Goal: Task Accomplishment & Management: Manage account settings

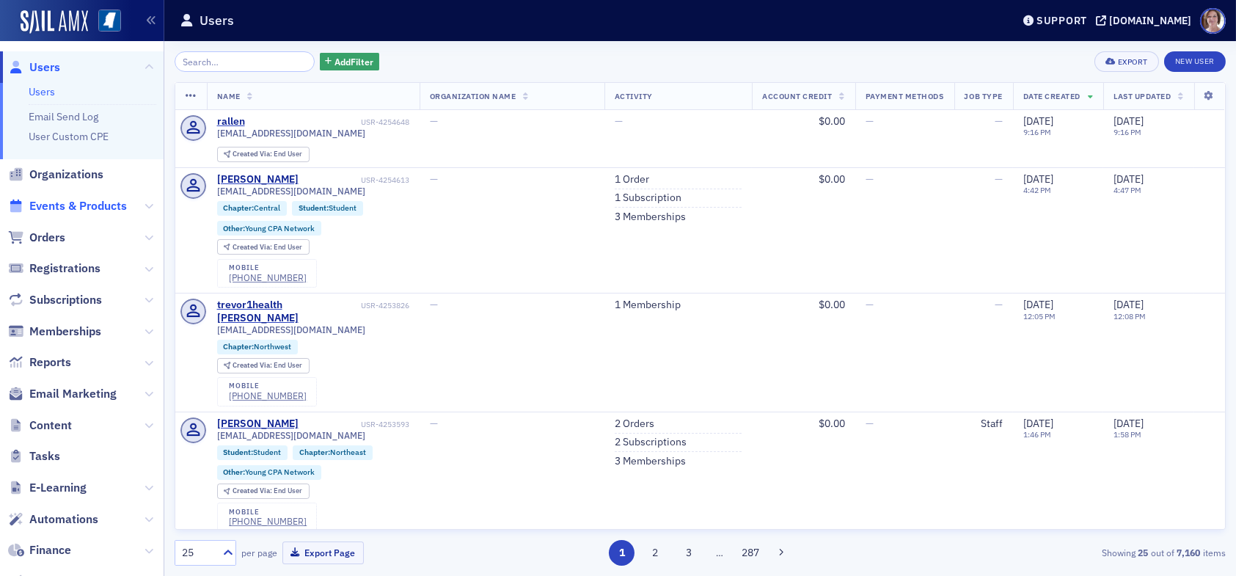
click at [65, 205] on span "Events & Products" at bounding box center [78, 206] width 98 height 16
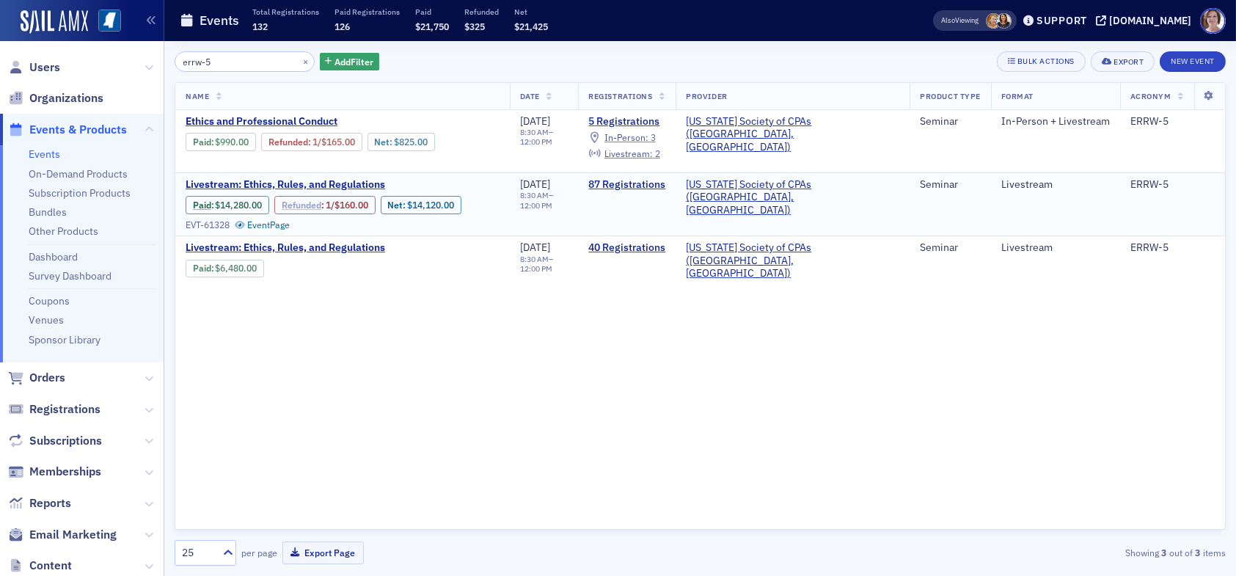
click at [304, 203] on link "Refunded" at bounding box center [302, 205] width 40 height 11
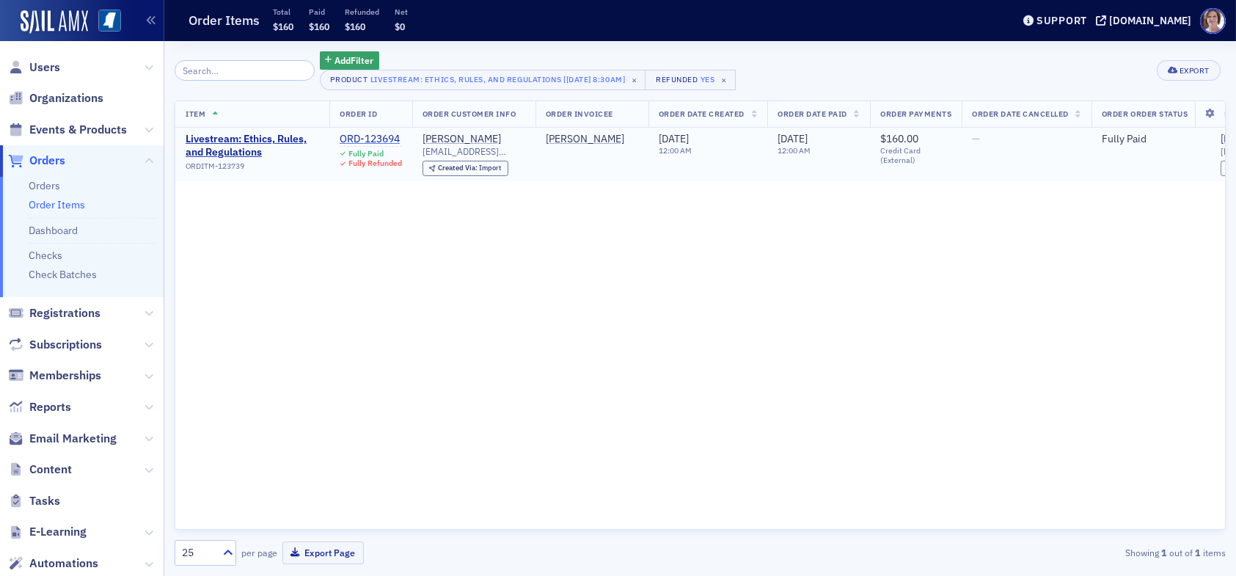
click at [373, 137] on div "ORD-123694" at bounding box center [371, 139] width 62 height 13
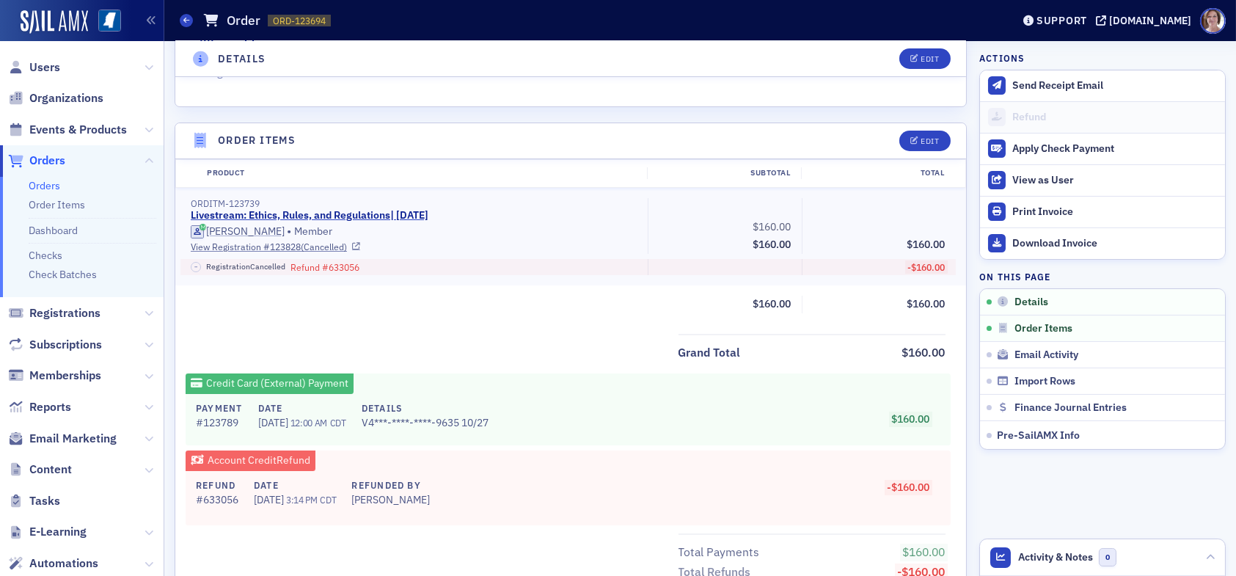
scroll to position [440, 0]
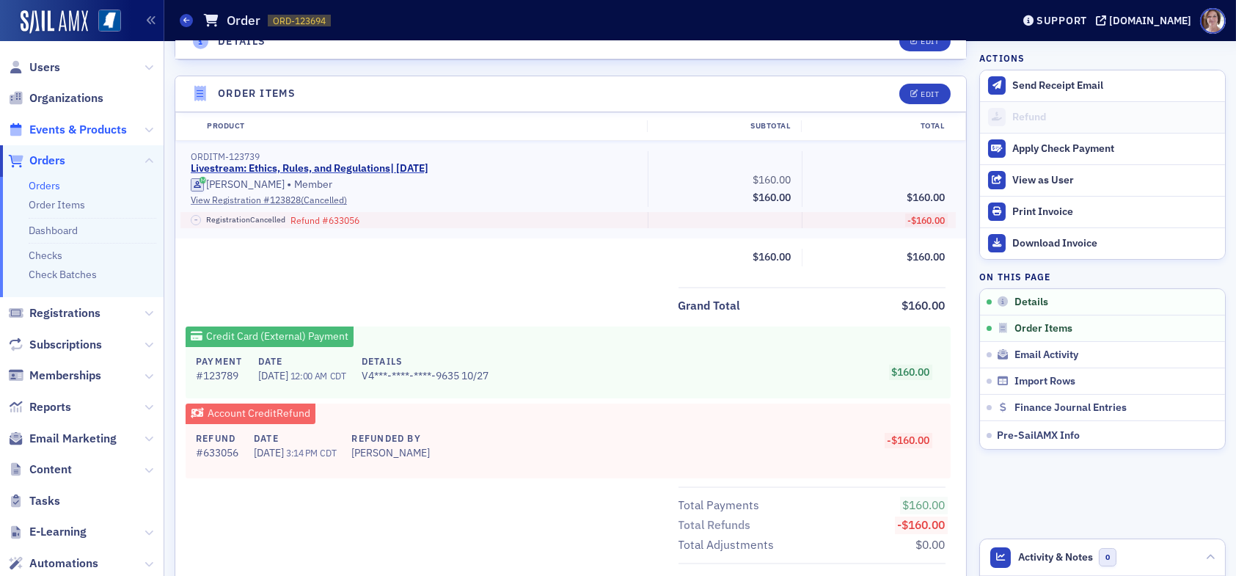
click at [67, 128] on span "Events & Products" at bounding box center [78, 130] width 98 height 16
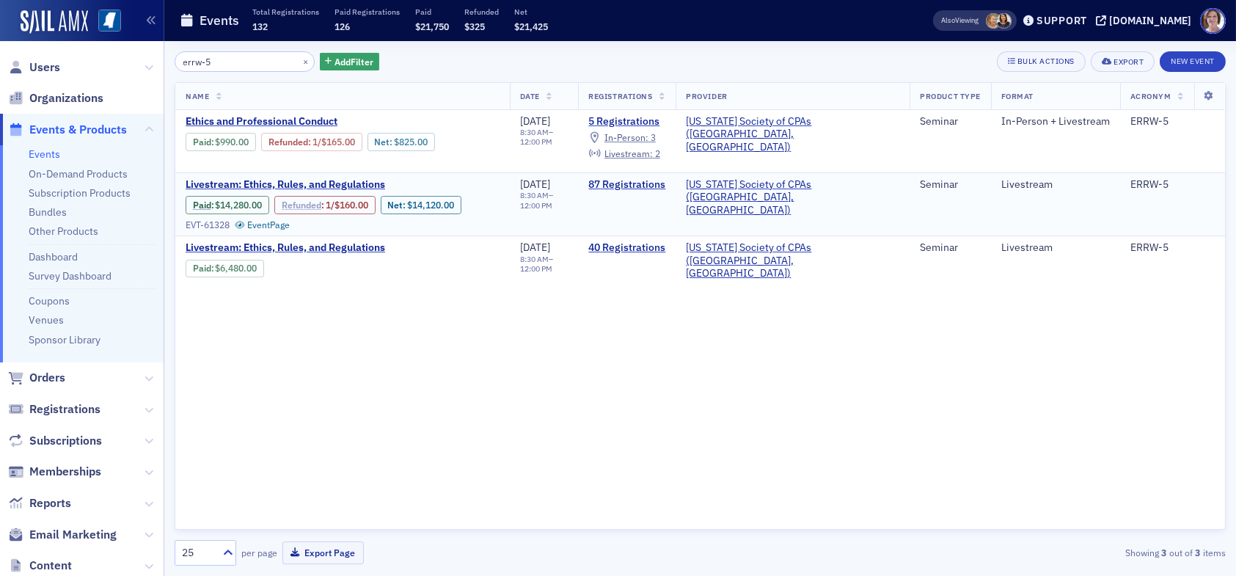
click at [310, 202] on link "Refunded" at bounding box center [302, 205] width 40 height 11
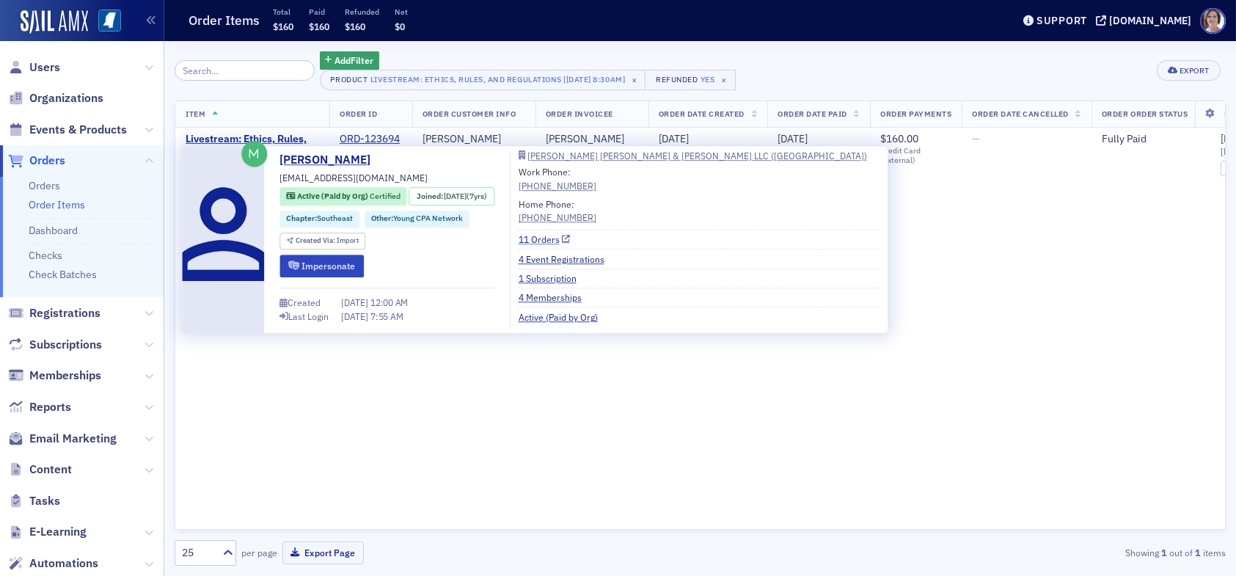
click at [556, 236] on link "11 Orders" at bounding box center [545, 239] width 52 height 13
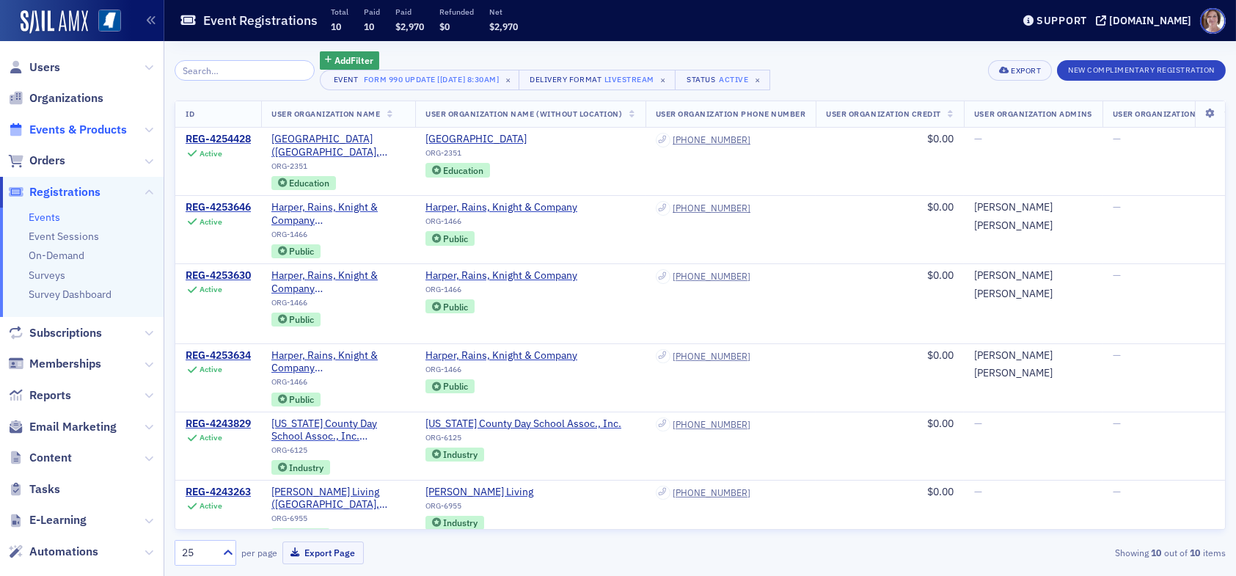
click at [70, 128] on span "Events & Products" at bounding box center [78, 130] width 98 height 16
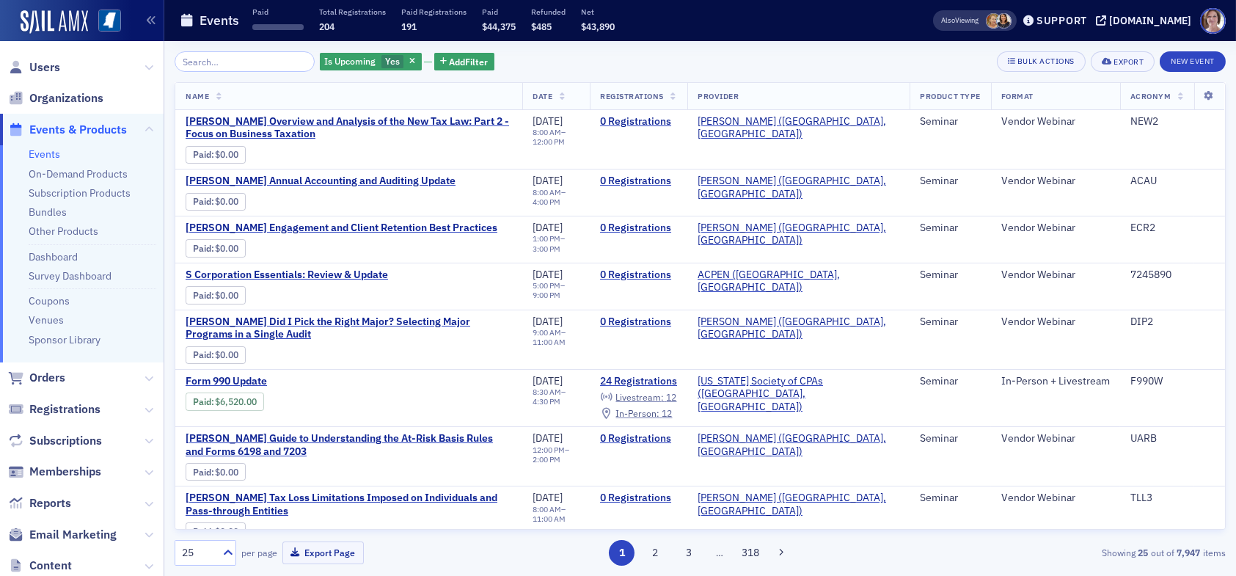
click at [247, 63] on input "search" at bounding box center [245, 61] width 140 height 21
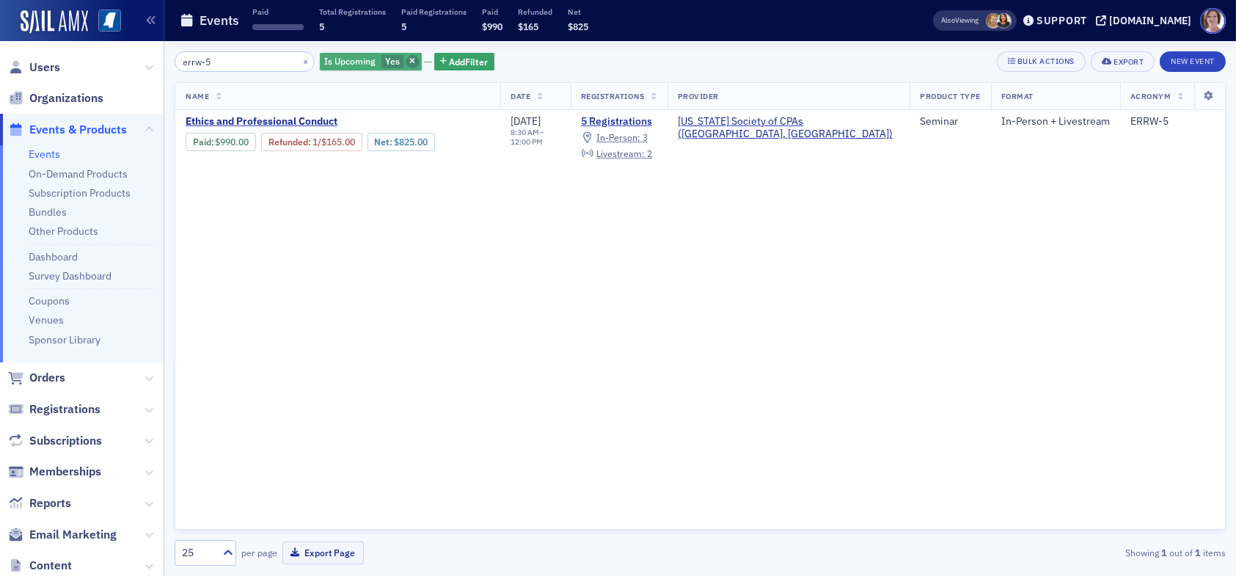
type input "errw-5"
click at [409, 63] on icon "button" at bounding box center [412, 62] width 6 height 8
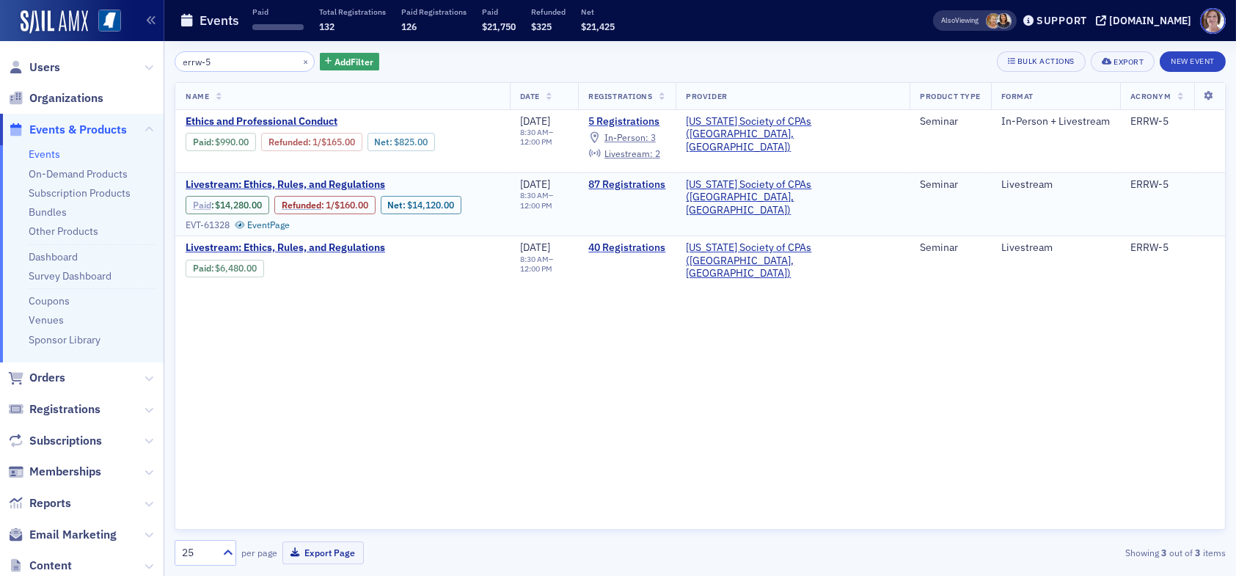
click at [197, 205] on link "Paid" at bounding box center [202, 205] width 18 height 11
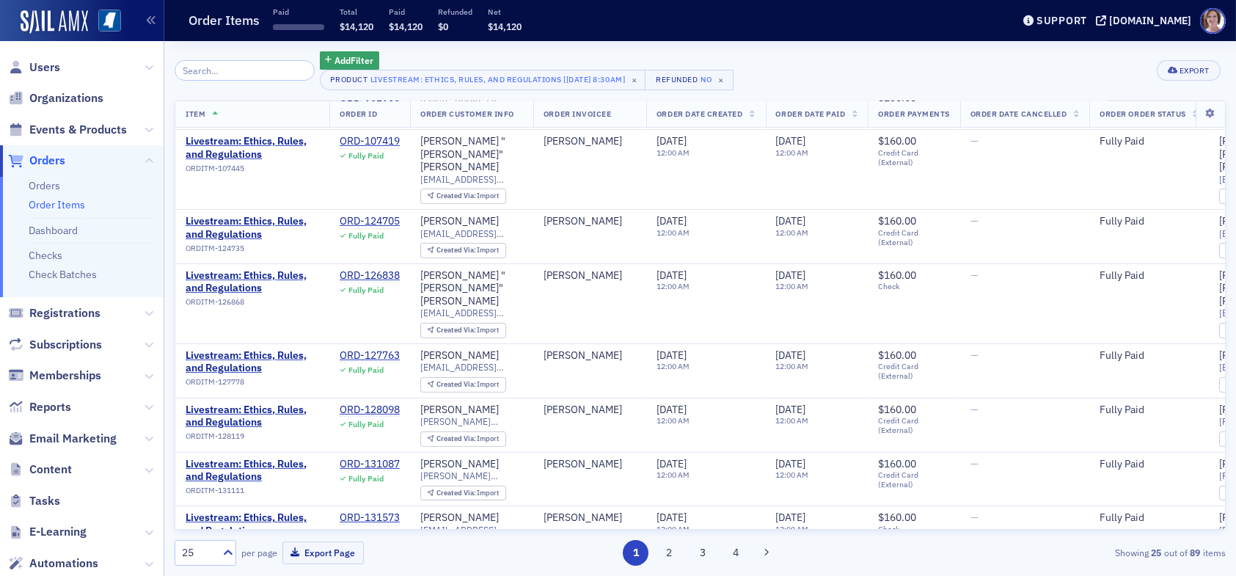
scroll to position [981, 0]
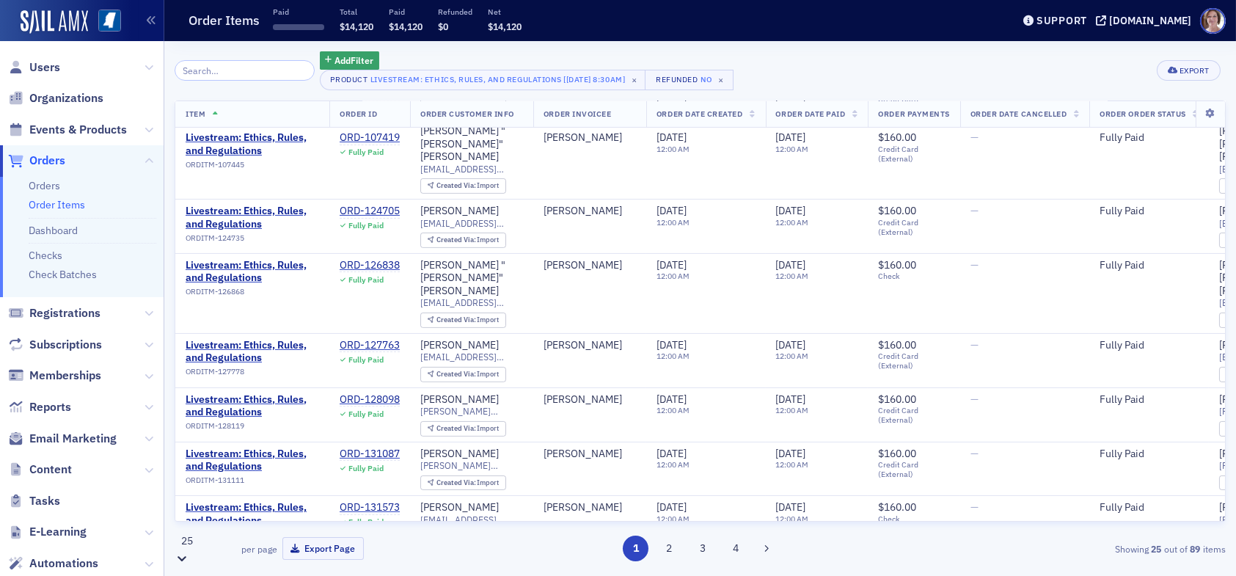
click at [186, 556] on icon at bounding box center [181, 558] width 9 height 5
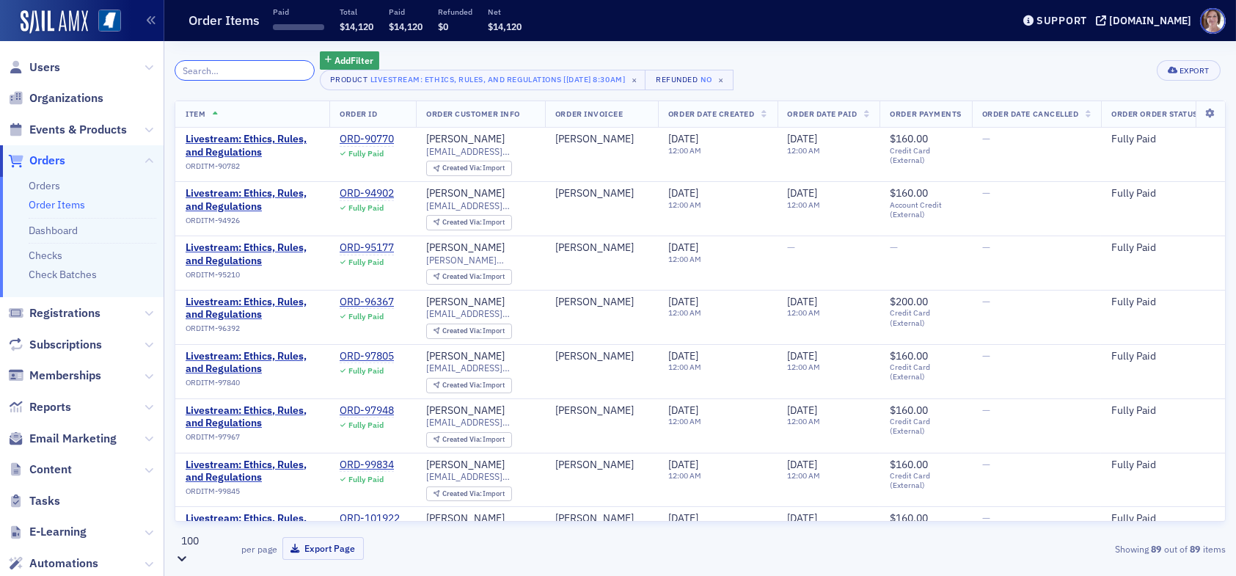
click at [234, 68] on input "search" at bounding box center [245, 70] width 140 height 21
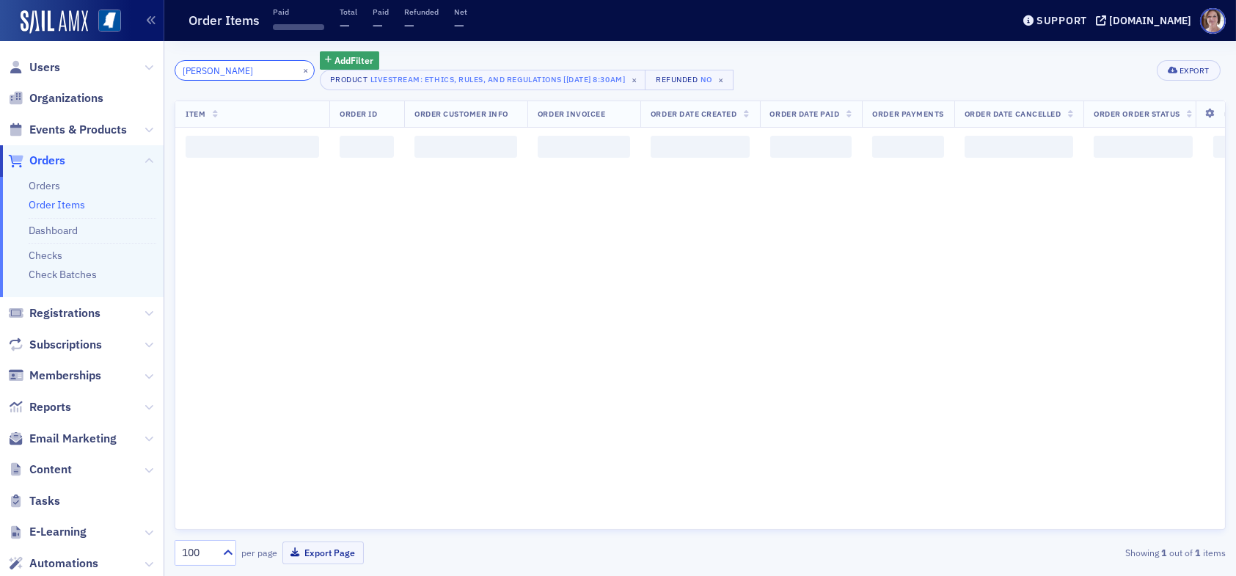
type input "kayla alford"
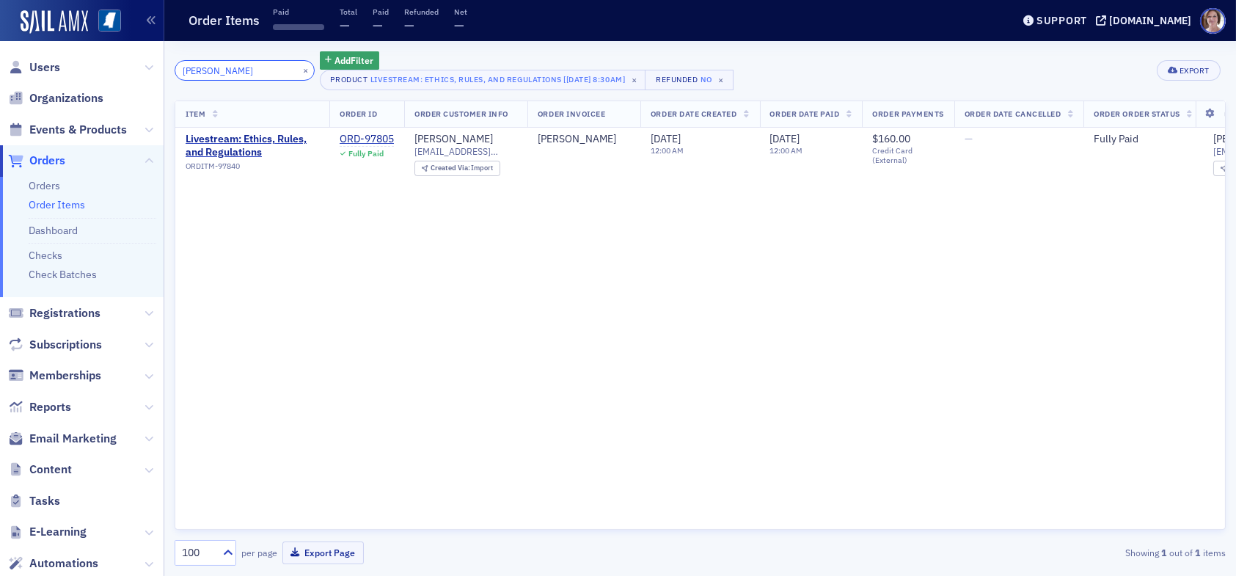
drag, startPoint x: 238, startPoint y: 73, endPoint x: 122, endPoint y: 75, distance: 116.6
click at [135, 72] on div "Users Organizations Events & Products Orders Orders Order Items Dashboard Check…" at bounding box center [618, 288] width 1236 height 576
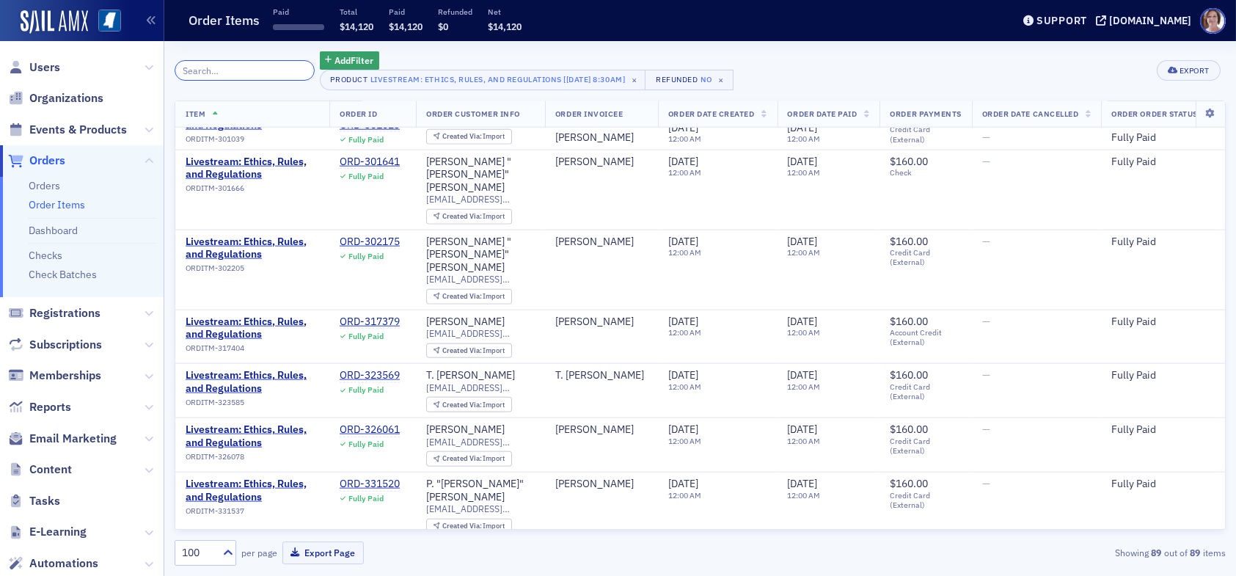
scroll to position [4519, 0]
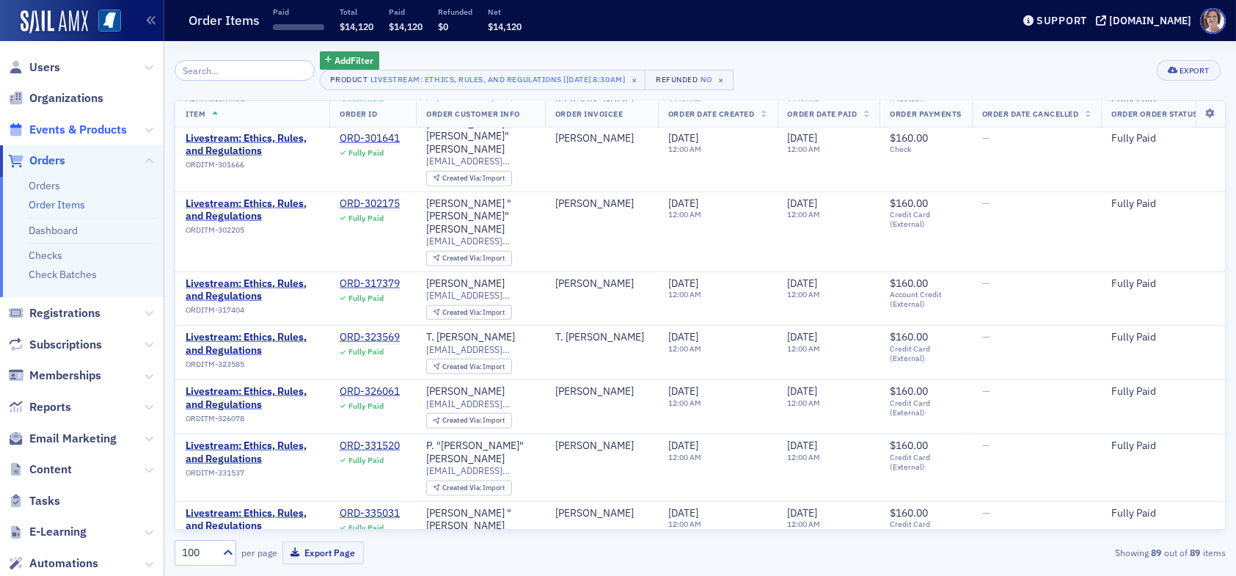
click at [70, 125] on span "Events & Products" at bounding box center [78, 130] width 98 height 16
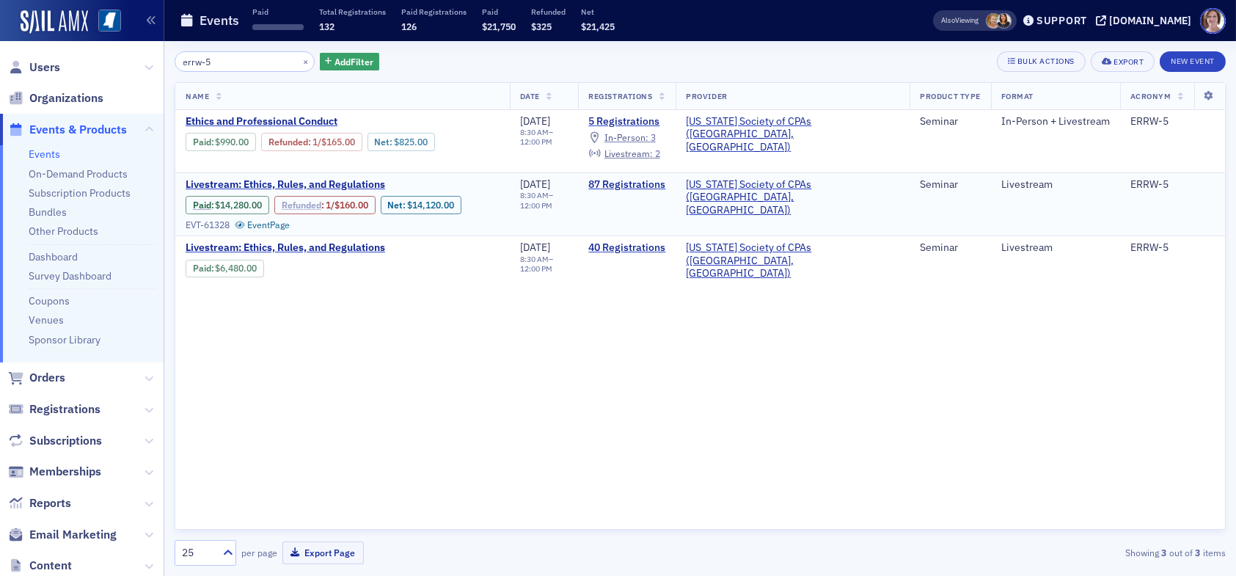
click at [303, 203] on link "Refunded" at bounding box center [302, 205] width 40 height 11
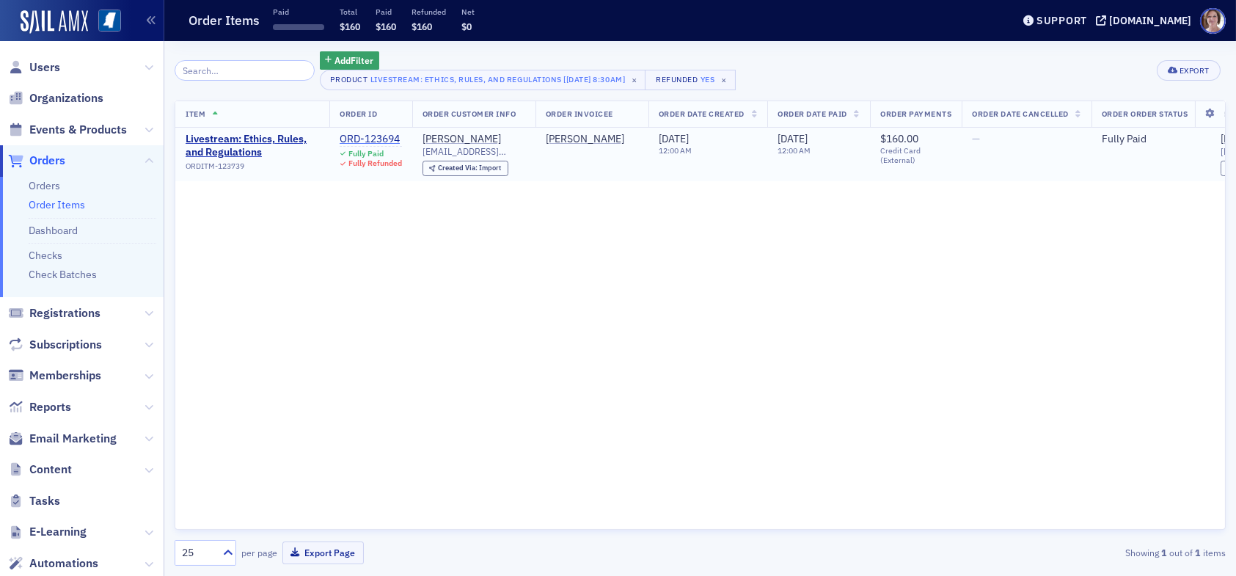
click at [387, 141] on div "ORD-123694" at bounding box center [371, 139] width 62 height 13
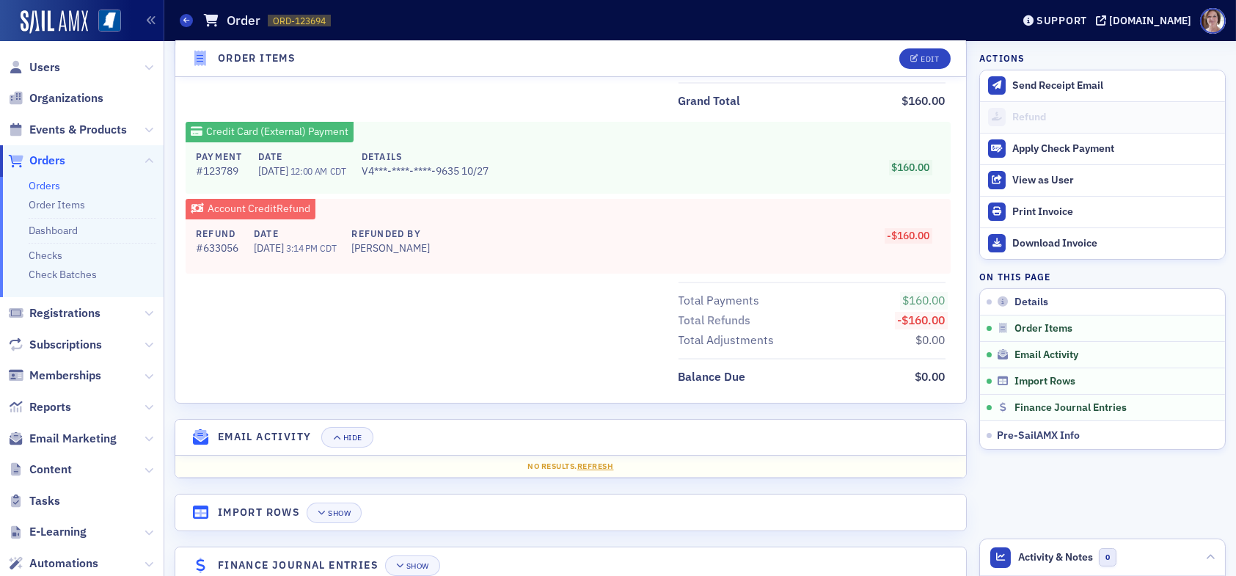
scroll to position [660, 0]
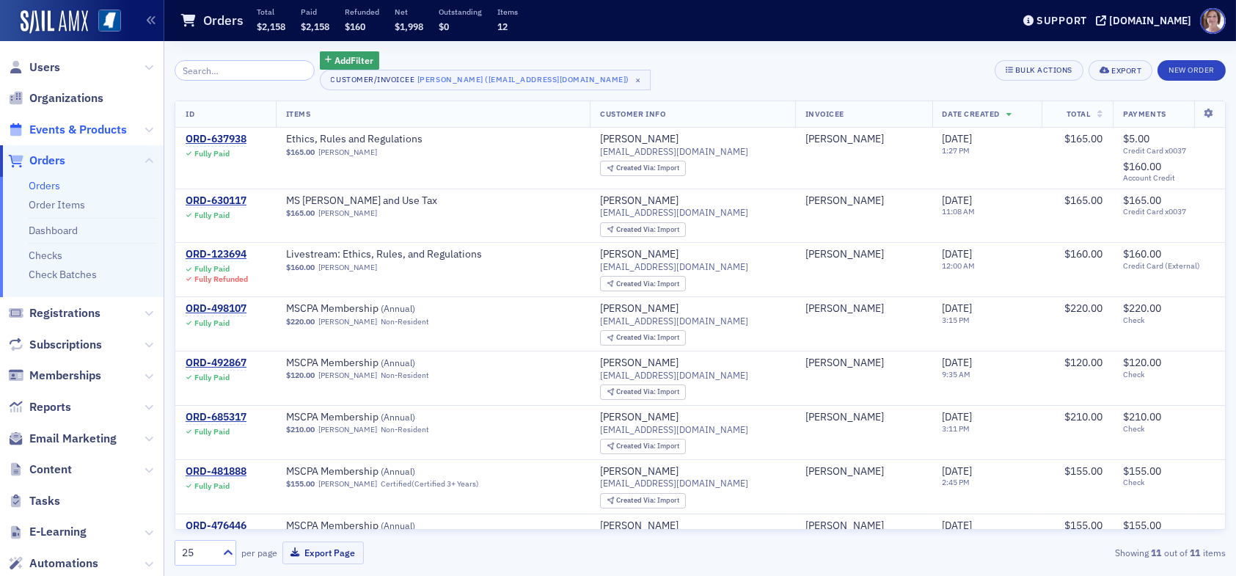
click at [64, 131] on span "Events & Products" at bounding box center [78, 130] width 98 height 16
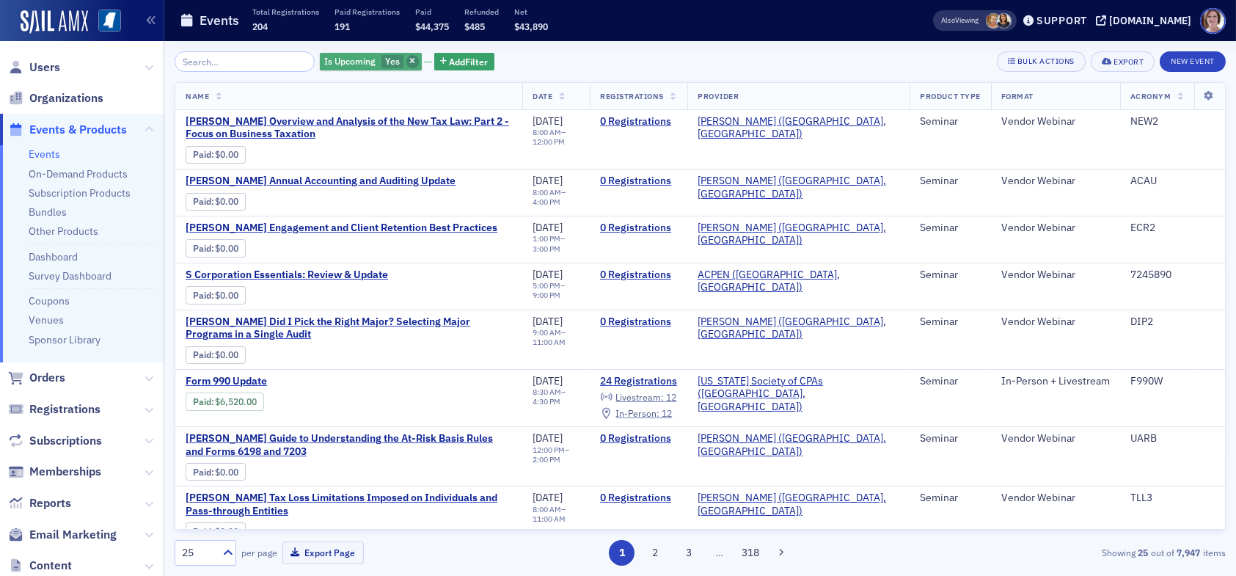
click at [409, 62] on icon "button" at bounding box center [412, 62] width 6 height 8
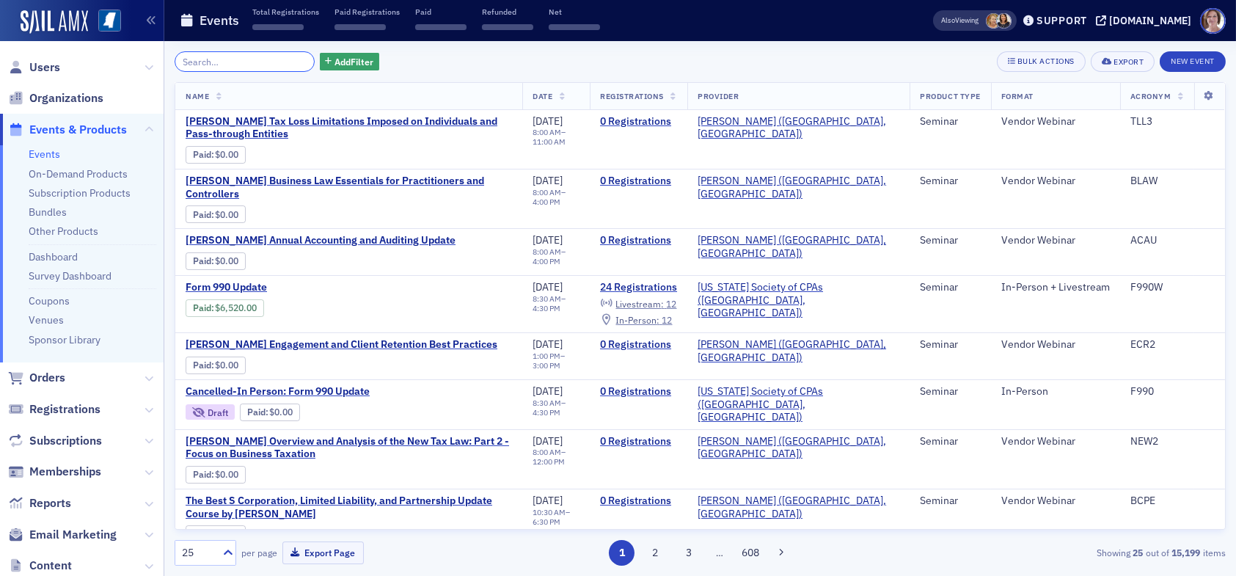
click at [244, 63] on input "search" at bounding box center [245, 61] width 140 height 21
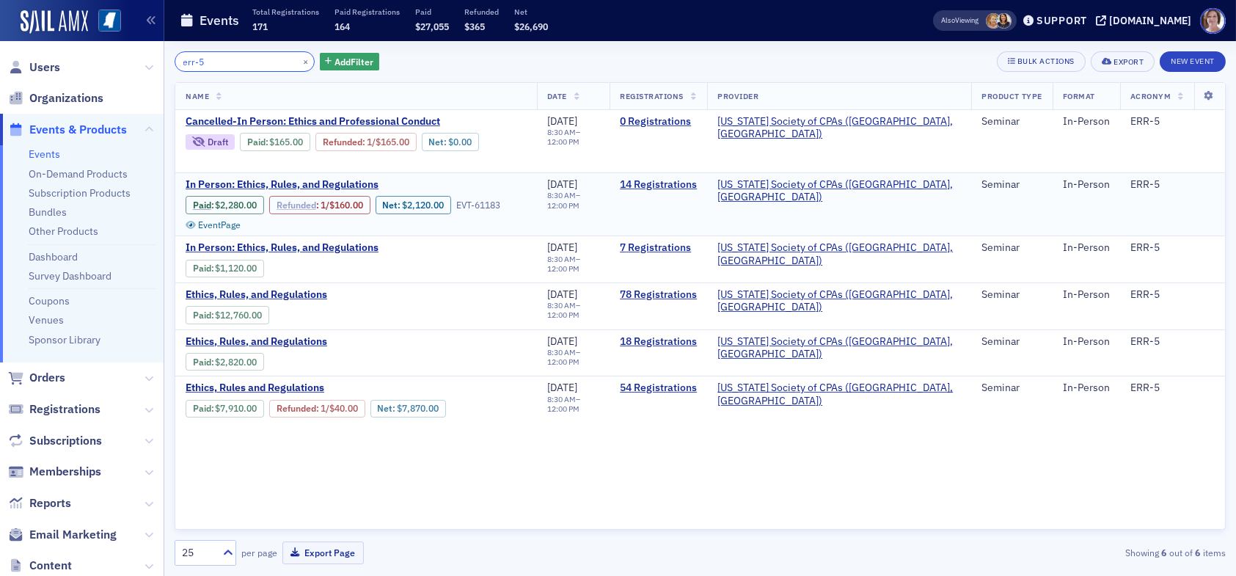
type input "err-5"
click at [293, 203] on link "Refunded" at bounding box center [297, 205] width 40 height 11
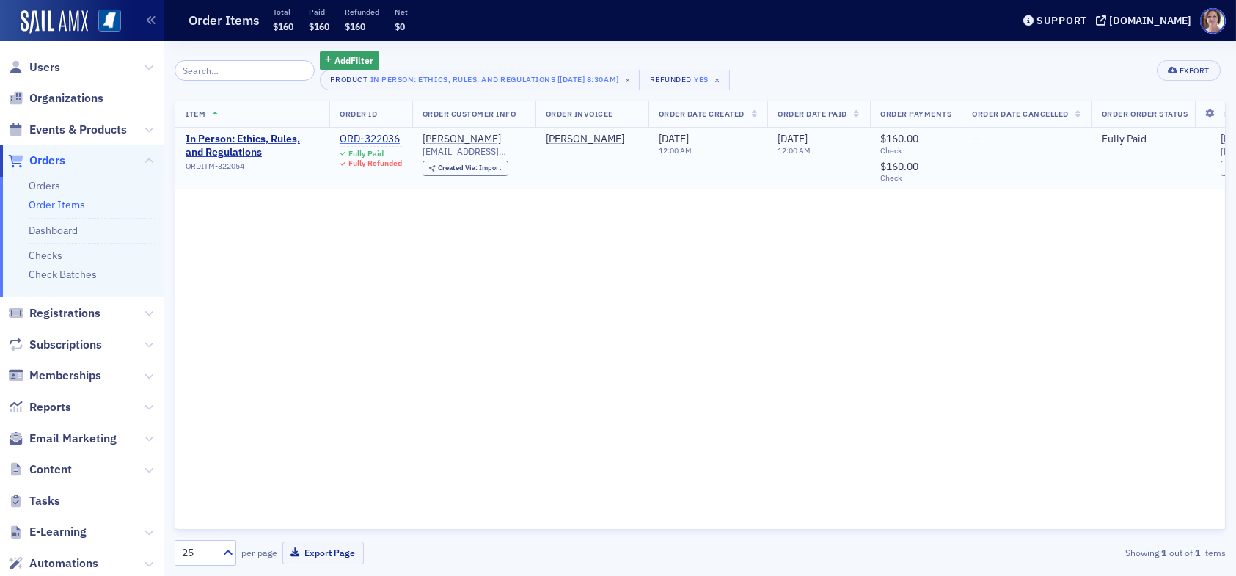
click at [381, 138] on div "ORD-322036" at bounding box center [371, 139] width 62 height 13
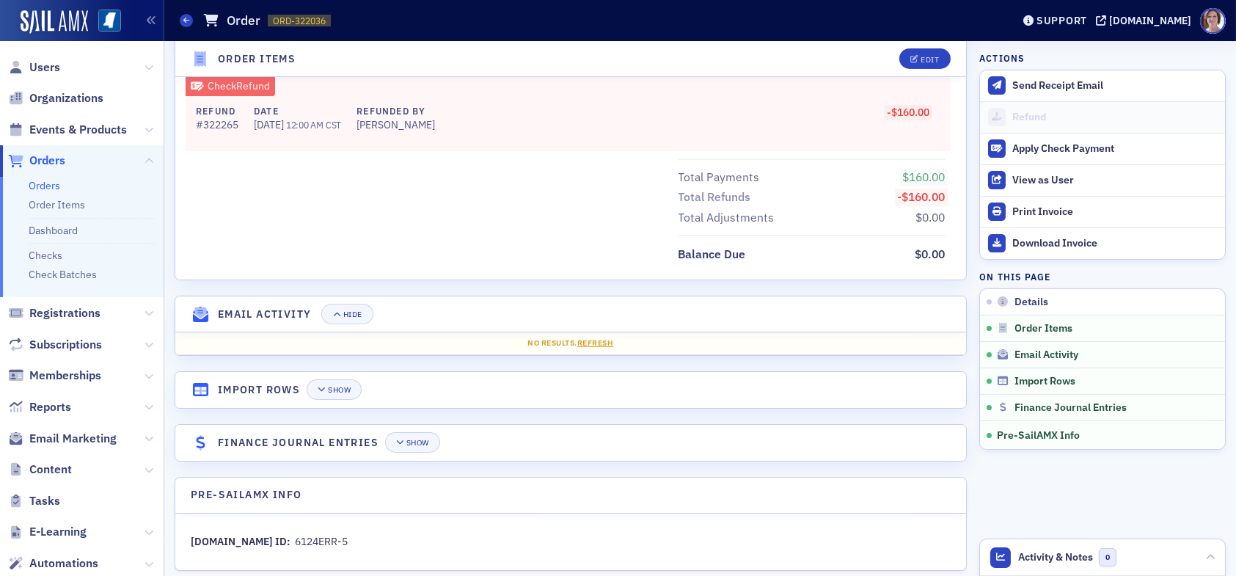
scroll to position [911, 0]
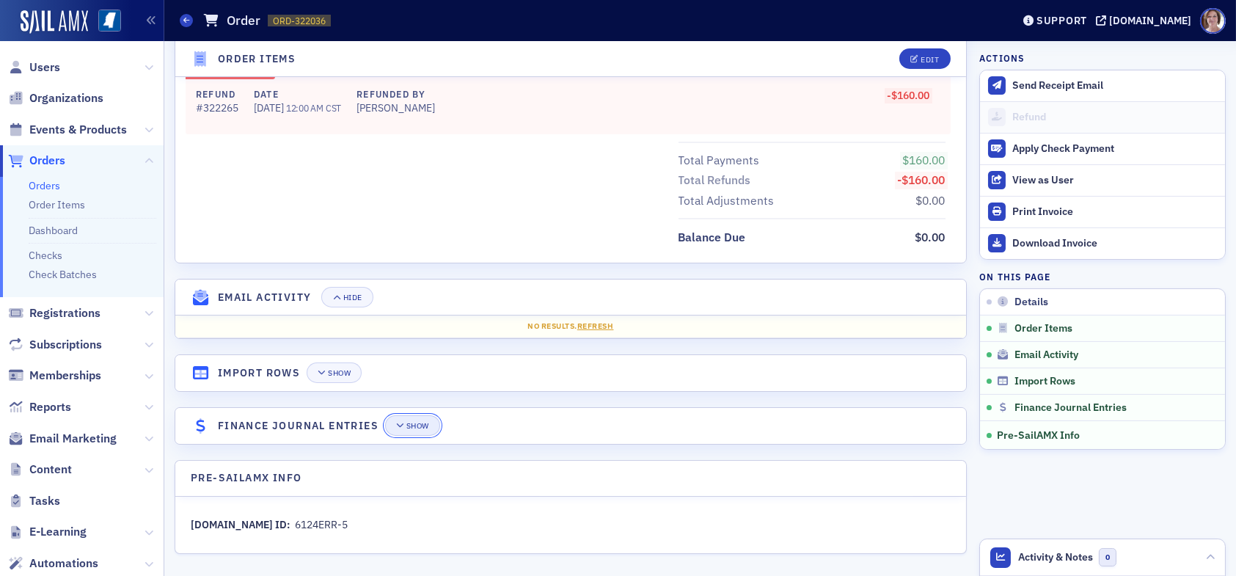
click at [425, 422] on div "Show" at bounding box center [417, 426] width 23 height 8
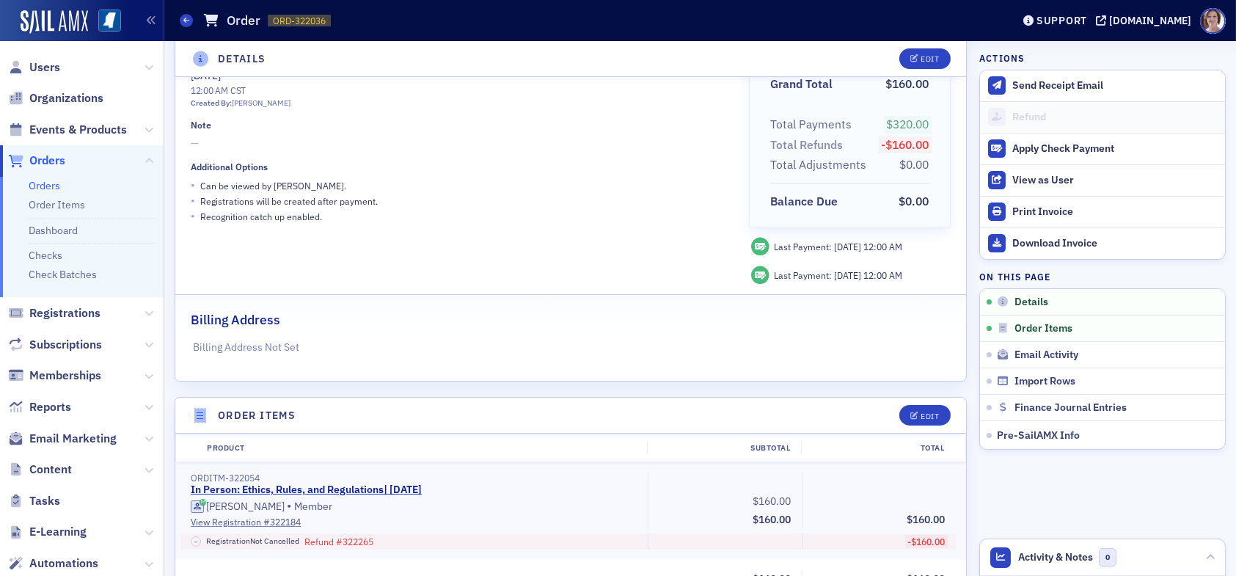
scroll to position [0, 0]
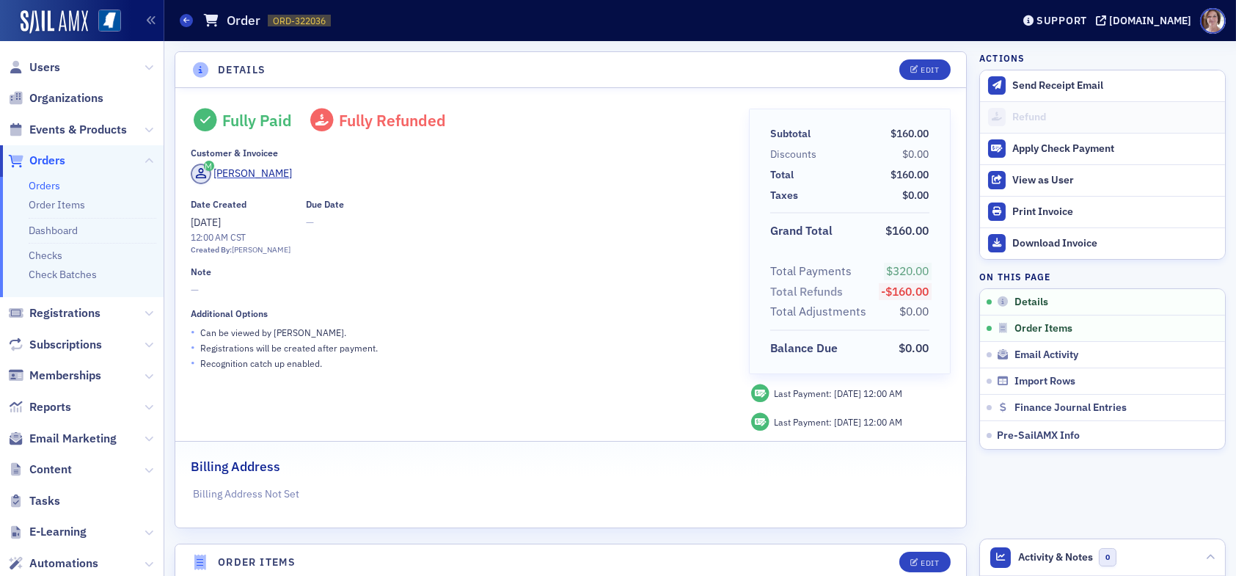
click at [458, 209] on div "Date Created 11/22/2024 12:00 AM CST Created By: Noma Burge Due Date —" at bounding box center [460, 227] width 538 height 57
click at [81, 132] on span "Events & Products" at bounding box center [78, 130] width 98 height 16
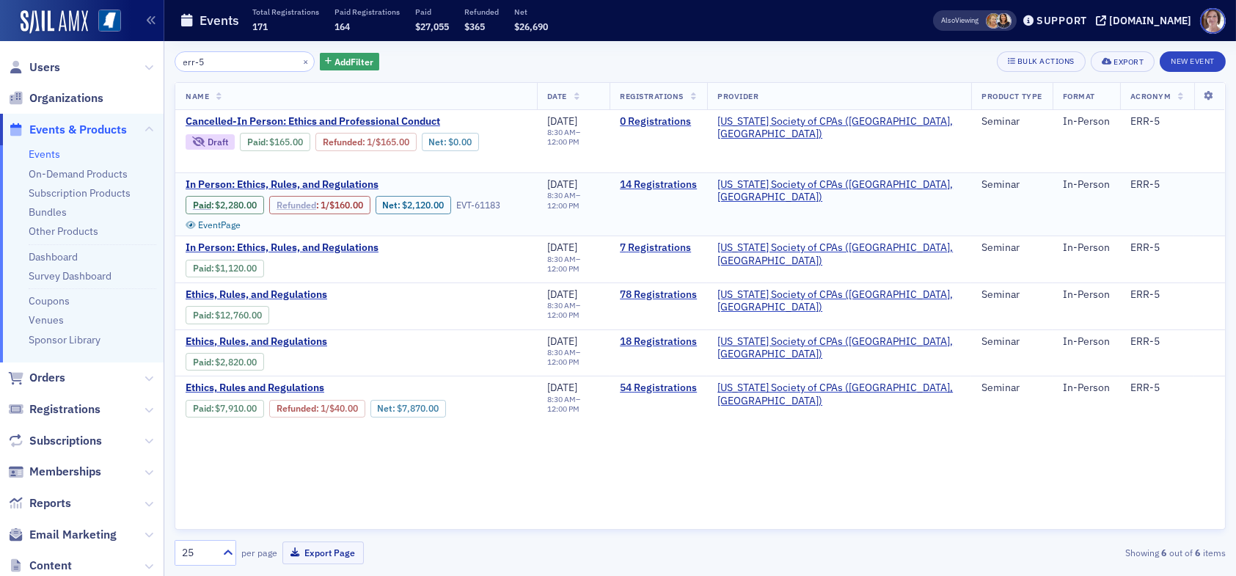
click at [299, 204] on link "Refunded" at bounding box center [297, 205] width 40 height 11
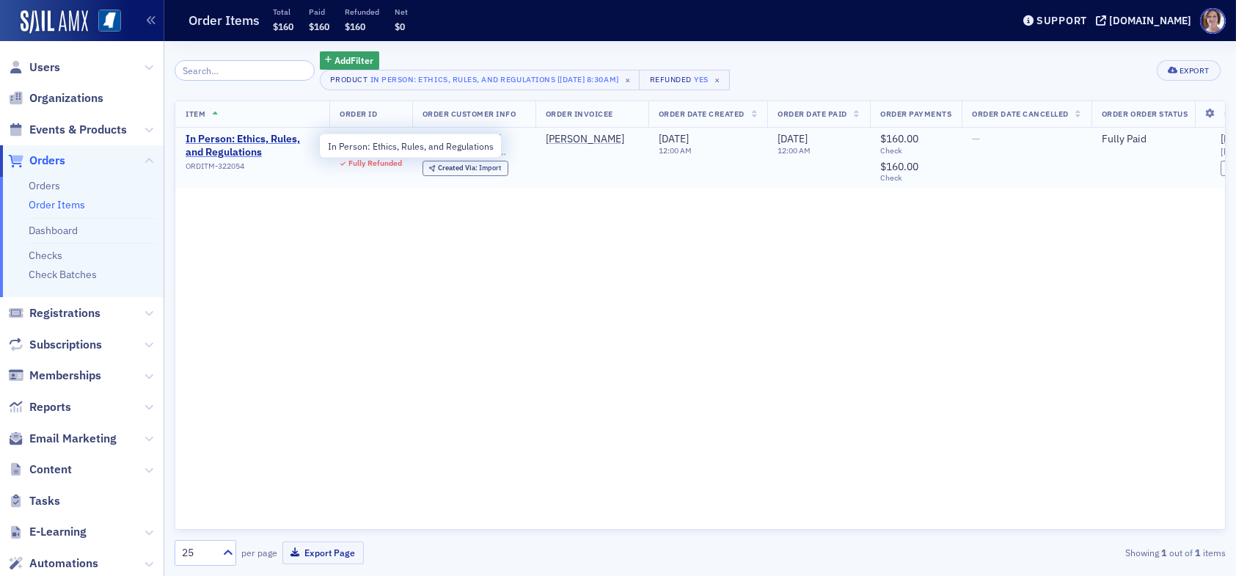
click at [244, 143] on span "In Person: Ethics, Rules, and Regulations" at bounding box center [252, 146] width 133 height 26
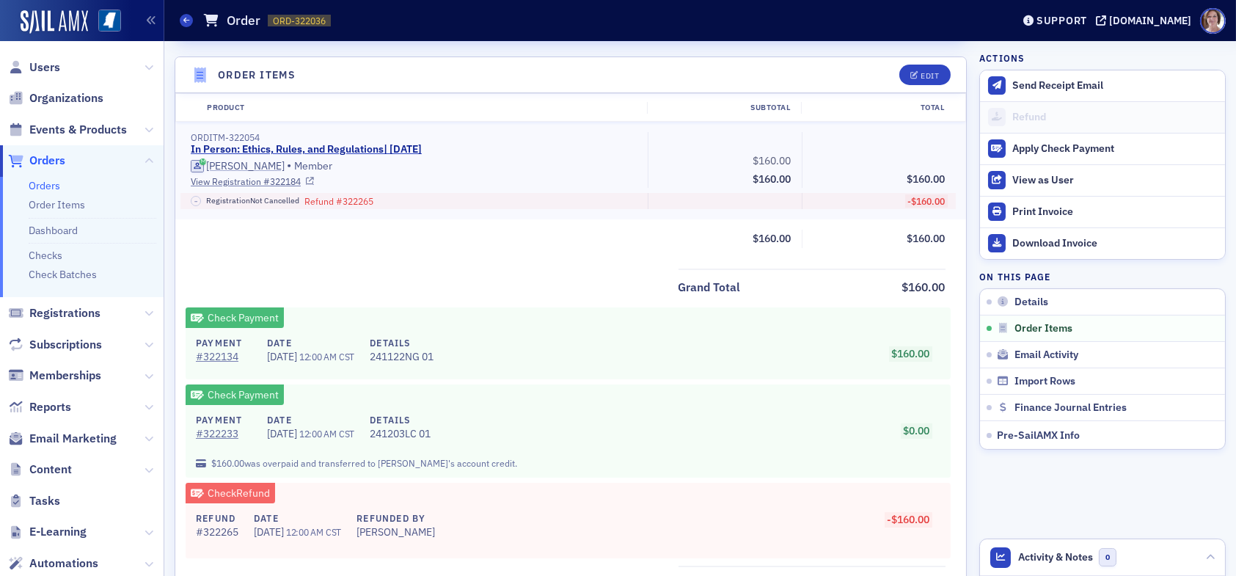
scroll to position [513, 0]
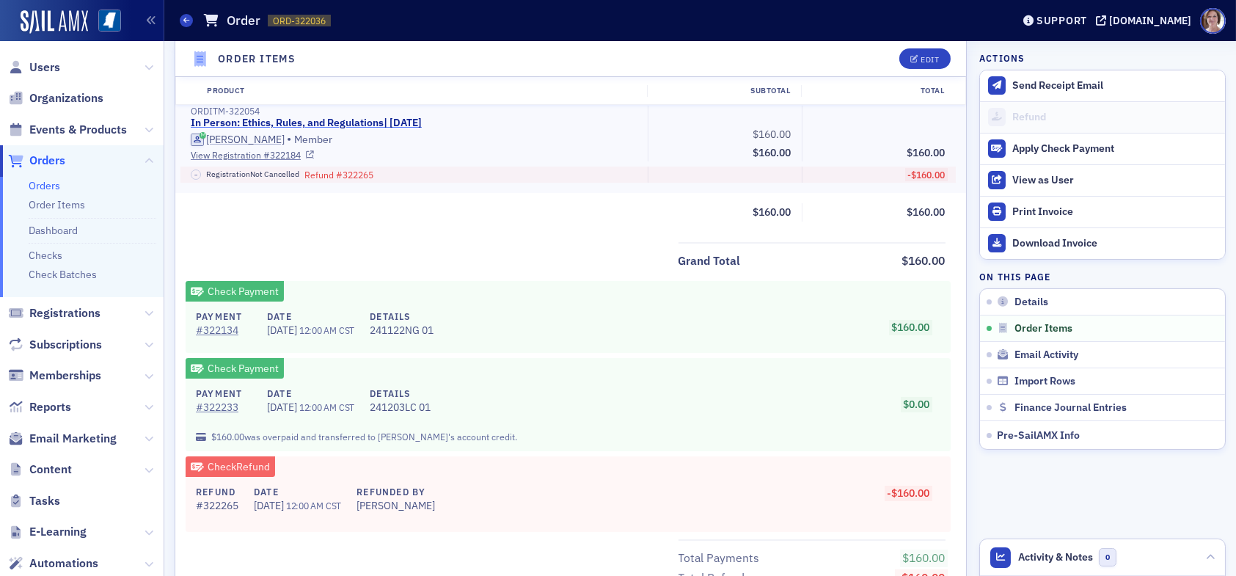
click at [320, 119] on link "In Person: Ethics, Rules, and Regulations | 12/2/2024" at bounding box center [306, 123] width 231 height 13
click at [79, 130] on span "Events & Products" at bounding box center [78, 130] width 98 height 16
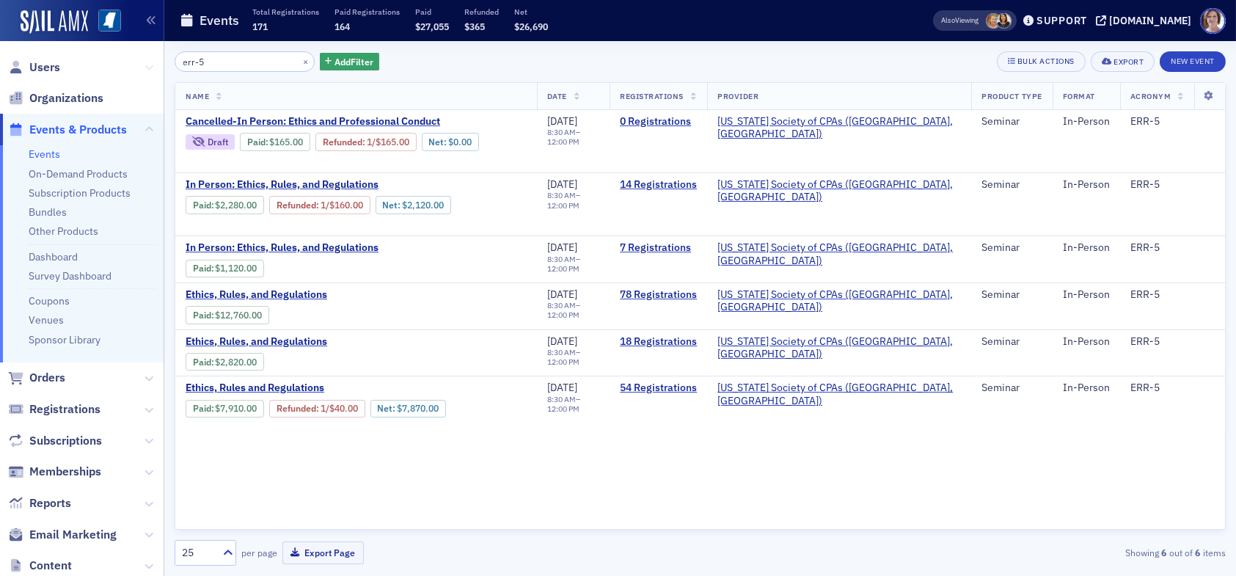
drag, startPoint x: 220, startPoint y: 56, endPoint x: 134, endPoint y: 63, distance: 86.1
click at [134, 63] on div "Users Organizations Events & Products Events On-Demand Products Subscription Pr…" at bounding box center [618, 288] width 1236 height 576
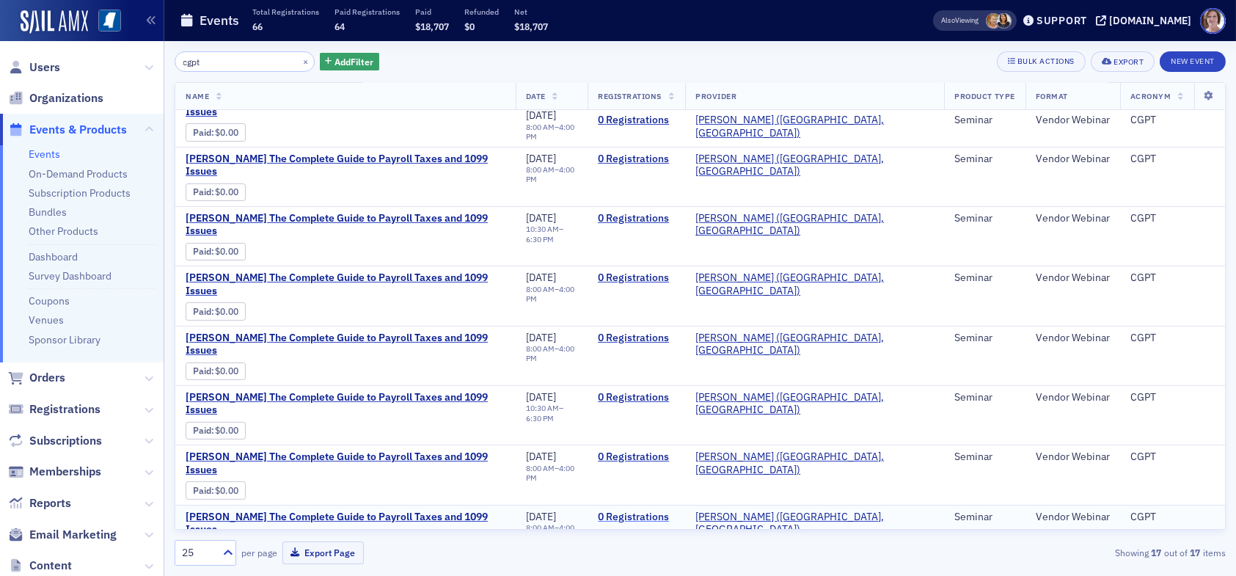
scroll to position [367, 0]
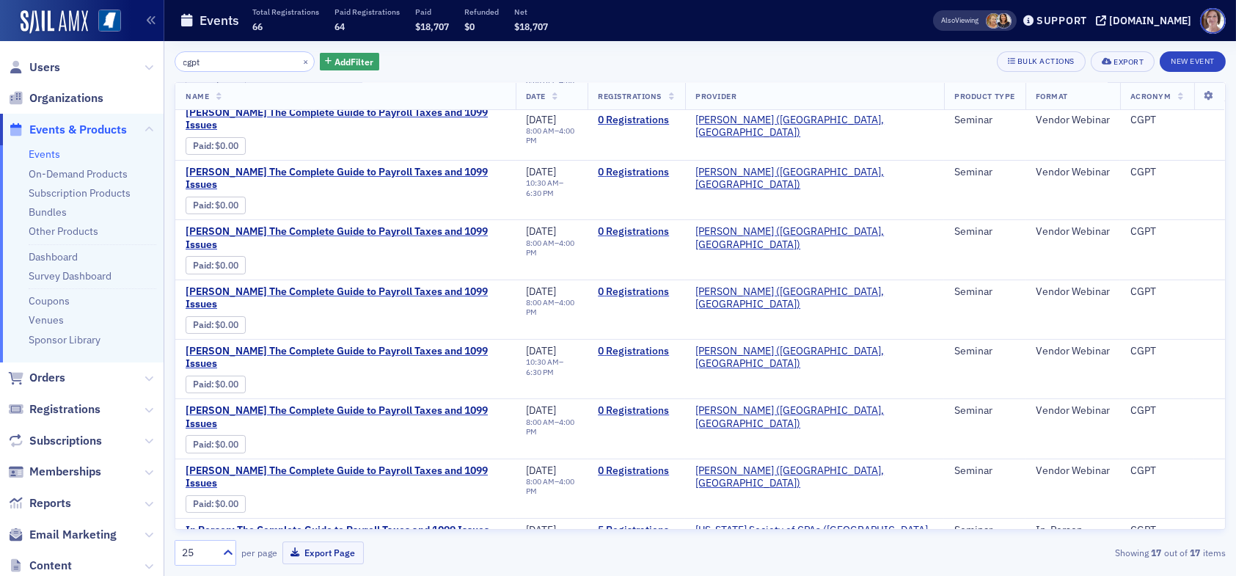
type input "cgpt"
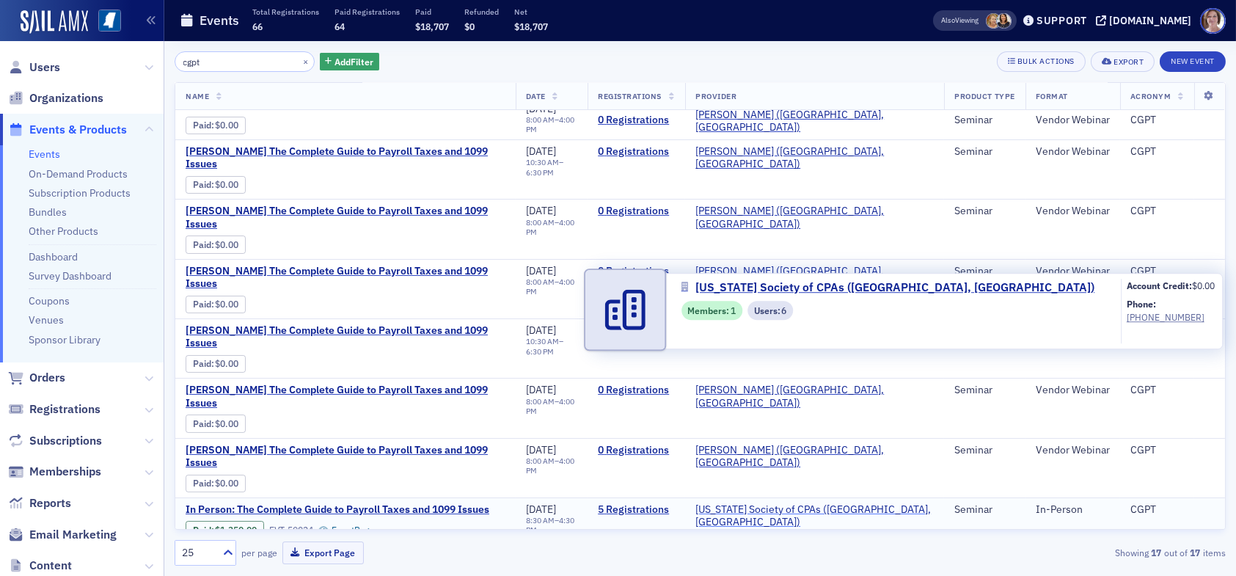
scroll to position [395, 0]
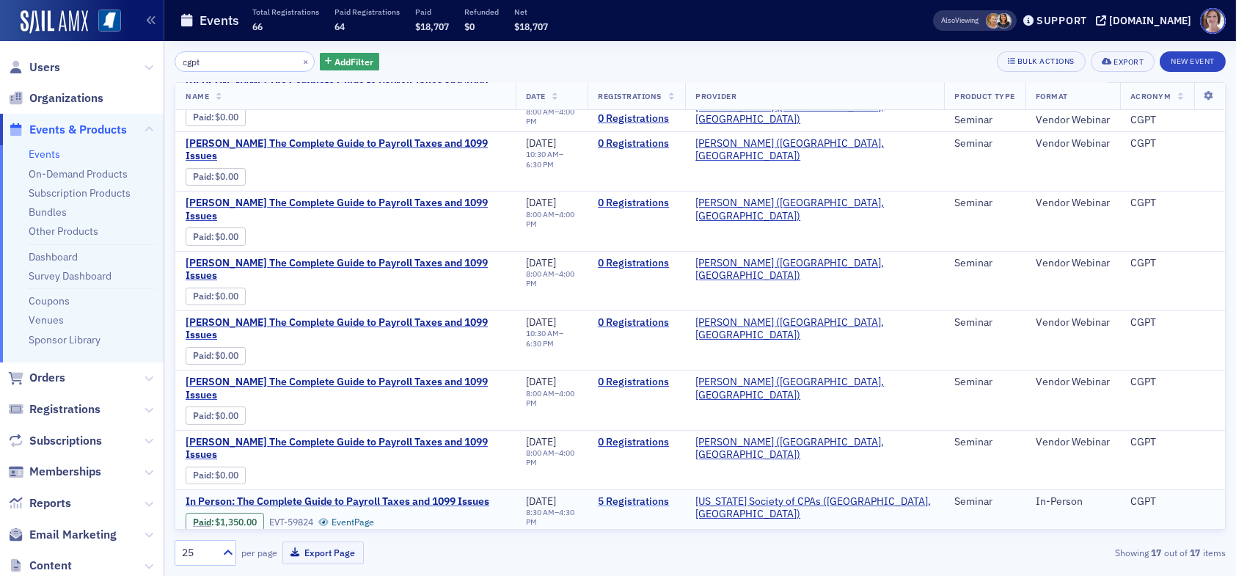
click at [655, 495] on link "5 Registrations" at bounding box center [636, 501] width 77 height 13
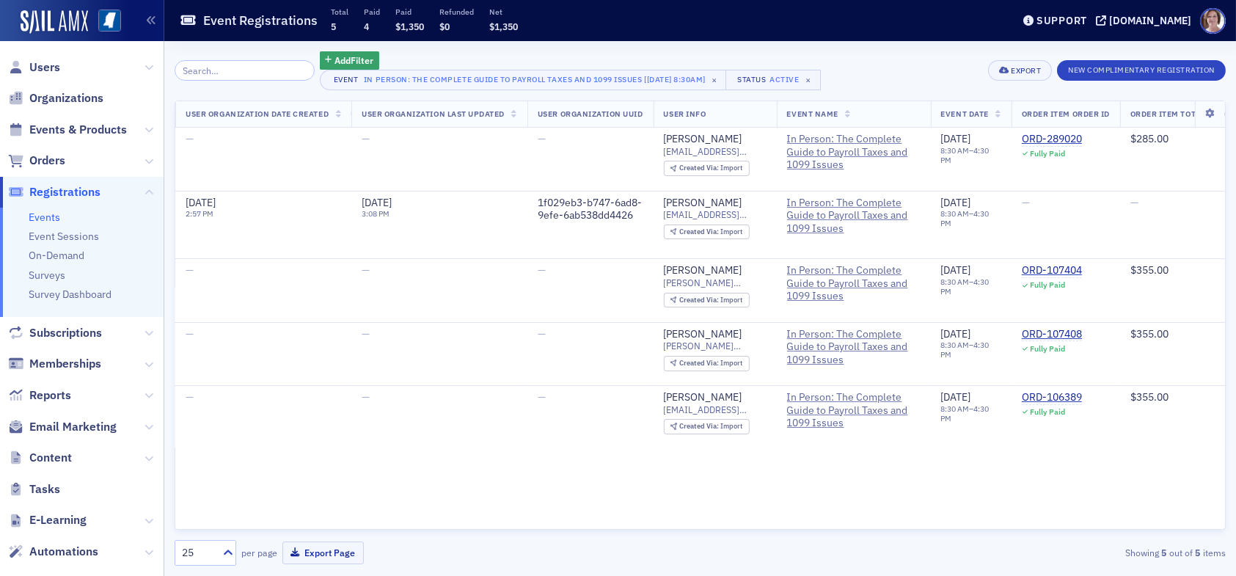
scroll to position [0, 2032]
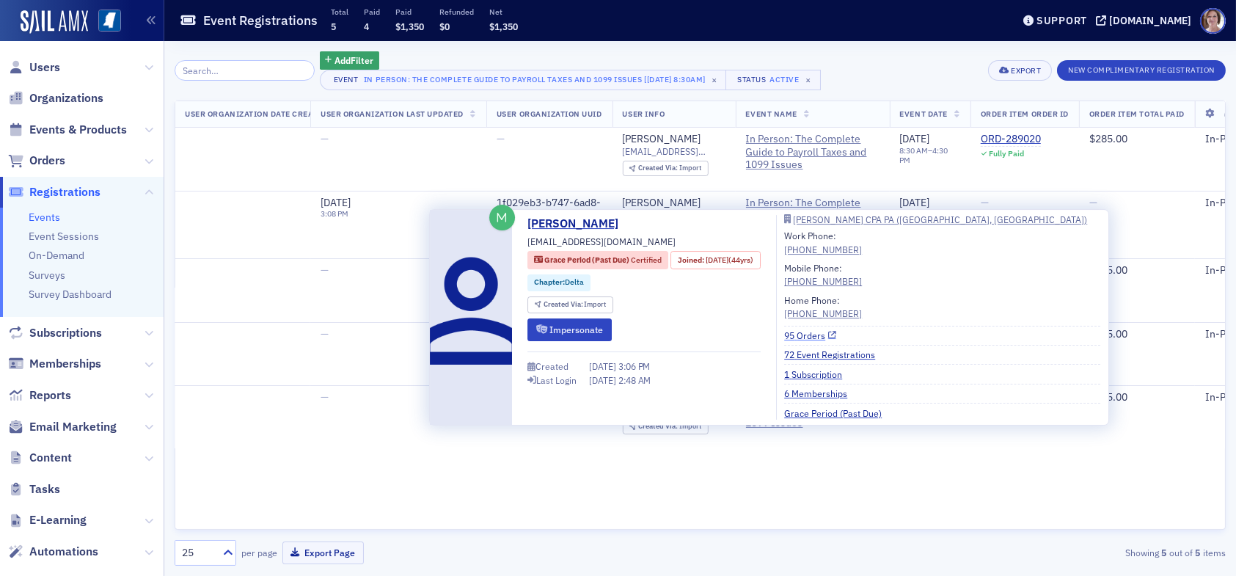
click at [814, 335] on link "95 Orders" at bounding box center [810, 335] width 52 height 13
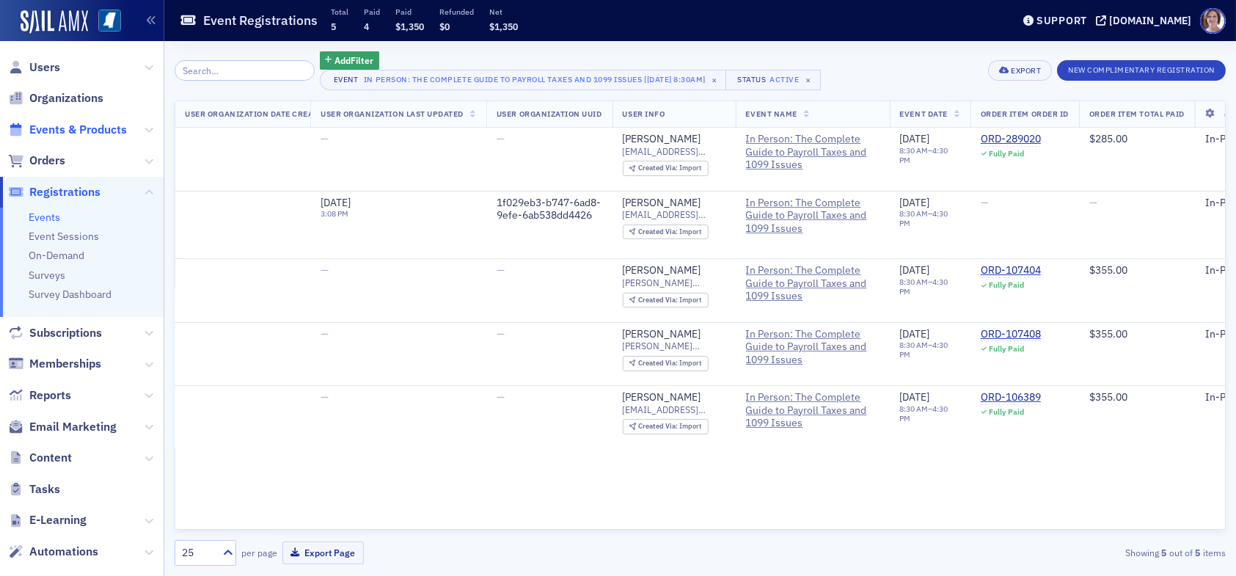
click at [91, 128] on span "Events & Products" at bounding box center [78, 130] width 98 height 16
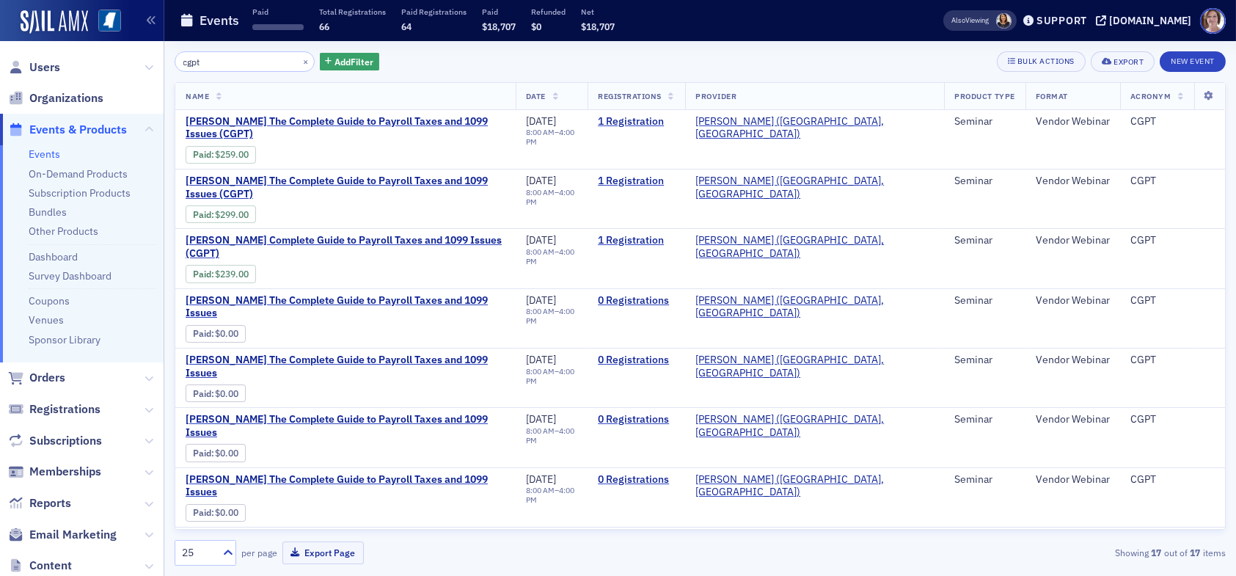
drag, startPoint x: 224, startPoint y: 64, endPoint x: 113, endPoint y: 68, distance: 111.6
click at [113, 68] on div "Users Organizations Events & Products Events On-Demand Products Subscription Pr…" at bounding box center [618, 288] width 1236 height 576
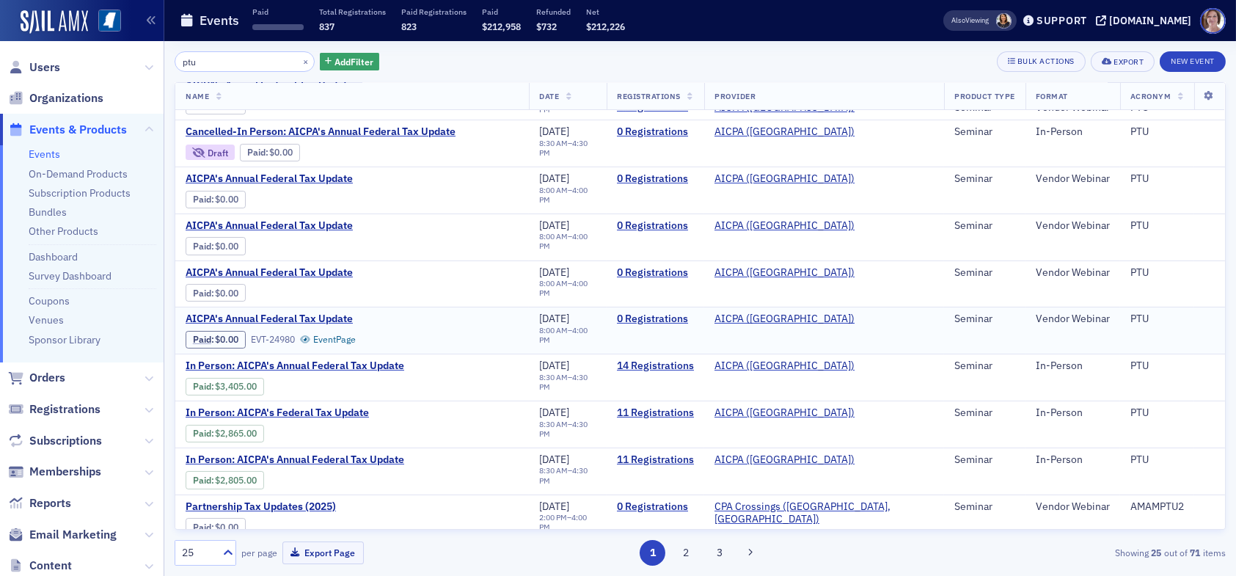
scroll to position [147, 0]
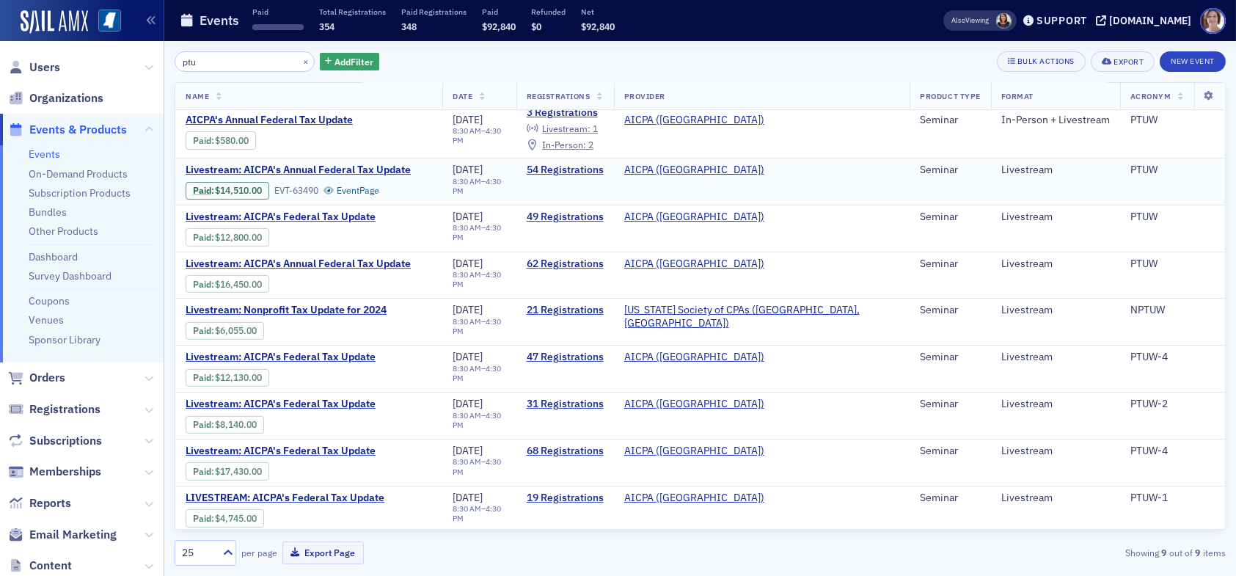
scroll to position [147, 0]
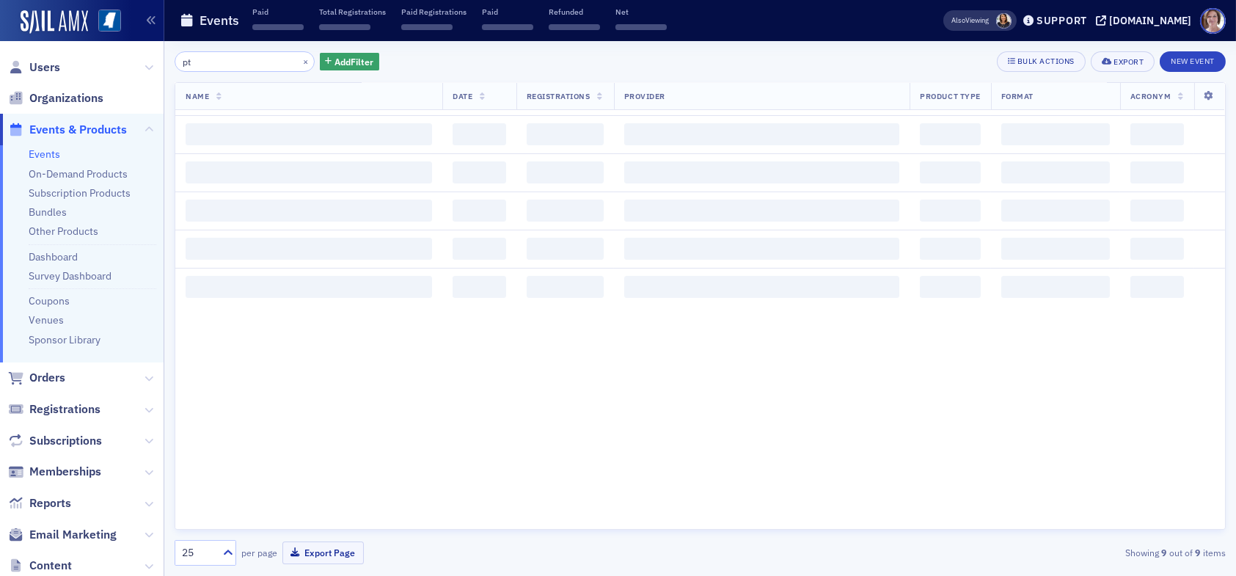
type input "p"
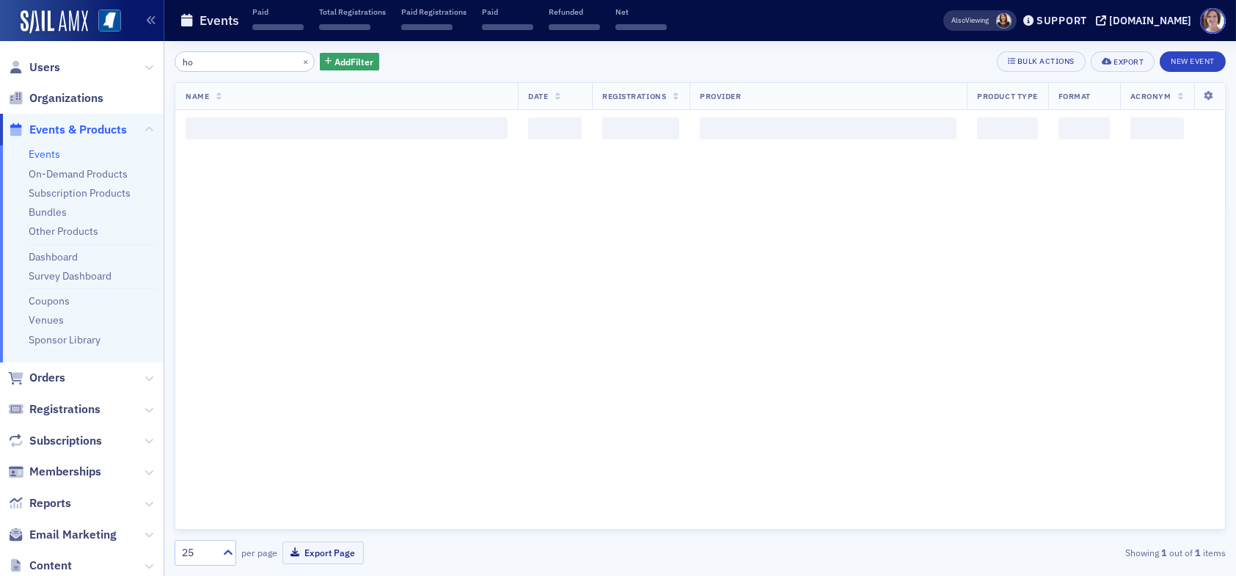
type input "h"
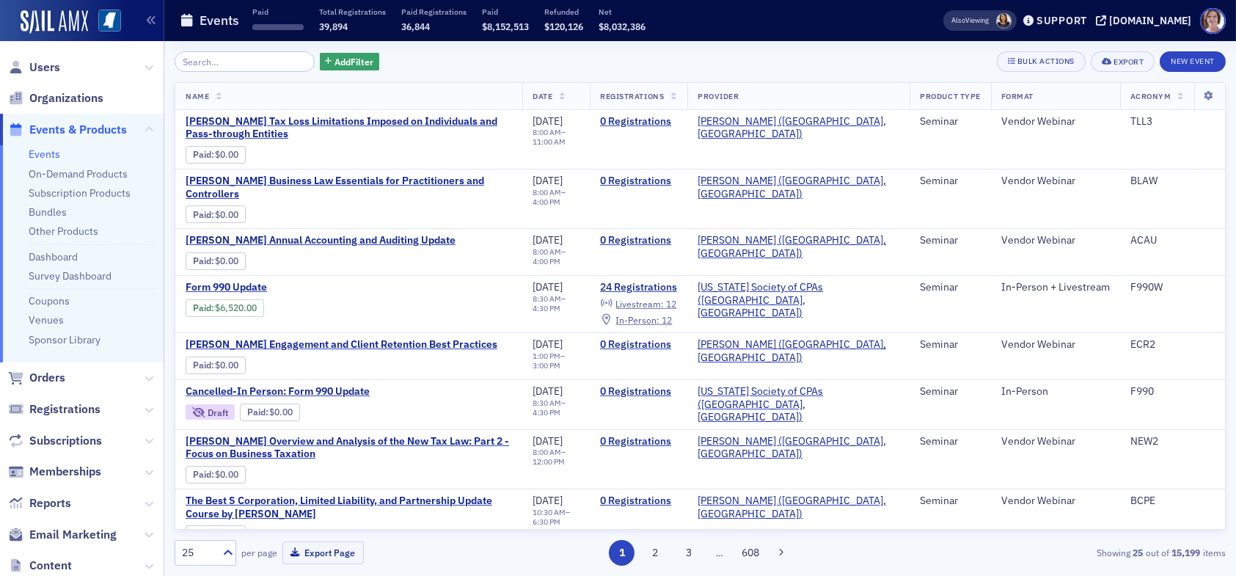
type input "w"
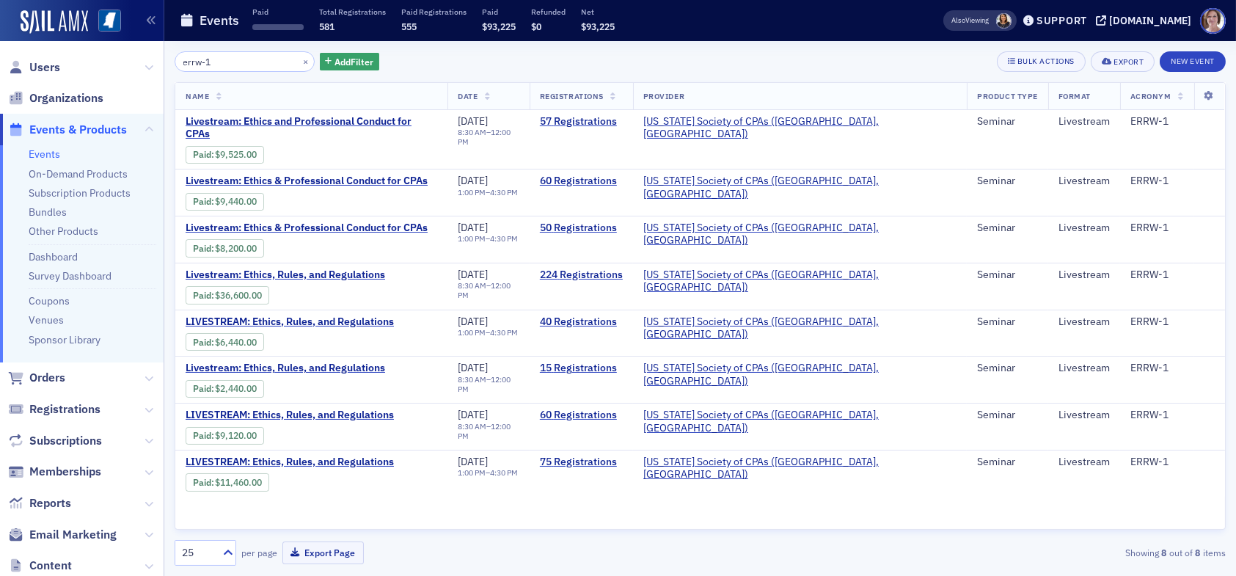
click at [202, 63] on input "errw-1" at bounding box center [245, 61] width 140 height 21
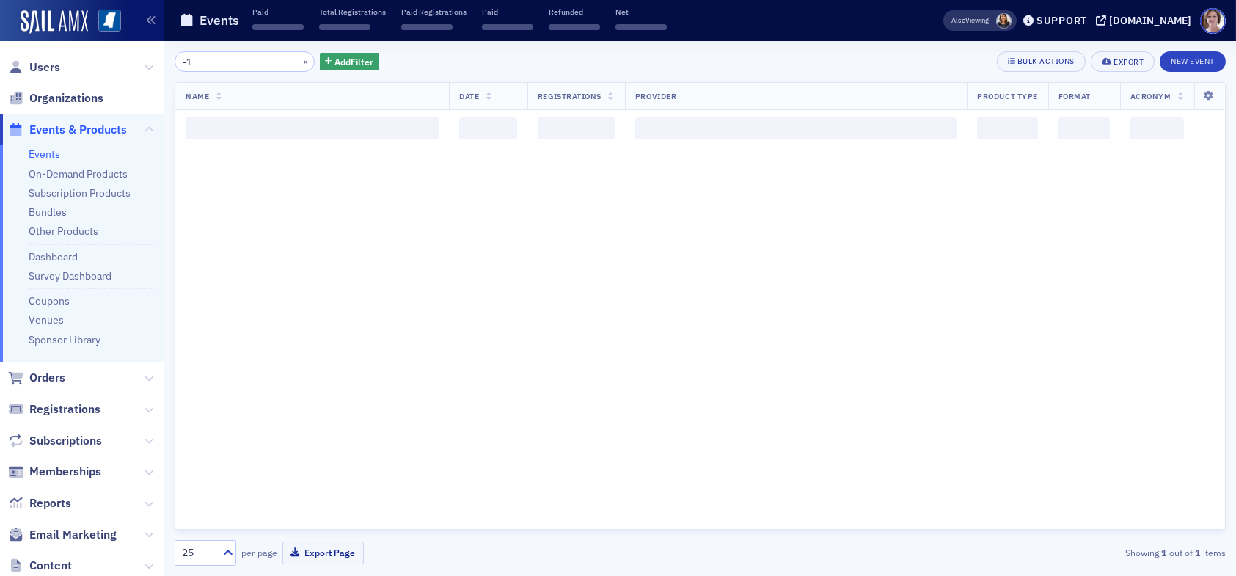
type input "1"
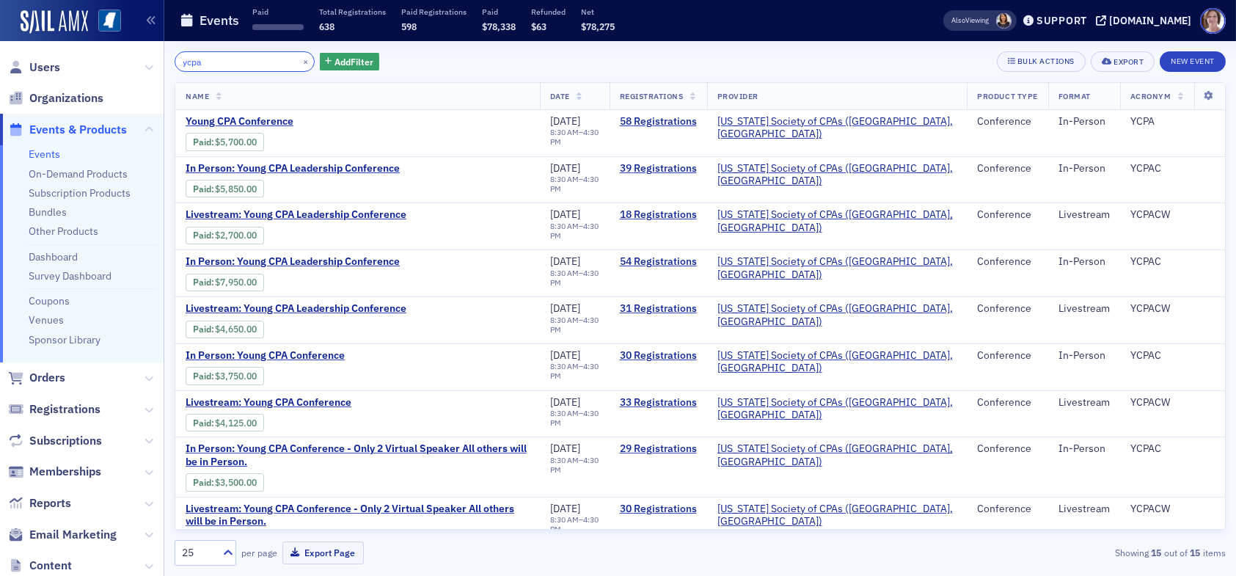
click at [223, 59] on input "ycpa" at bounding box center [245, 61] width 140 height 21
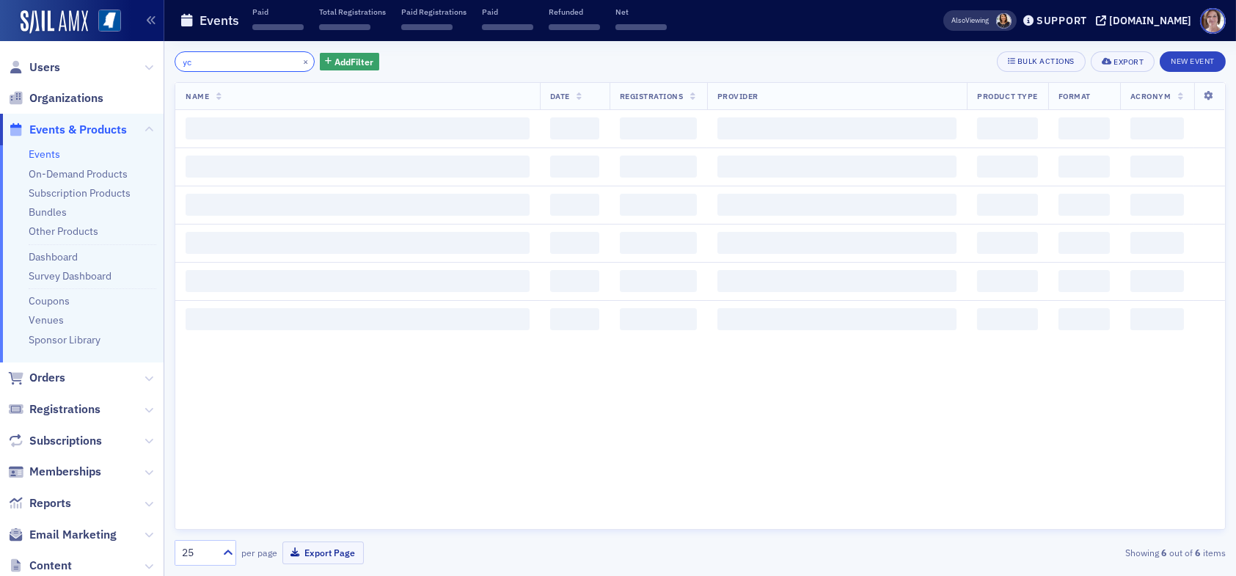
type input "y"
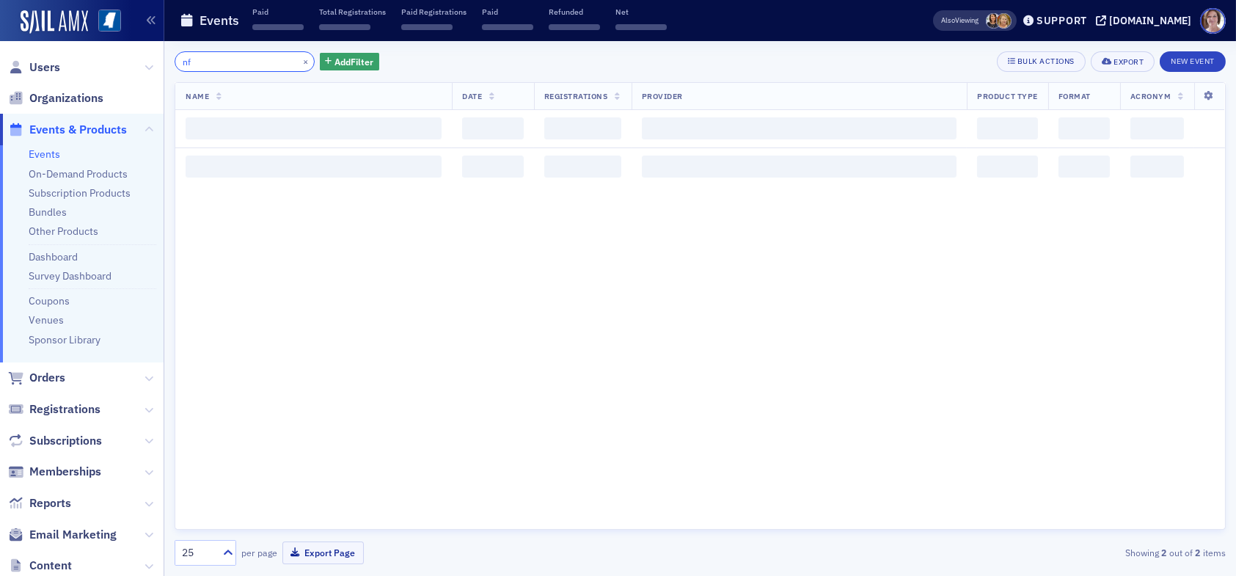
type input "n"
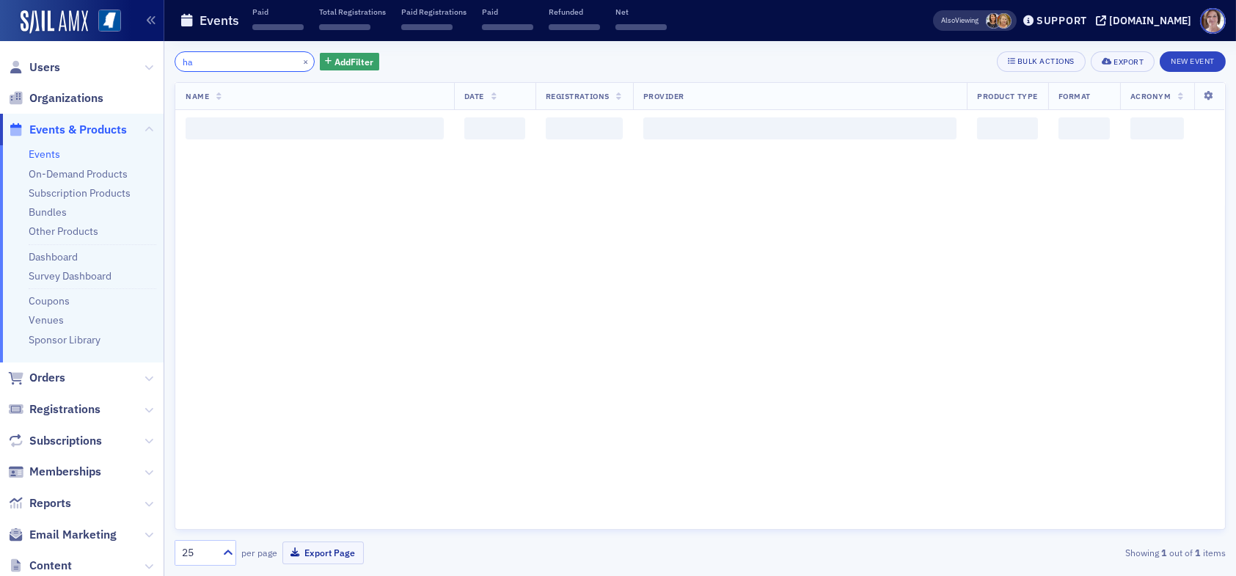
type input "h"
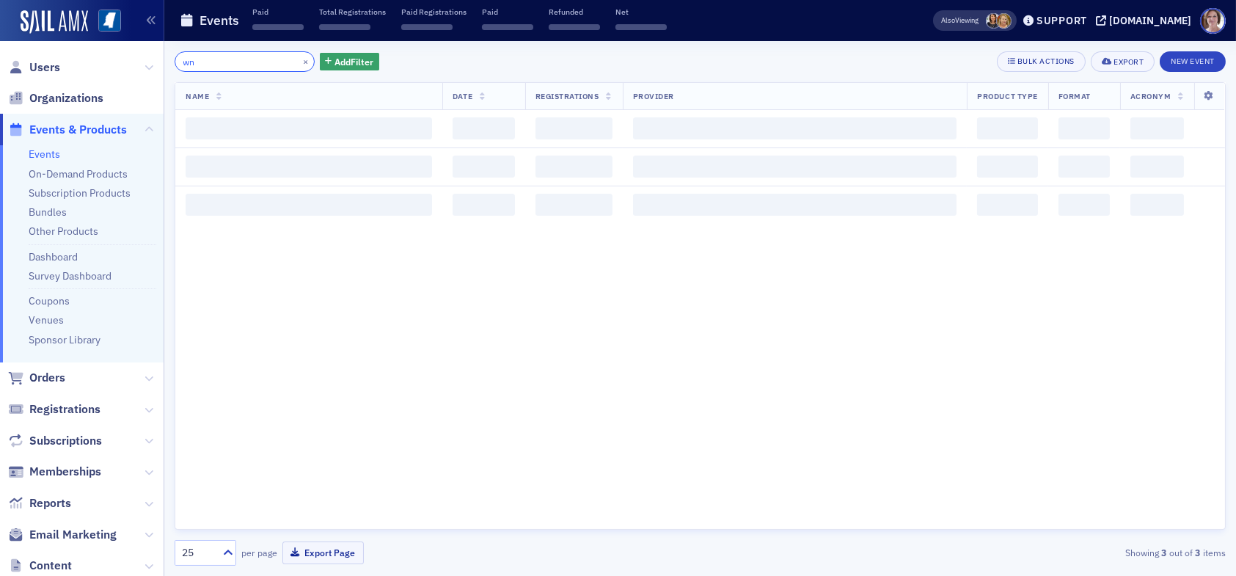
type input "w"
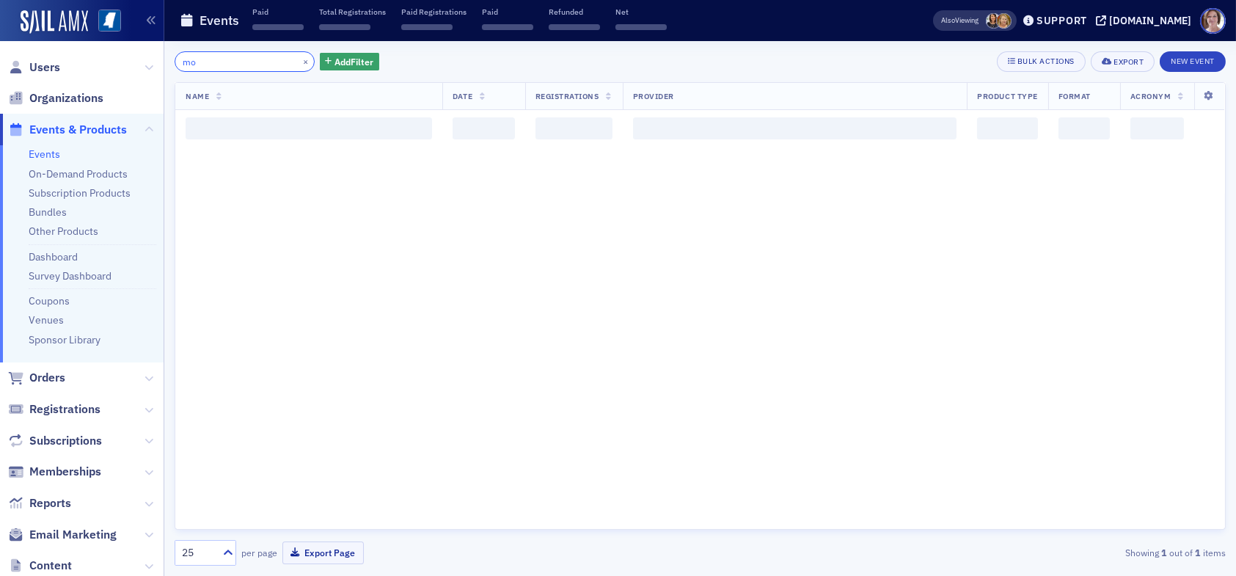
type input "m"
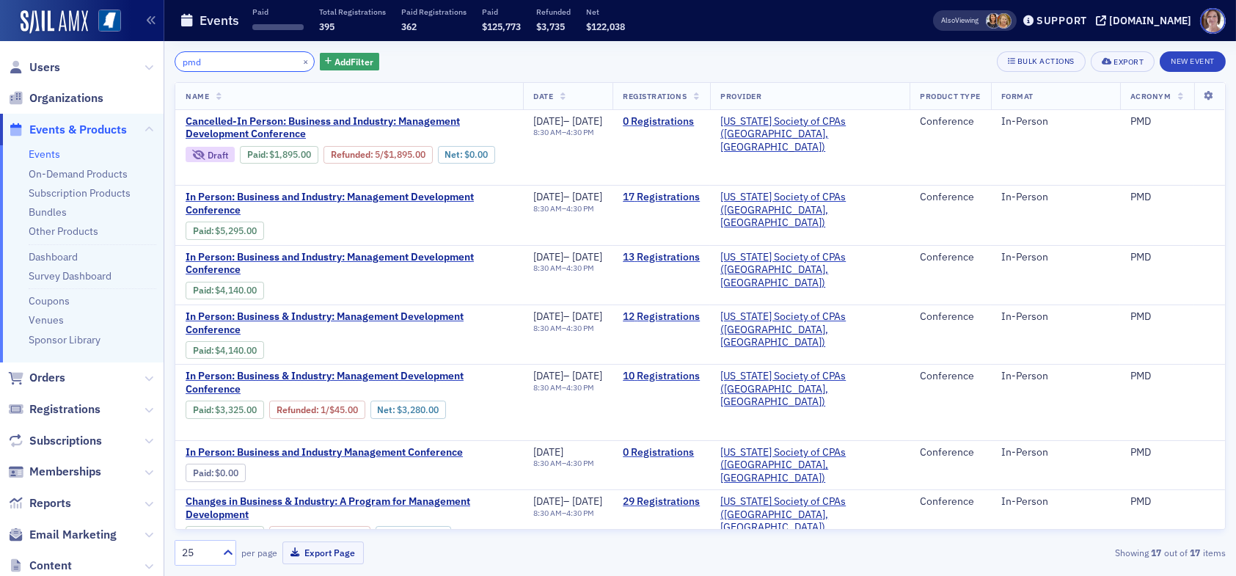
drag, startPoint x: 219, startPoint y: 67, endPoint x: 115, endPoint y: 57, distance: 103.9
click at [137, 65] on div "Users Organizations Events & Products Events On-Demand Products Subscription Pr…" at bounding box center [618, 288] width 1236 height 576
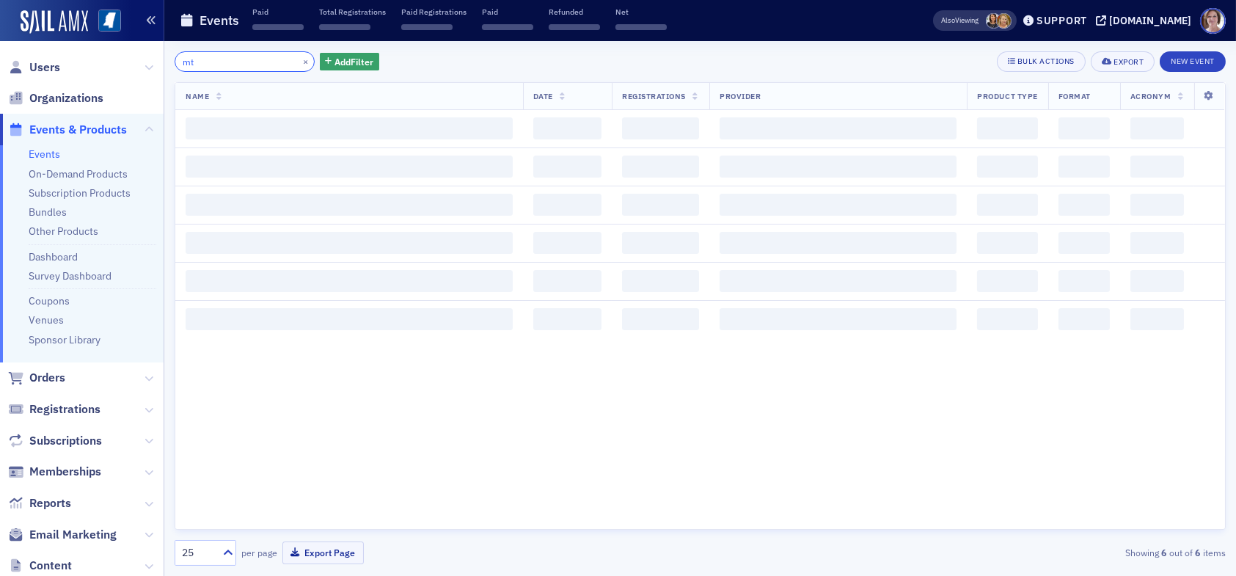
type input "m"
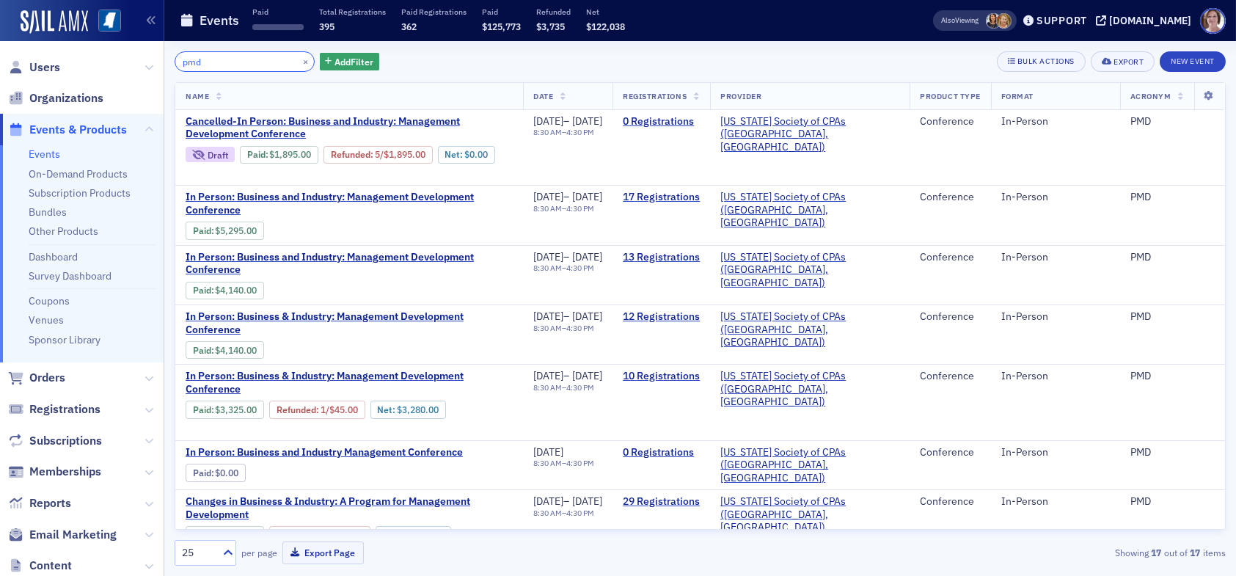
drag, startPoint x: 233, startPoint y: 61, endPoint x: 65, endPoint y: 58, distance: 168.0
click at [65, 58] on div "Users Organizations Events & Products Events On-Demand Products Subscription Pr…" at bounding box center [618, 288] width 1236 height 576
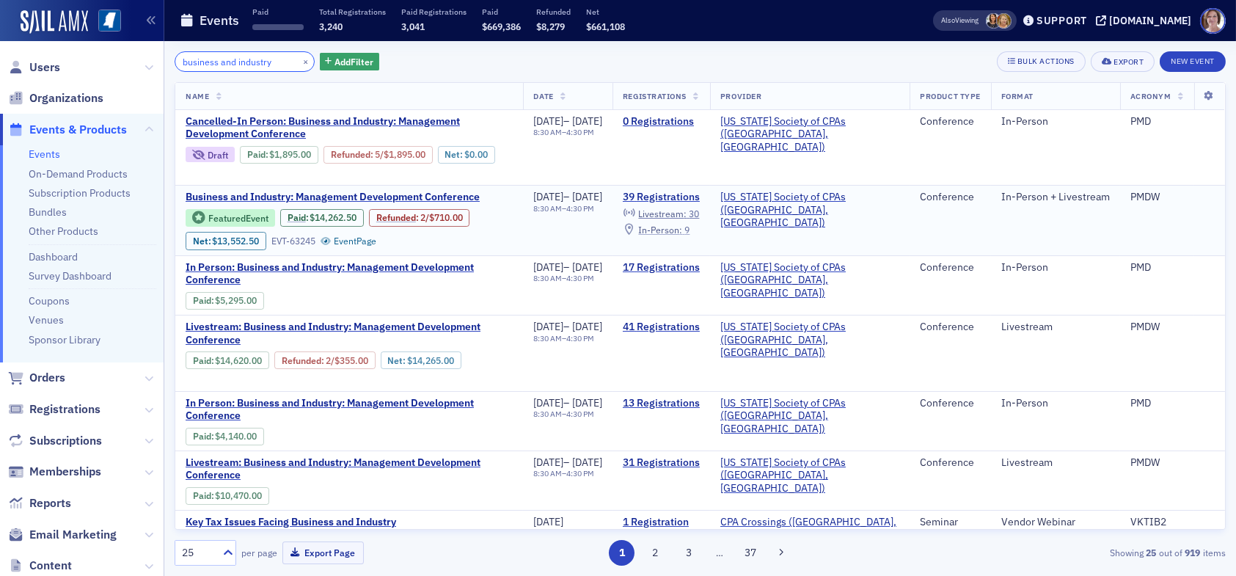
type input "business and industry"
click at [682, 227] on span "In-Person :" at bounding box center [660, 230] width 44 height 12
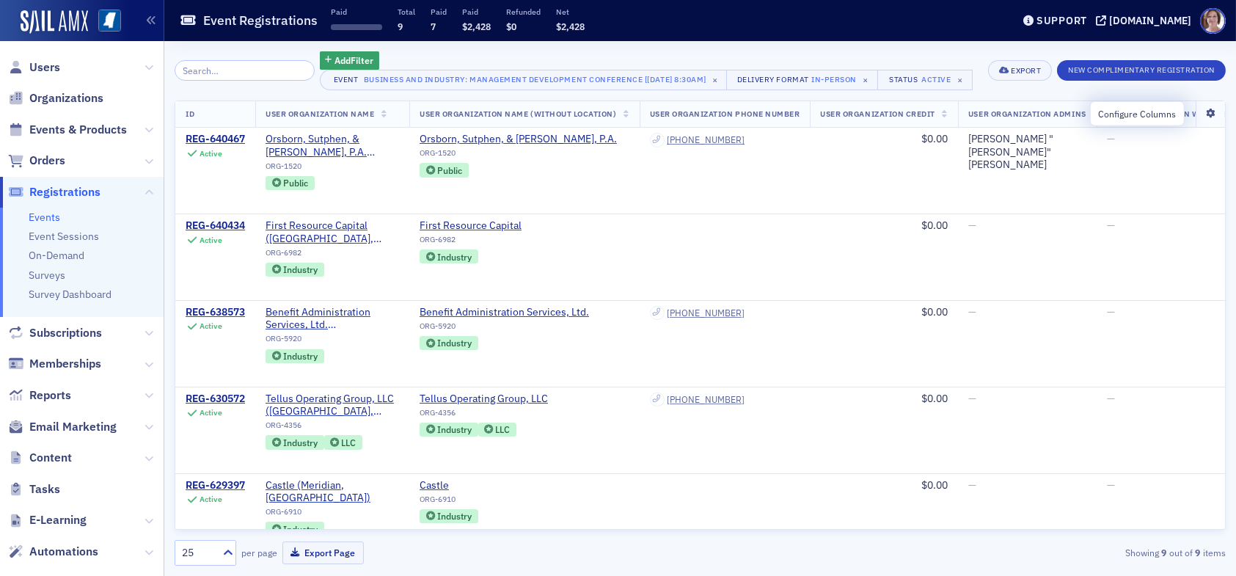
click at [1198, 111] on icon at bounding box center [1210, 113] width 30 height 9
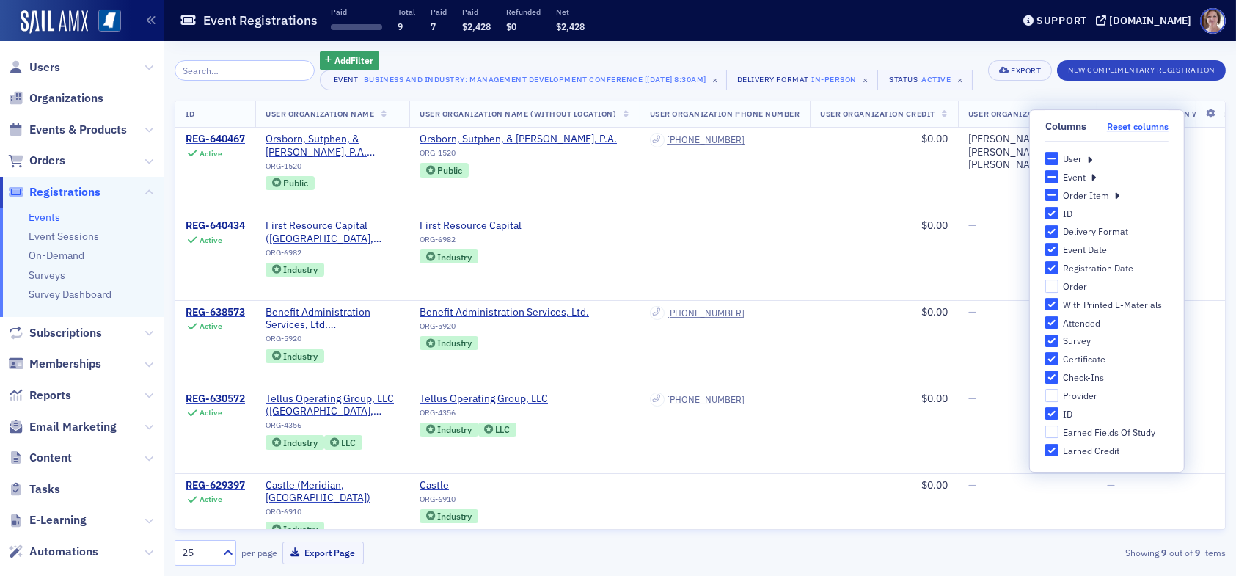
click at [1132, 128] on button "Reset columns" at bounding box center [1138, 126] width 62 height 11
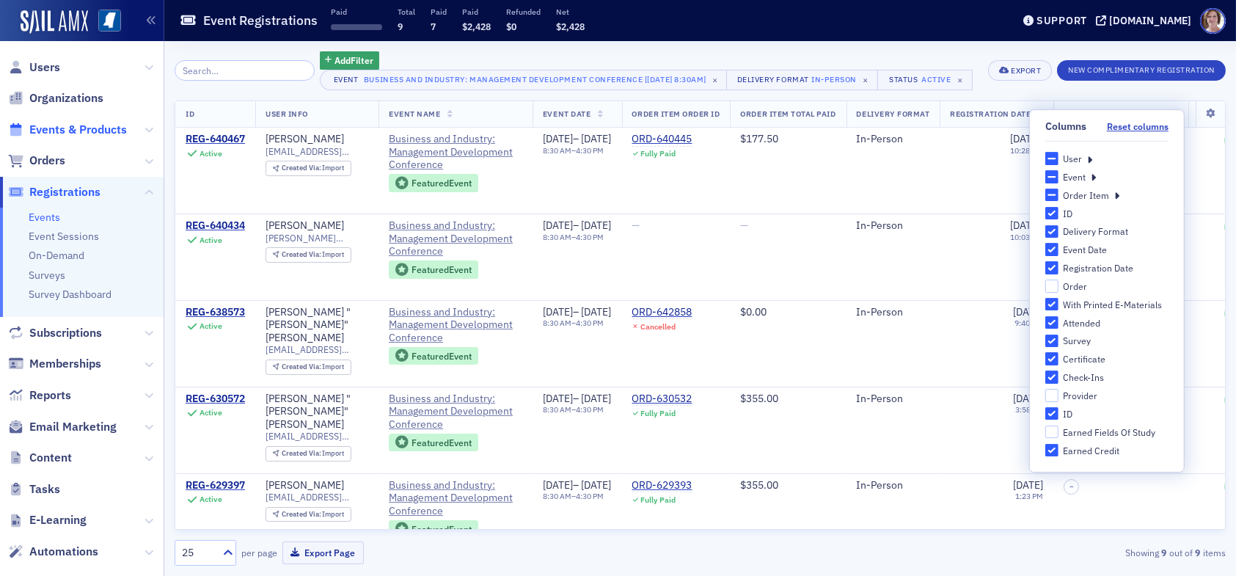
click at [73, 126] on span "Events & Products" at bounding box center [78, 130] width 98 height 16
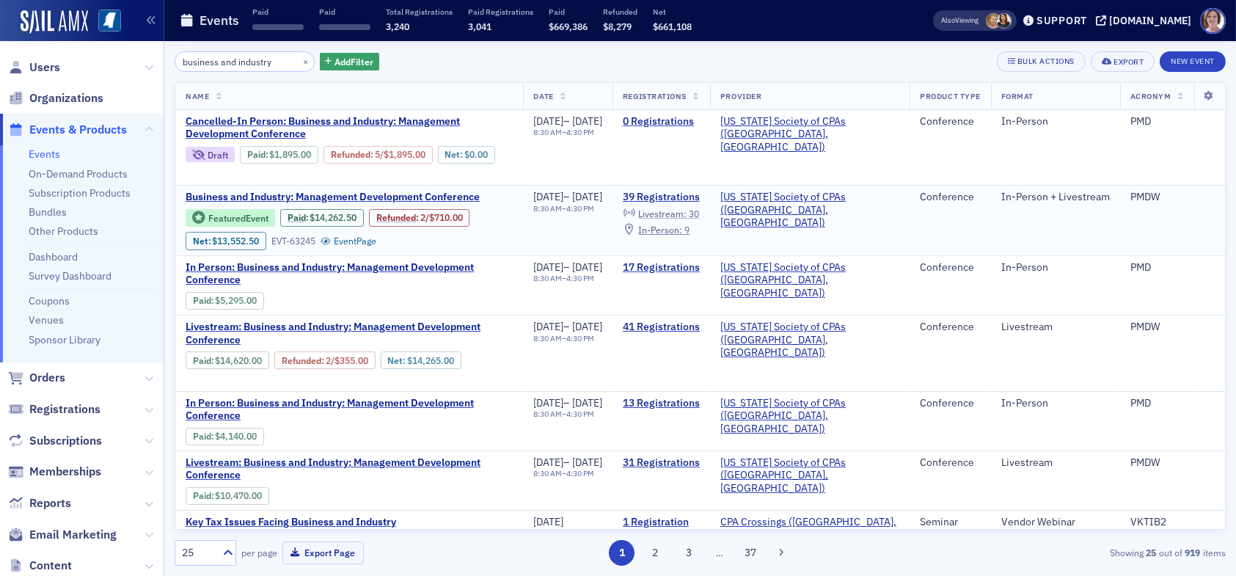
click at [687, 213] on span "Livestream :" at bounding box center [662, 214] width 48 height 12
click at [682, 229] on span "In-Person :" at bounding box center [660, 230] width 44 height 12
click at [400, 215] on link "Refunded" at bounding box center [396, 217] width 40 height 11
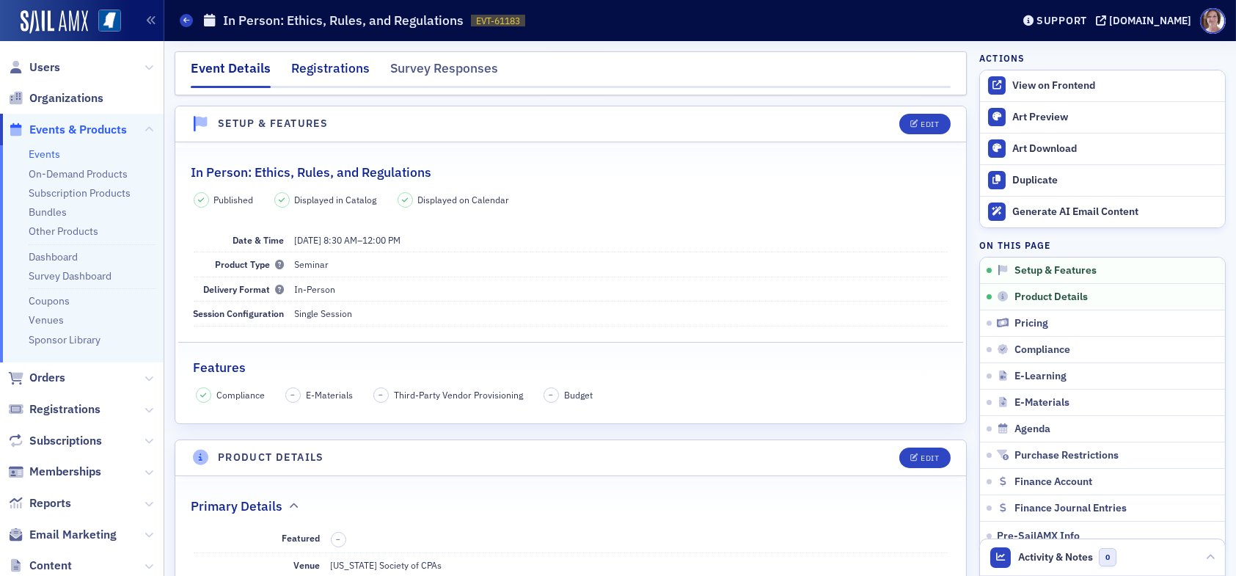
click at [321, 62] on div "Registrations" at bounding box center [330, 72] width 78 height 27
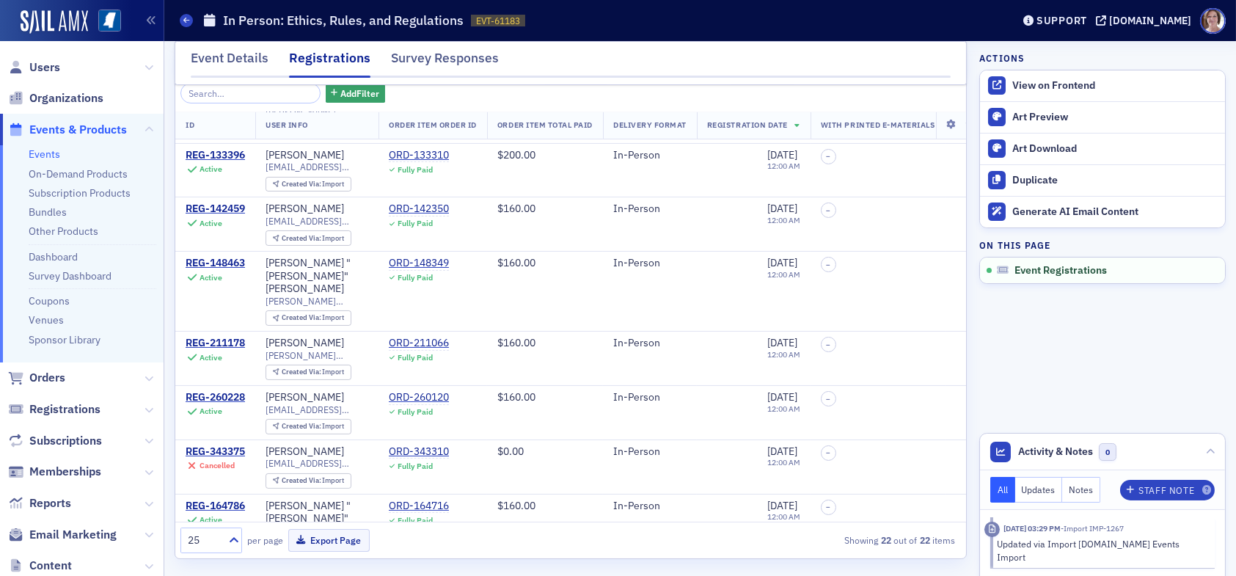
scroll to position [483, 0]
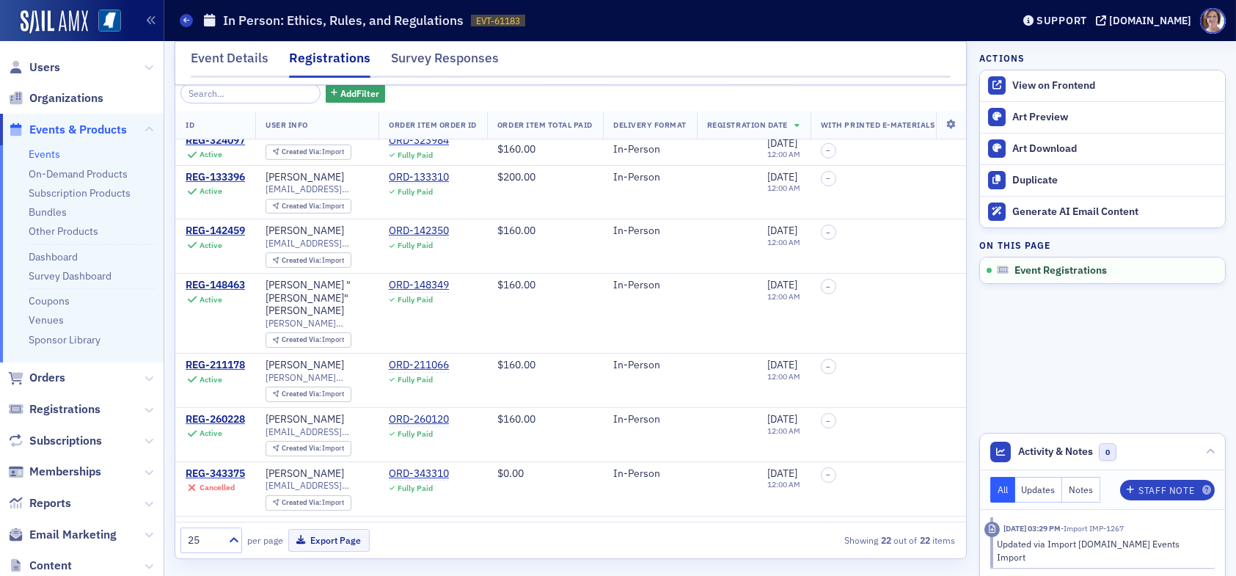
click at [59, 129] on span "Events & Products" at bounding box center [78, 130] width 98 height 16
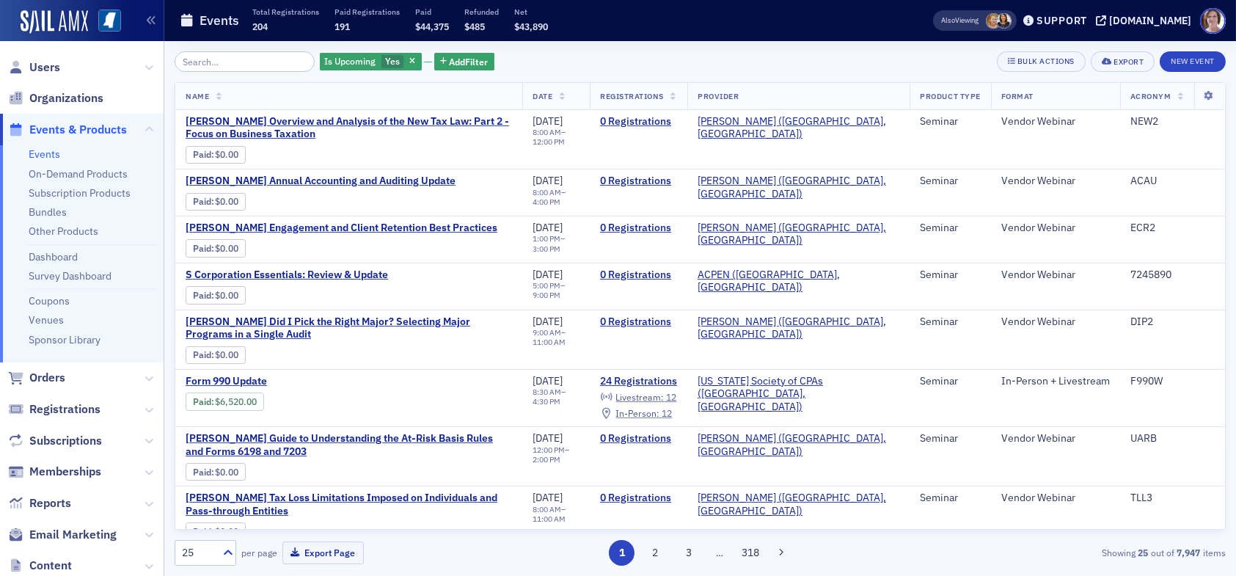
click at [229, 60] on input "search" at bounding box center [245, 61] width 140 height 21
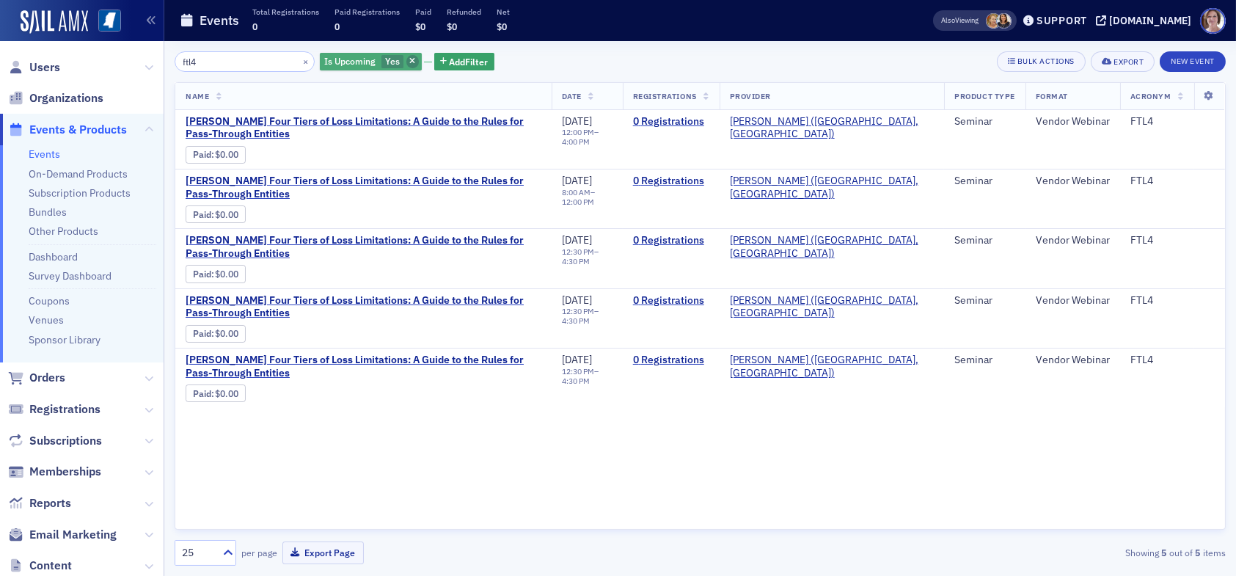
click at [406, 56] on span "button" at bounding box center [412, 61] width 13 height 13
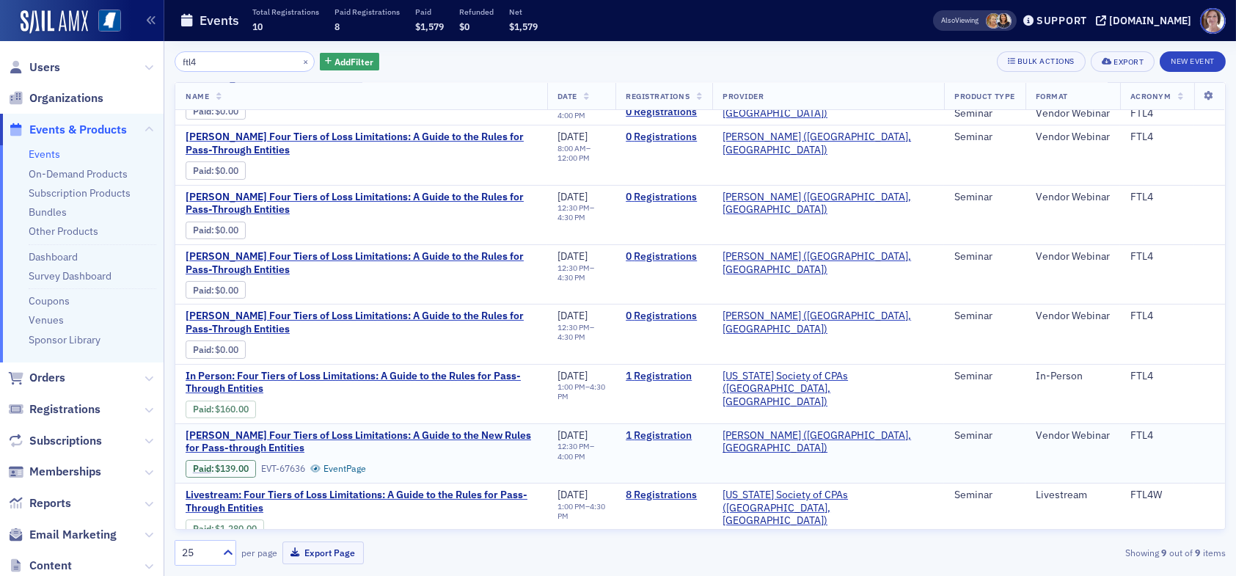
scroll to position [114, 0]
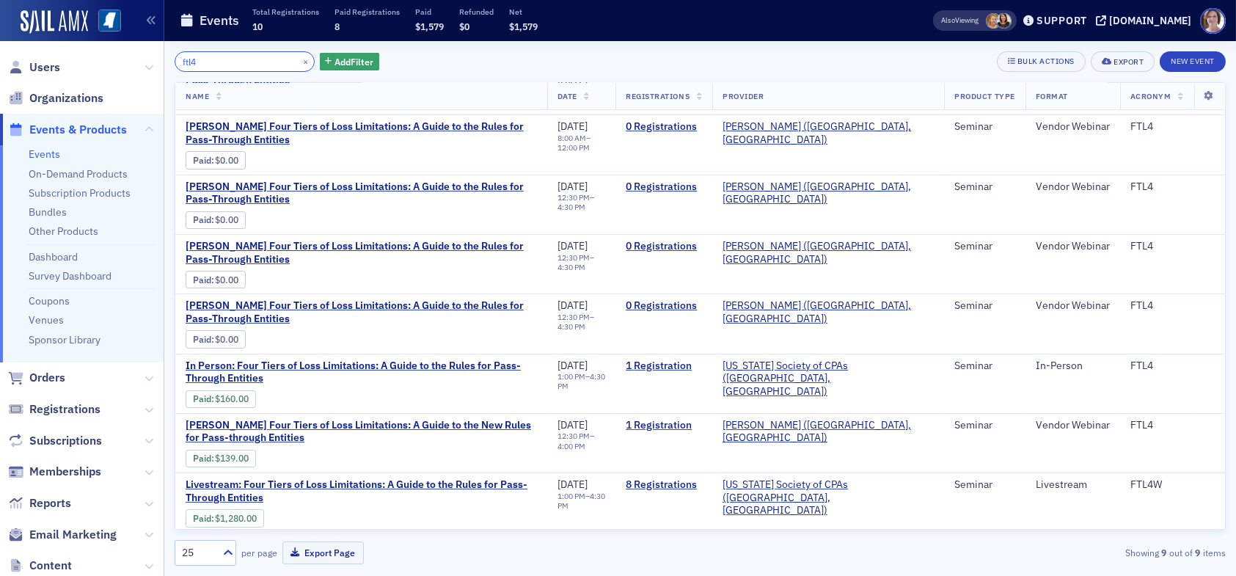
click at [241, 60] on input "ftl4" at bounding box center [245, 61] width 140 height 21
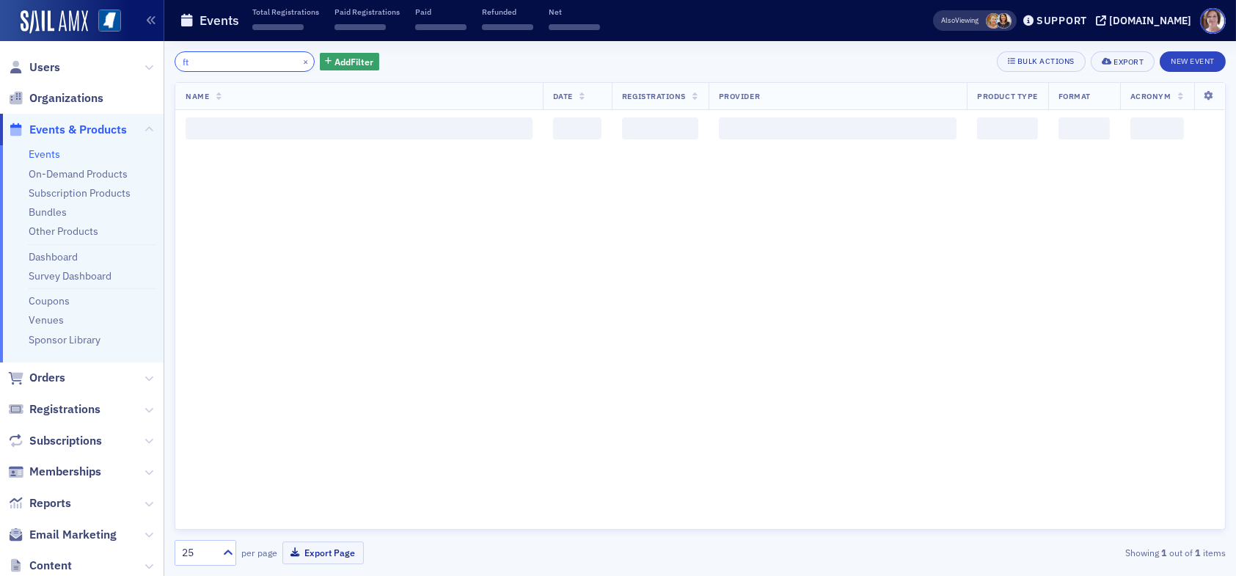
type input "f"
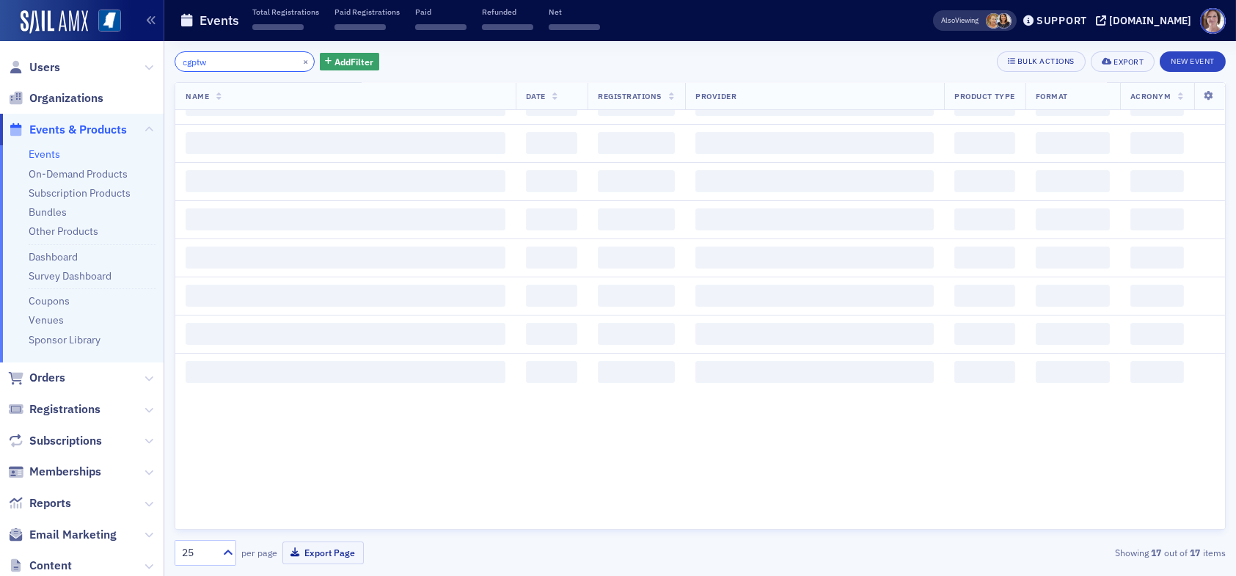
scroll to position [1009, 0]
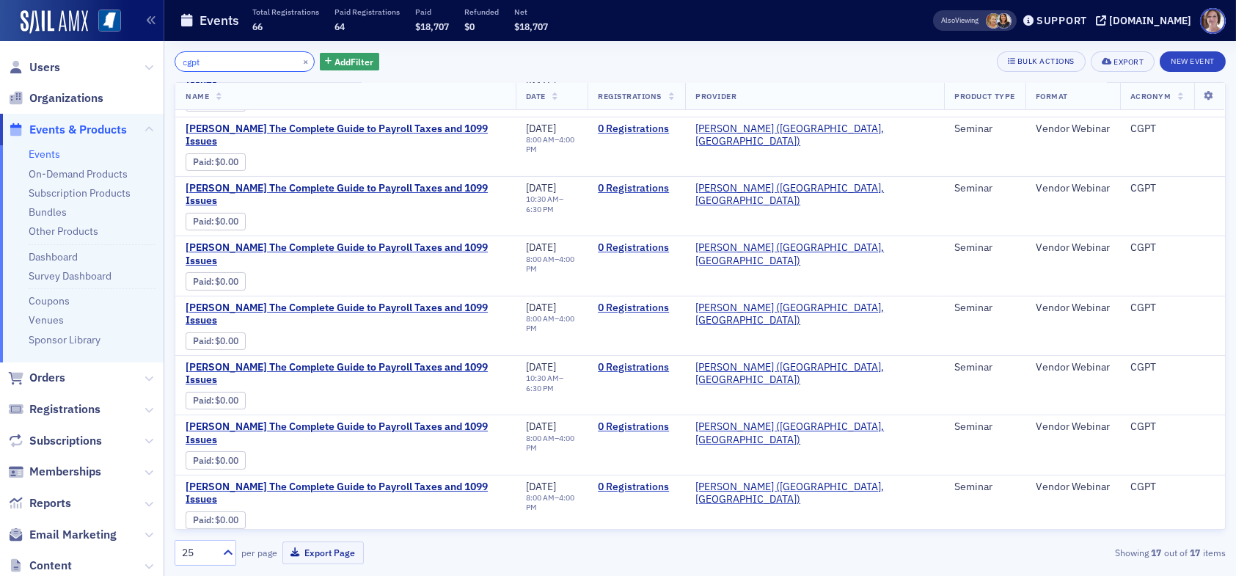
scroll to position [367, 0]
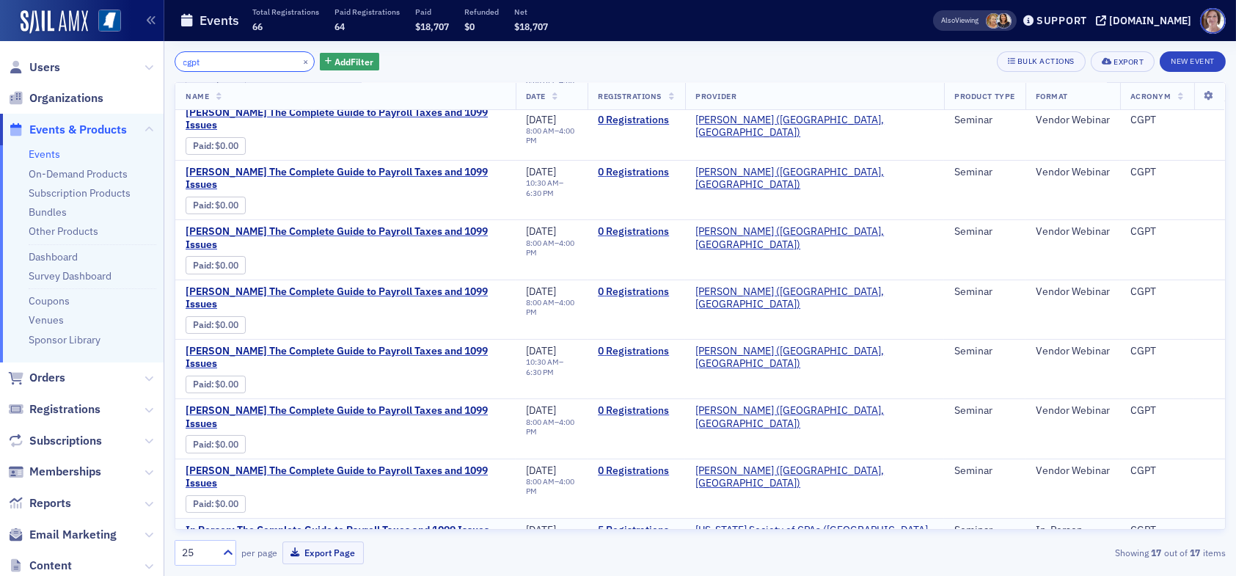
type input "cgpt"
click at [652, 524] on link "5 Registrations" at bounding box center [636, 530] width 77 height 13
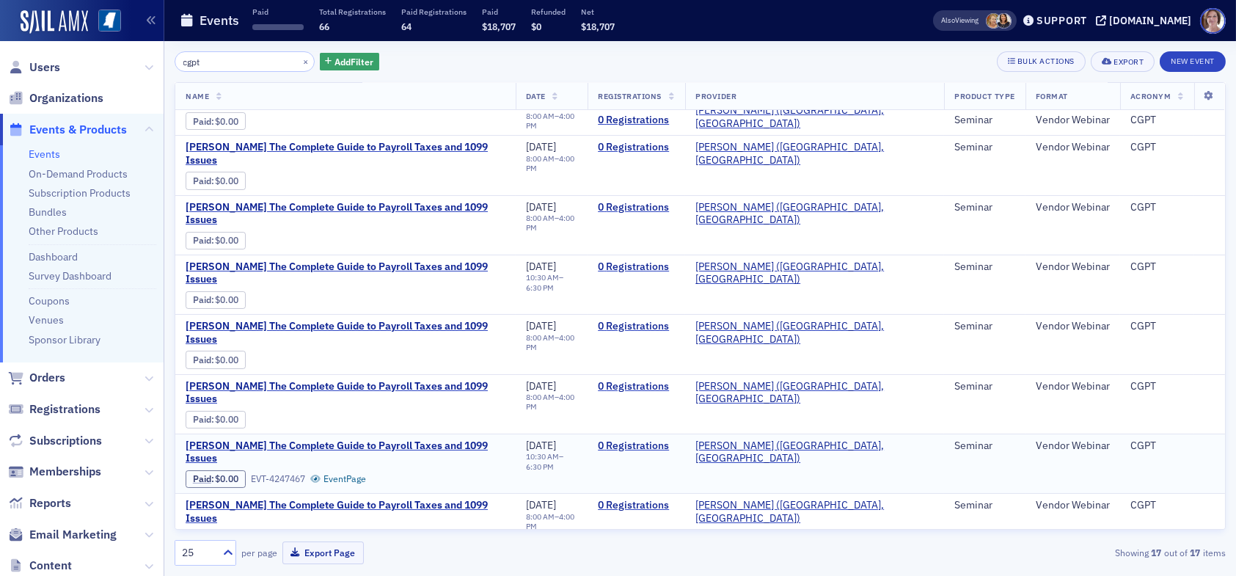
scroll to position [293, 0]
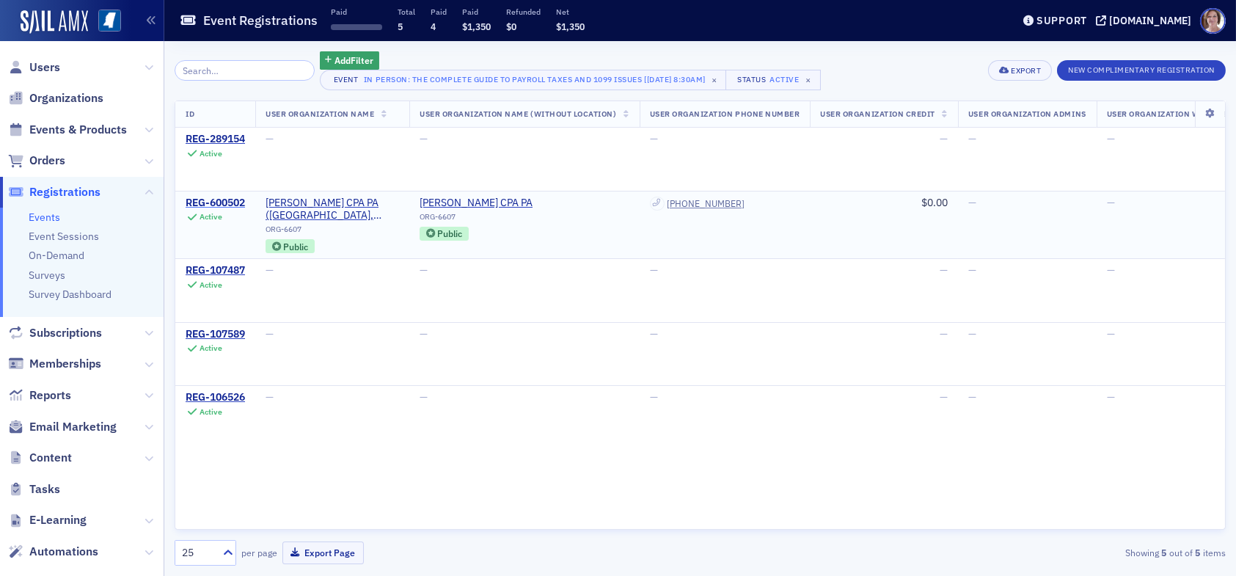
click at [227, 198] on div "REG-600502" at bounding box center [215, 203] width 59 height 13
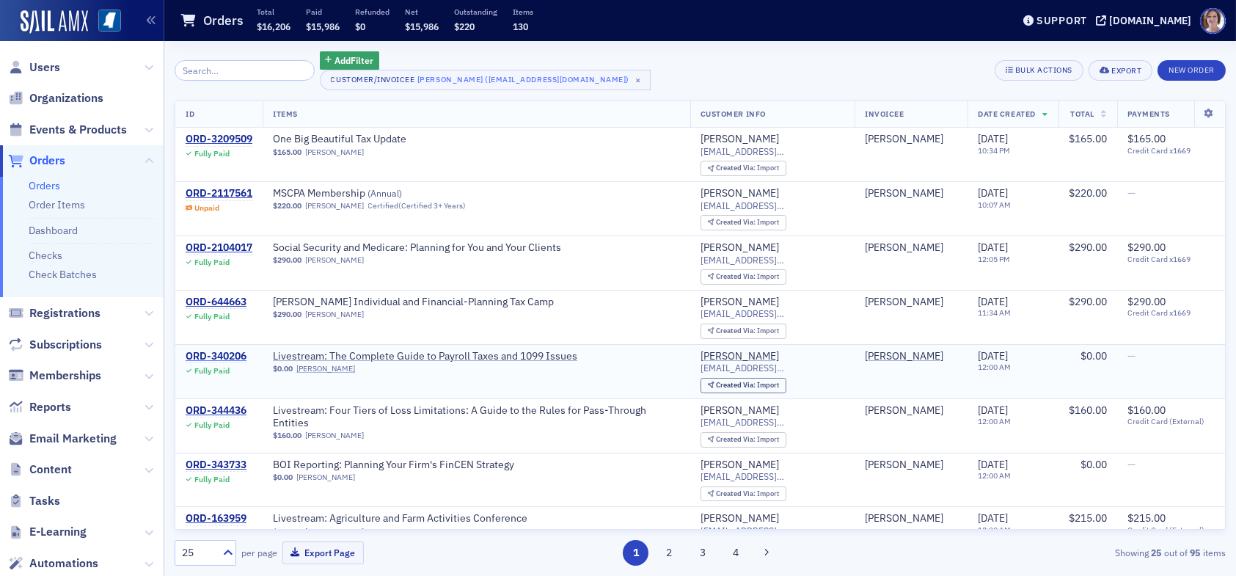
click at [235, 352] on div "ORD-340206" at bounding box center [216, 356] width 61 height 13
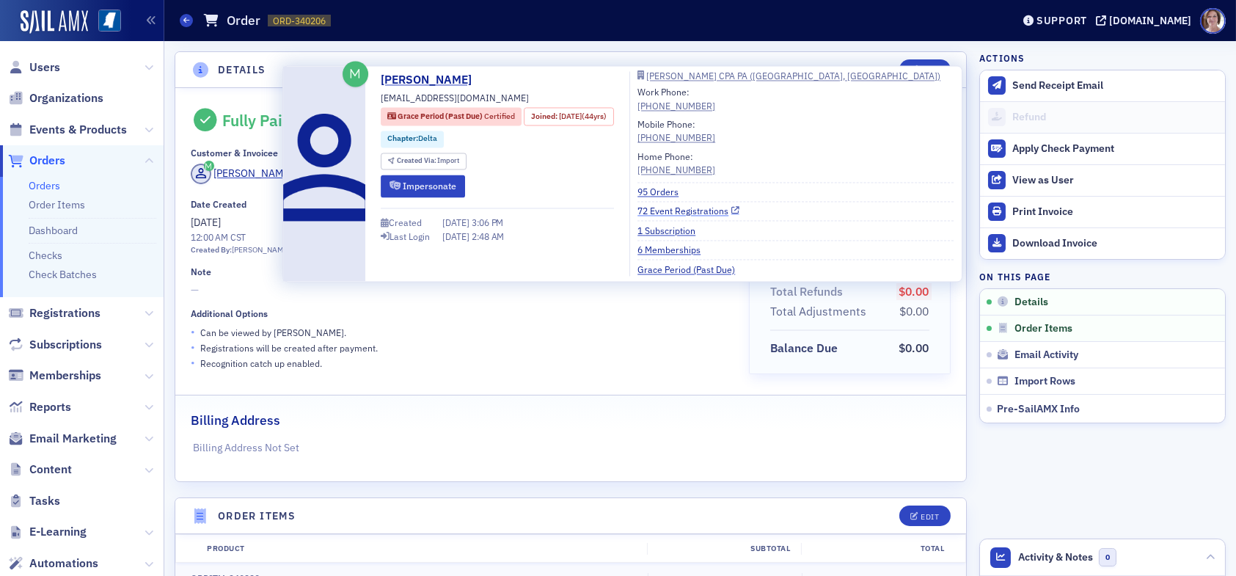
click at [711, 208] on link "72 Event Registrations" at bounding box center [688, 211] width 102 height 13
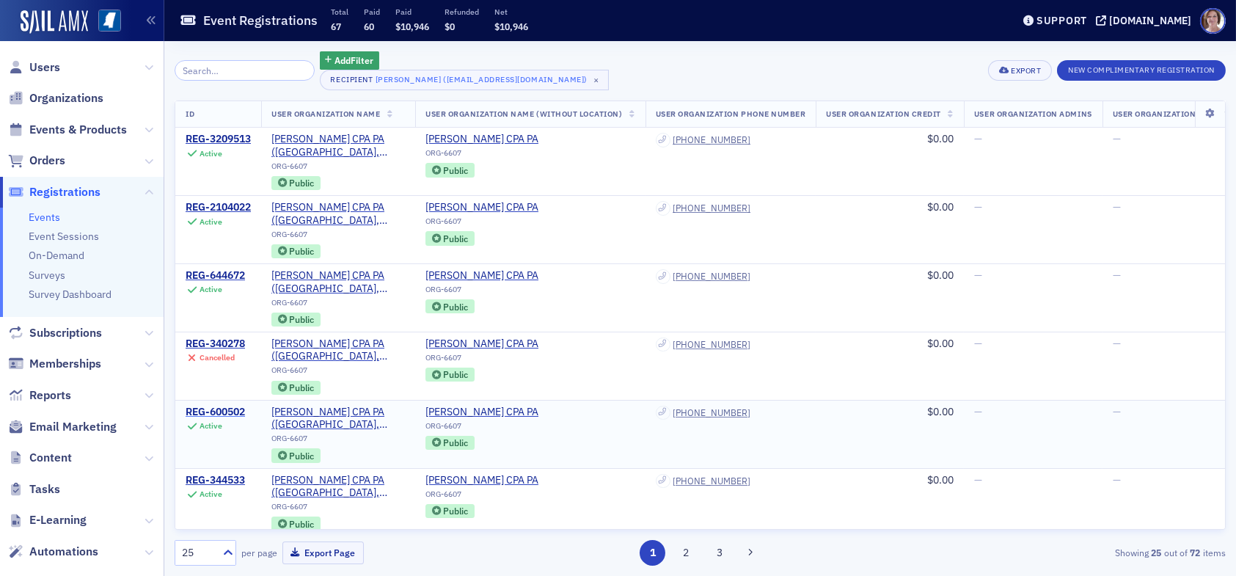
click at [234, 409] on div "REG-600502" at bounding box center [215, 412] width 59 height 13
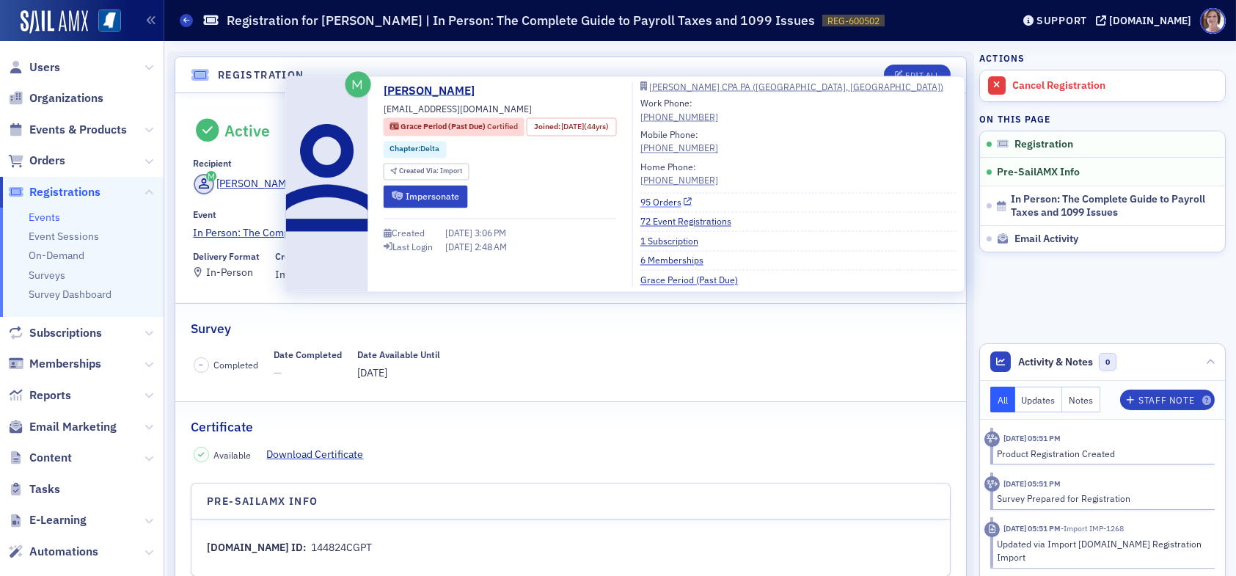
click at [670, 204] on link "95 Orders" at bounding box center [666, 202] width 52 height 13
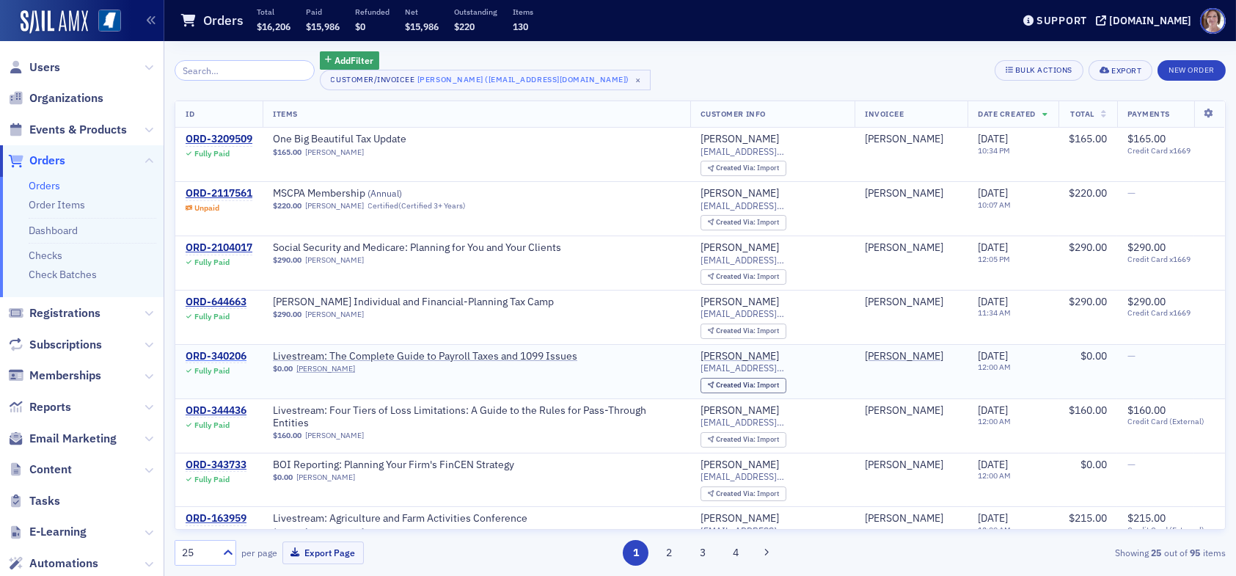
click at [208, 352] on div "ORD-340206" at bounding box center [216, 356] width 61 height 13
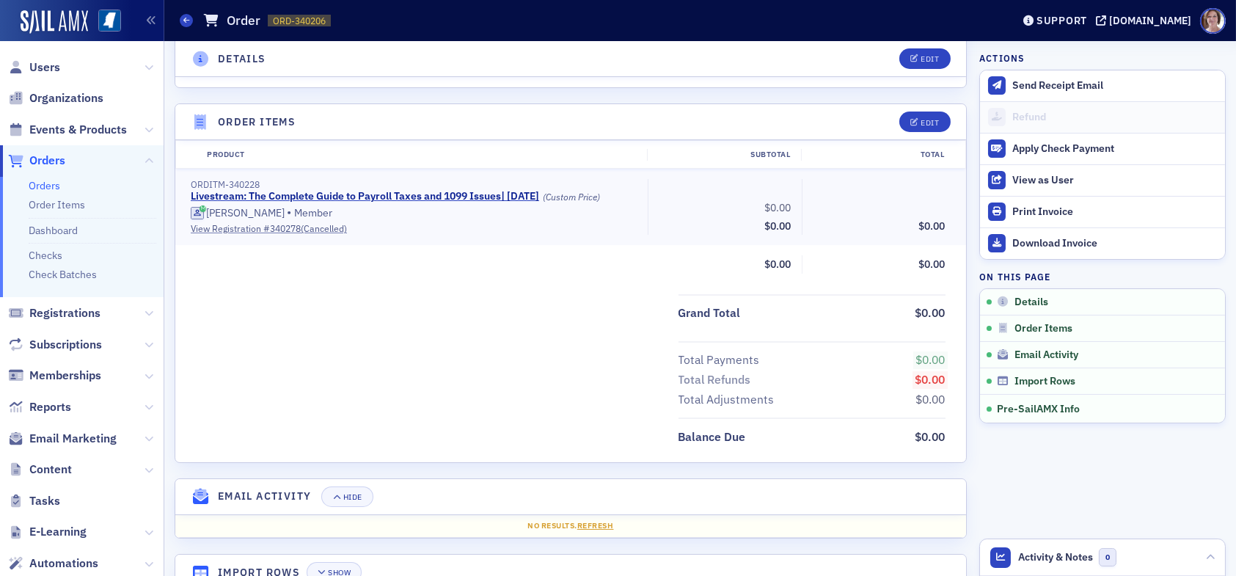
scroll to position [440, 0]
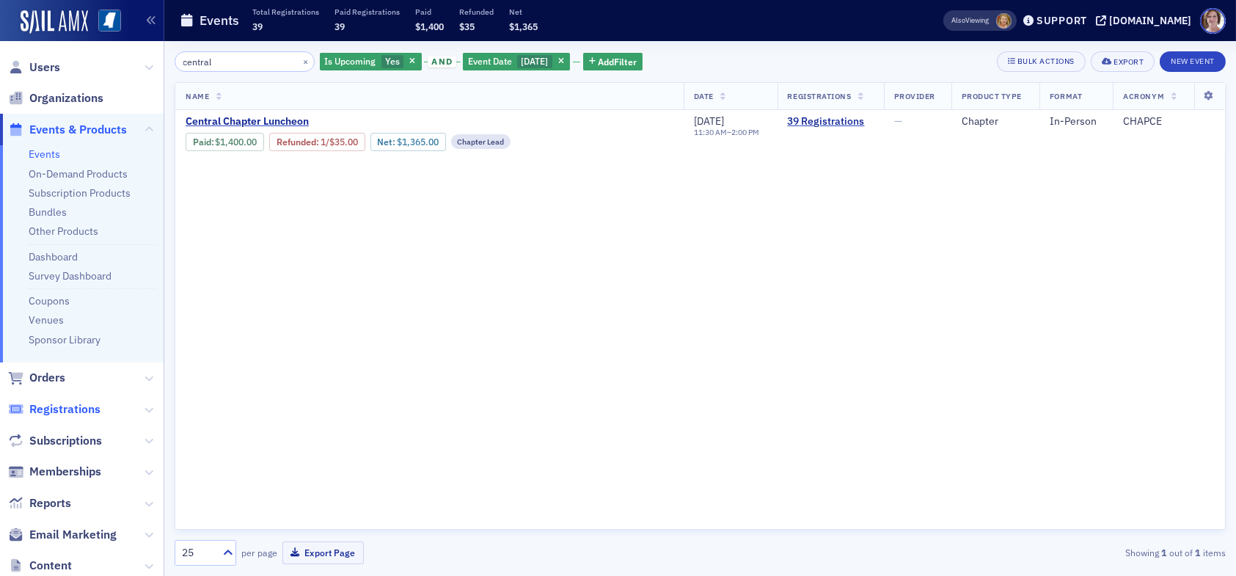
click at [70, 406] on span "Registrations" at bounding box center [64, 409] width 71 height 16
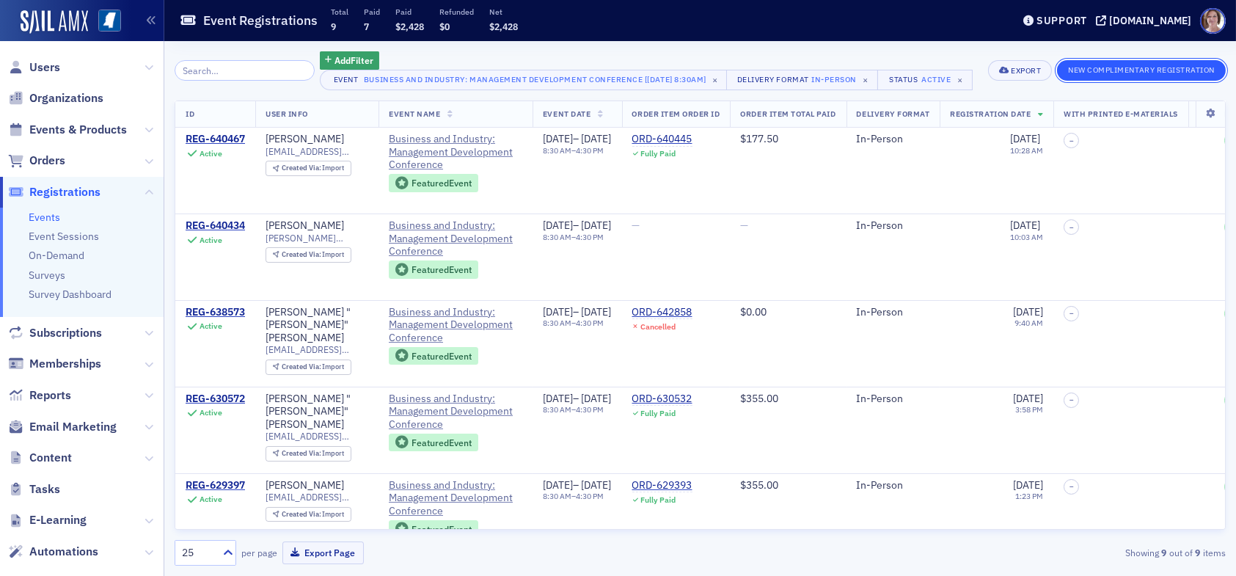
click at [1128, 69] on button "New Complimentary Registration" at bounding box center [1141, 70] width 169 height 21
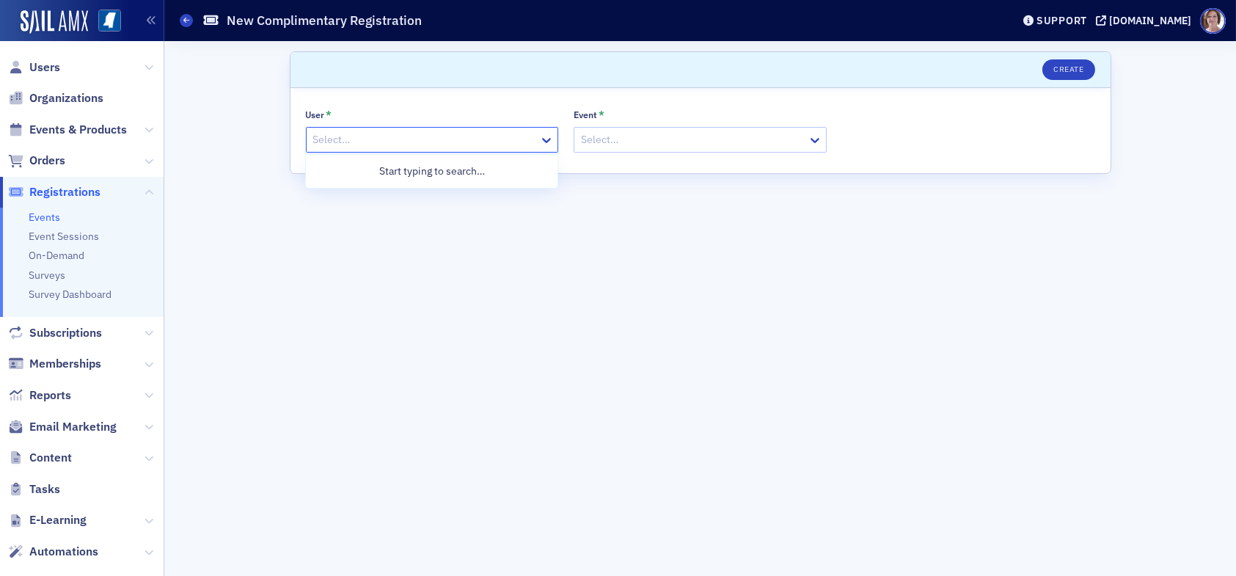
click at [392, 136] on div at bounding box center [425, 140] width 227 height 18
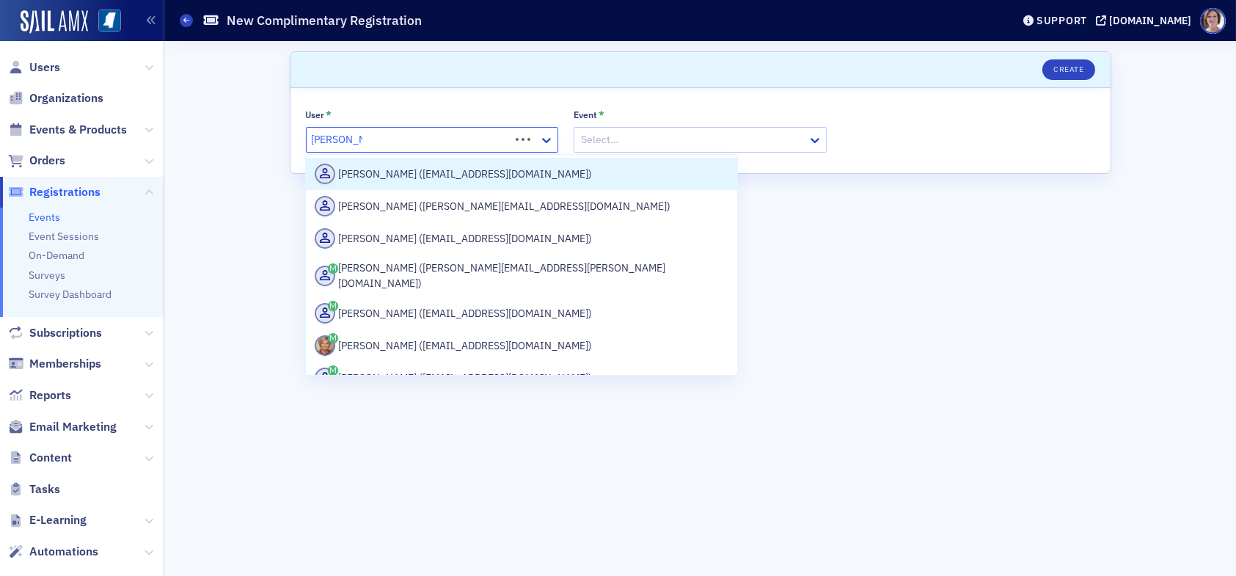
type input "karen moody"
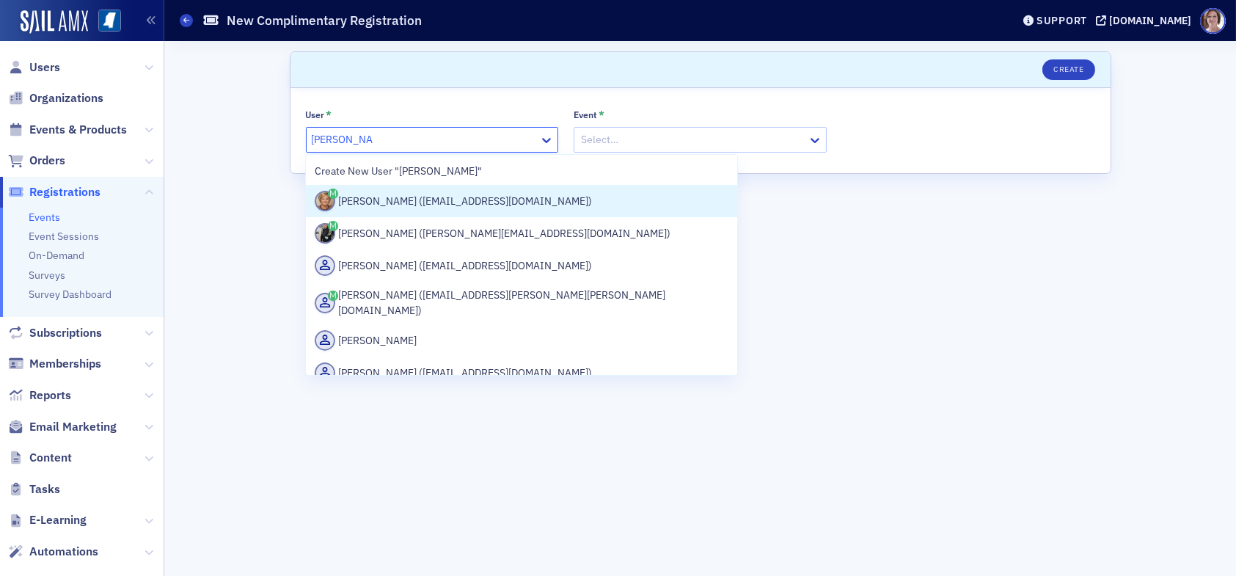
drag, startPoint x: 418, startPoint y: 194, endPoint x: 456, endPoint y: 181, distance: 40.1
click at [419, 194] on div "Karen Moody (kmoody@ms-cpa.org)" at bounding box center [522, 201] width 414 height 21
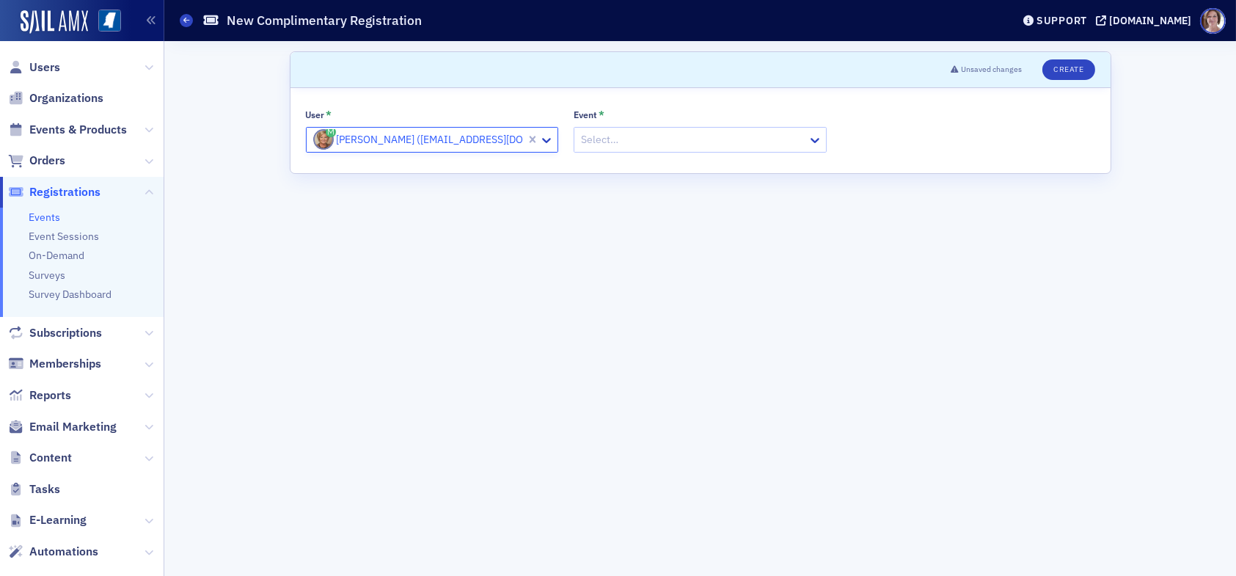
click at [632, 141] on div at bounding box center [692, 140] width 227 height 18
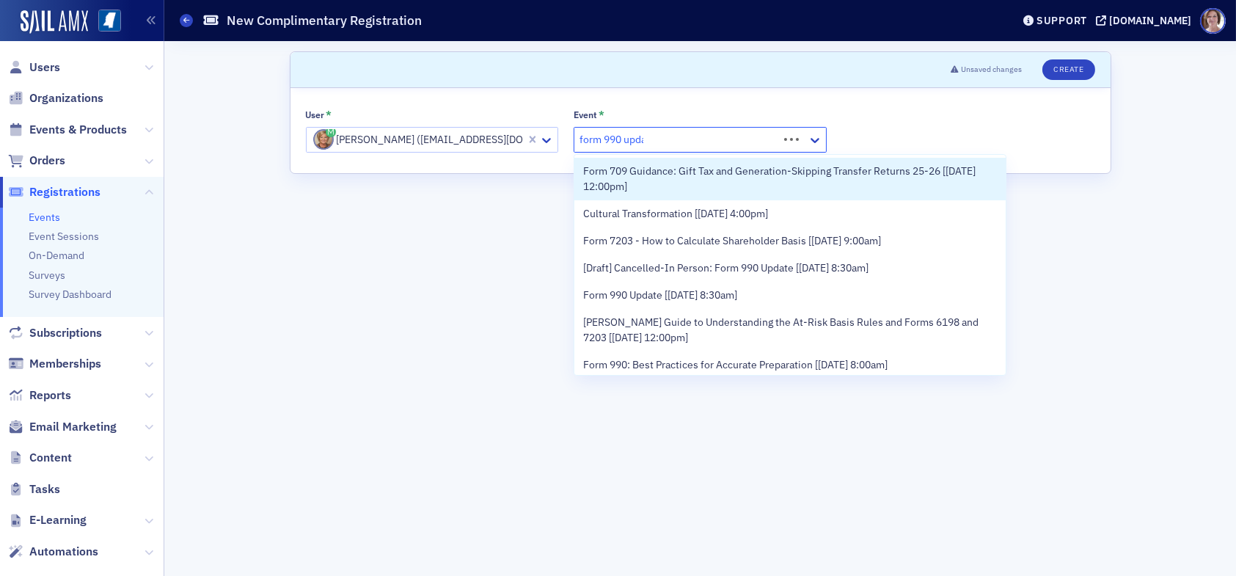
type input "form 990 update"
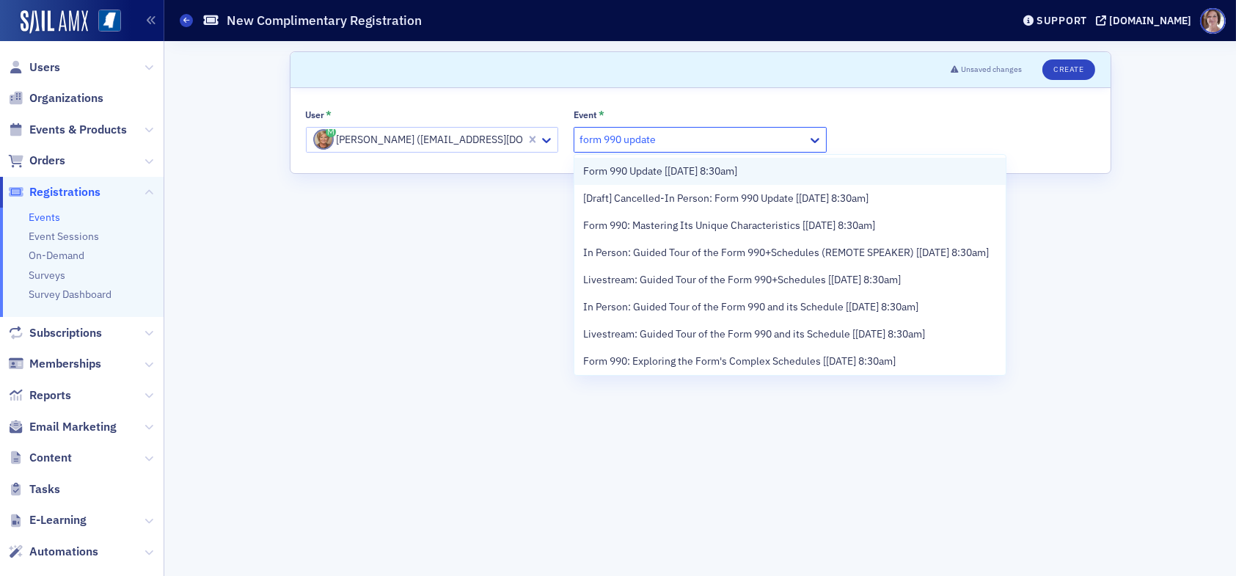
click at [657, 164] on span "Form 990 Update [8/26/2025 8:30am]" at bounding box center [660, 171] width 154 height 15
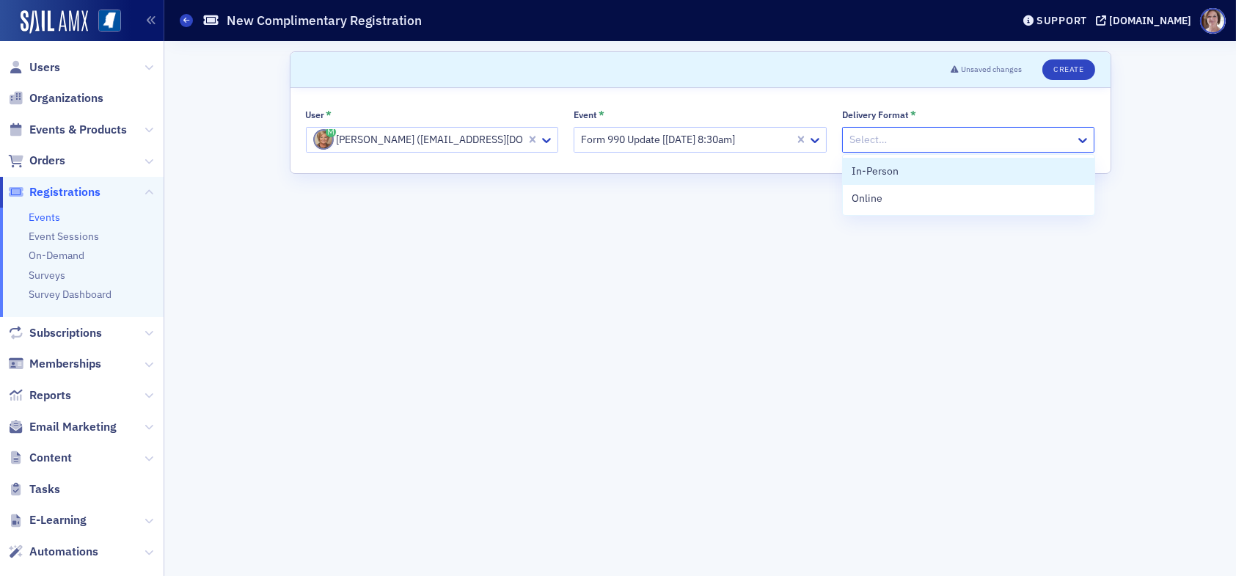
click at [943, 139] on div at bounding box center [961, 140] width 227 height 18
click at [904, 197] on div "Online" at bounding box center [969, 198] width 234 height 15
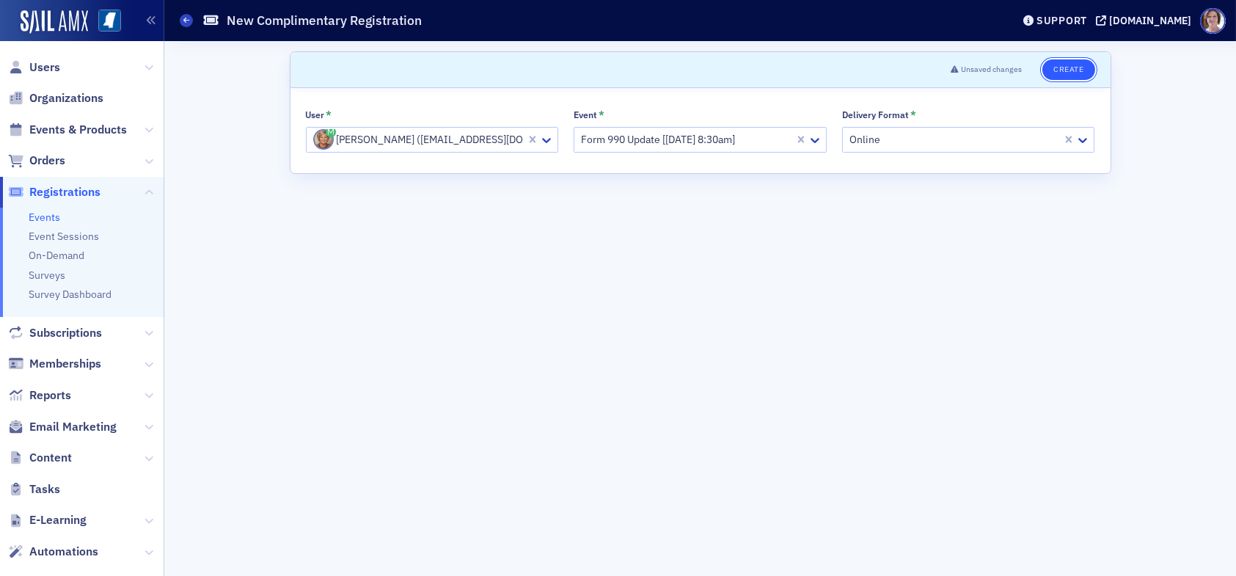
click at [1069, 66] on button "Create" at bounding box center [1068, 69] width 52 height 21
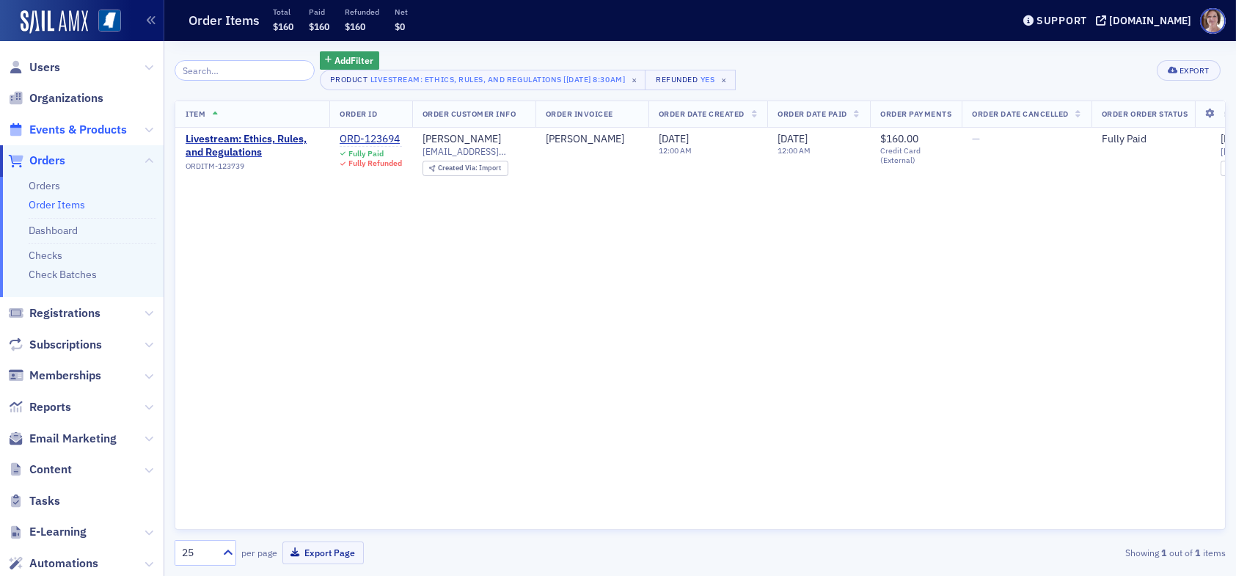
click at [71, 134] on span "Events & Products" at bounding box center [78, 130] width 98 height 16
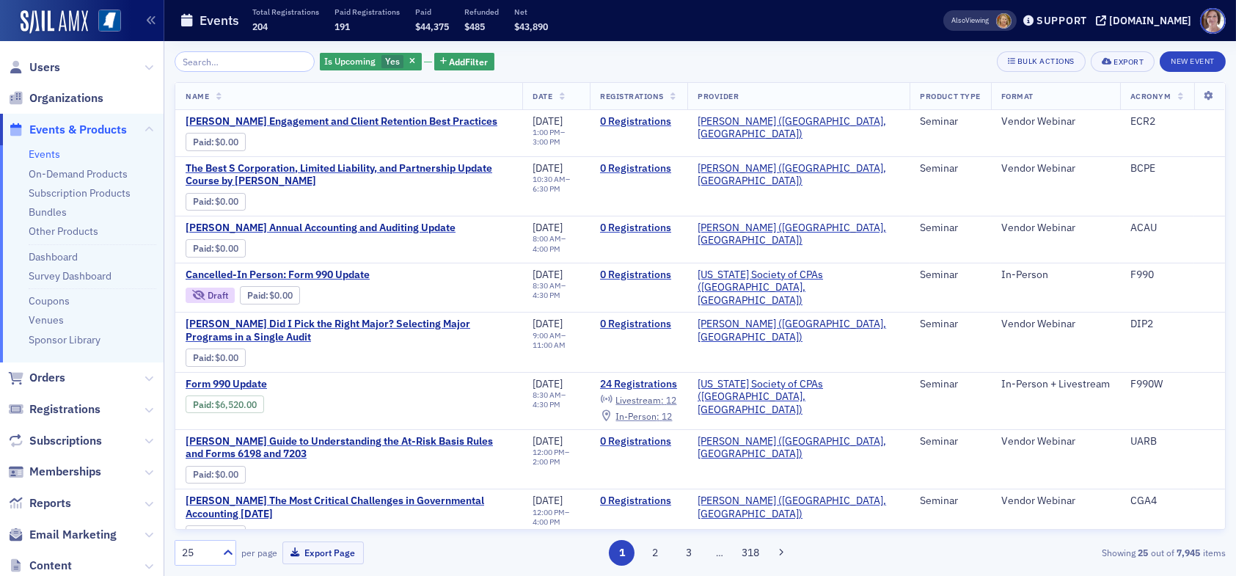
click at [233, 62] on input "search" at bounding box center [245, 61] width 140 height 21
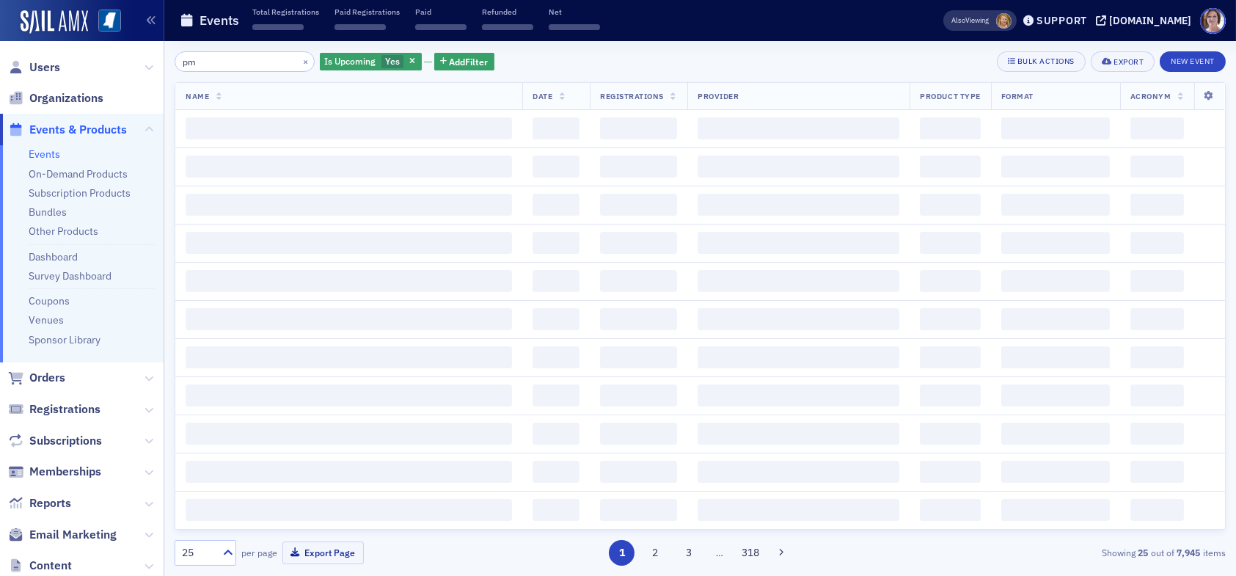
type input "p"
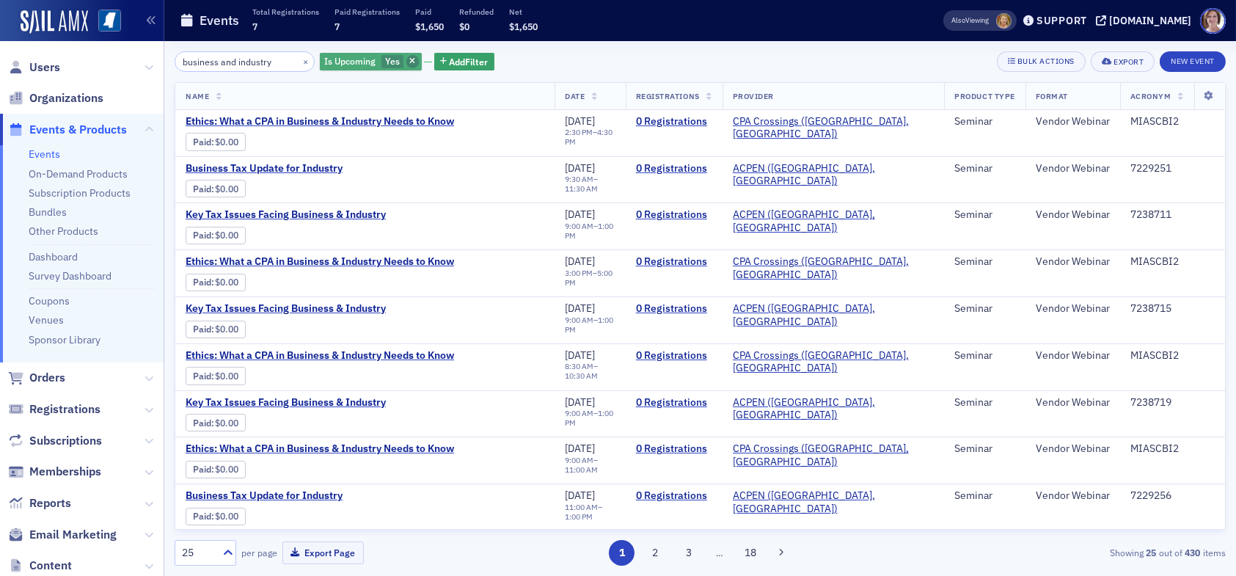
type input "business and industry"
click at [409, 62] on icon "button" at bounding box center [412, 62] width 6 height 8
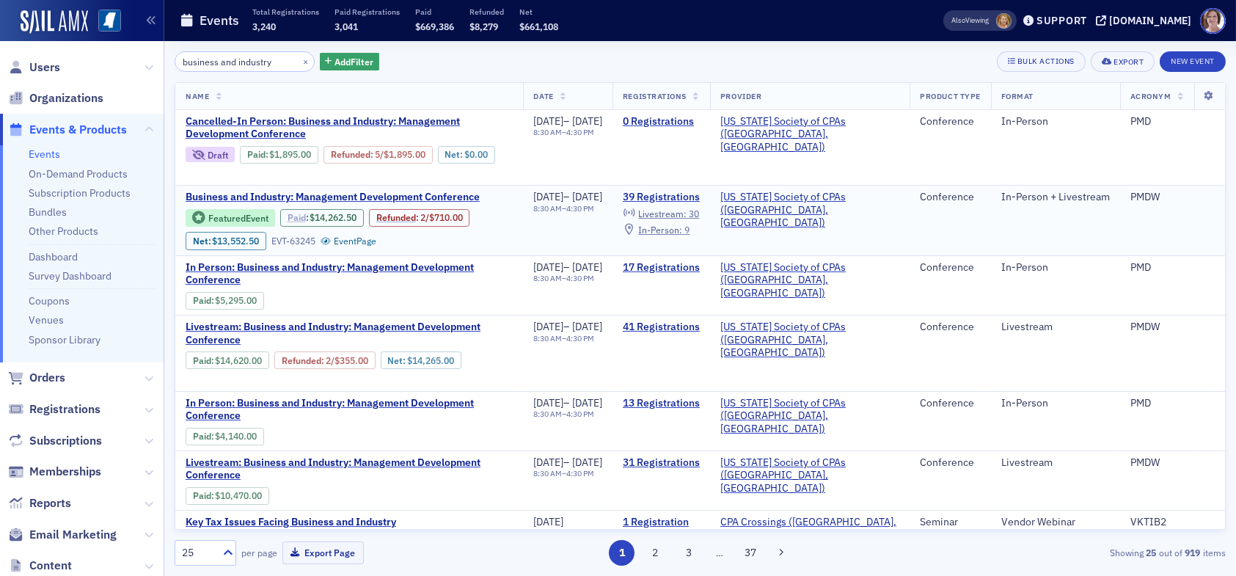
click at [301, 218] on link "Paid" at bounding box center [297, 217] width 18 height 11
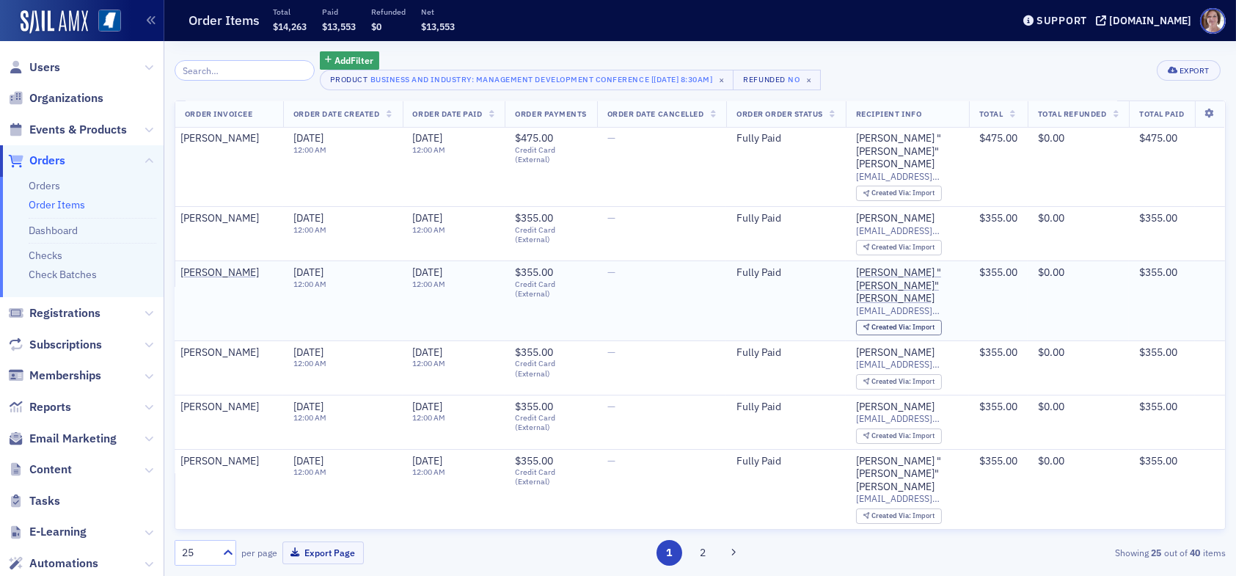
scroll to position [0, 392]
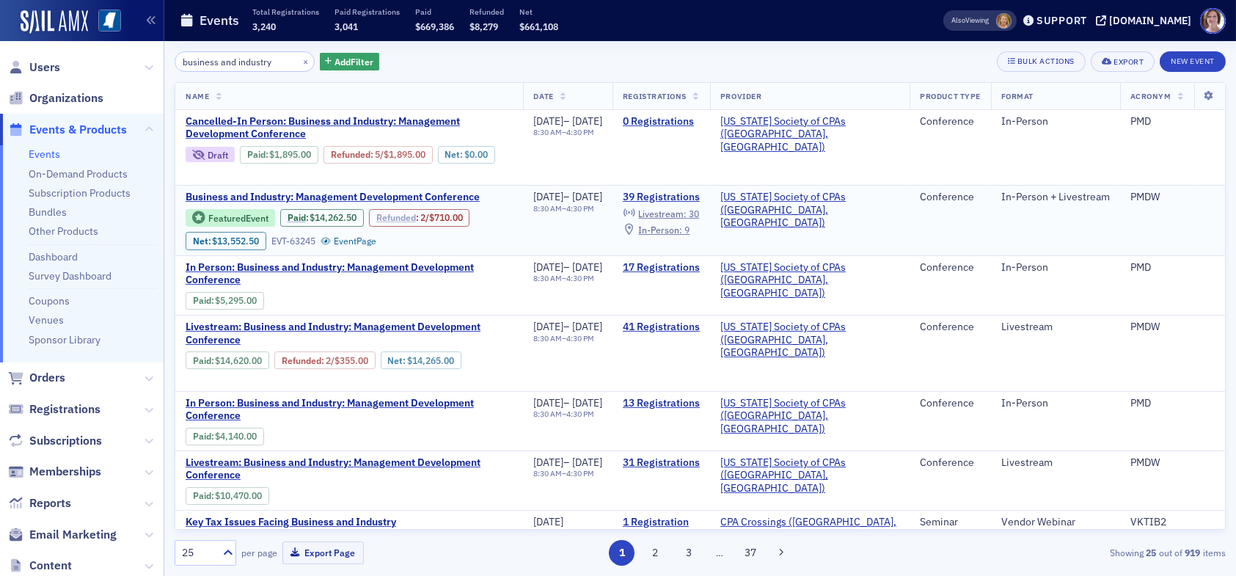
click at [397, 216] on link "Refunded" at bounding box center [396, 217] width 40 height 11
click at [301, 216] on link "Paid" at bounding box center [297, 217] width 18 height 11
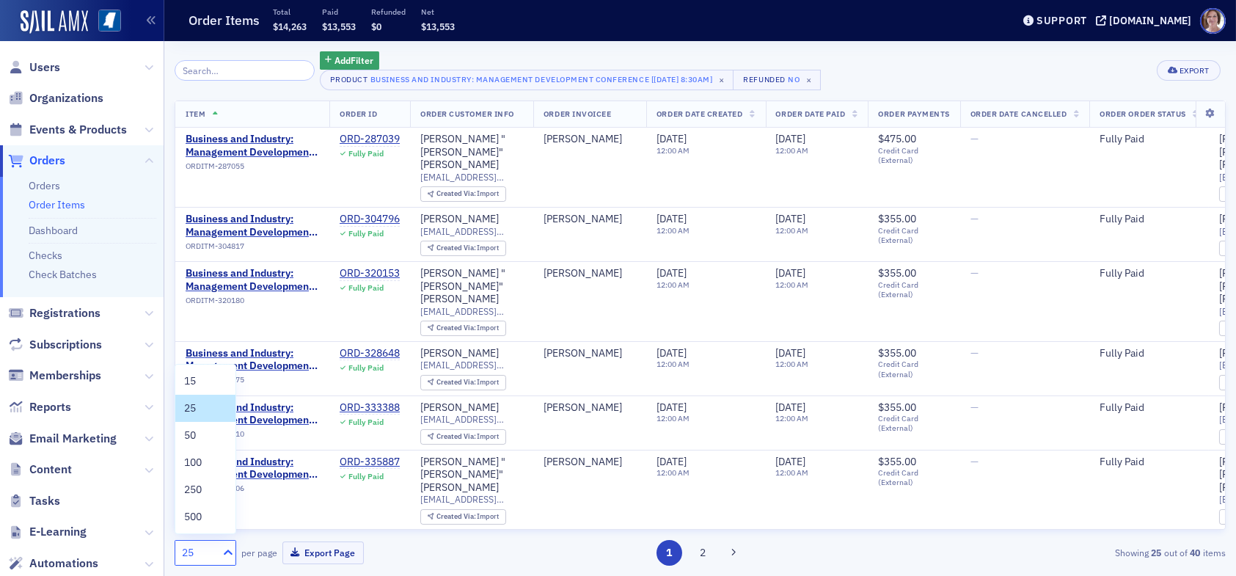
click at [226, 550] on icon at bounding box center [228, 552] width 15 height 15
click at [197, 431] on div "50" at bounding box center [205, 435] width 43 height 15
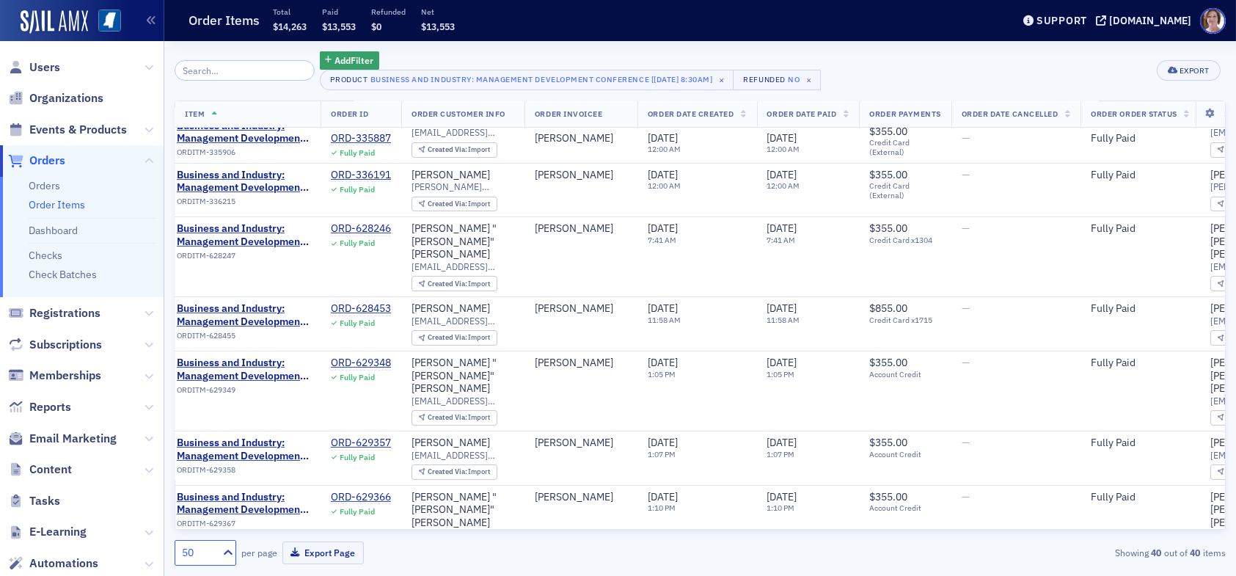
scroll to position [367, 0]
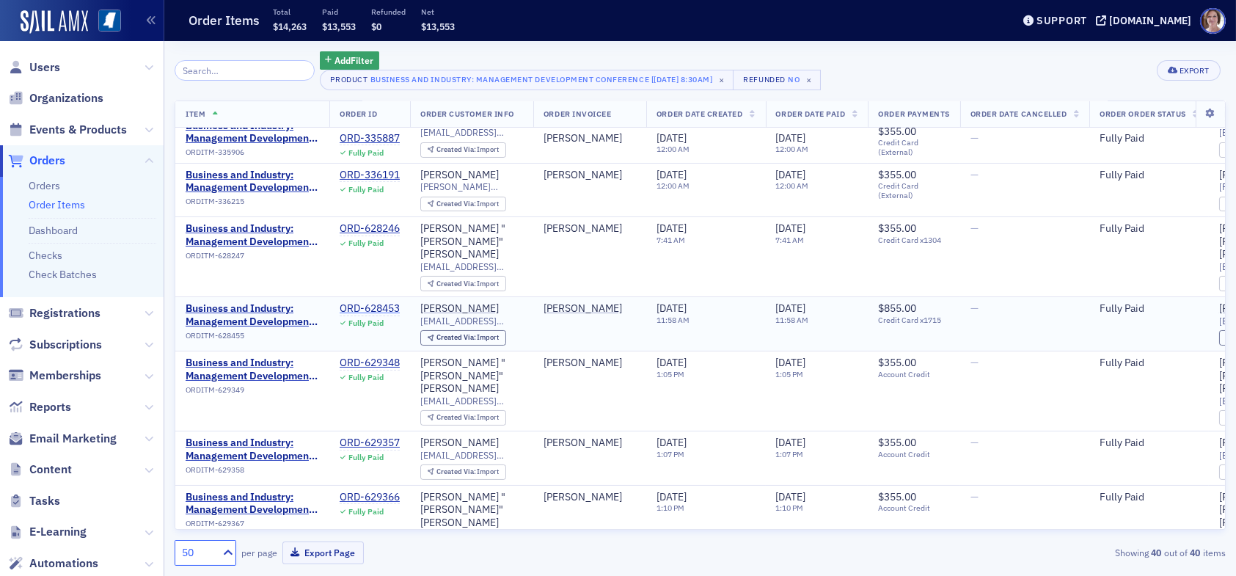
click at [389, 302] on div "ORD-628453" at bounding box center [370, 308] width 60 height 13
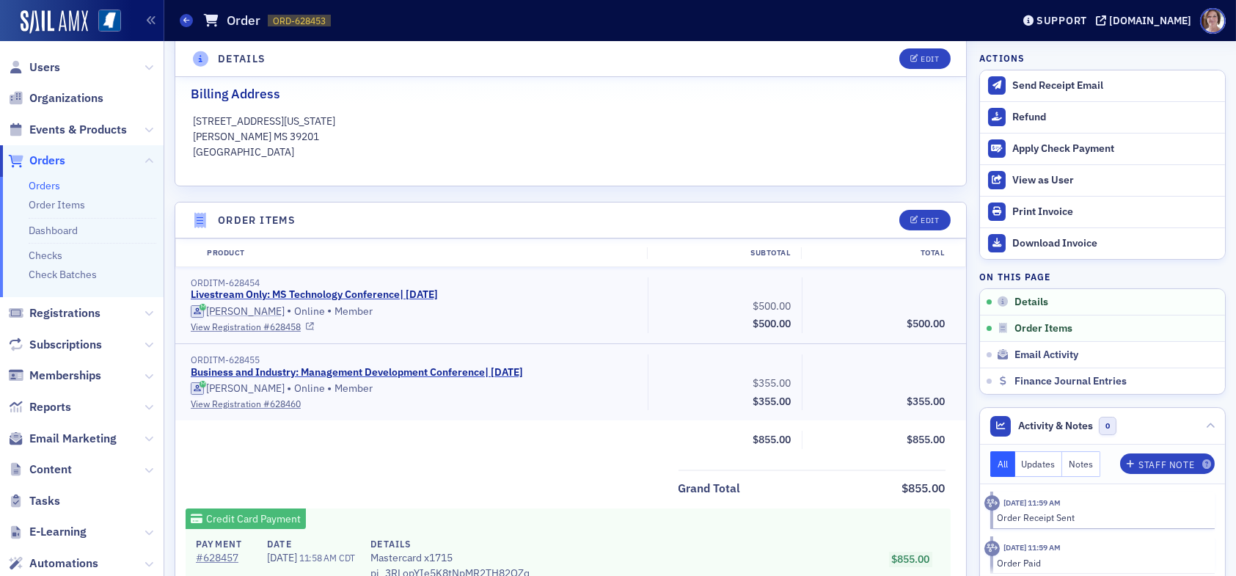
scroll to position [348, 0]
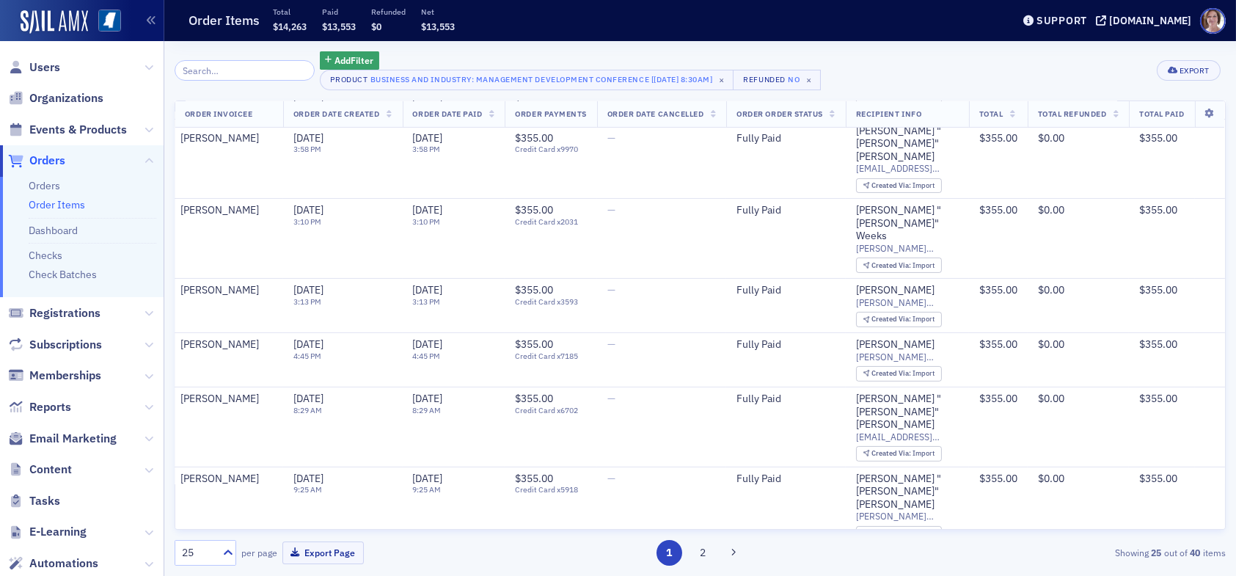
scroll to position [1032, 392]
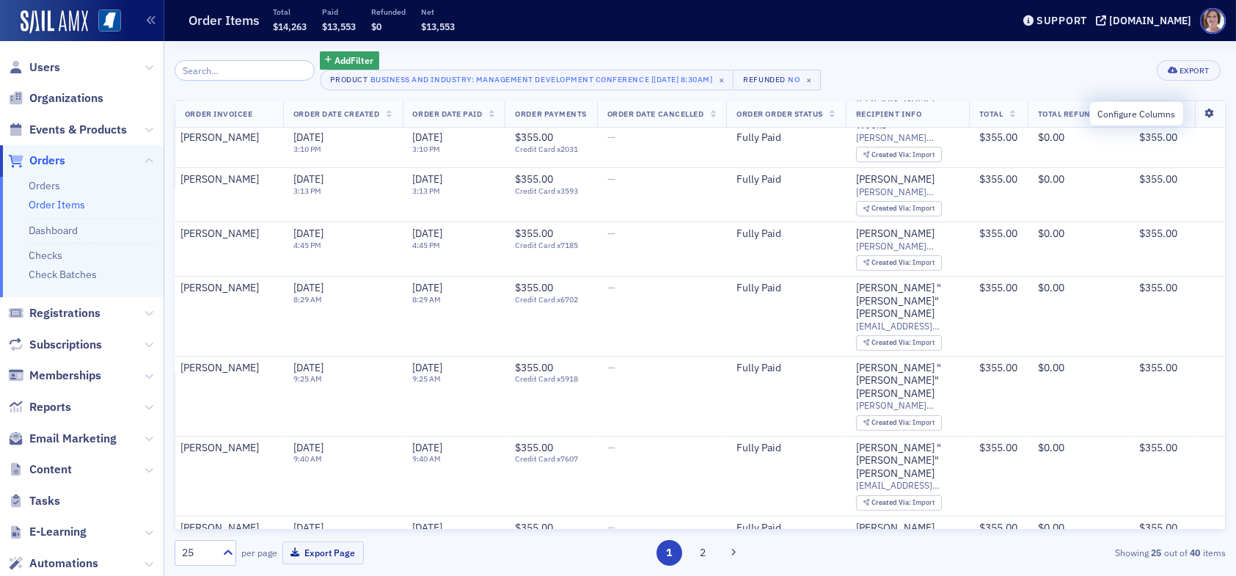
click at [1198, 113] on icon at bounding box center [1210, 113] width 30 height 9
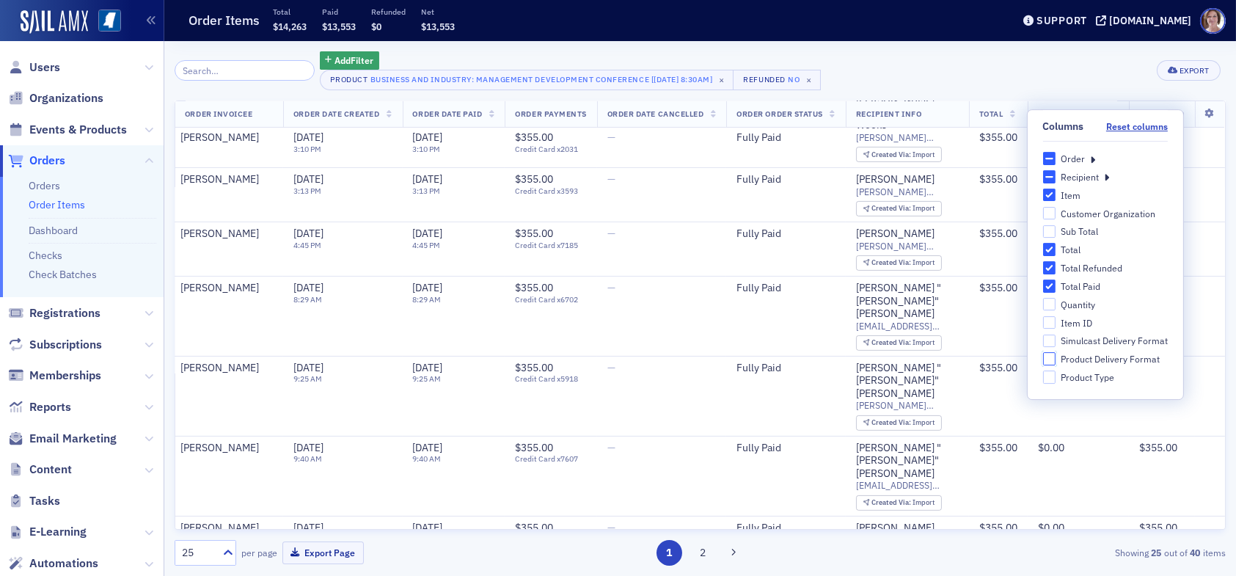
drag, startPoint x: 1054, startPoint y: 358, endPoint x: 1084, endPoint y: 347, distance: 32.0
click at [1054, 357] on input "Product Delivery Format" at bounding box center [1048, 359] width 13 height 13
checkbox input "true"
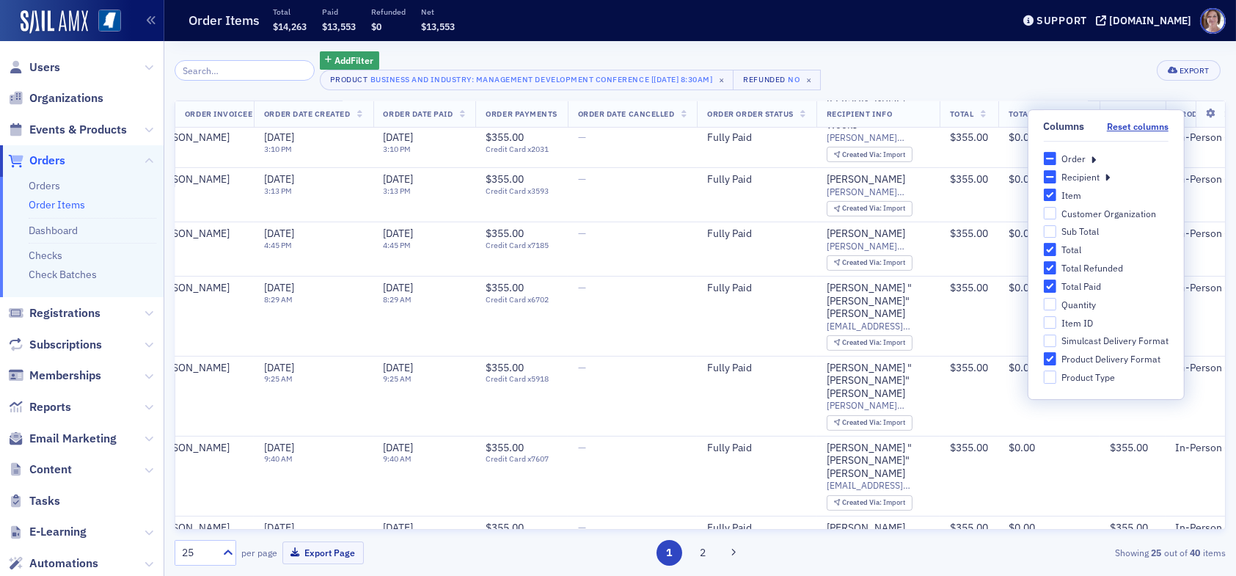
click at [1074, 68] on div "Add Filter Product Business and Industry: Management Development Conference [5/…" at bounding box center [700, 70] width 1051 height 39
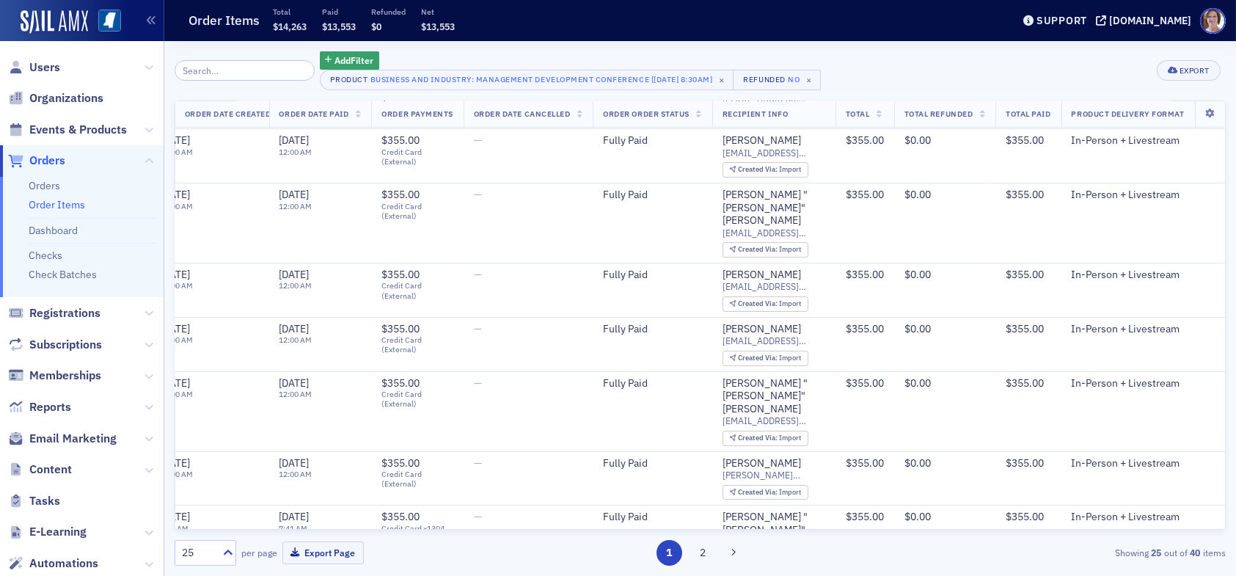
scroll to position [0, 527]
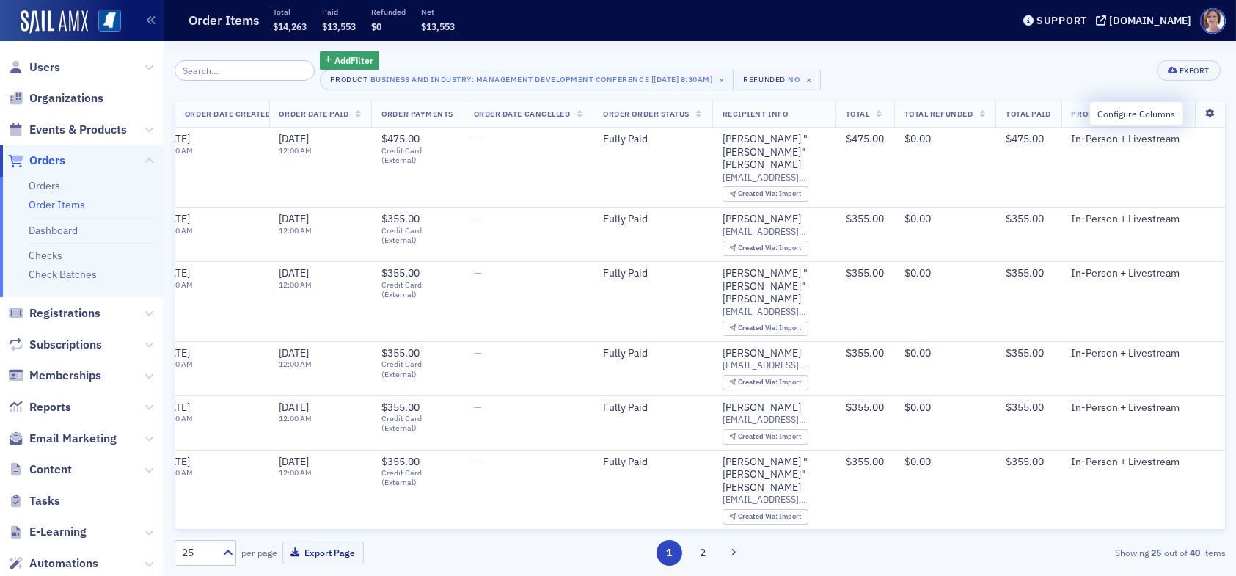
click at [1199, 113] on icon at bounding box center [1210, 113] width 30 height 9
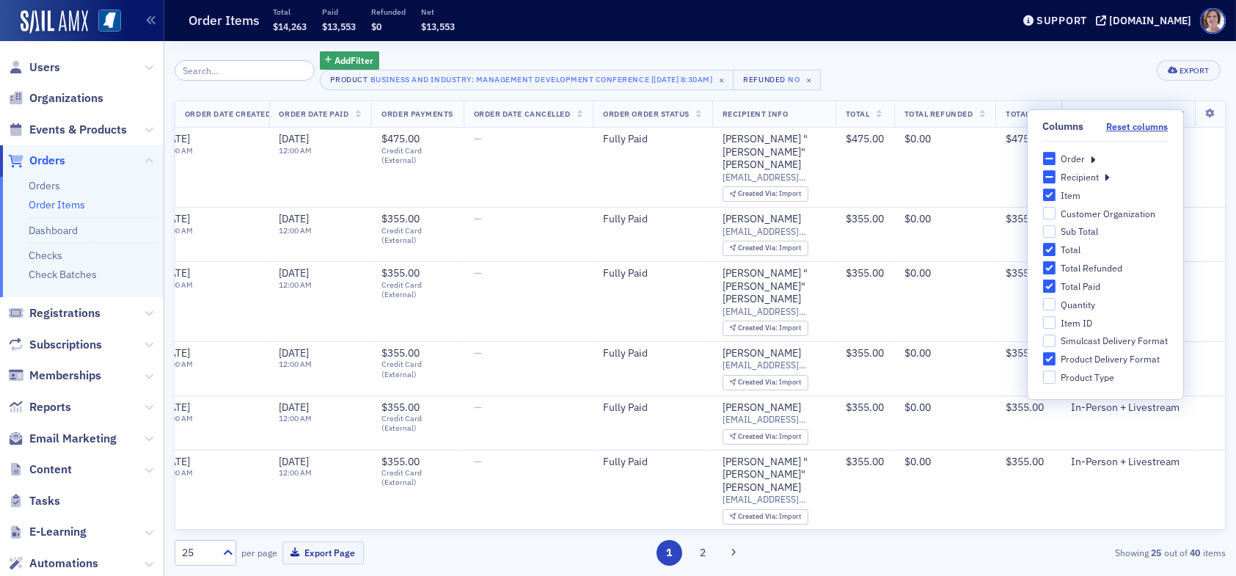
click at [1090, 157] on icon at bounding box center [1092, 158] width 5 height 13
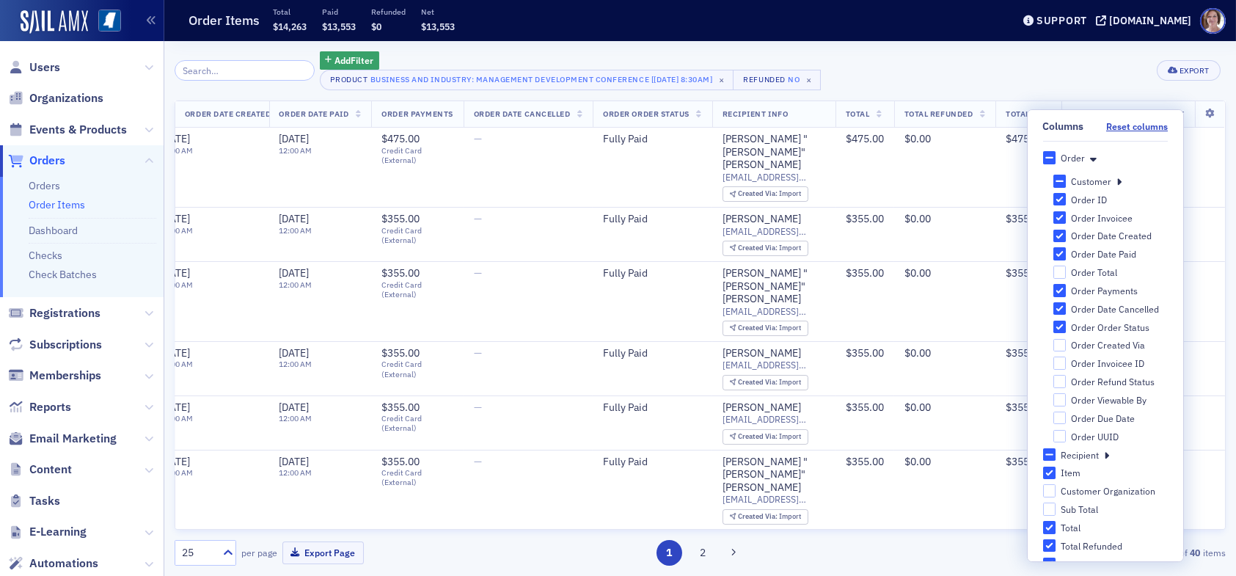
scroll to position [0, 0]
click at [1090, 156] on icon at bounding box center [1093, 158] width 7 height 13
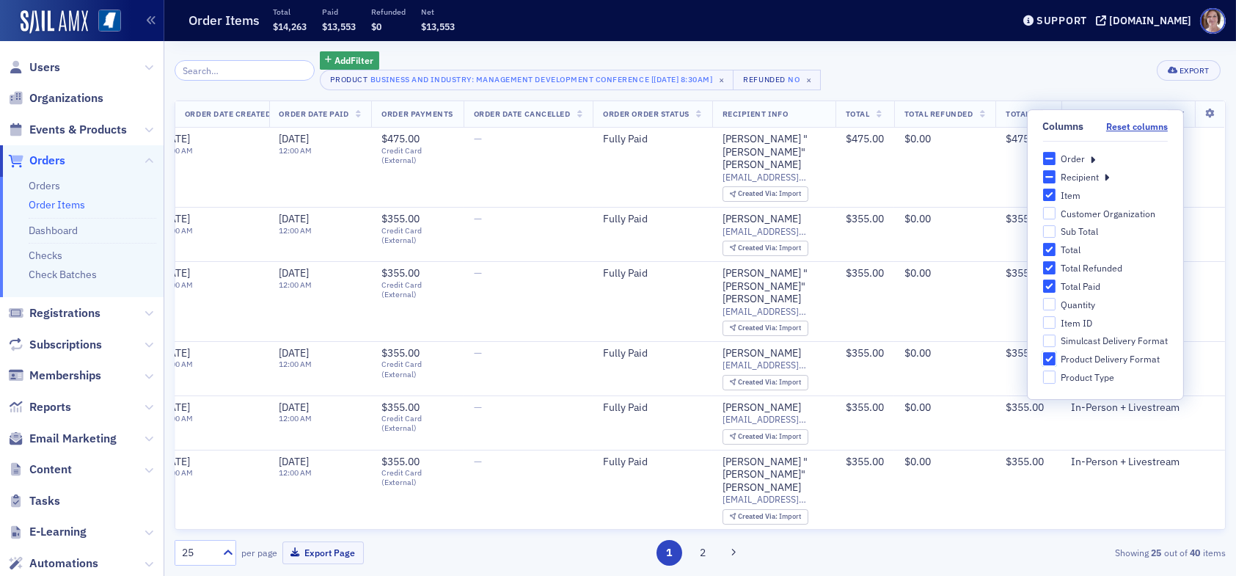
click at [1053, 356] on input "Product Delivery Format" at bounding box center [1048, 359] width 13 height 13
checkbox input "false"
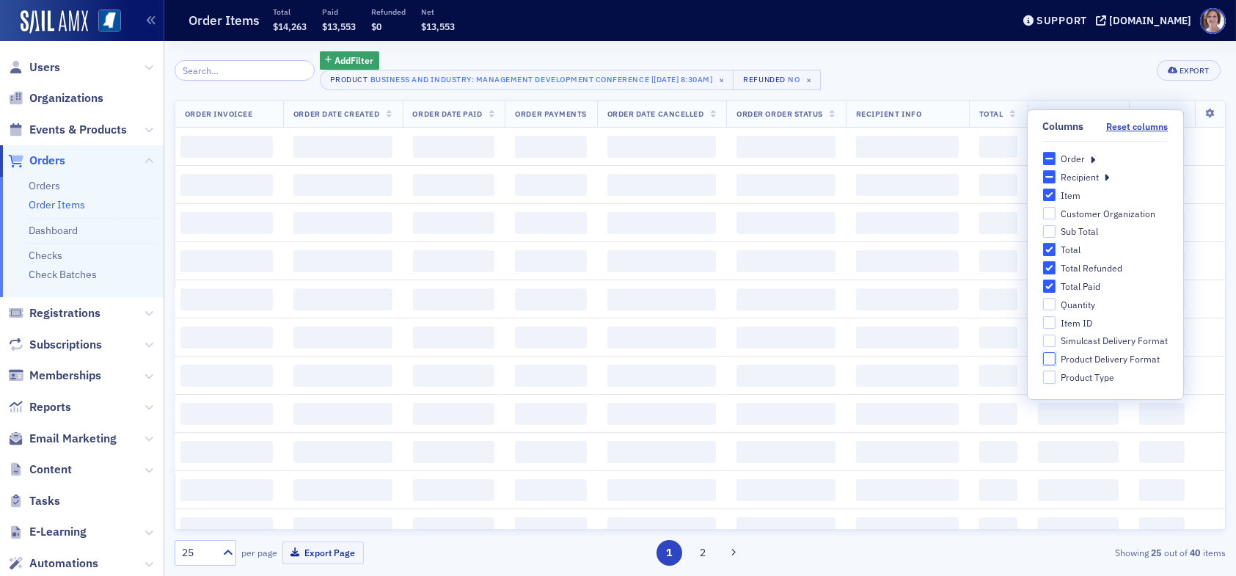
scroll to position [0, 392]
click at [1064, 67] on div "Add Filter Product Business and Industry: Management Development Conference [5/…" at bounding box center [700, 70] width 1051 height 39
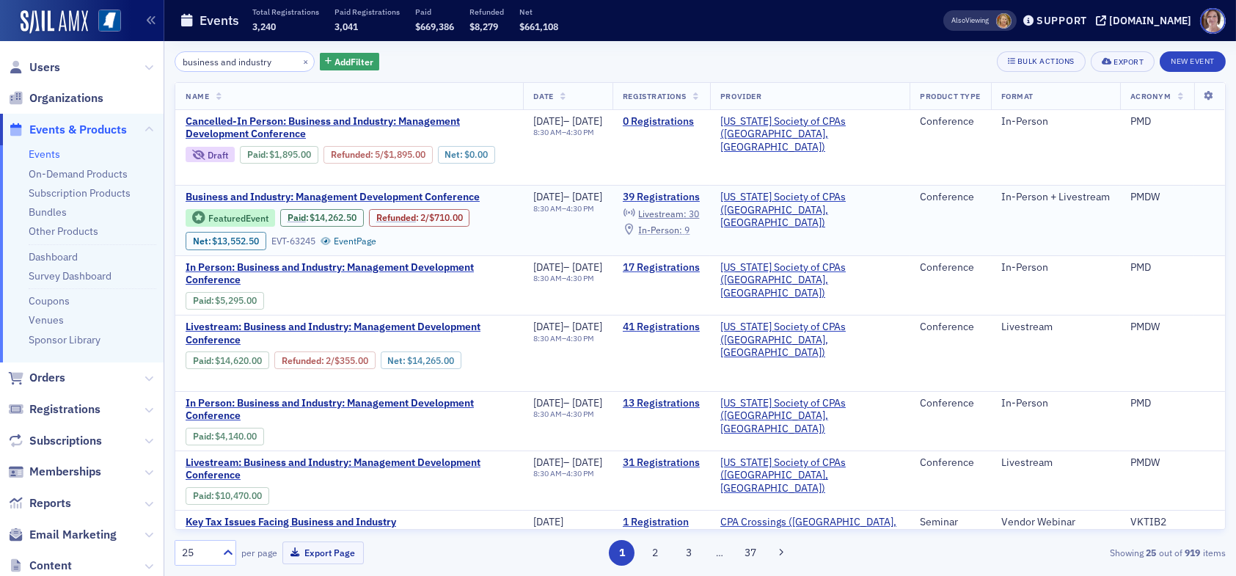
click at [682, 229] on span "In-Person :" at bounding box center [660, 230] width 44 height 12
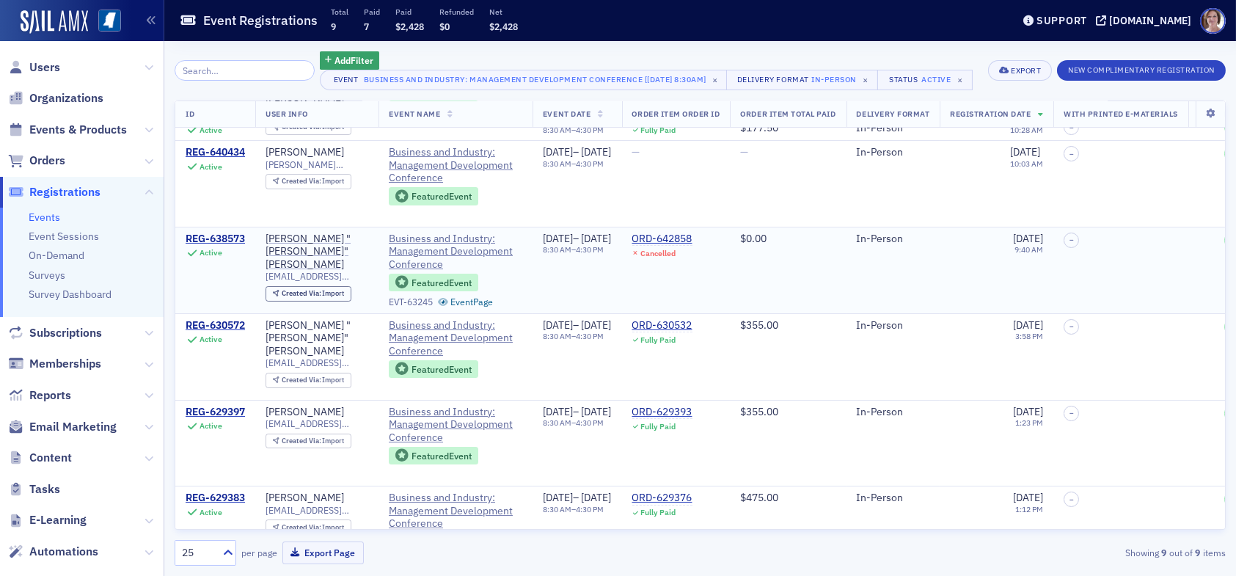
scroll to position [147, 0]
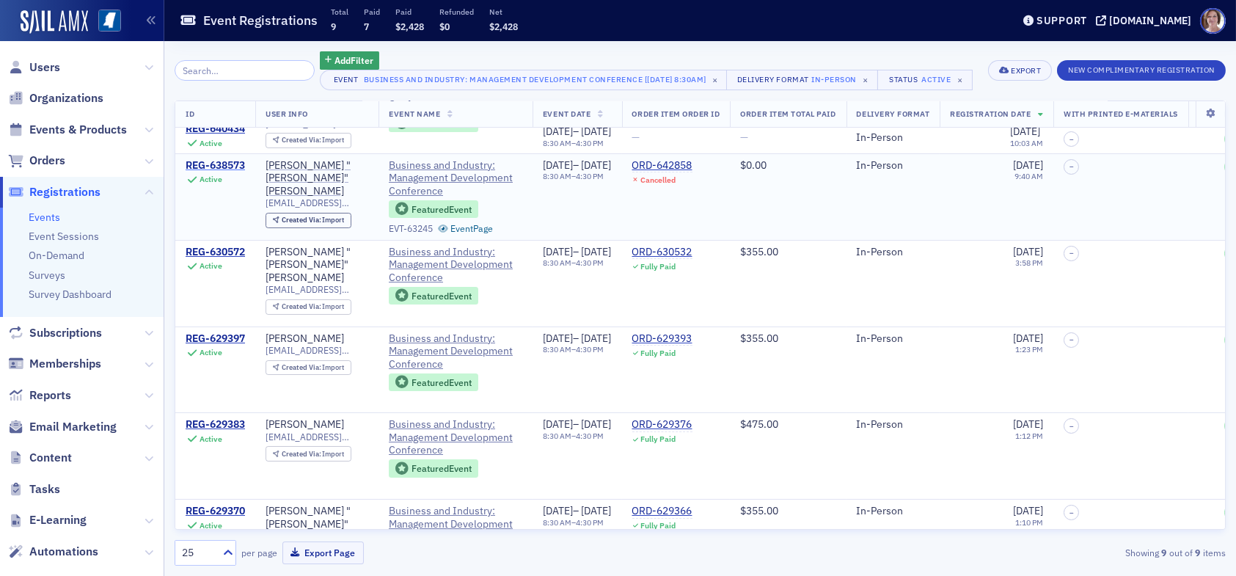
click at [219, 163] on div "REG-638573" at bounding box center [215, 165] width 59 height 13
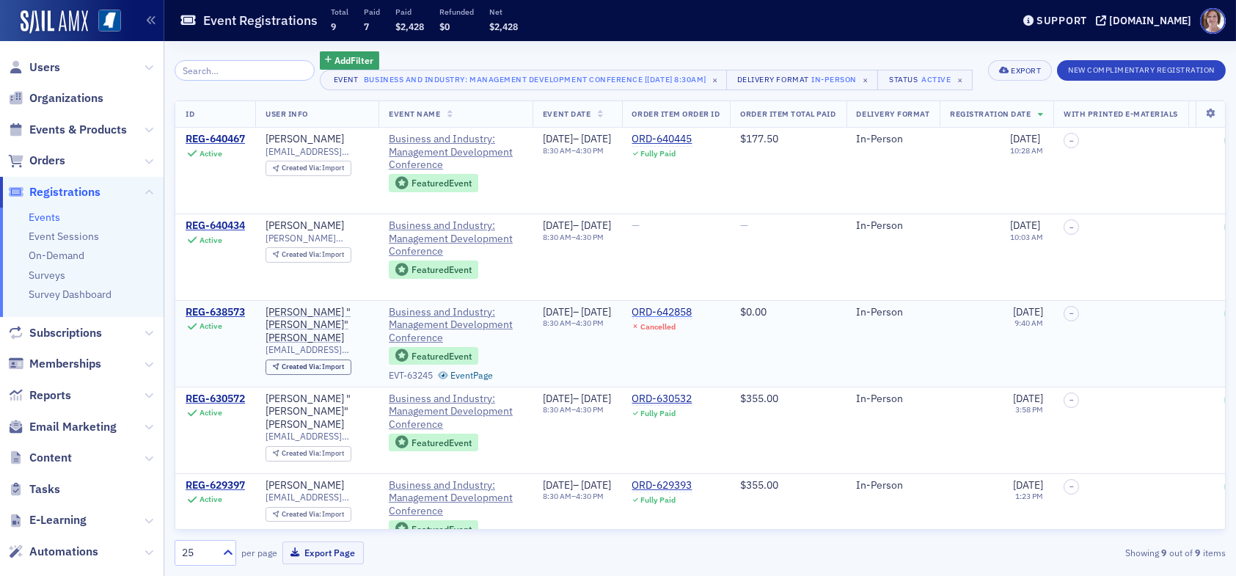
click at [692, 308] on div "ORD-642858" at bounding box center [662, 312] width 60 height 13
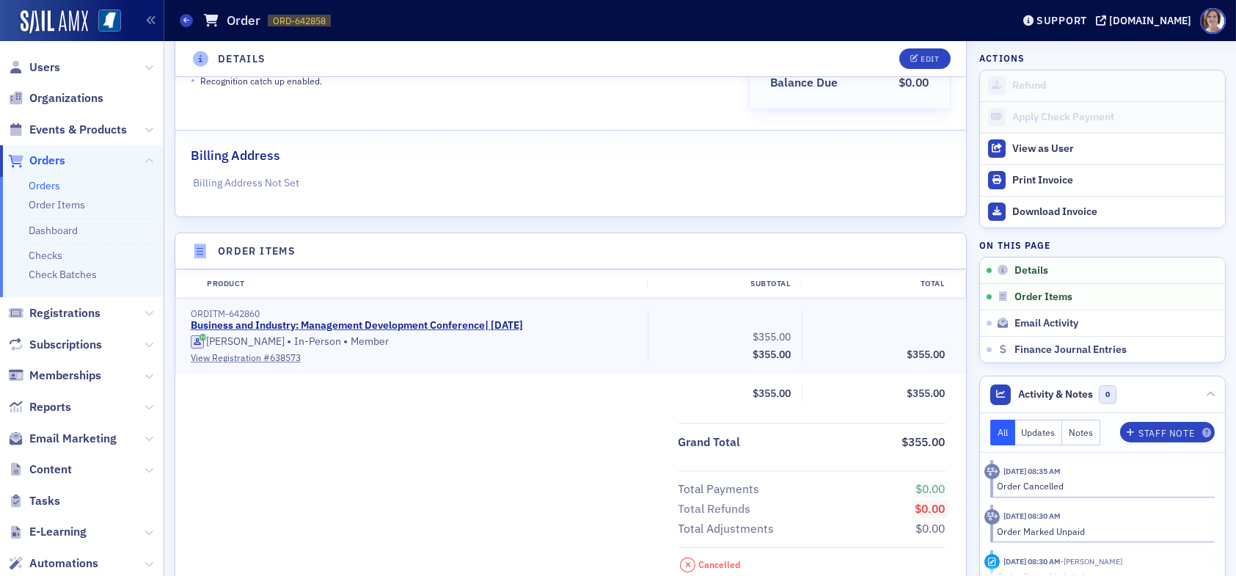
scroll to position [172, 0]
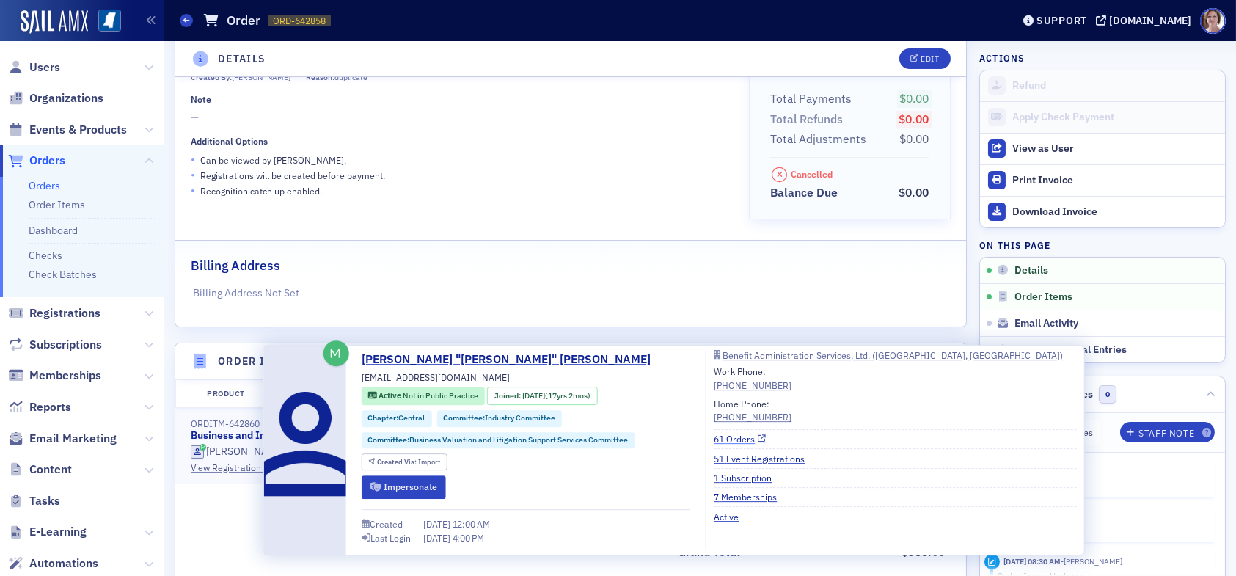
click at [737, 436] on link "61 Orders" at bounding box center [740, 438] width 52 height 13
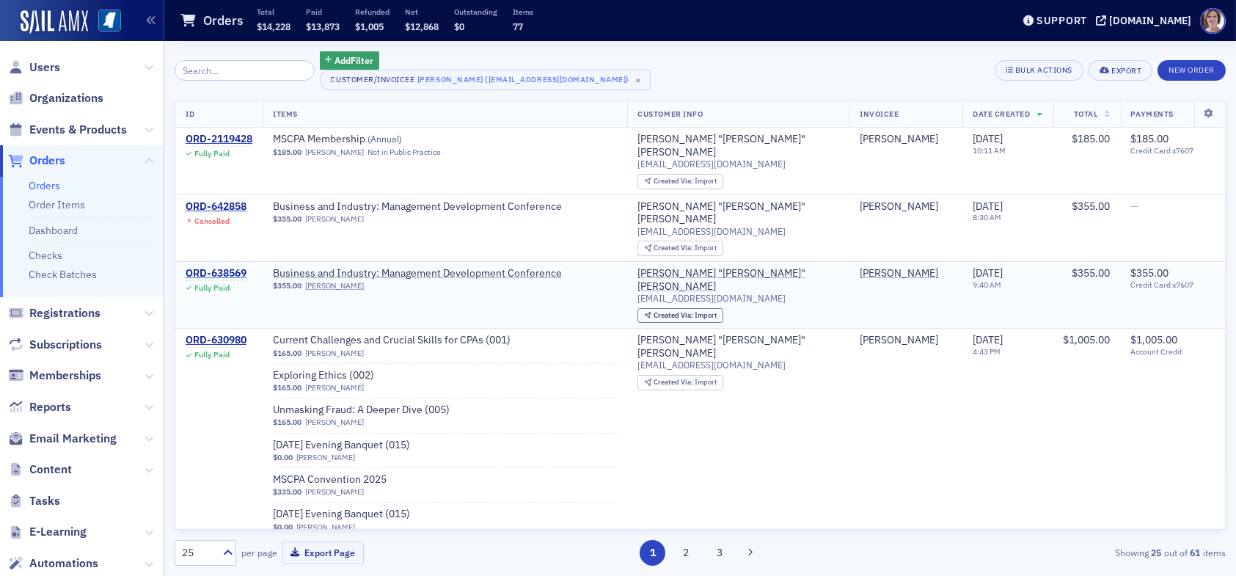
click at [230, 267] on div "ORD-638569" at bounding box center [216, 273] width 61 height 13
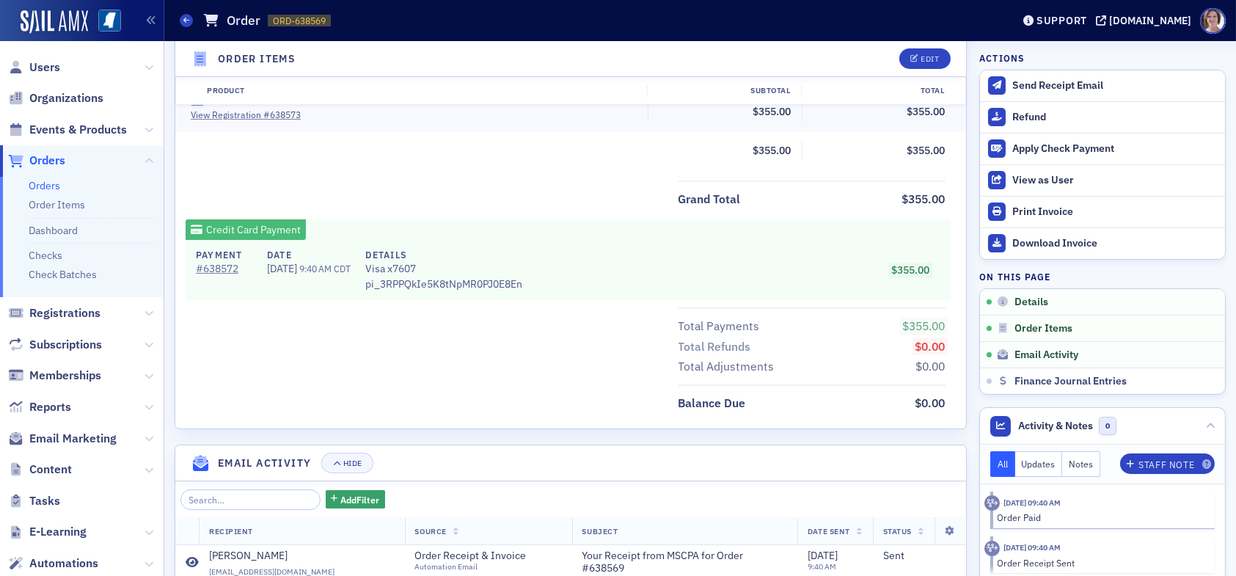
scroll to position [711, 0]
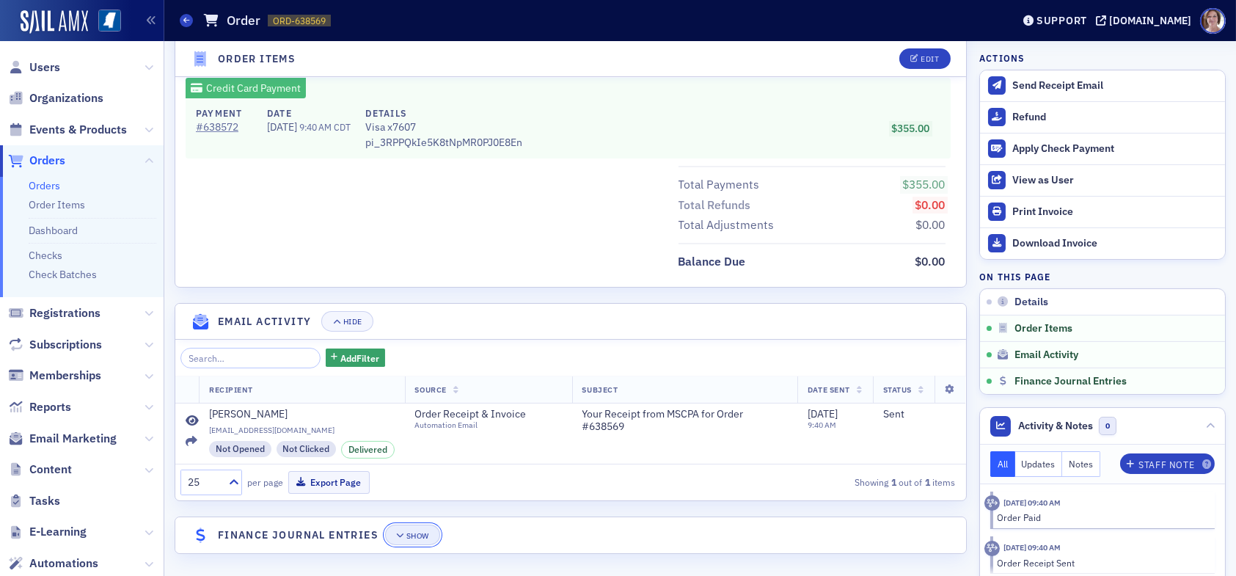
click at [410, 534] on div "Show" at bounding box center [417, 536] width 23 height 8
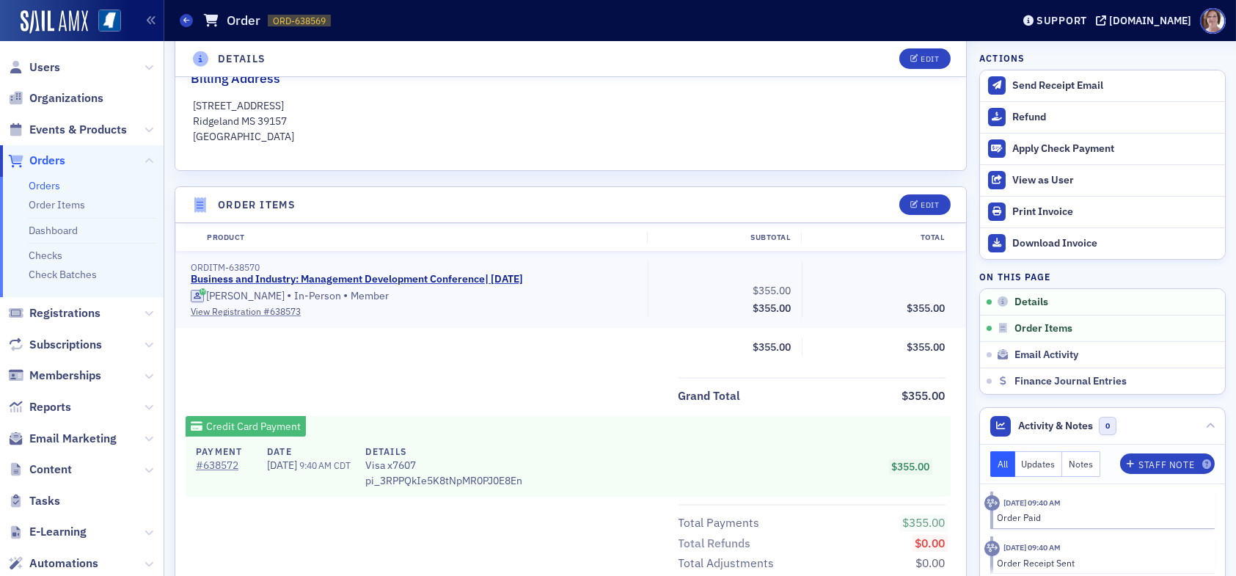
scroll to position [299, 0]
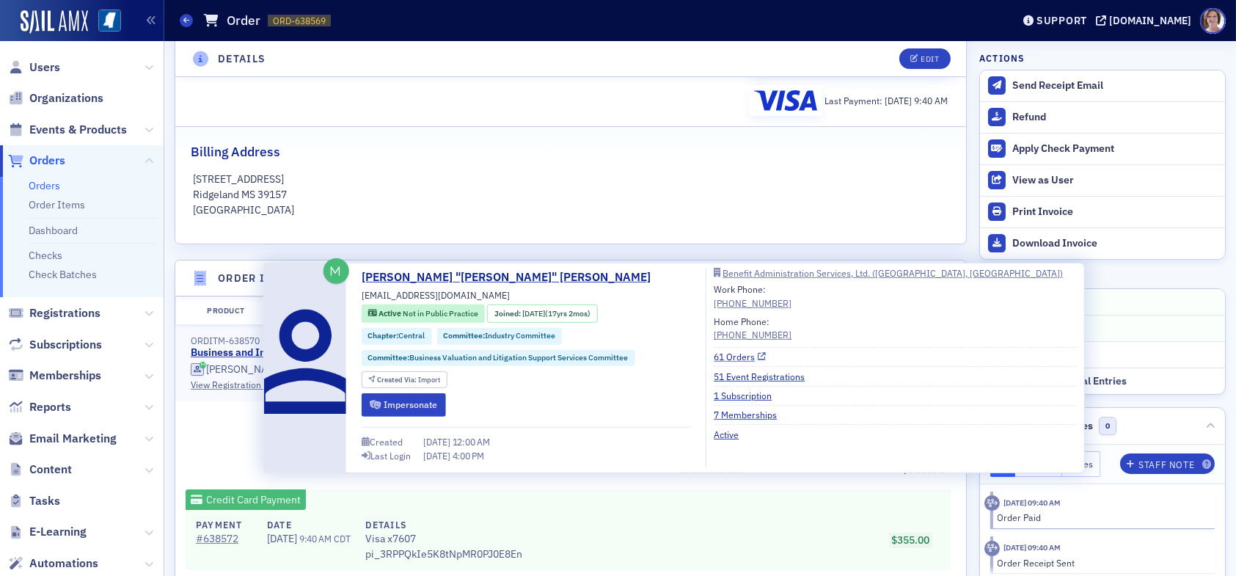
click at [731, 355] on link "61 Orders" at bounding box center [740, 356] width 52 height 13
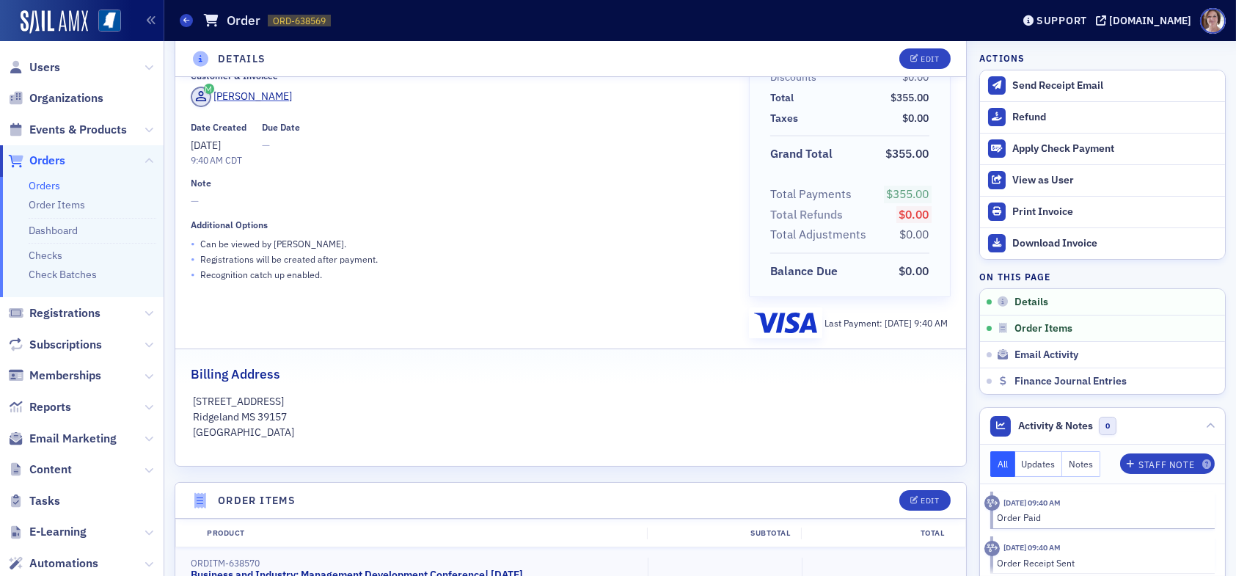
scroll to position [0, 0]
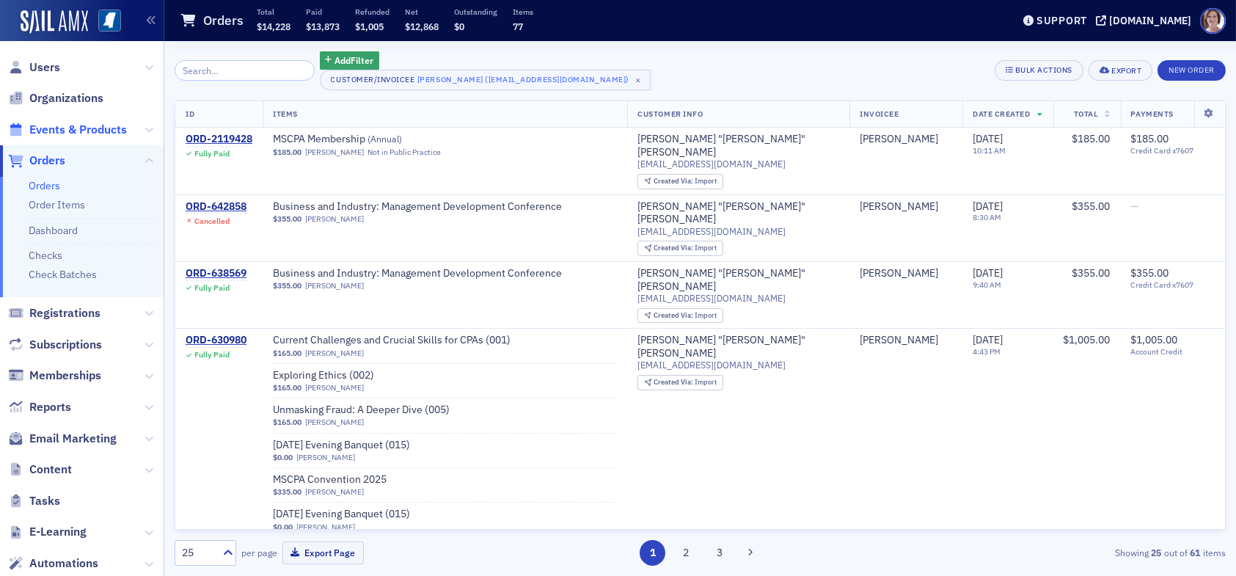
click at [76, 122] on span "Events & Products" at bounding box center [78, 130] width 98 height 16
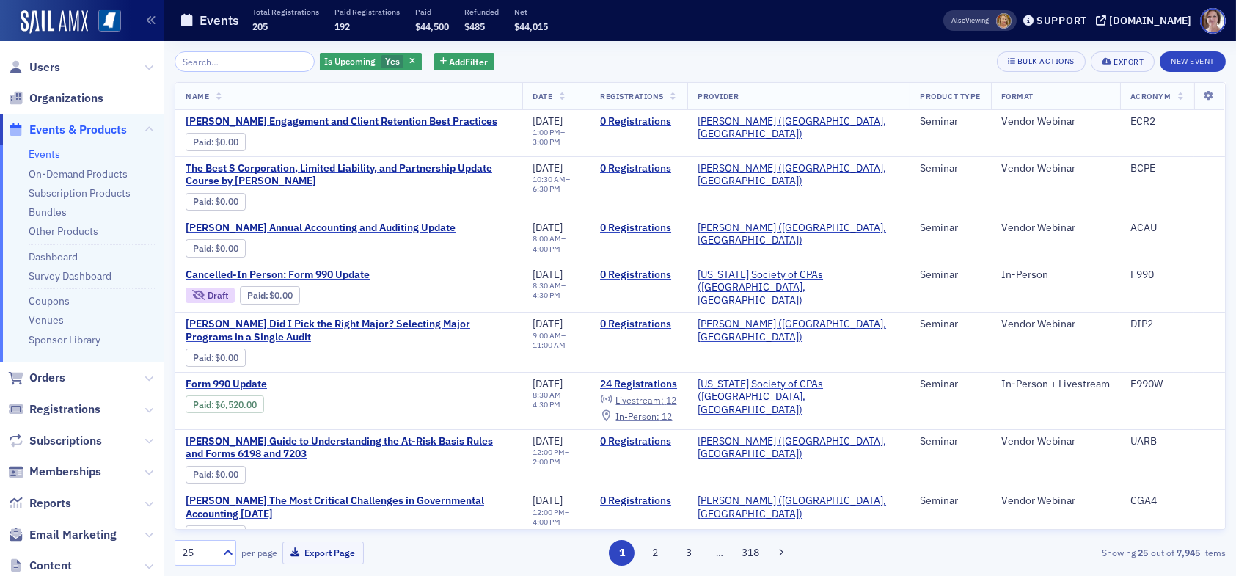
click at [230, 65] on input "search" at bounding box center [245, 61] width 140 height 21
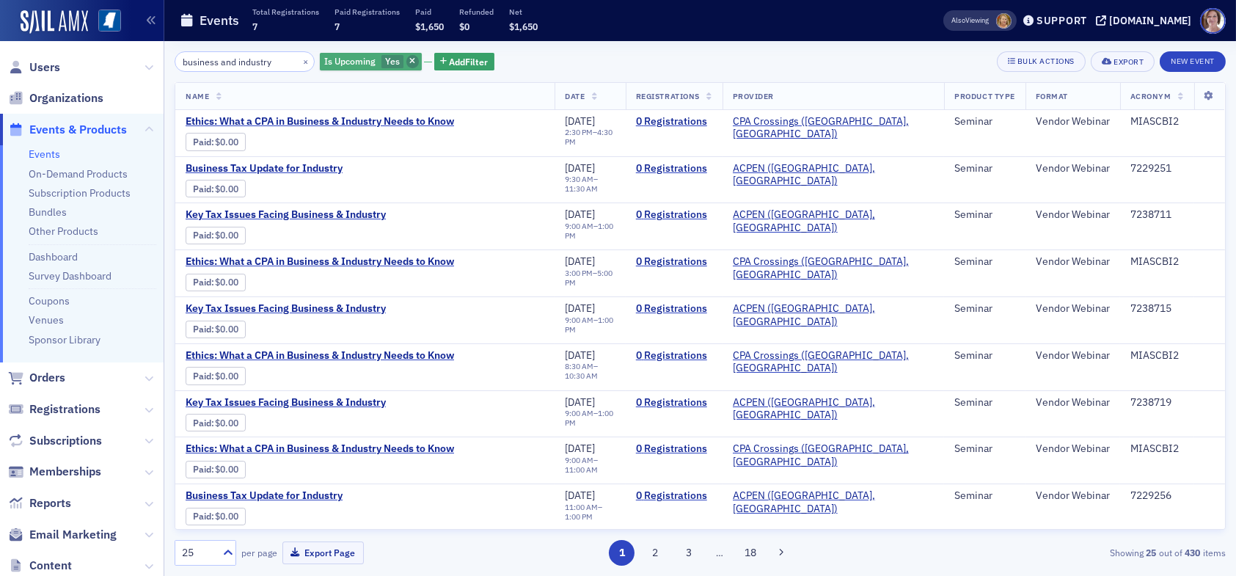
type input "business and industry"
click at [409, 58] on icon "button" at bounding box center [412, 62] width 6 height 8
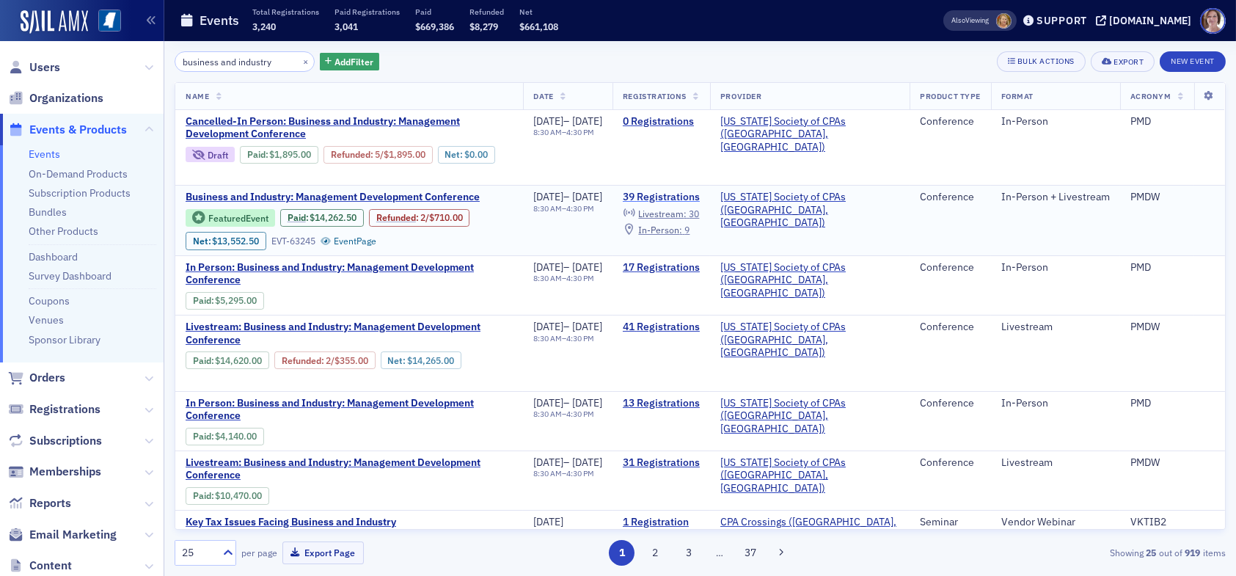
click at [692, 193] on link "39 Registrations" at bounding box center [661, 197] width 77 height 13
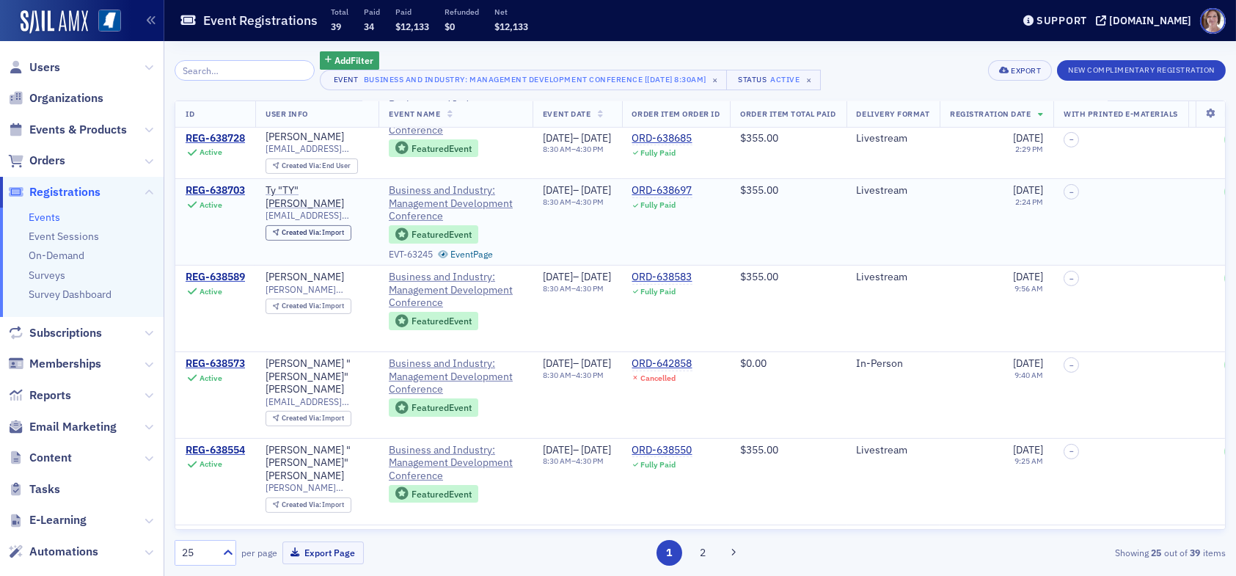
scroll to position [1320, 0]
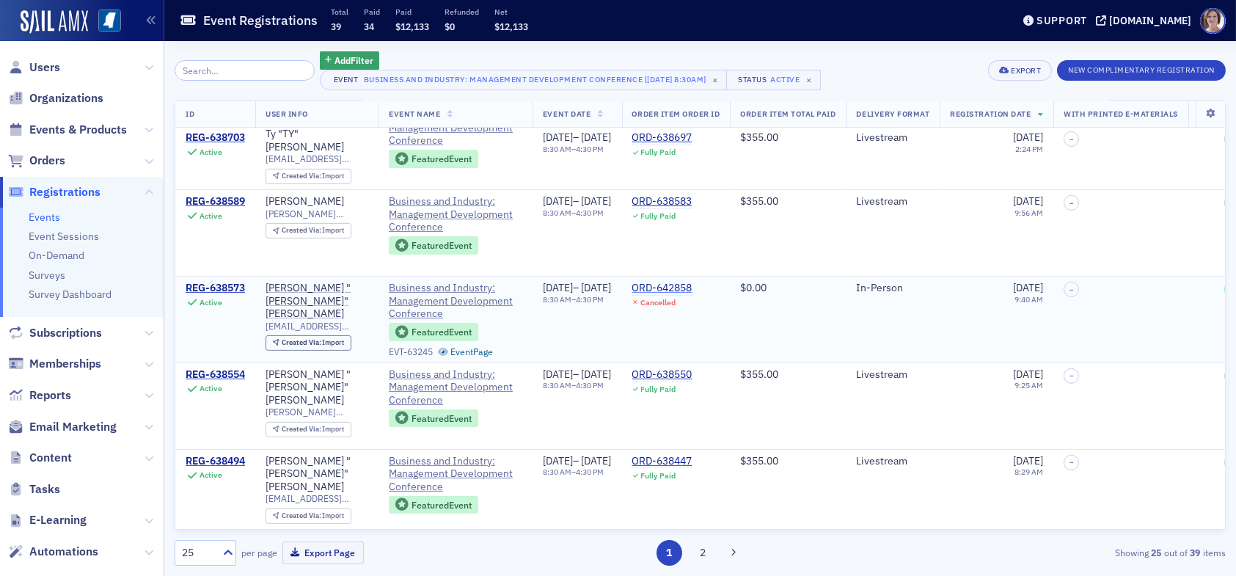
click at [692, 283] on div "ORD-642858" at bounding box center [662, 288] width 60 height 13
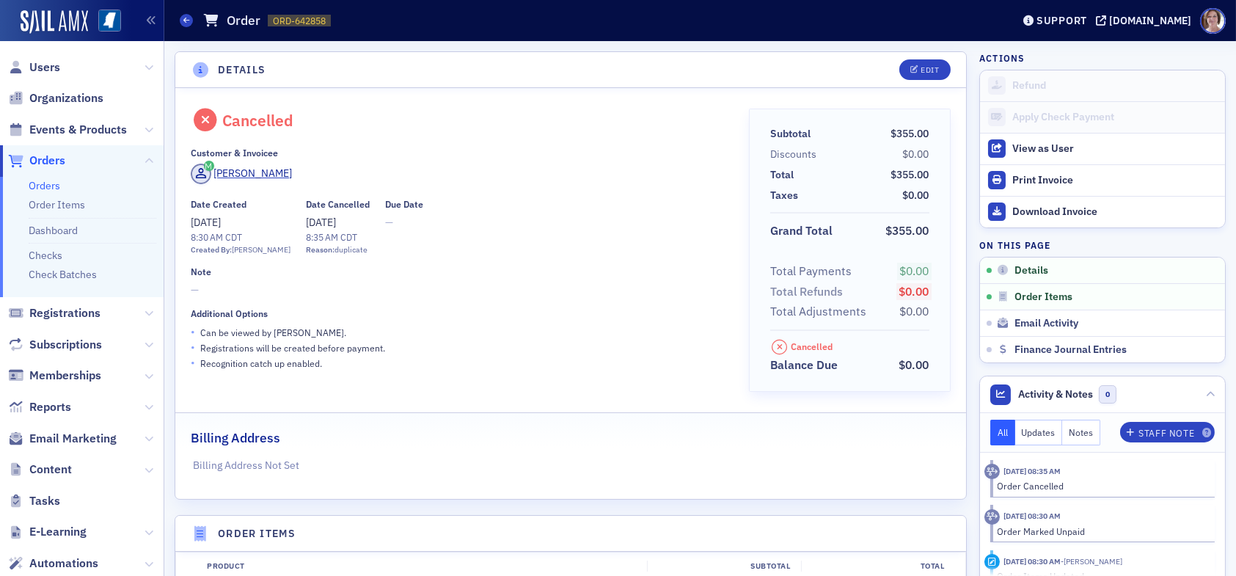
click at [559, 326] on div "• Can be viewed by [PERSON_NAME] ." at bounding box center [460, 331] width 538 height 15
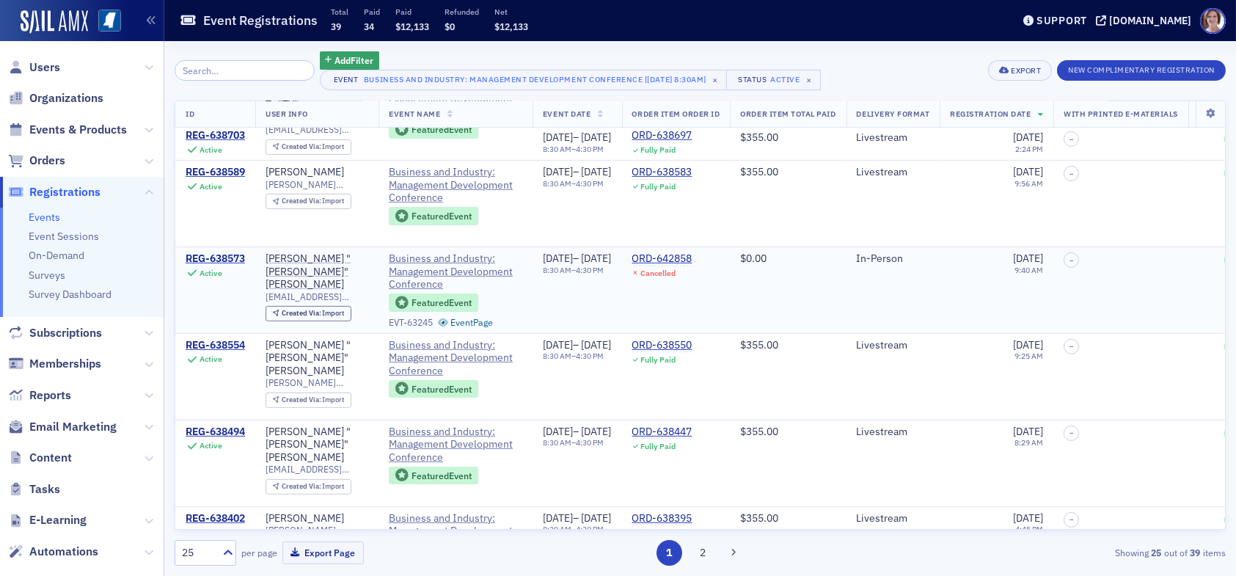
scroll to position [1325, 0]
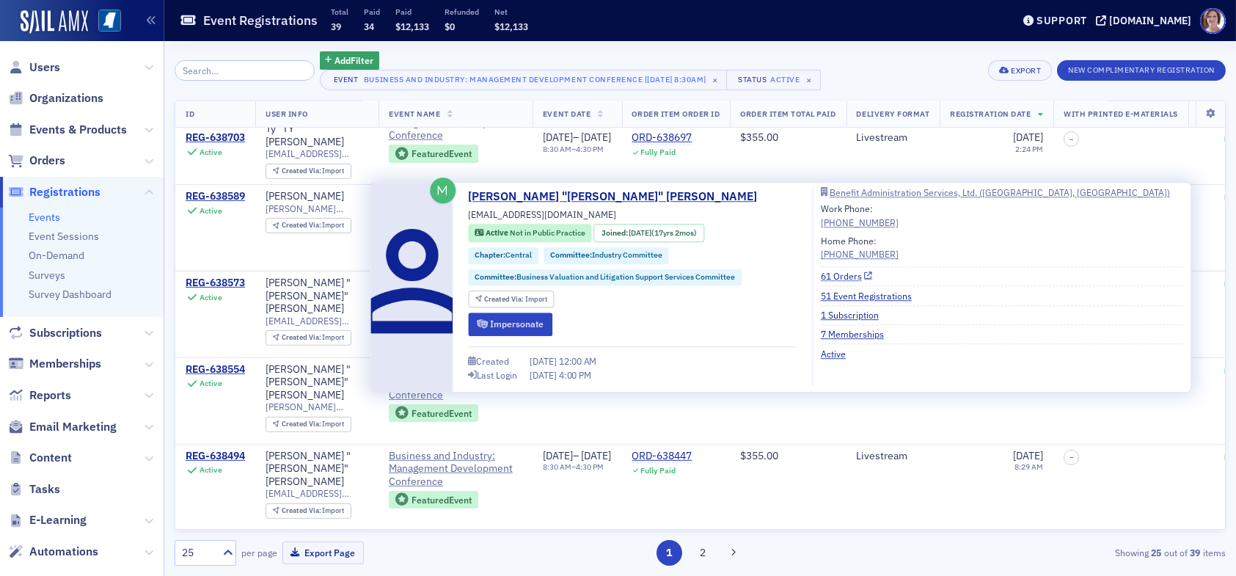
click at [838, 277] on link "61 Orders" at bounding box center [847, 275] width 52 height 13
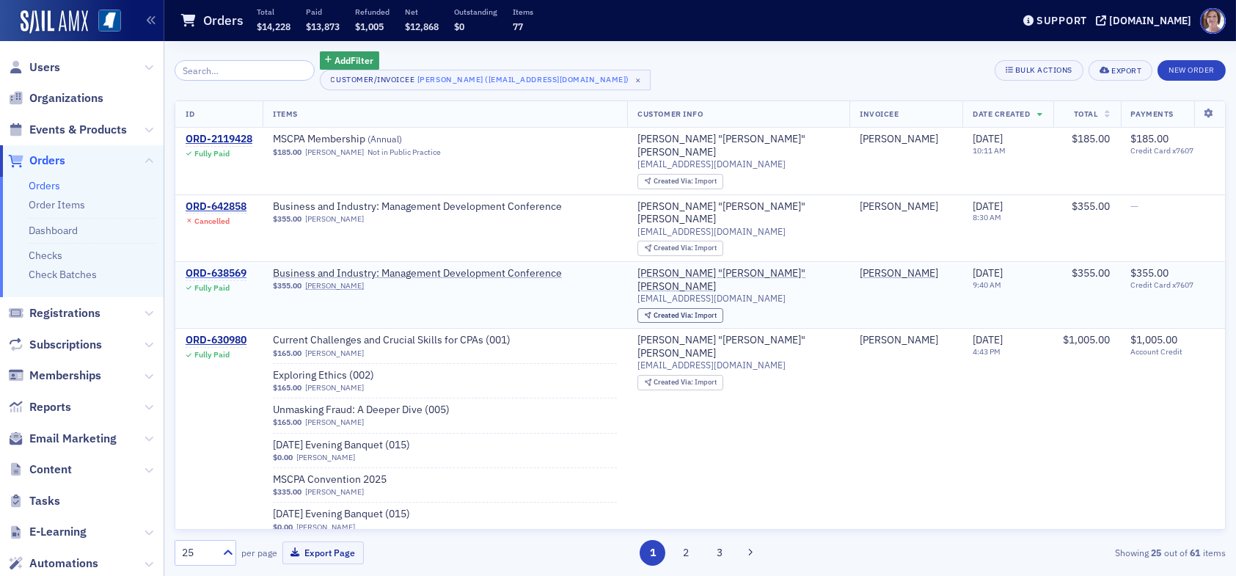
click at [228, 267] on div "ORD-638569" at bounding box center [216, 273] width 61 height 13
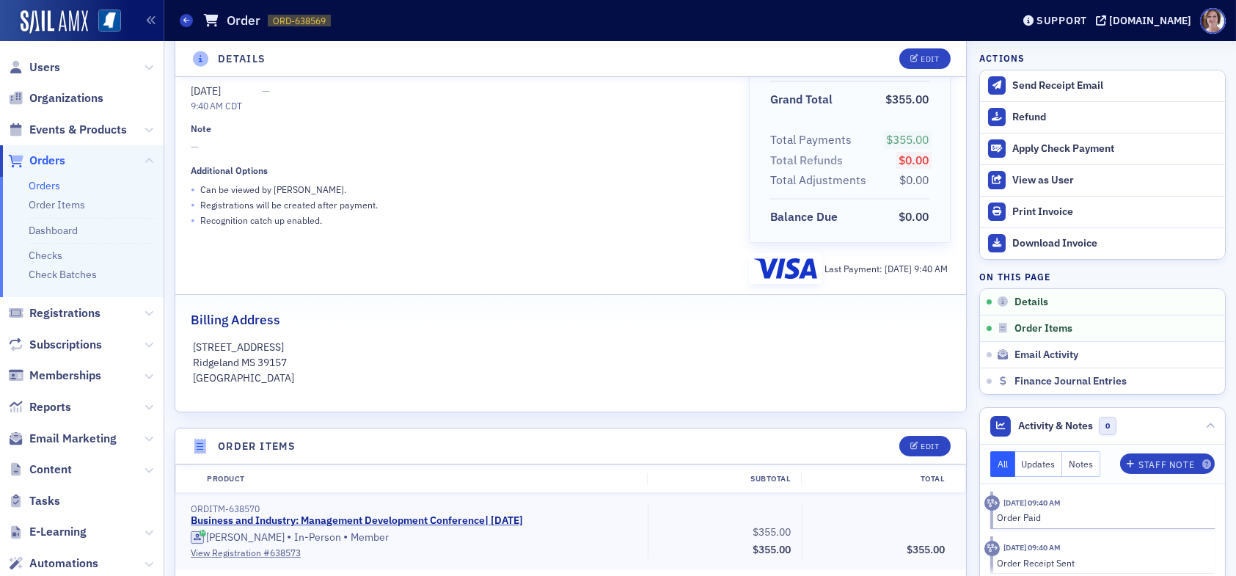
scroll to position [293, 0]
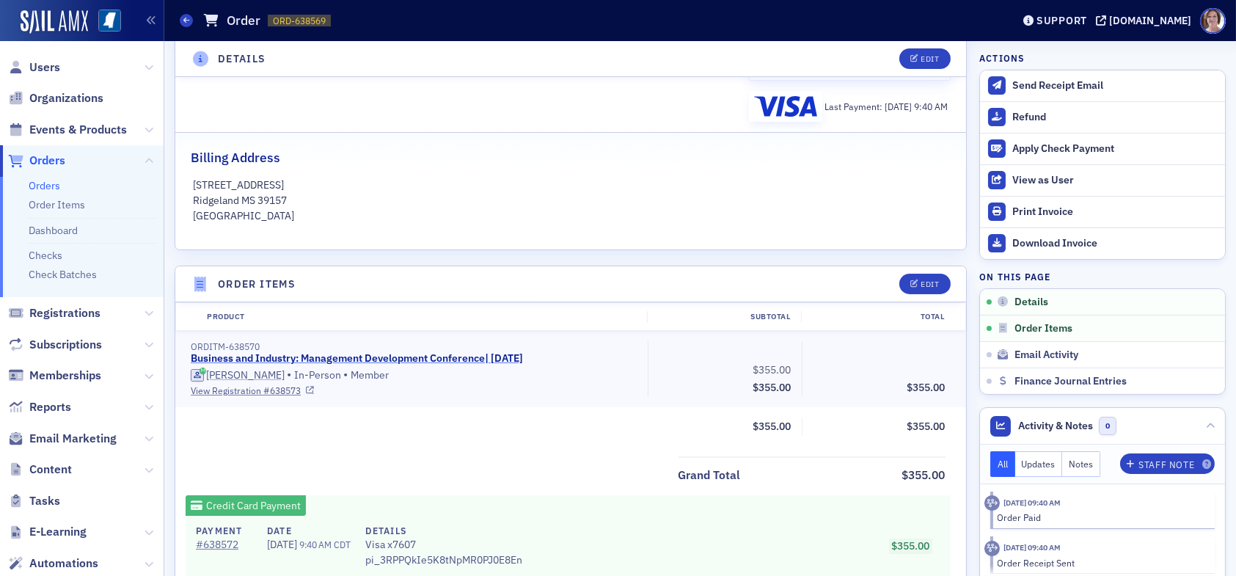
click at [405, 356] on link "Business and Industry: Management Development Conference | [DATE]" at bounding box center [357, 358] width 332 height 13
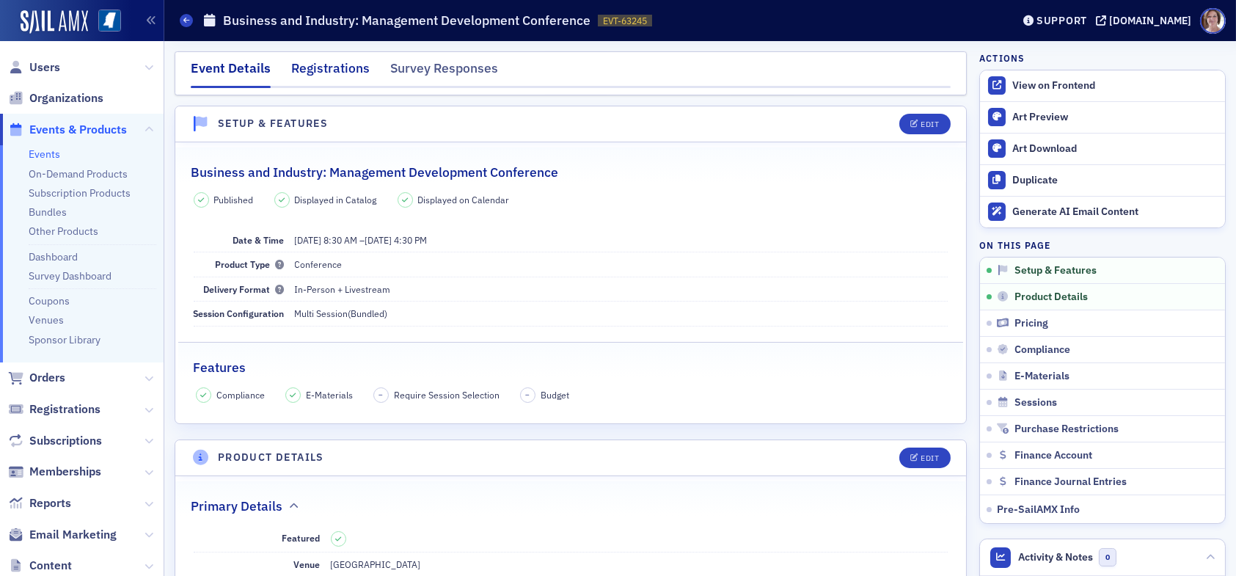
click at [341, 69] on div "Registrations" at bounding box center [330, 72] width 78 height 27
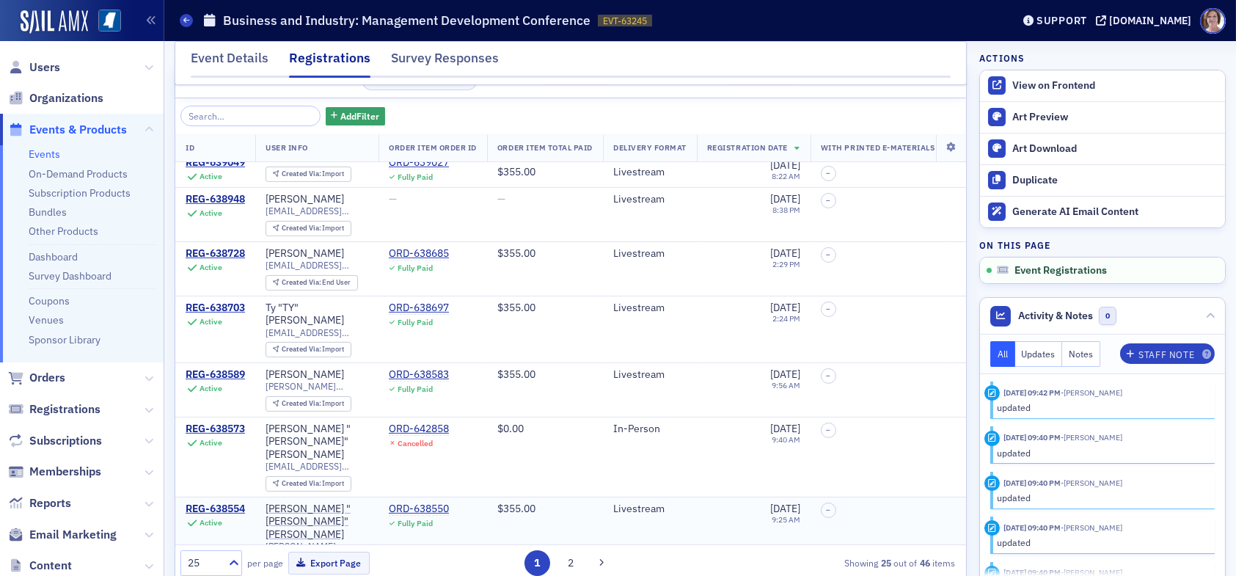
scroll to position [67, 0]
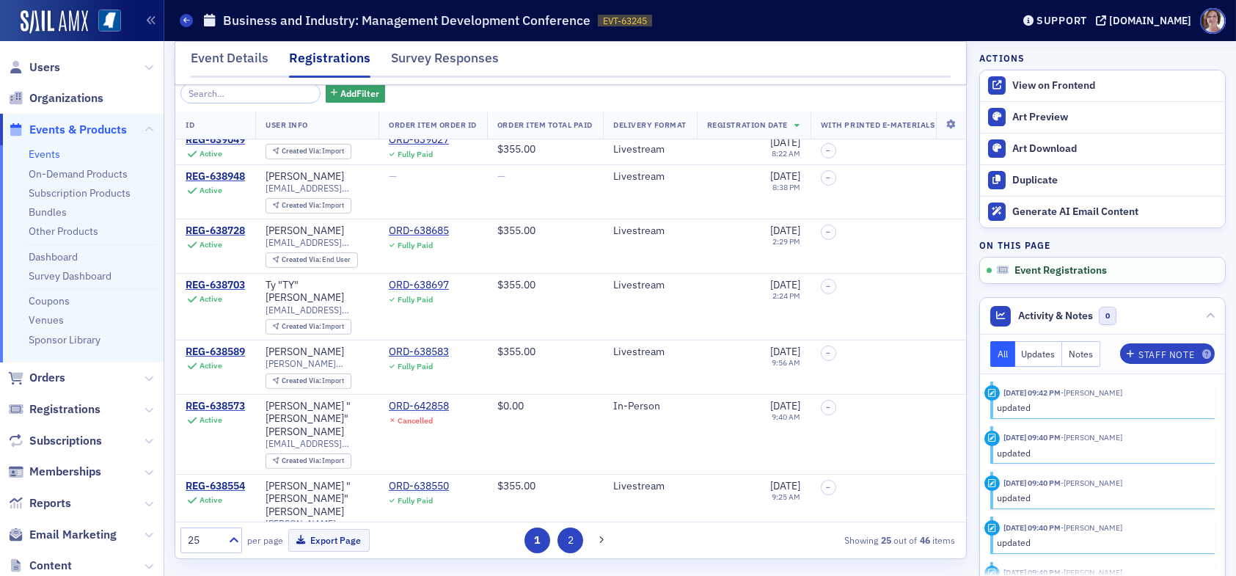
click at [569, 540] on button "2" at bounding box center [570, 540] width 26 height 26
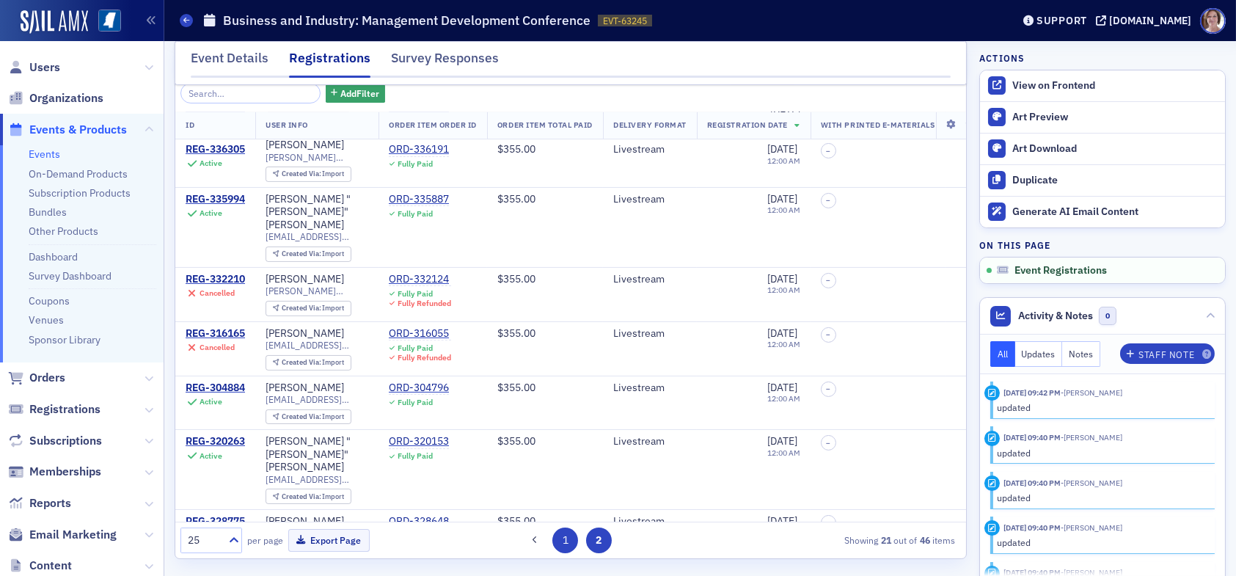
click at [560, 538] on button "1" at bounding box center [565, 540] width 26 height 26
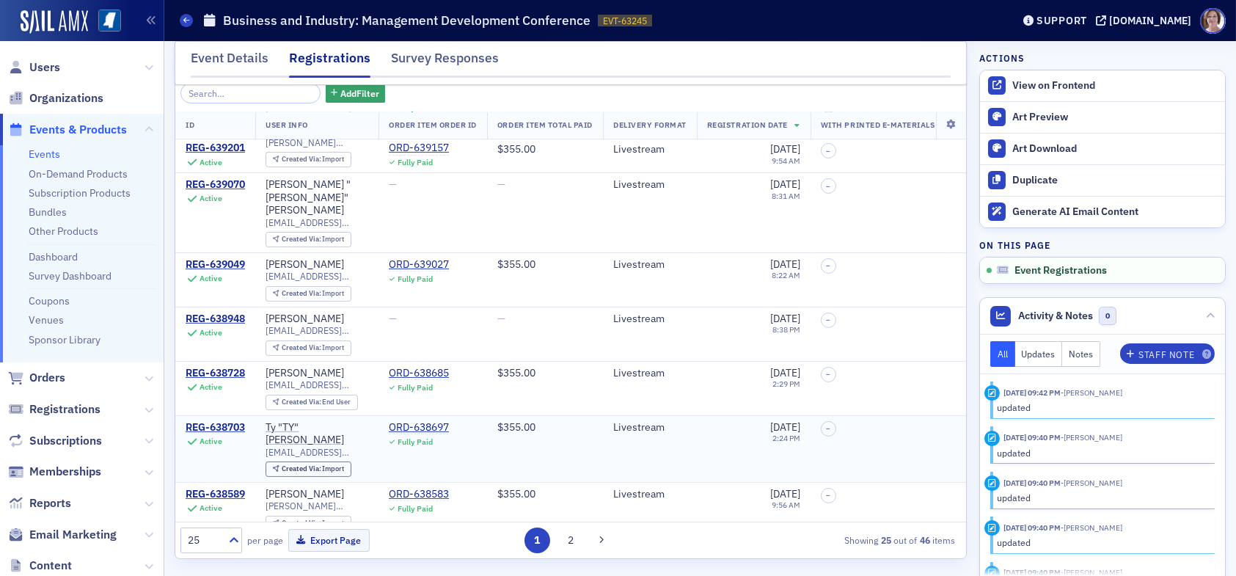
scroll to position [930, 0]
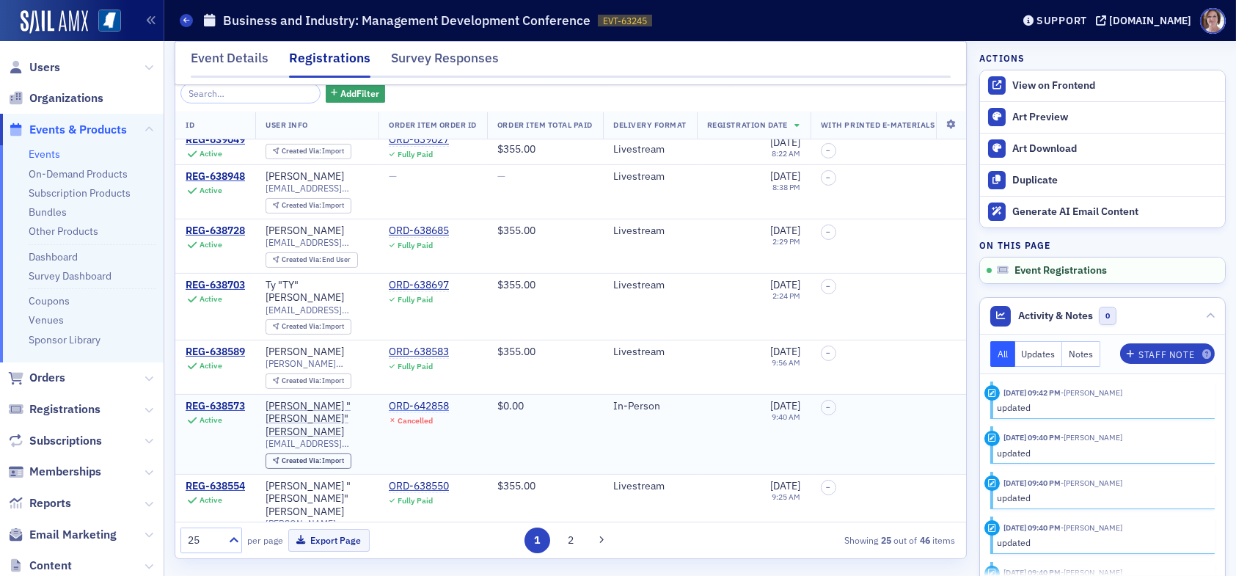
click at [419, 400] on div "ORD-642858" at bounding box center [419, 406] width 60 height 13
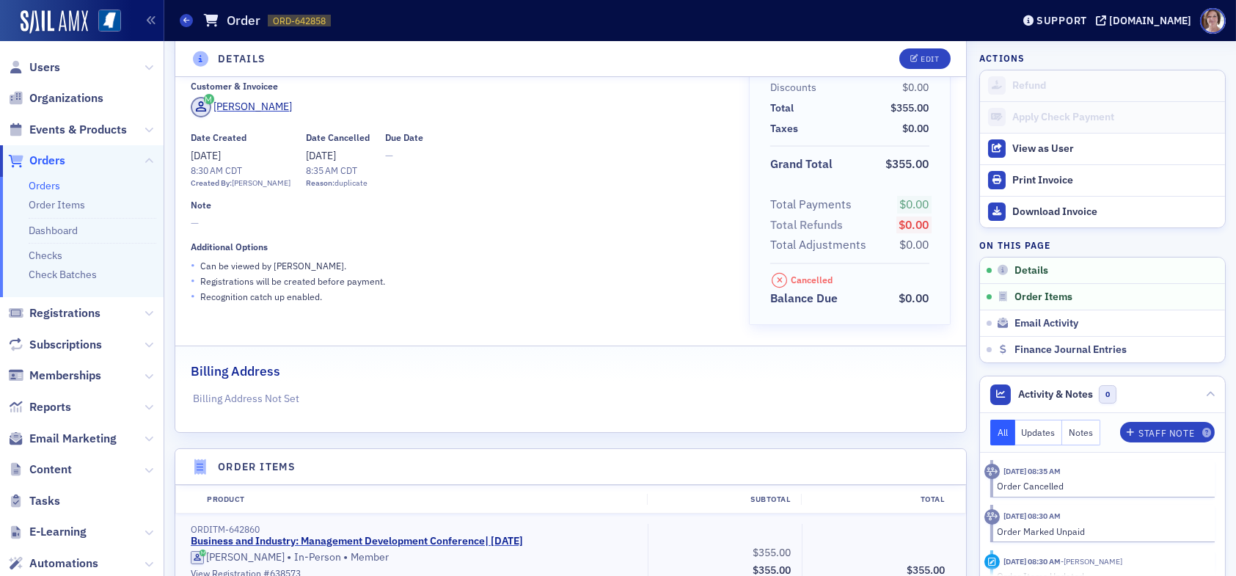
drag, startPoint x: 631, startPoint y: 269, endPoint x: 634, endPoint y: 261, distance: 8.6
click at [630, 268] on div "• Can be viewed by [PERSON_NAME] ." at bounding box center [460, 264] width 538 height 15
click at [1029, 149] on div "View as User" at bounding box center [1114, 148] width 205 height 13
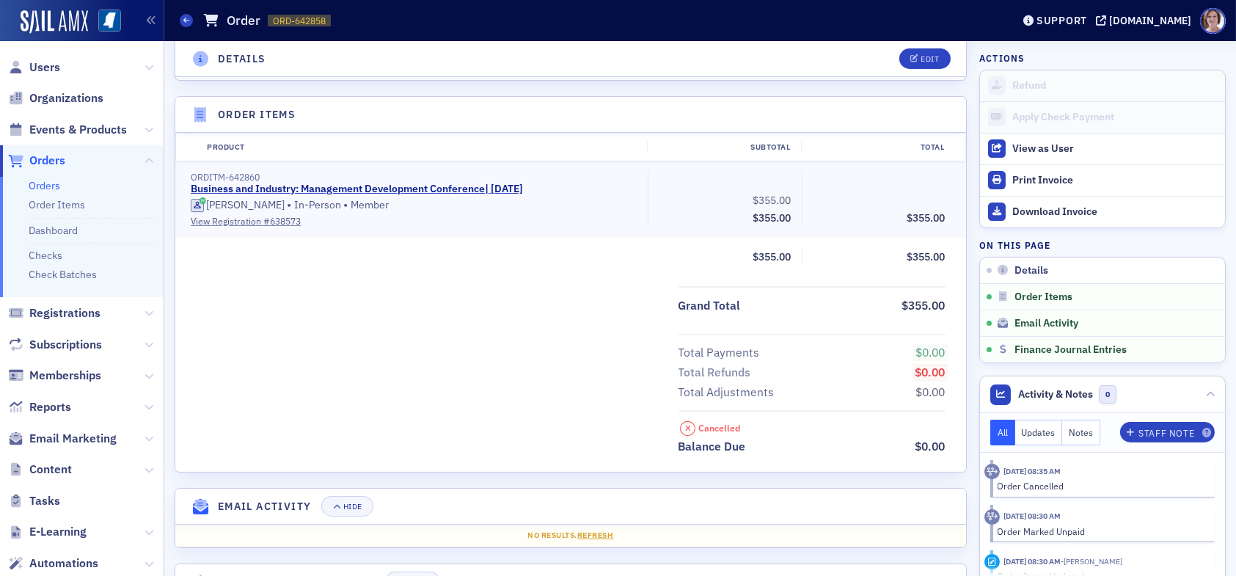
scroll to position [392, 0]
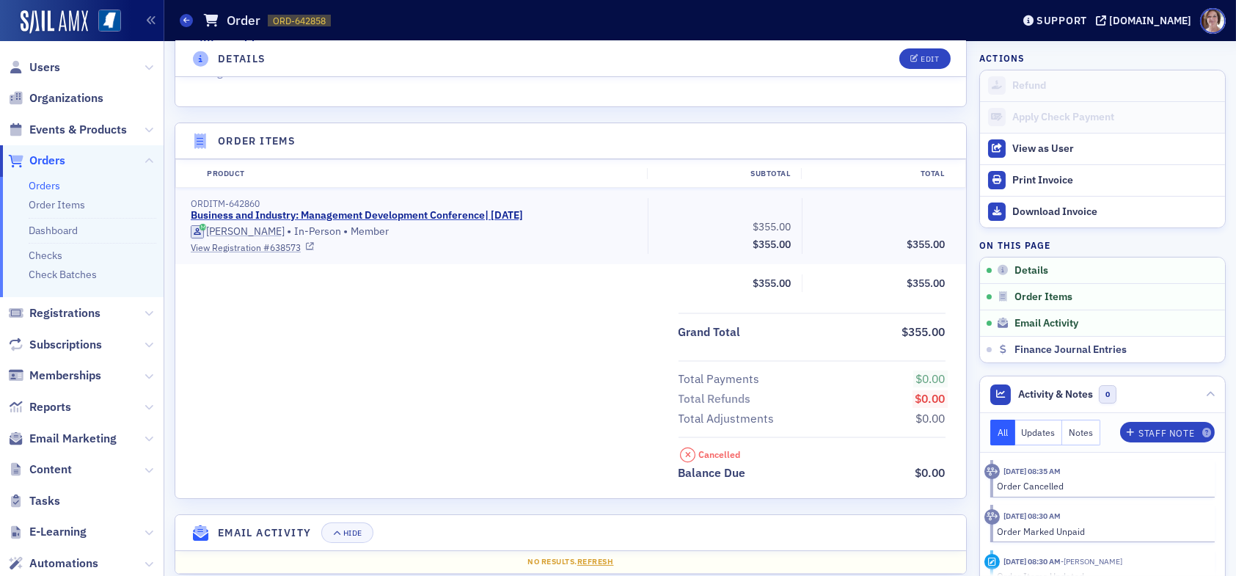
click at [283, 243] on link "View Registration # 638573" at bounding box center [414, 247] width 447 height 13
click at [57, 130] on span "Events & Products" at bounding box center [78, 130] width 98 height 16
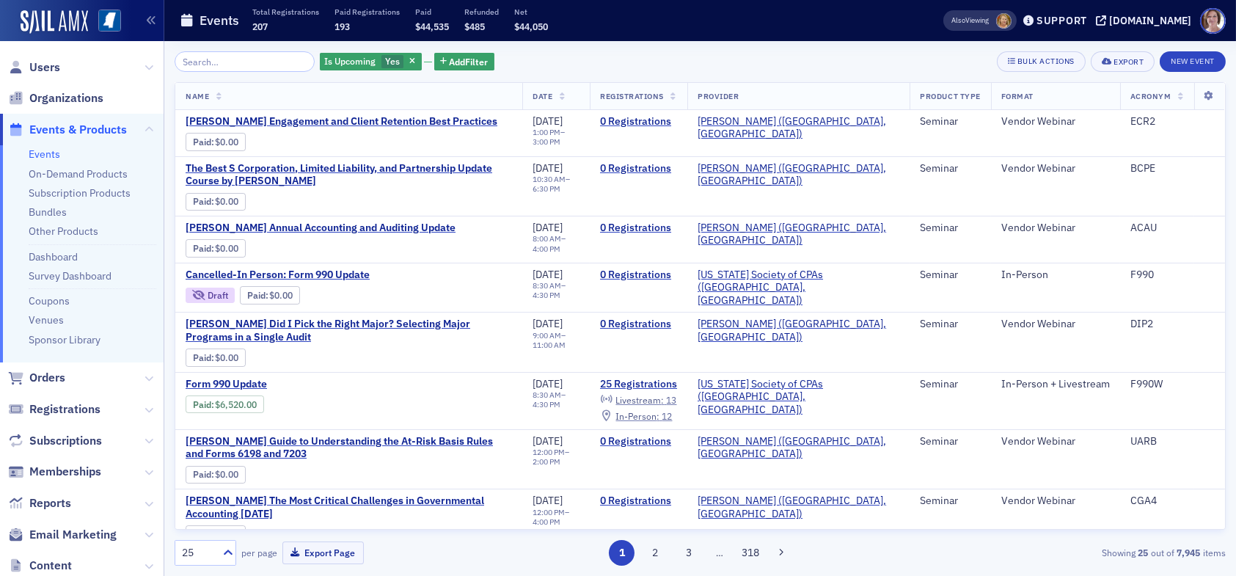
click at [232, 62] on input "search" at bounding box center [245, 61] width 140 height 21
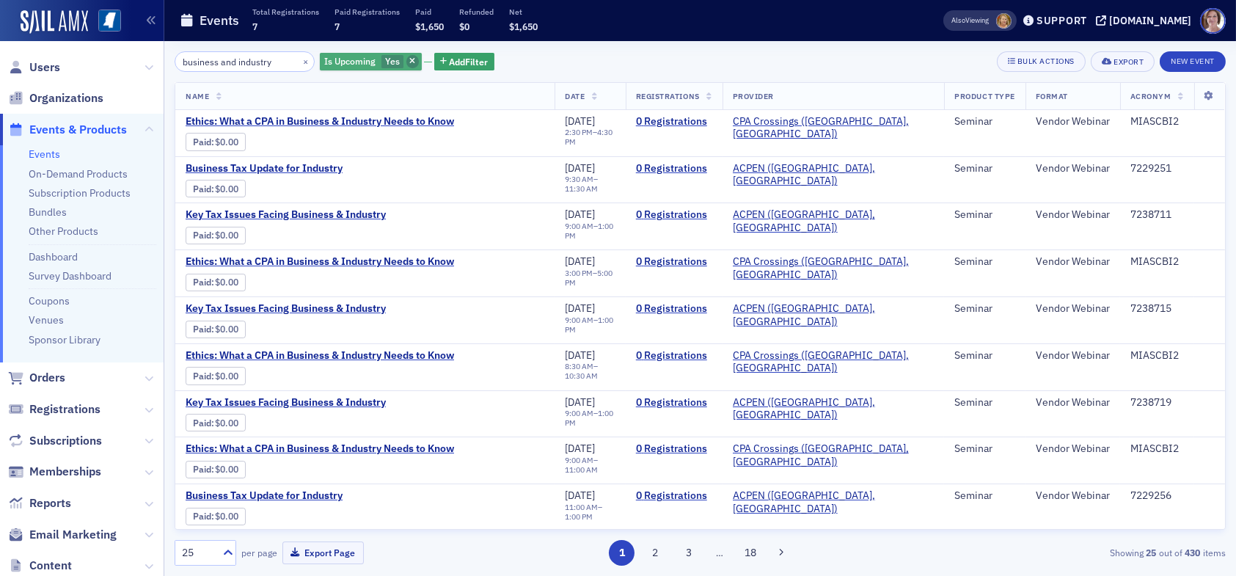
type input "business and industry"
click at [409, 61] on icon "button" at bounding box center [412, 62] width 6 height 8
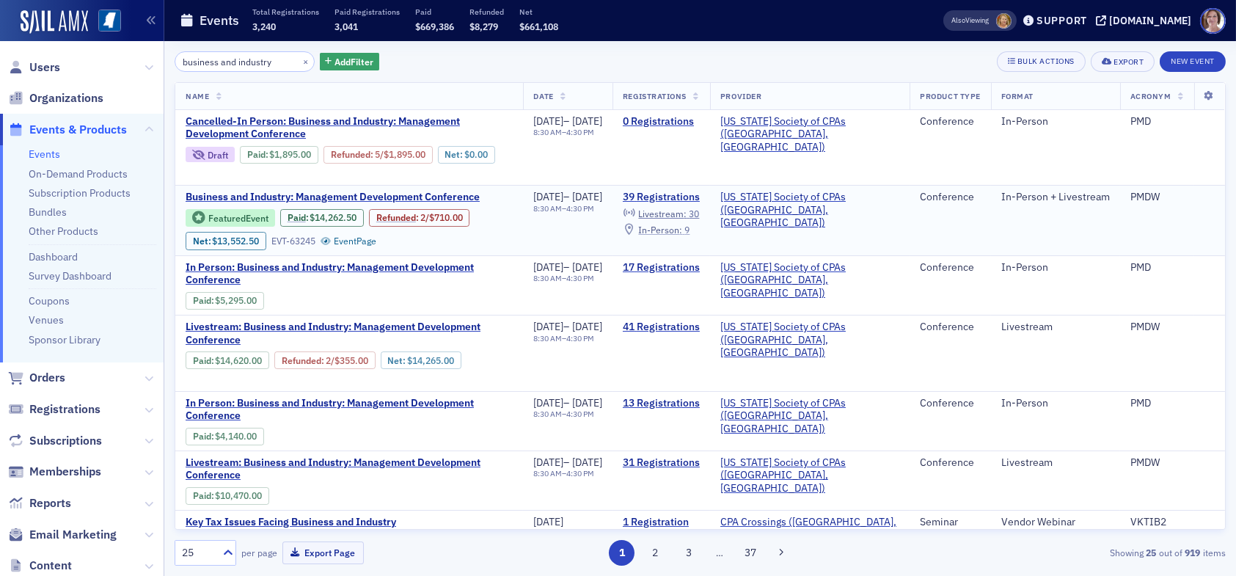
click at [682, 226] on span "In-Person :" at bounding box center [660, 230] width 44 height 12
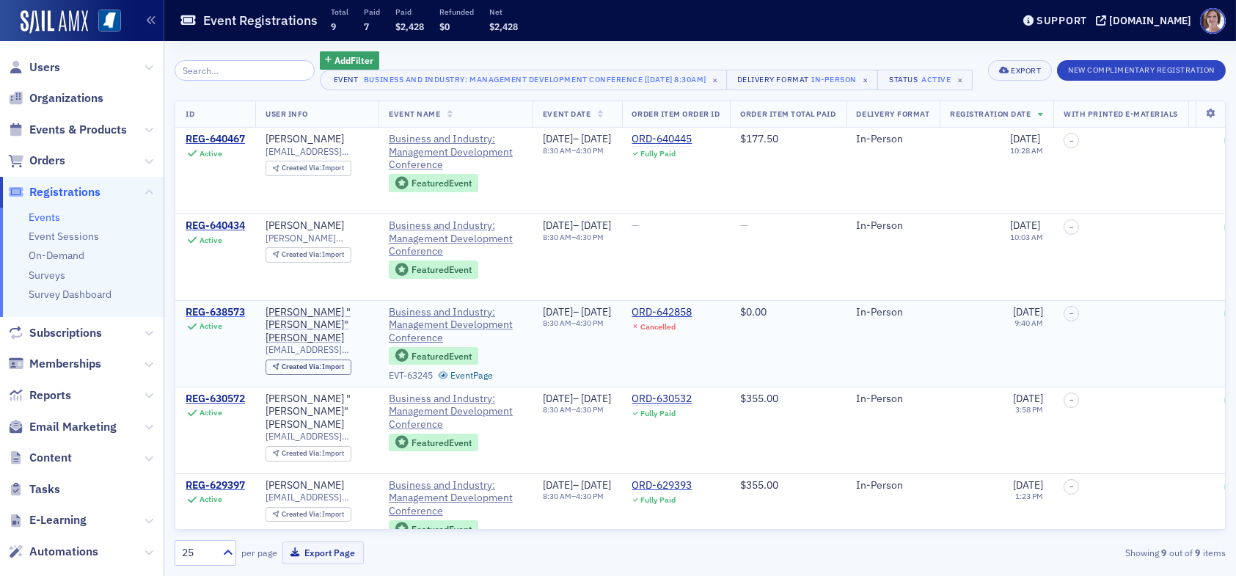
click at [219, 307] on div "REG-638573" at bounding box center [215, 312] width 59 height 13
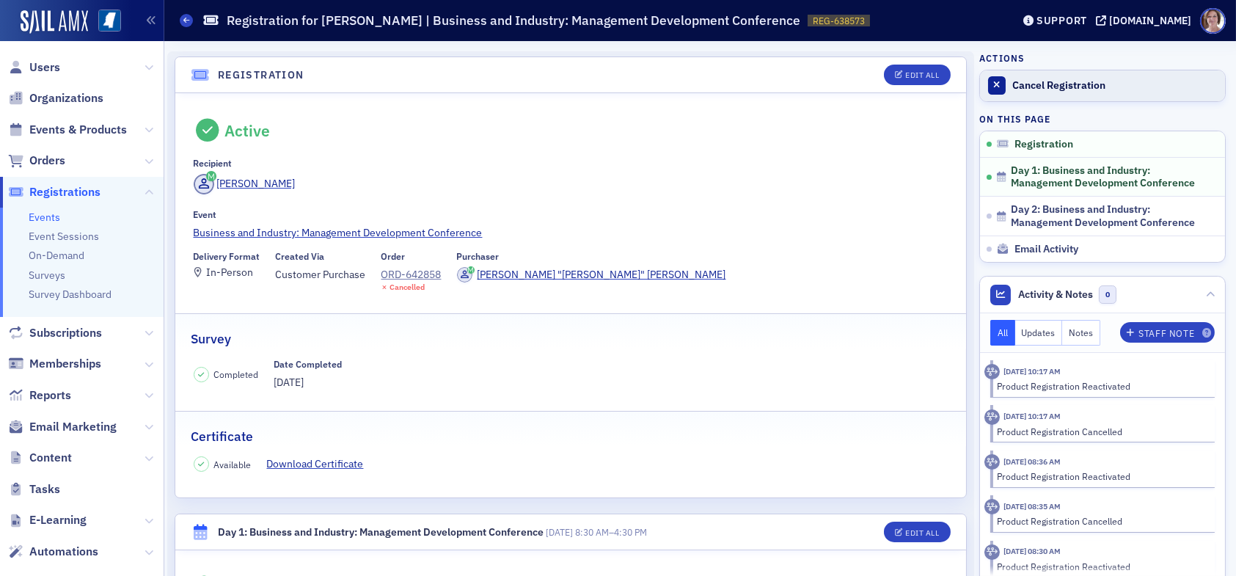
click at [1039, 83] on div "Cancel Registration" at bounding box center [1114, 85] width 205 height 13
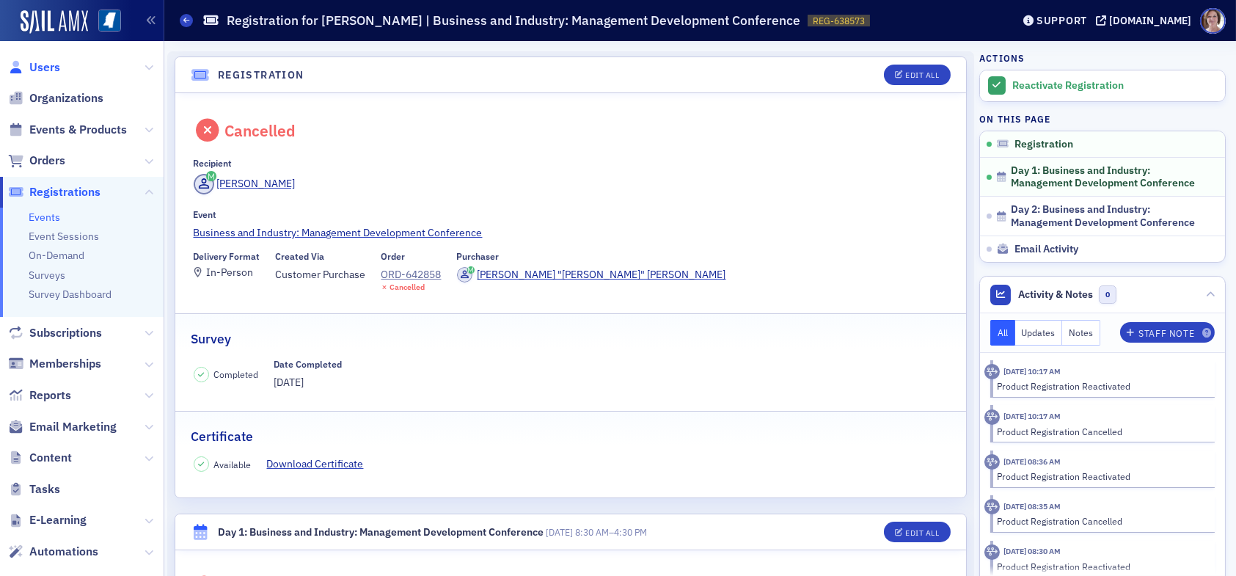
click at [44, 69] on span "Users" at bounding box center [44, 67] width 31 height 16
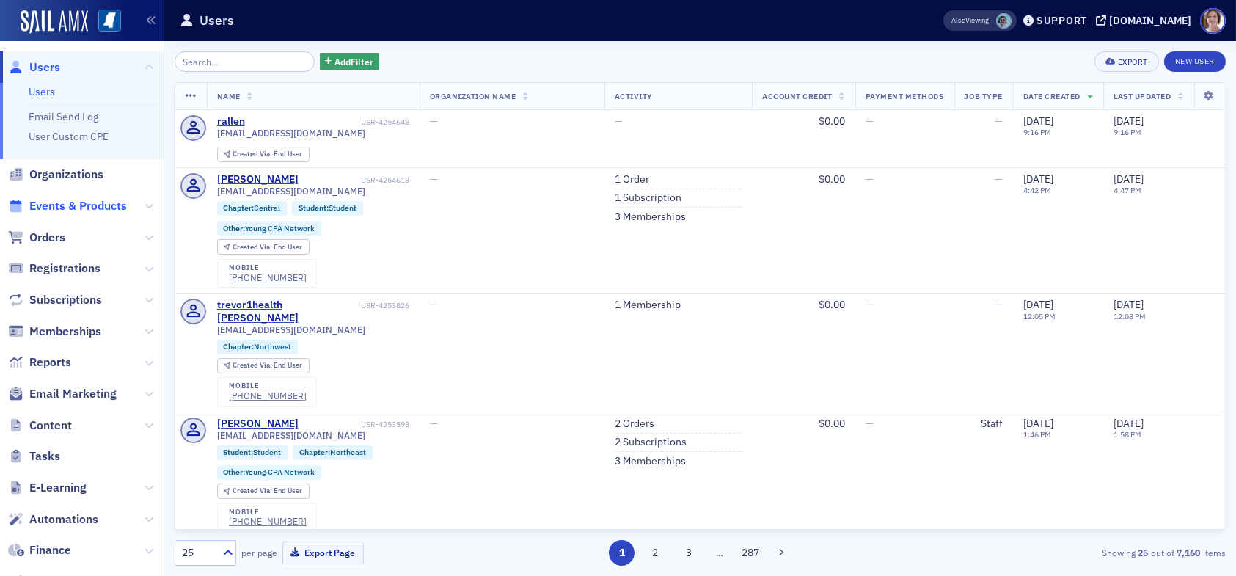
click at [104, 201] on span "Events & Products" at bounding box center [78, 206] width 98 height 16
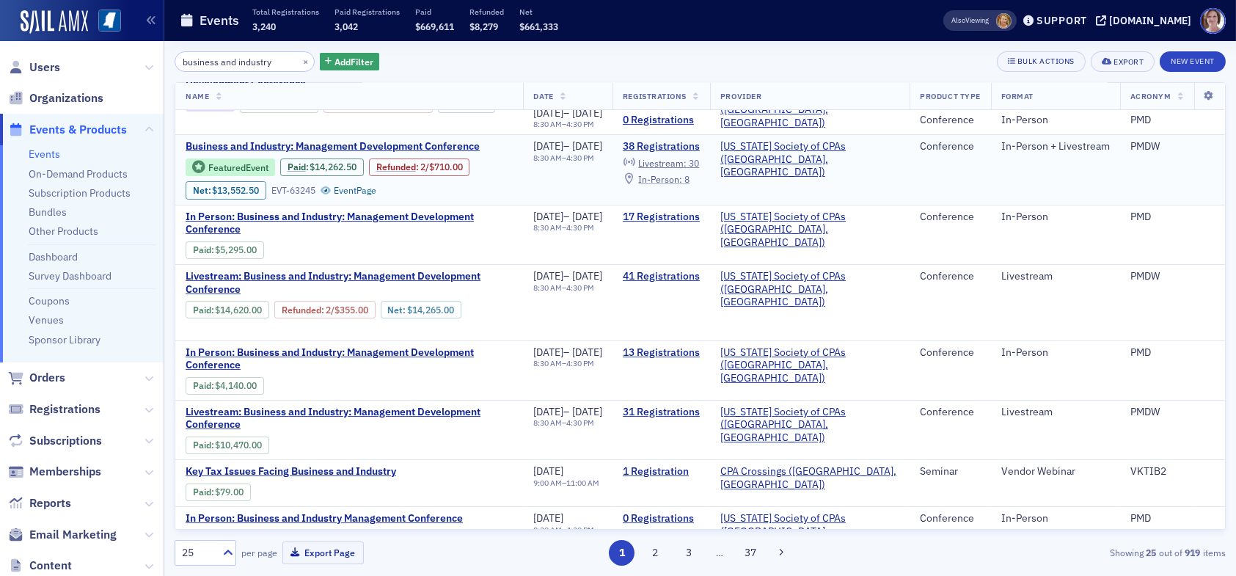
scroll to position [73, 0]
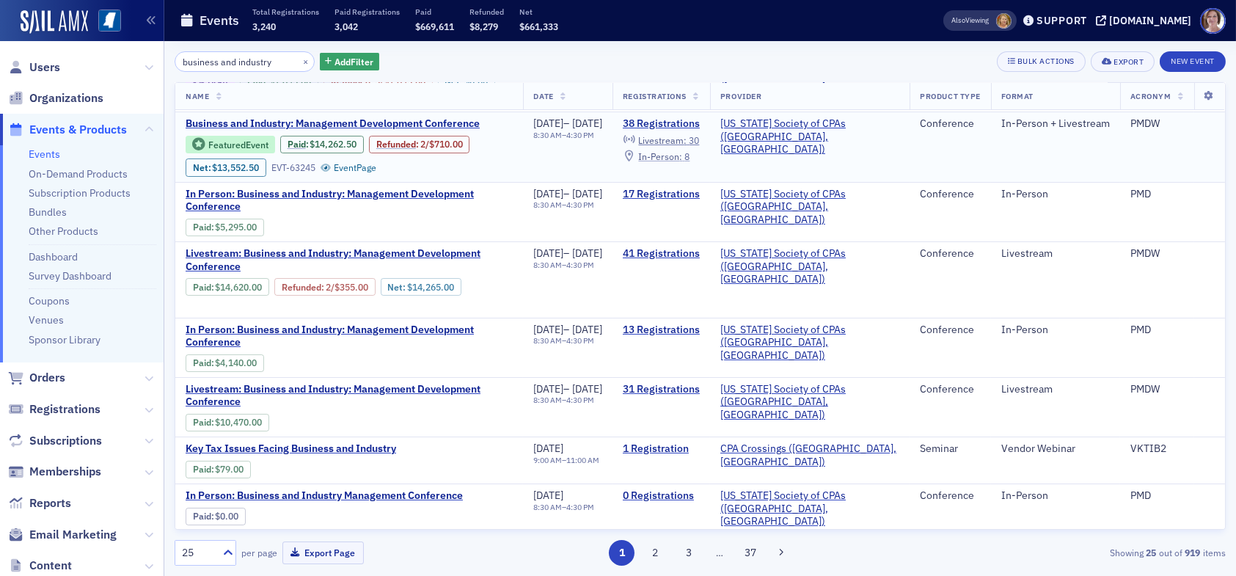
click at [682, 158] on span "In-Person :" at bounding box center [660, 156] width 44 height 12
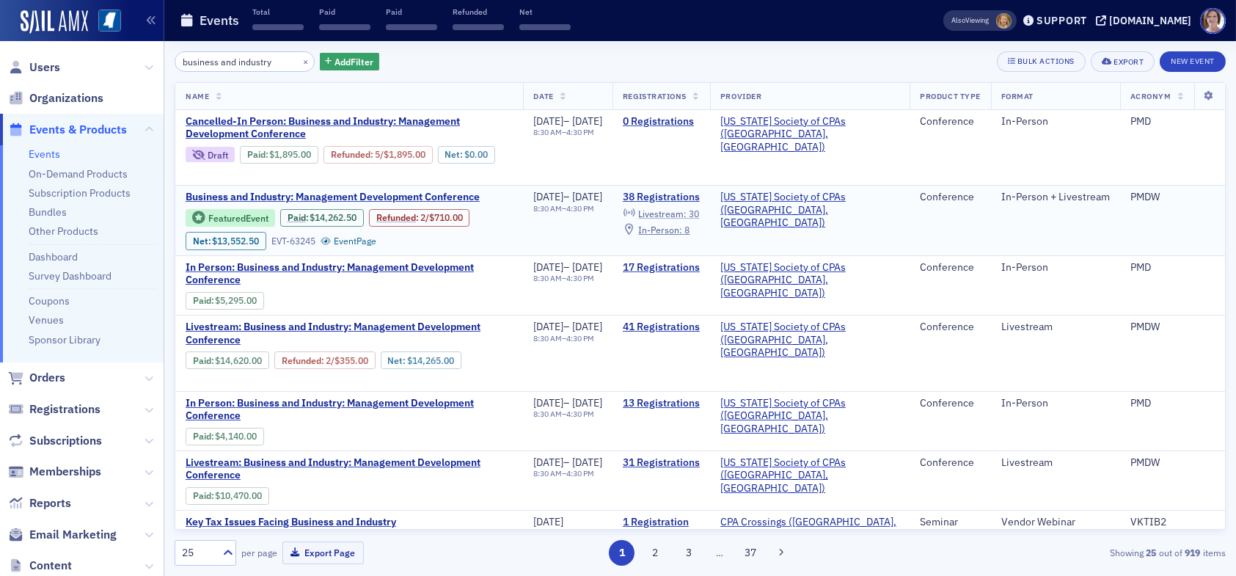
click at [687, 209] on span "Livestream :" at bounding box center [662, 214] width 48 height 12
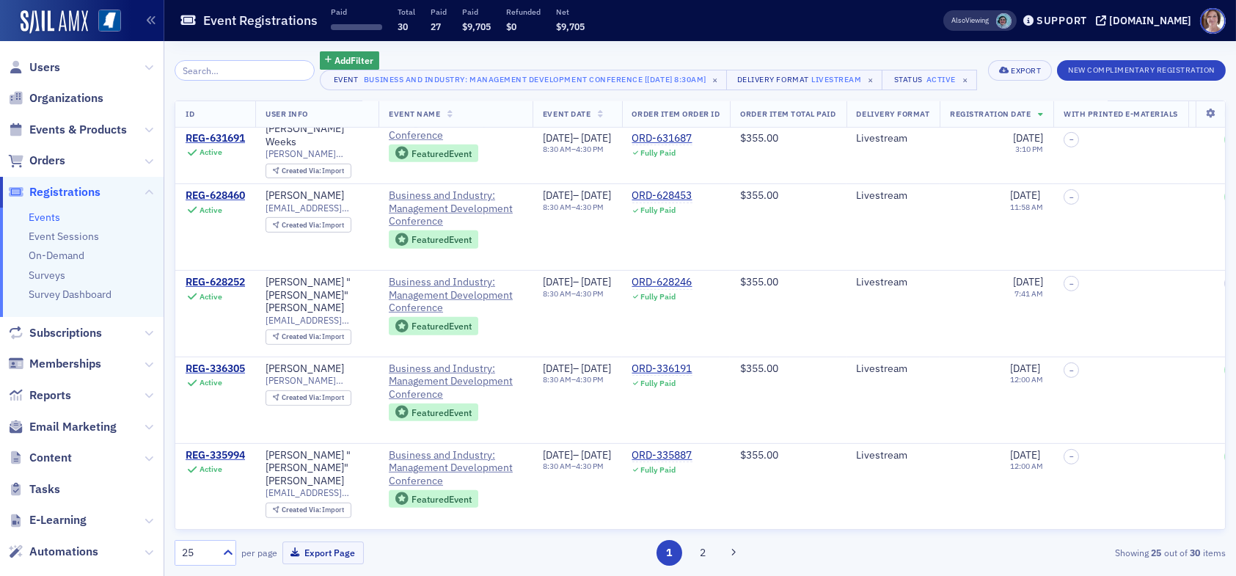
scroll to position [1791, 0]
click at [705, 555] on button "2" at bounding box center [702, 553] width 26 height 26
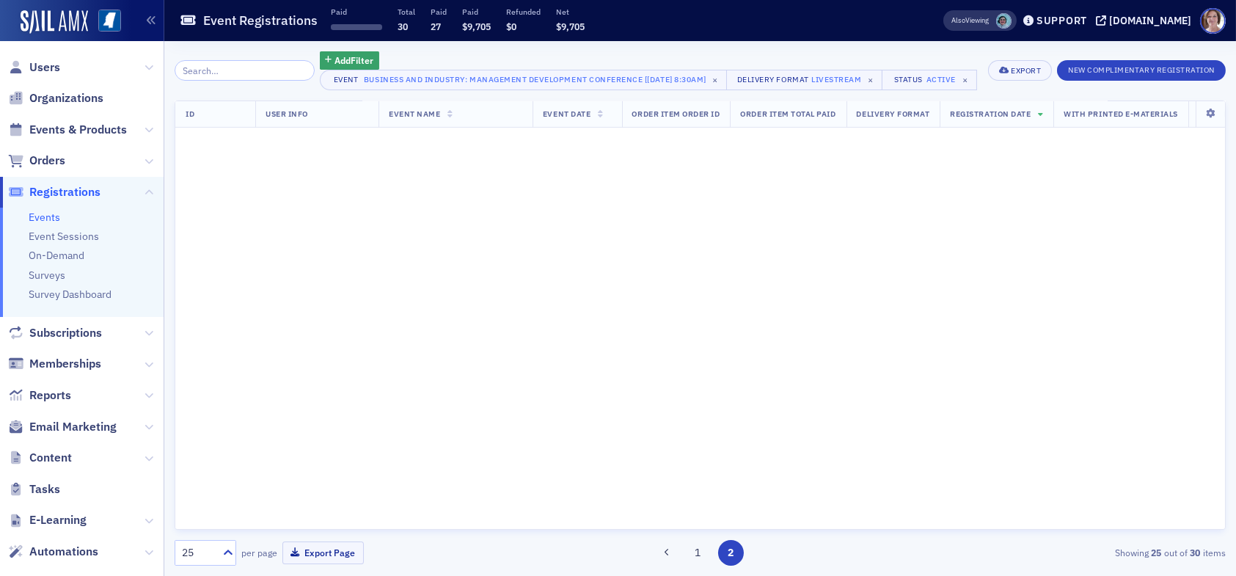
scroll to position [0, 0]
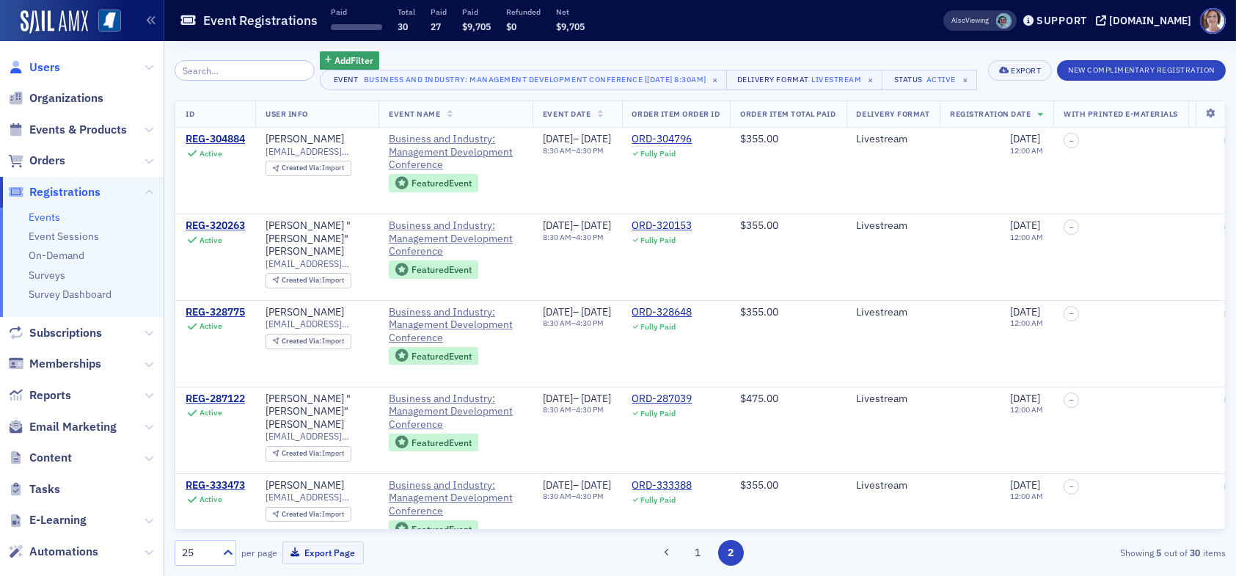
click at [51, 70] on span "Users" at bounding box center [44, 67] width 31 height 16
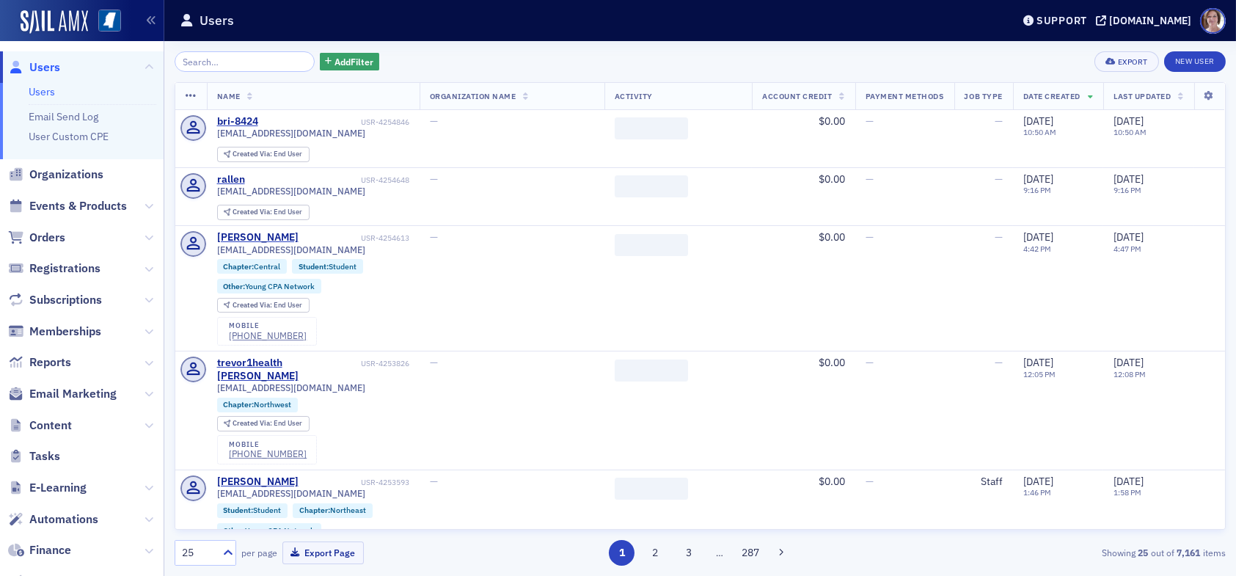
click at [244, 58] on input "search" at bounding box center [245, 61] width 140 height 21
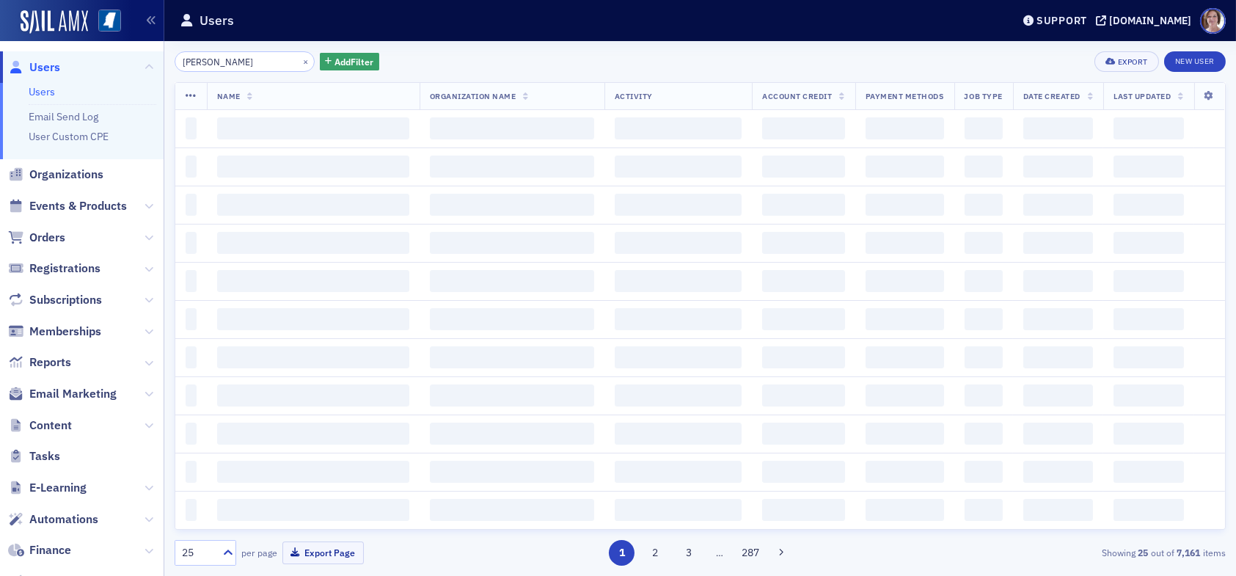
type input "ed simmons"
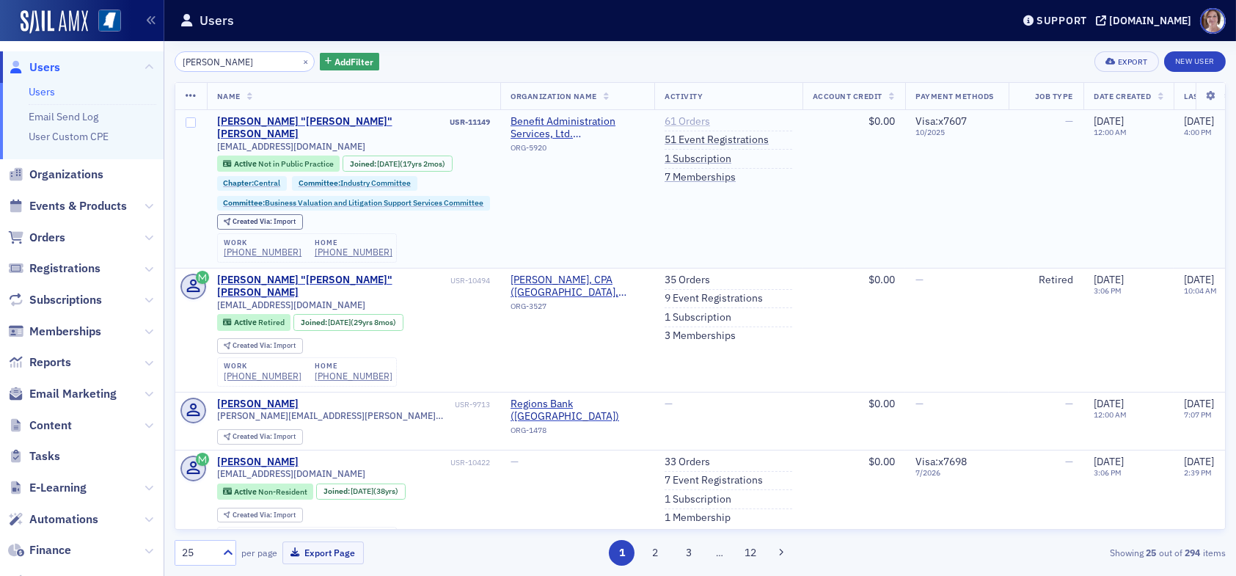
click at [691, 120] on link "61 Orders" at bounding box center [687, 121] width 45 height 13
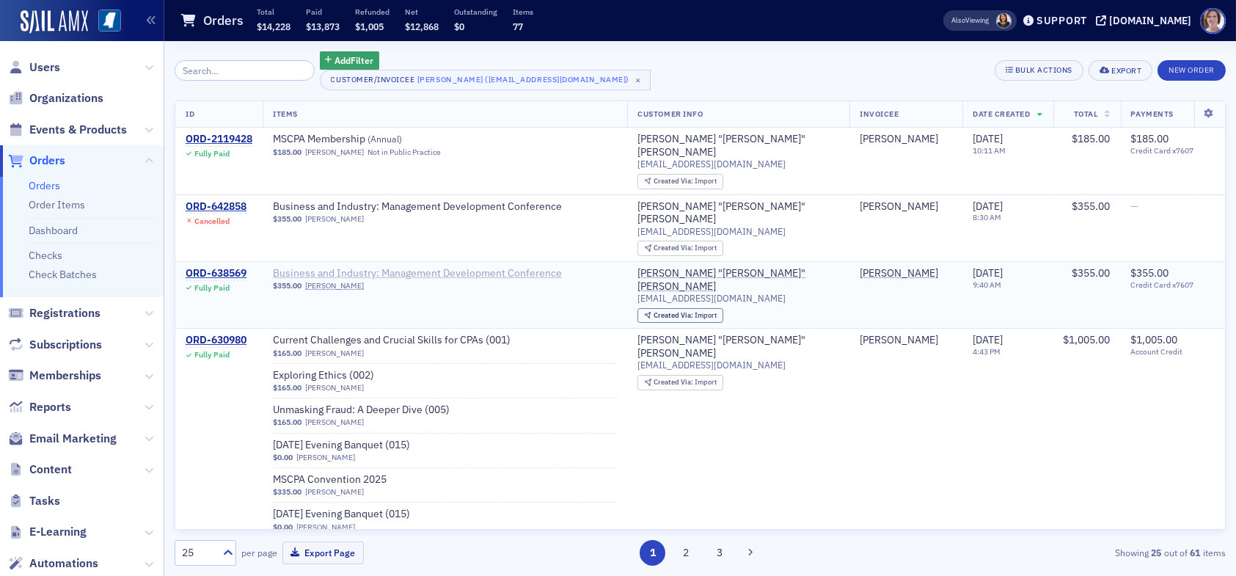
click at [506, 267] on span "Business and Industry: Management Development Conference" at bounding box center [417, 273] width 289 height 13
click at [65, 122] on span "Events & Products" at bounding box center [78, 130] width 98 height 16
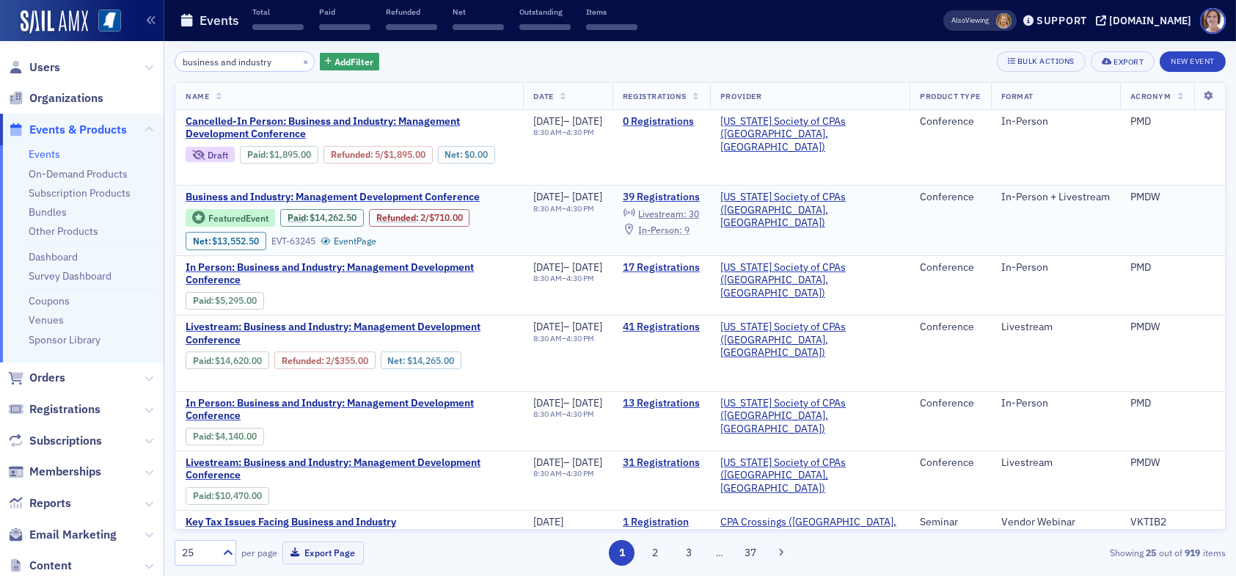
click at [682, 228] on span "In-Person :" at bounding box center [660, 230] width 44 height 12
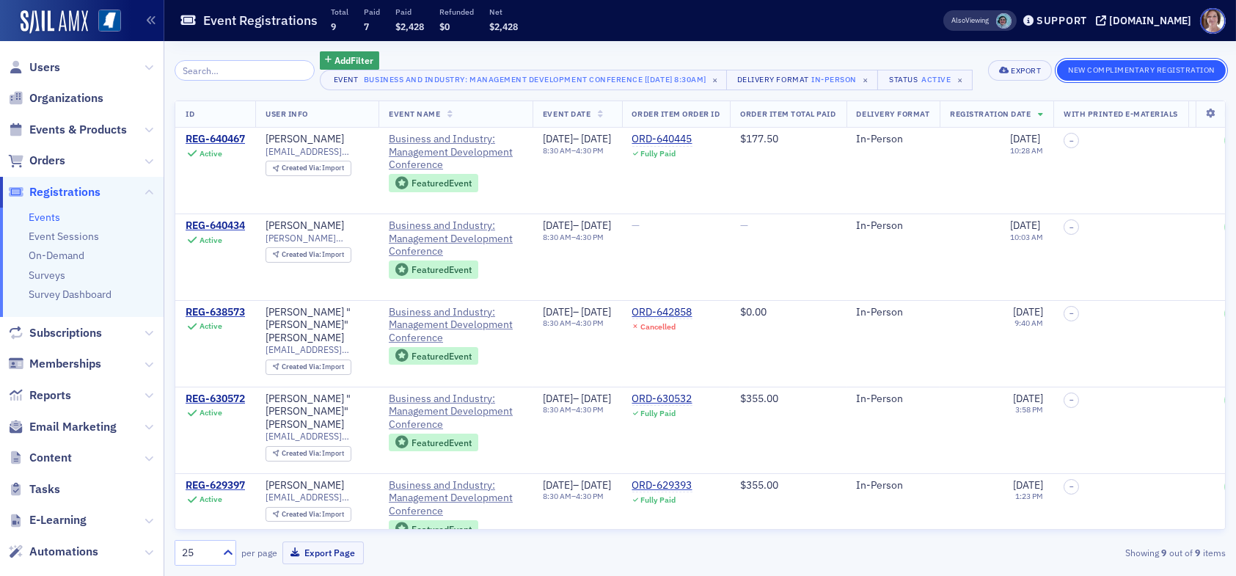
click at [1132, 71] on button "New Complimentary Registration" at bounding box center [1141, 70] width 169 height 21
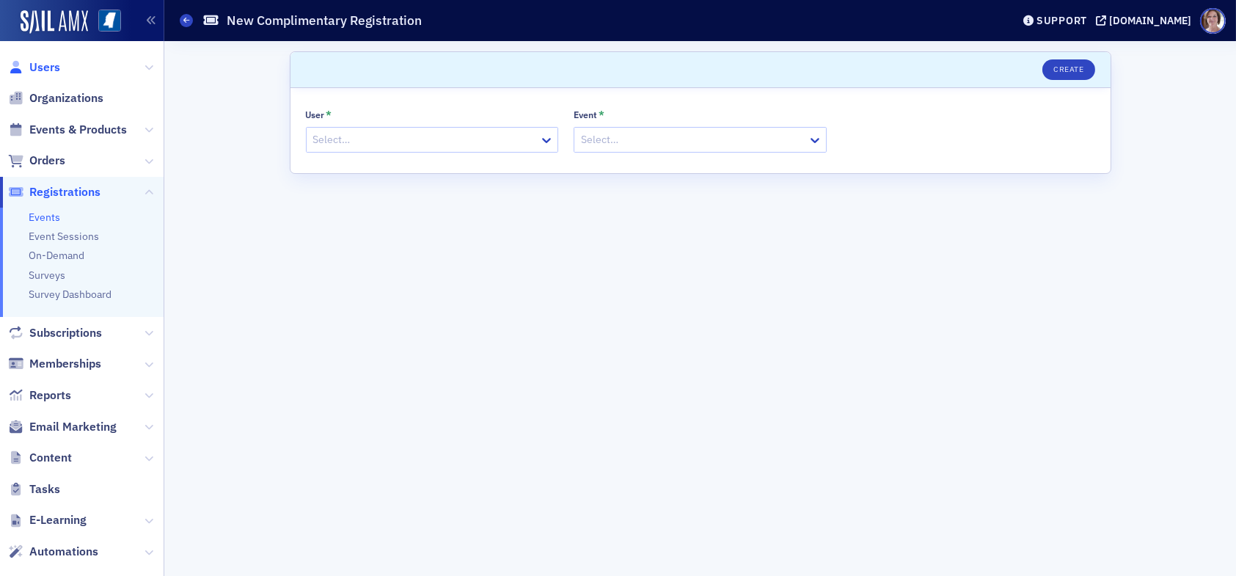
click at [54, 67] on span "Users" at bounding box center [44, 67] width 31 height 16
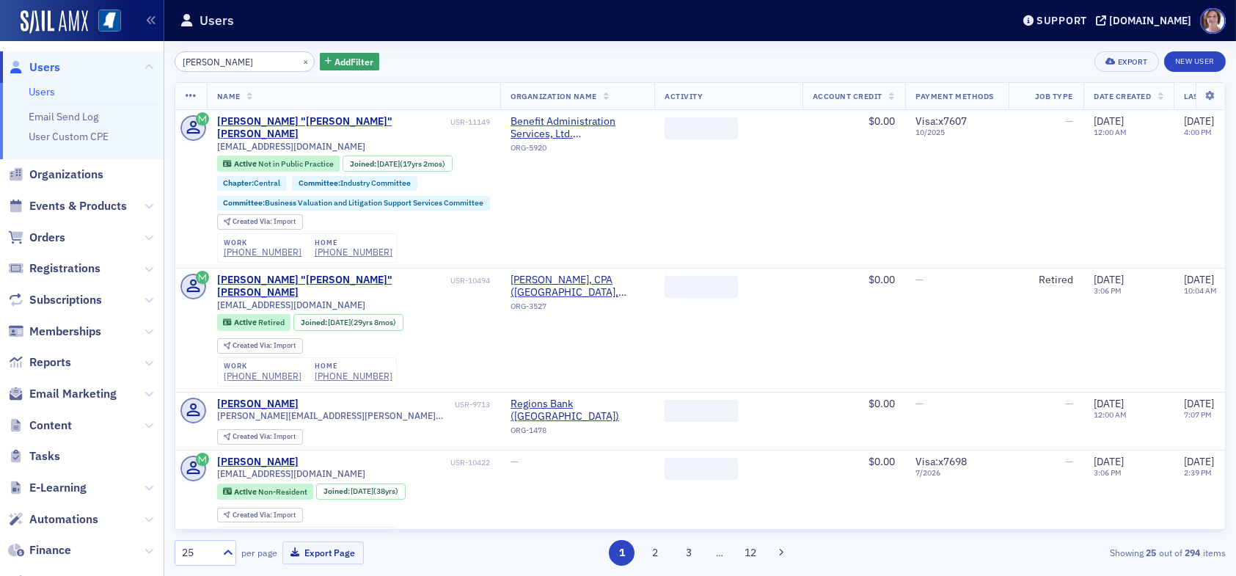
drag, startPoint x: 246, startPoint y: 54, endPoint x: 241, endPoint y: 62, distance: 9.6
click at [241, 62] on input "ed simmons" at bounding box center [245, 61] width 140 height 21
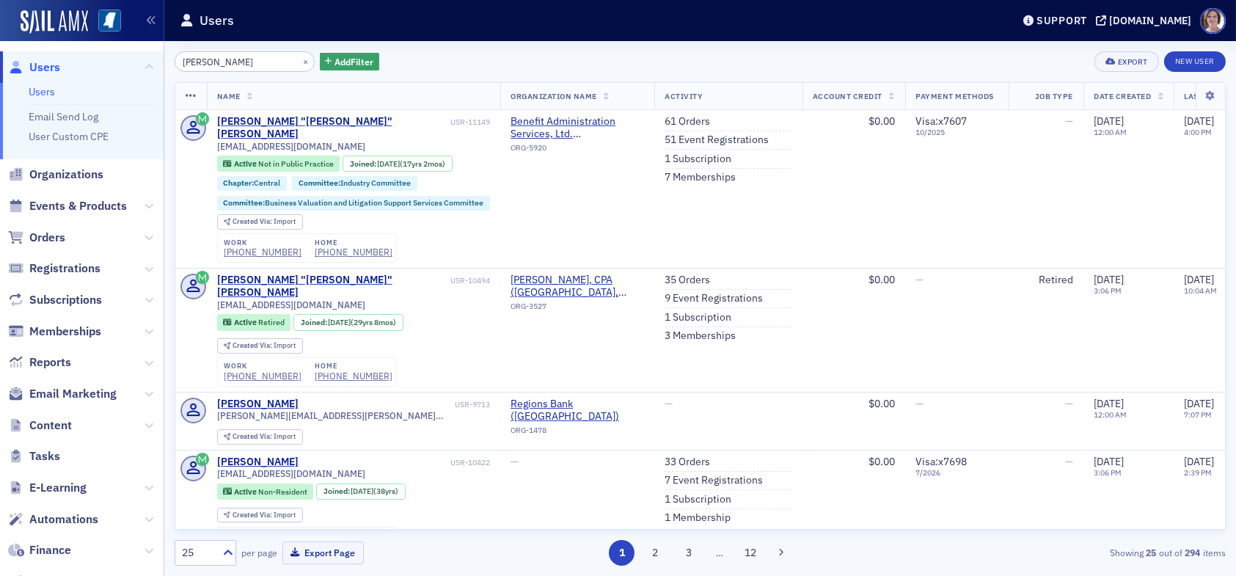
drag, startPoint x: 241, startPoint y: 62, endPoint x: 167, endPoint y: 63, distance: 73.4
click at [172, 62] on div "ed simmons × Add Filter Export New User Name Organization Name Activity Account…" at bounding box center [700, 308] width 1072 height 535
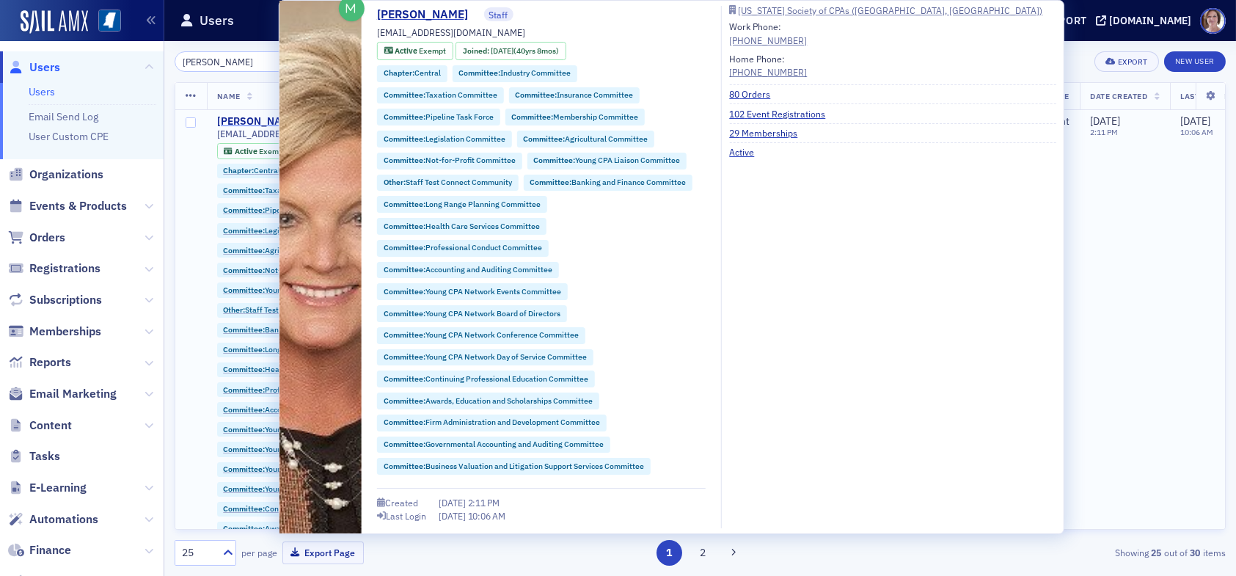
type input "karen moody"
click at [253, 120] on div "Karen Moody" at bounding box center [257, 121] width 81 height 13
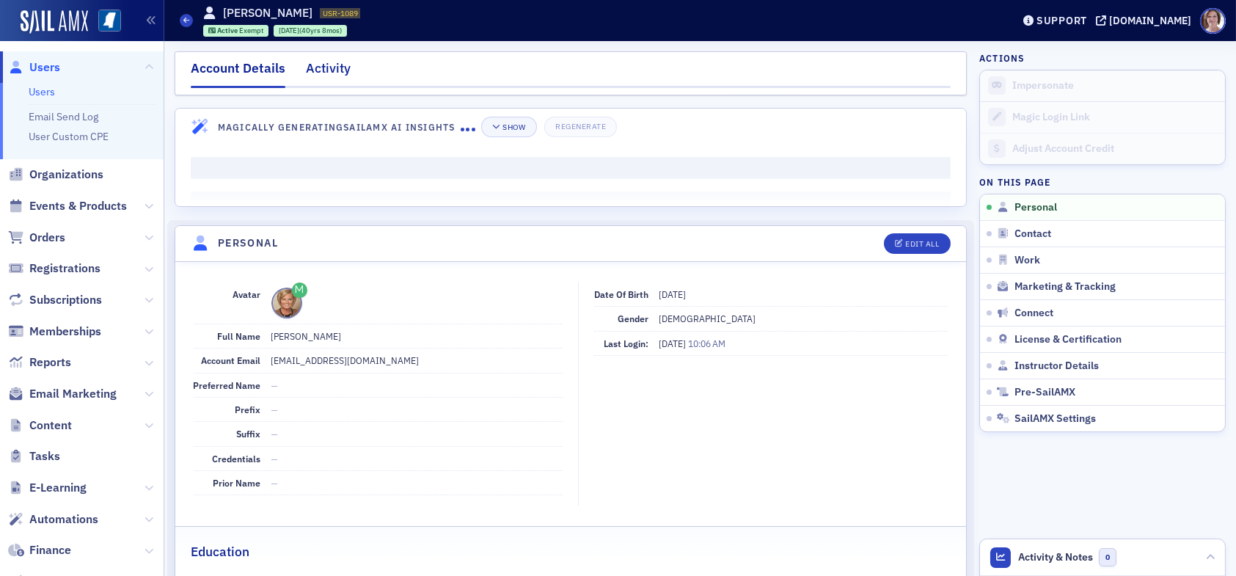
click at [331, 68] on div "Activity" at bounding box center [328, 72] width 45 height 27
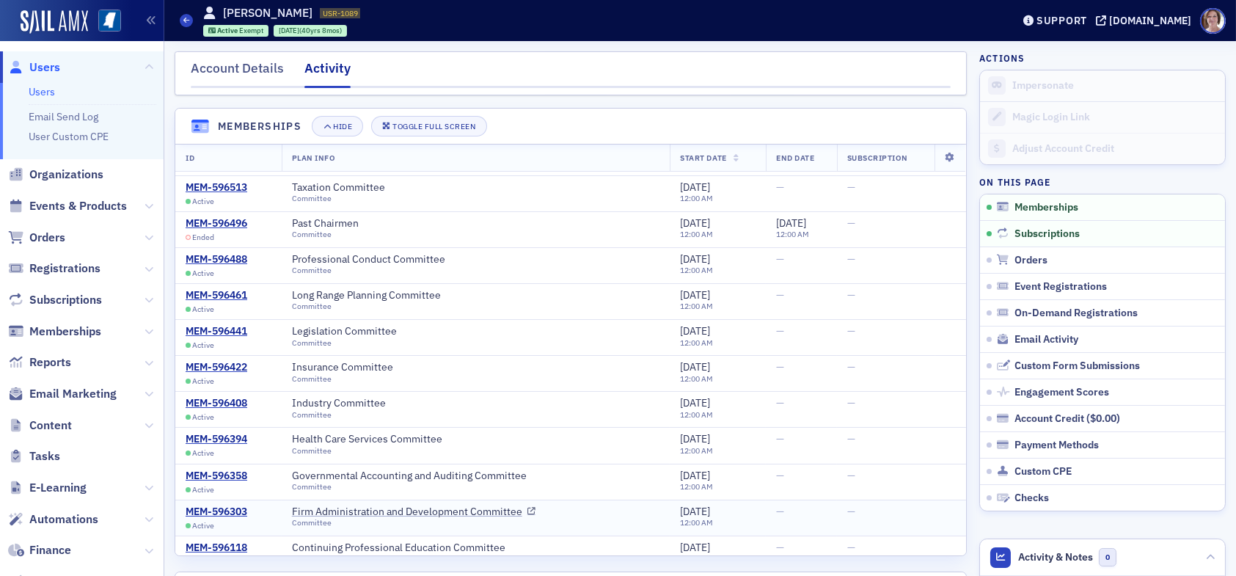
scroll to position [656, 0]
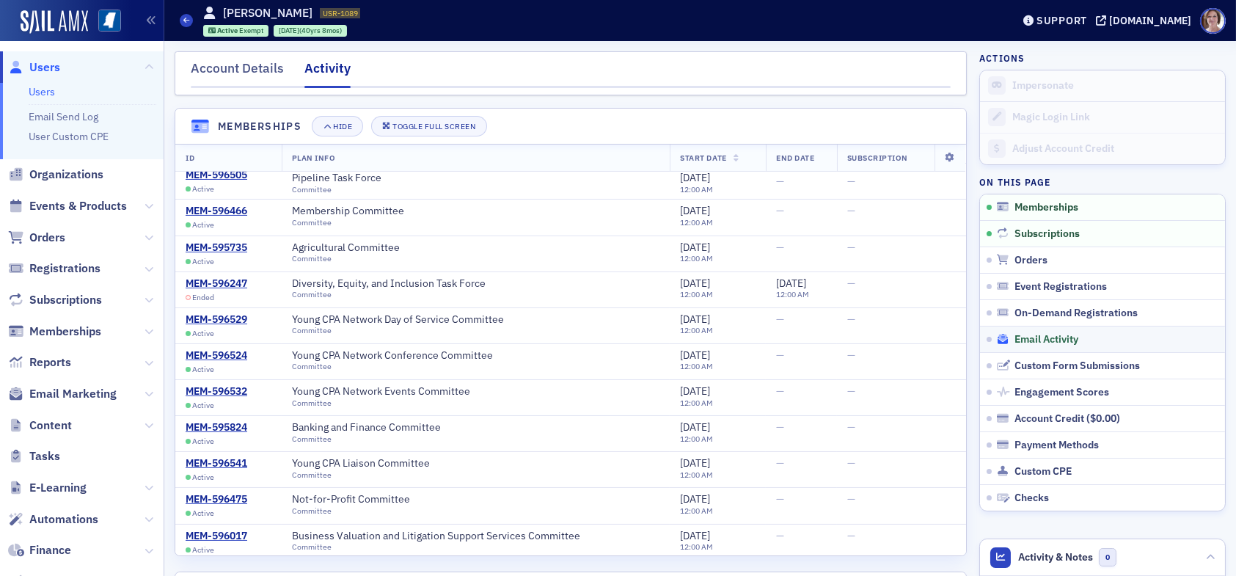
click at [1018, 333] on span "Email Activity" at bounding box center [1046, 339] width 64 height 13
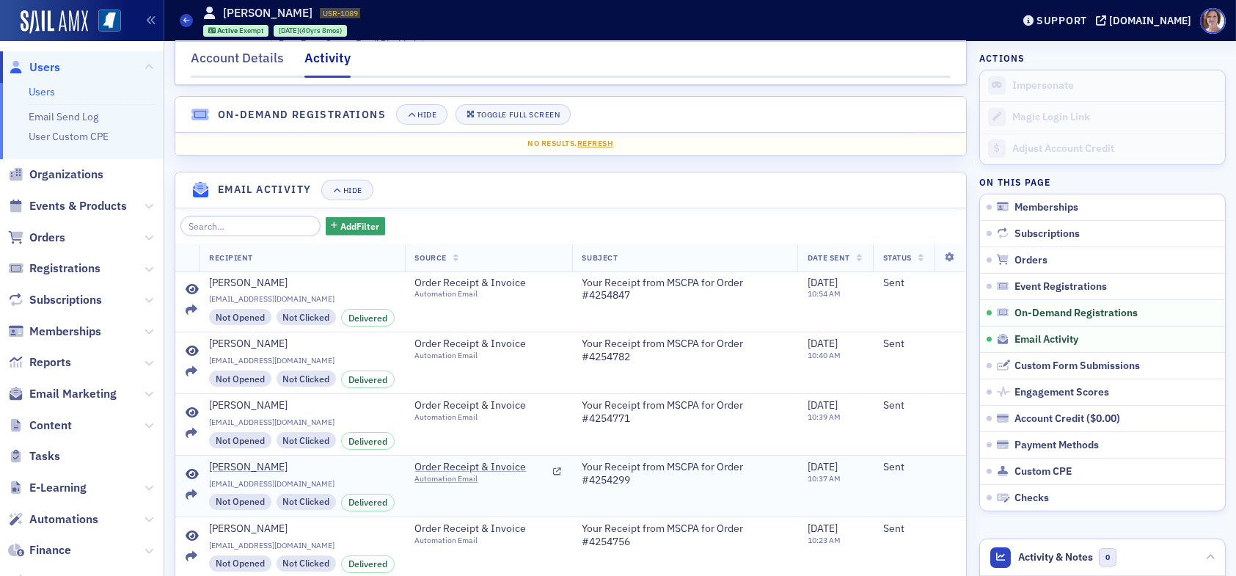
scroll to position [1706, 0]
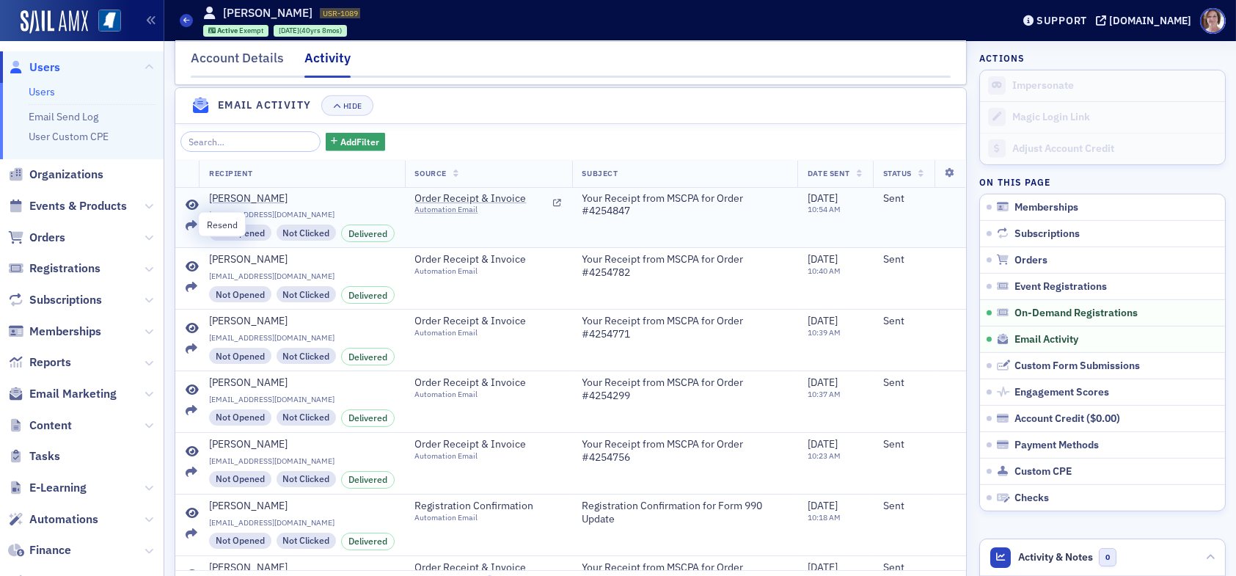
click at [187, 224] on icon at bounding box center [192, 226] width 12 height 12
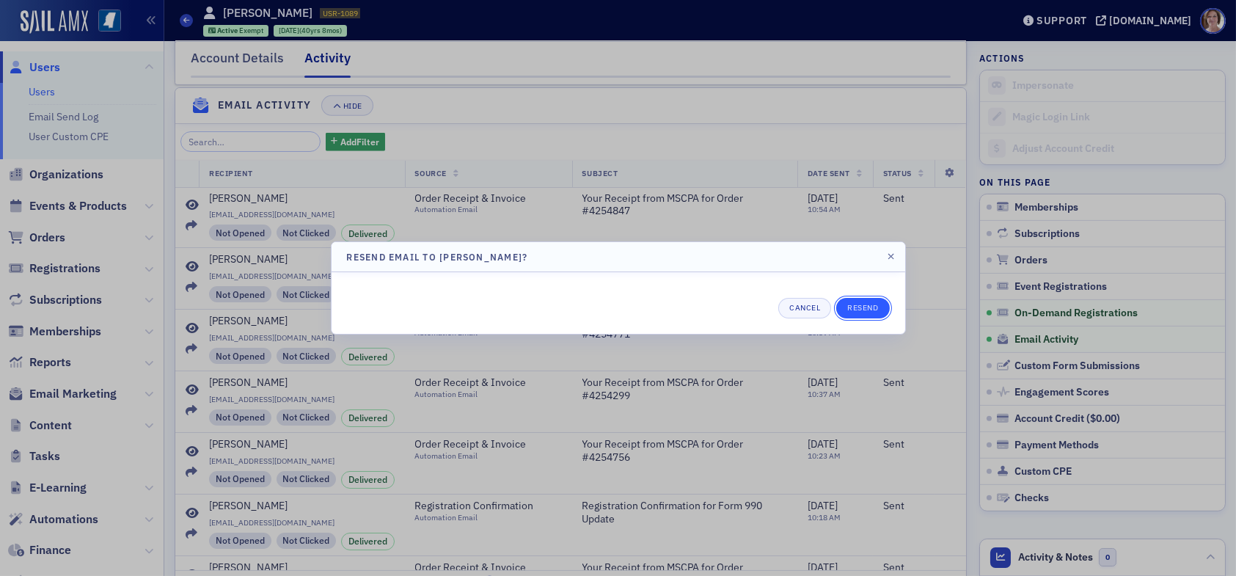
click at [868, 299] on button "Resend" at bounding box center [862, 308] width 53 height 21
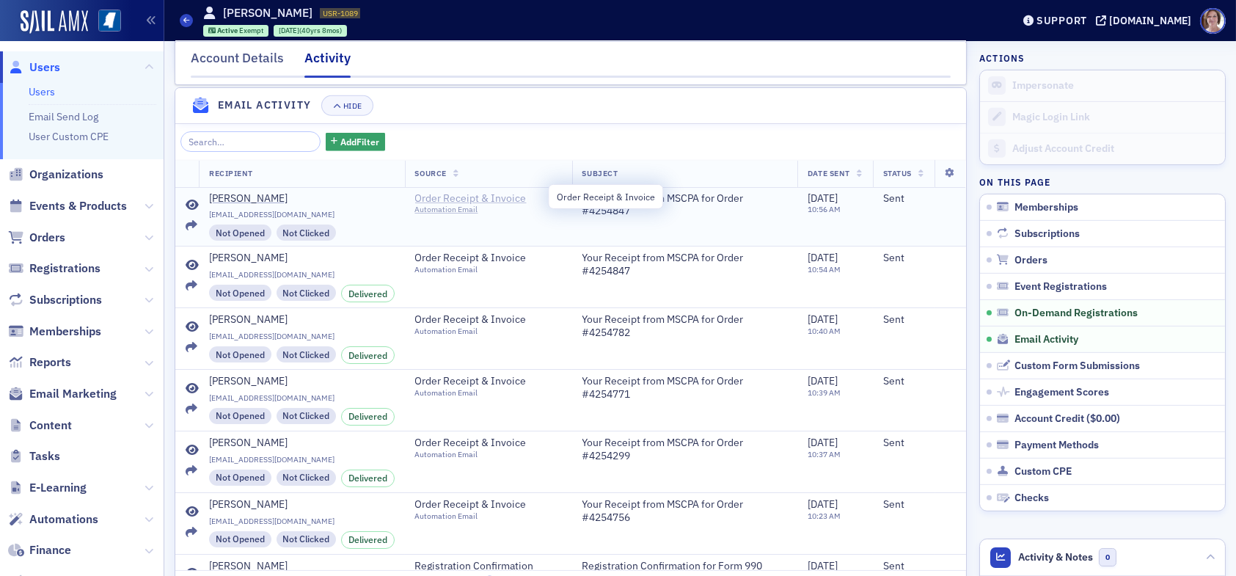
click at [452, 200] on span "Order Receipt & Invoice" at bounding box center [481, 198] width 133 height 13
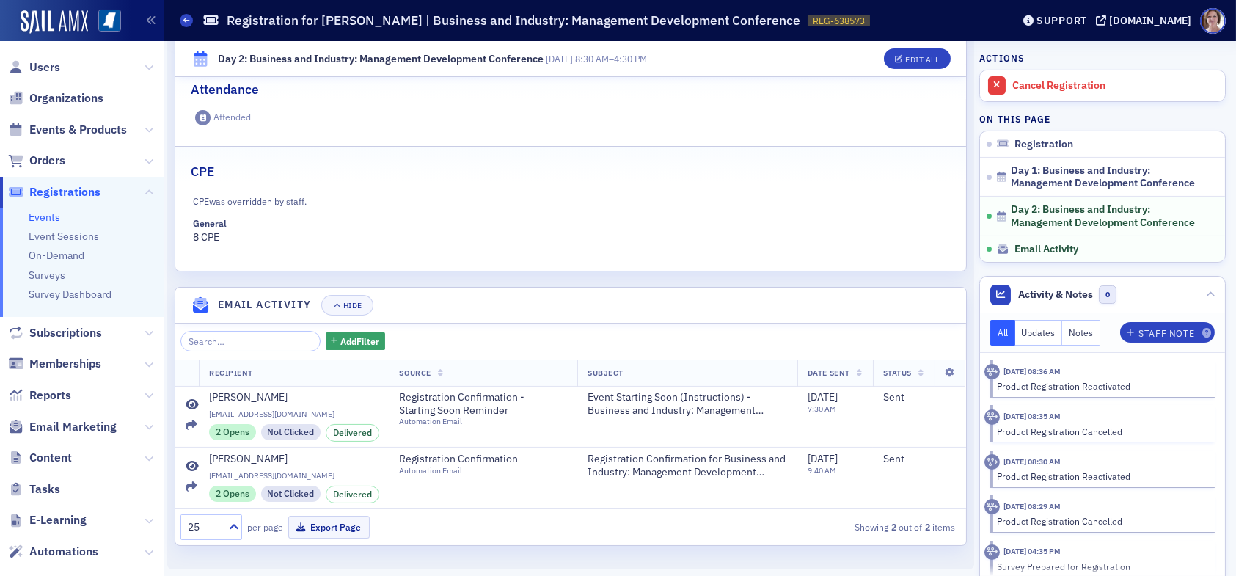
scroll to position [885, 0]
click at [1047, 88] on div "Cancel Registration" at bounding box center [1114, 85] width 205 height 13
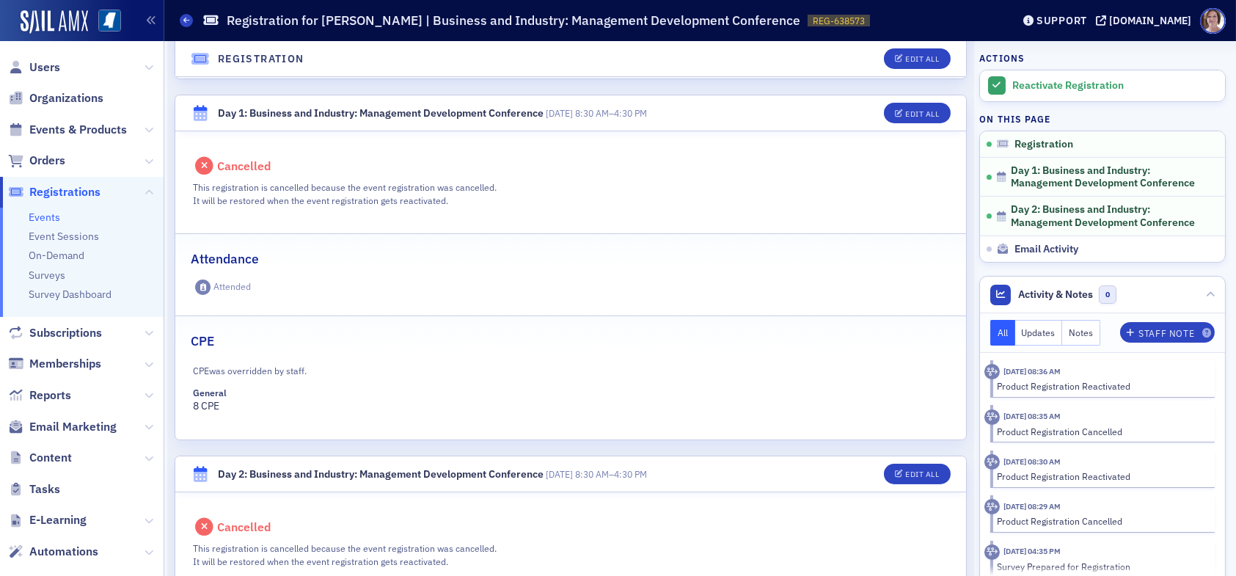
scroll to position [519, 0]
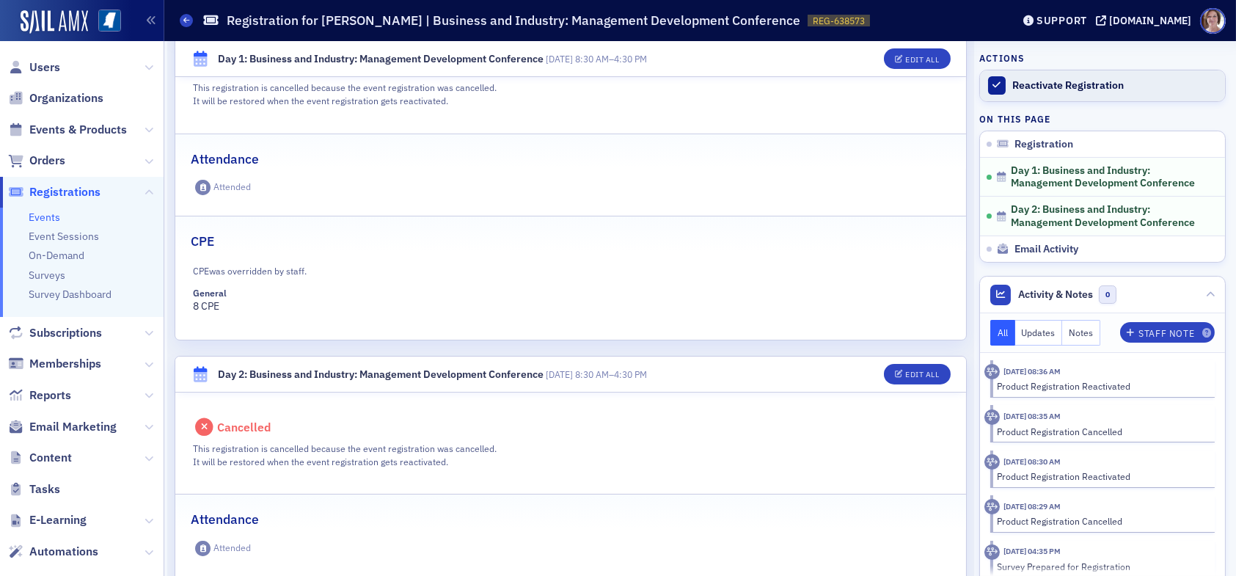
click at [1032, 86] on div "Reactivate Registration" at bounding box center [1114, 85] width 205 height 13
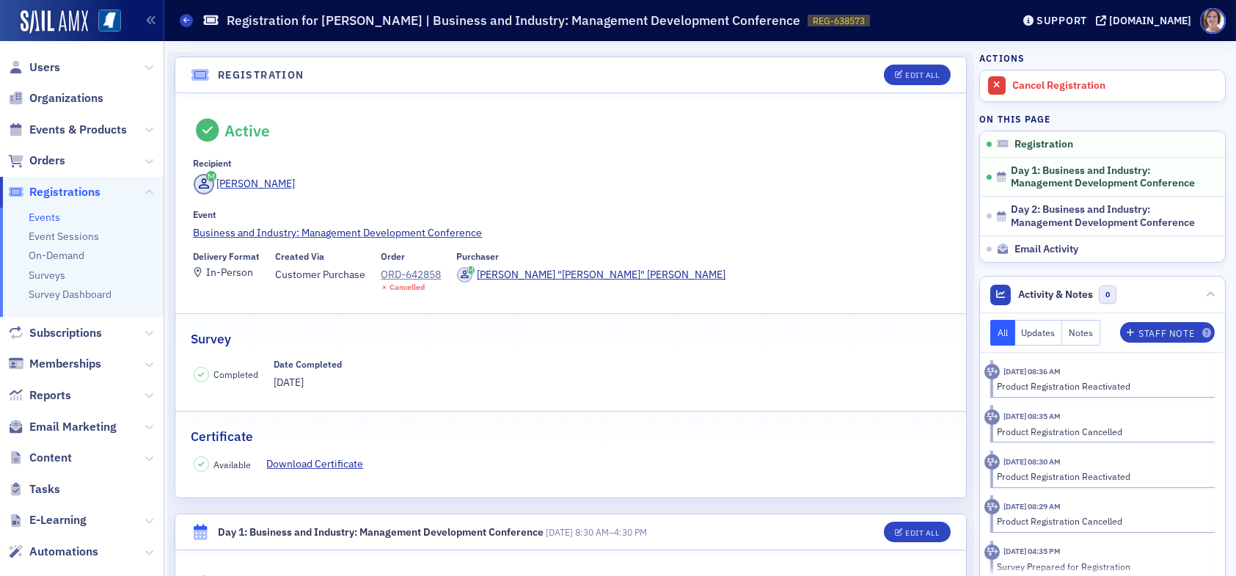
scroll to position [0, 0]
click at [420, 277] on div "ORD-642858" at bounding box center [411, 274] width 60 height 15
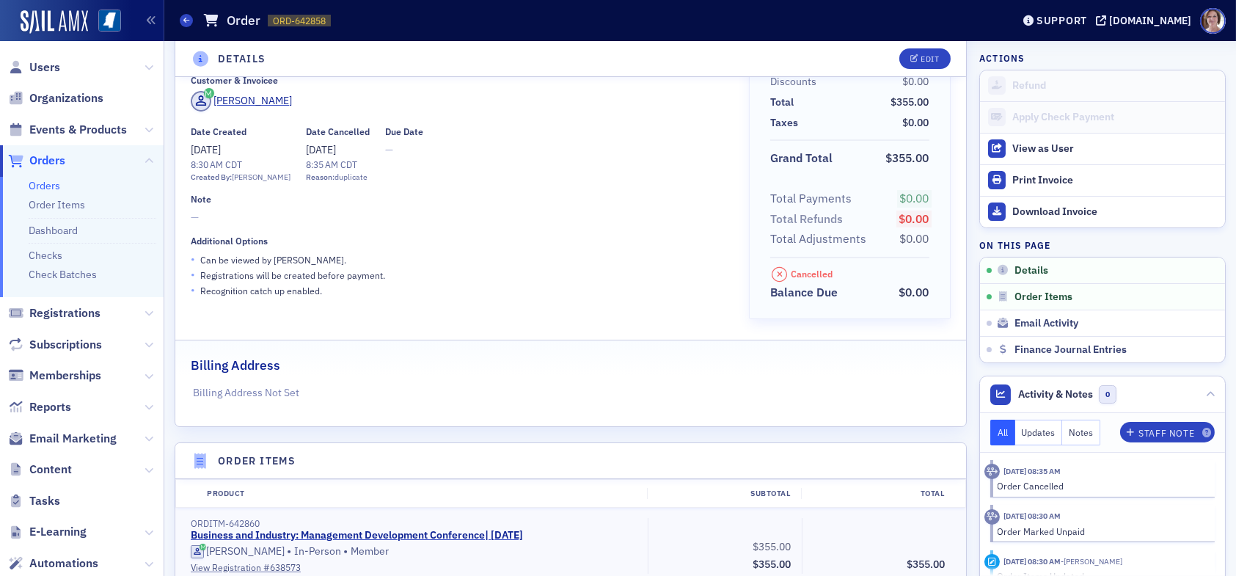
scroll to position [73, 0]
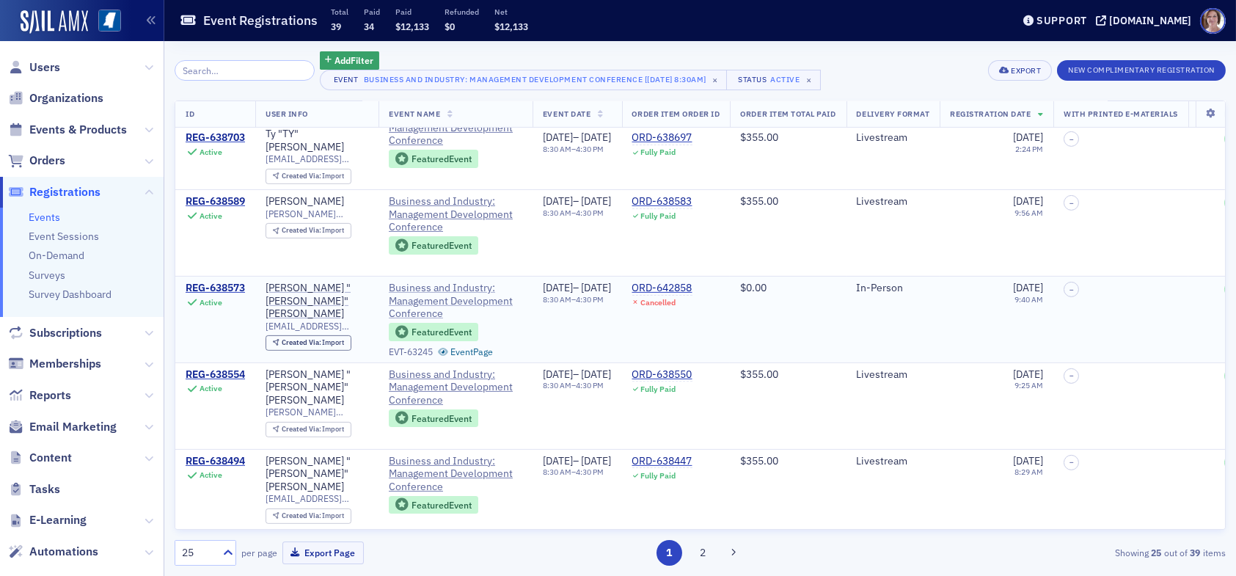
scroll to position [1394, 0]
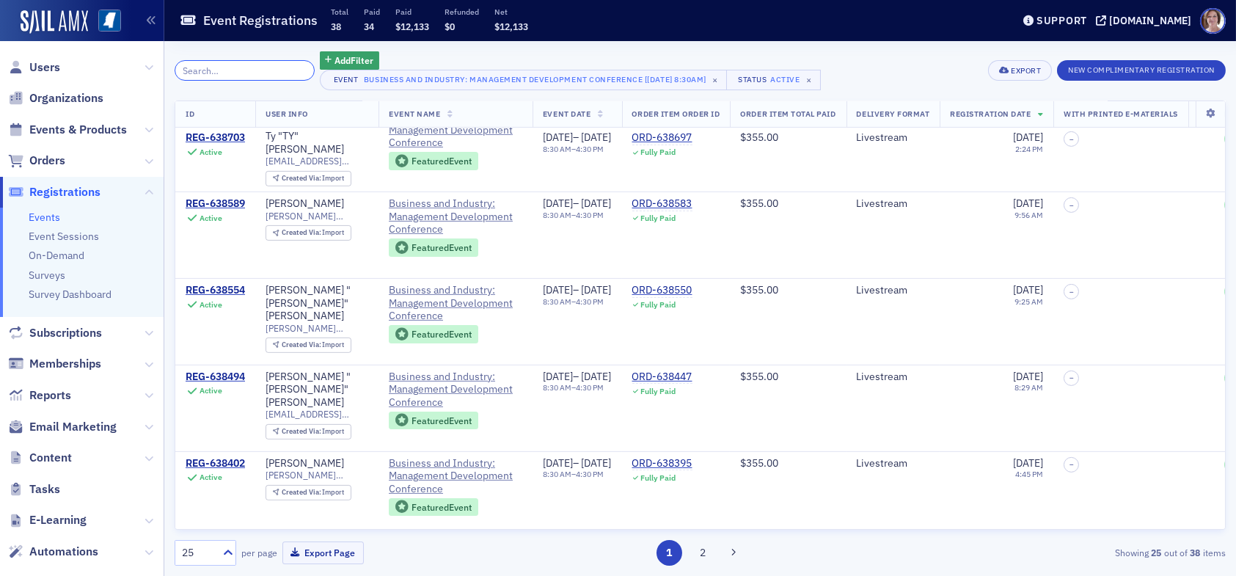
scroll to position [1252, 0]
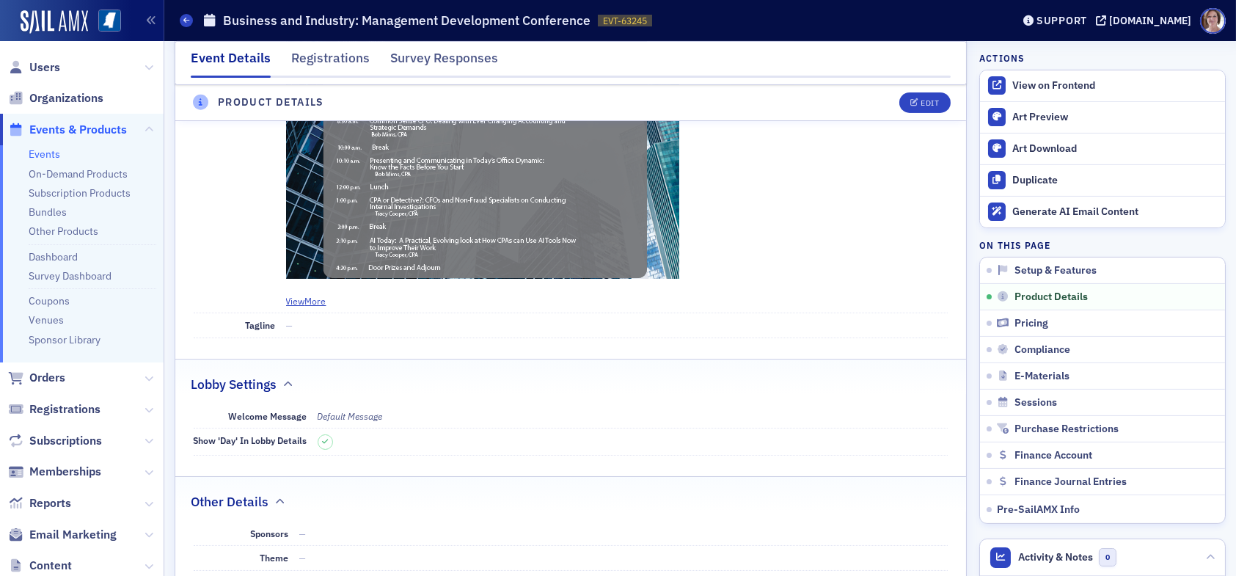
scroll to position [1540, 0]
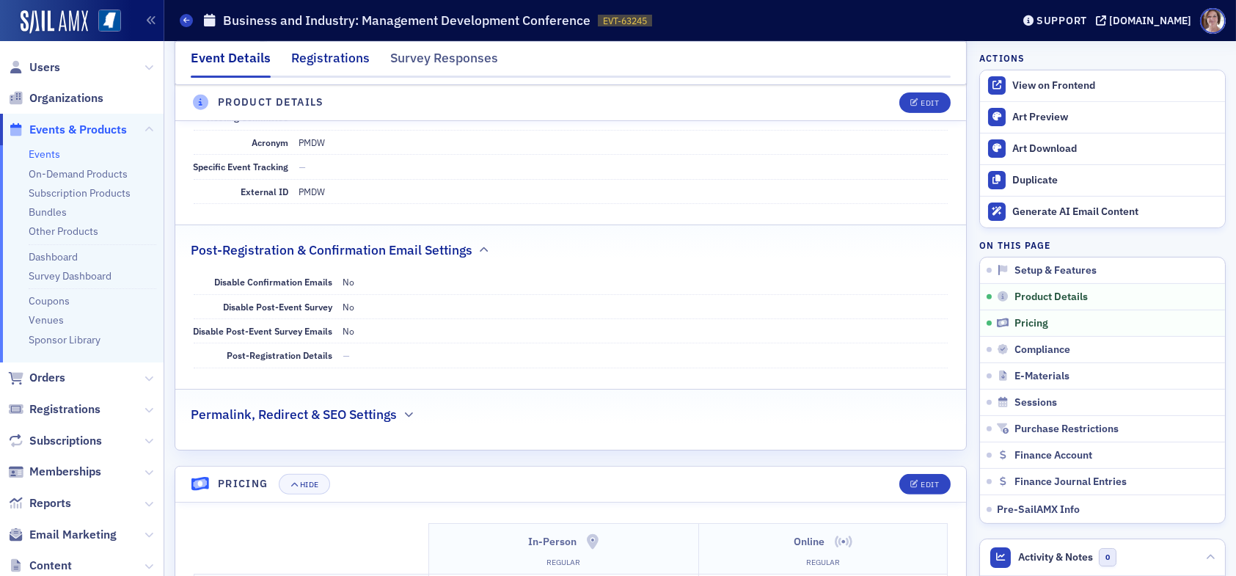
click at [332, 53] on div "Registrations" at bounding box center [330, 61] width 78 height 27
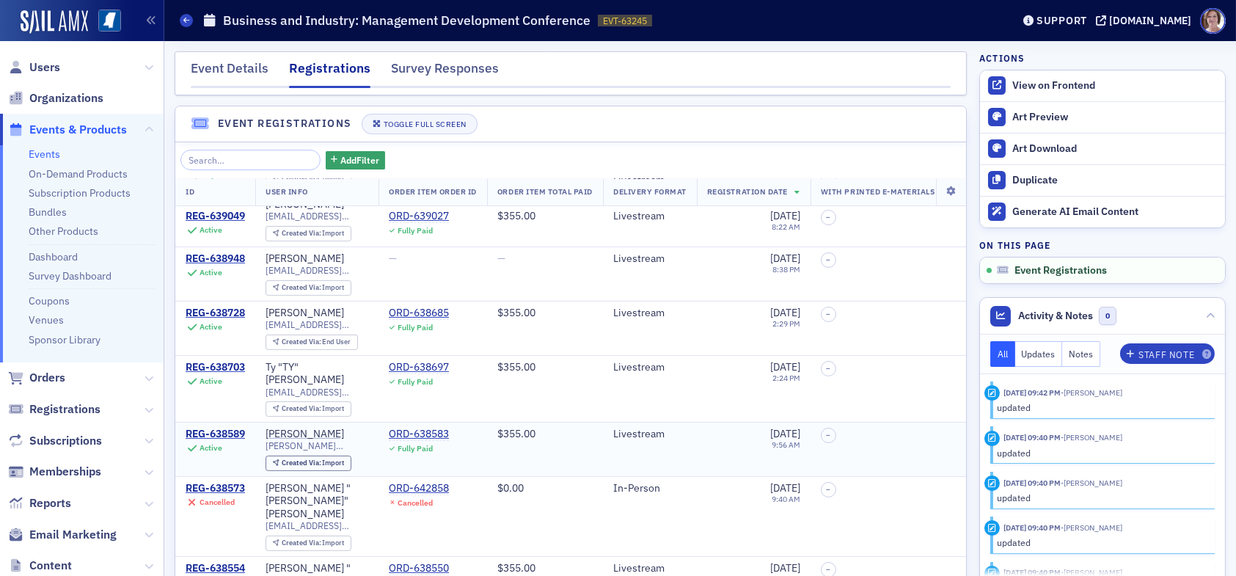
scroll to position [930, 0]
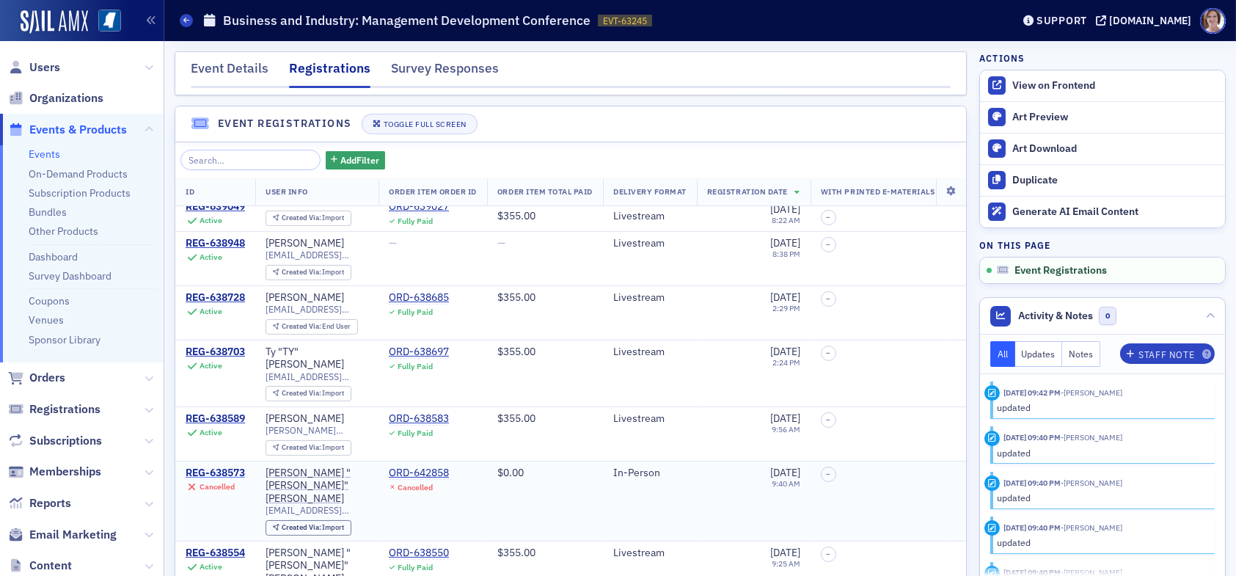
click at [220, 466] on div "REG-638573" at bounding box center [215, 472] width 59 height 13
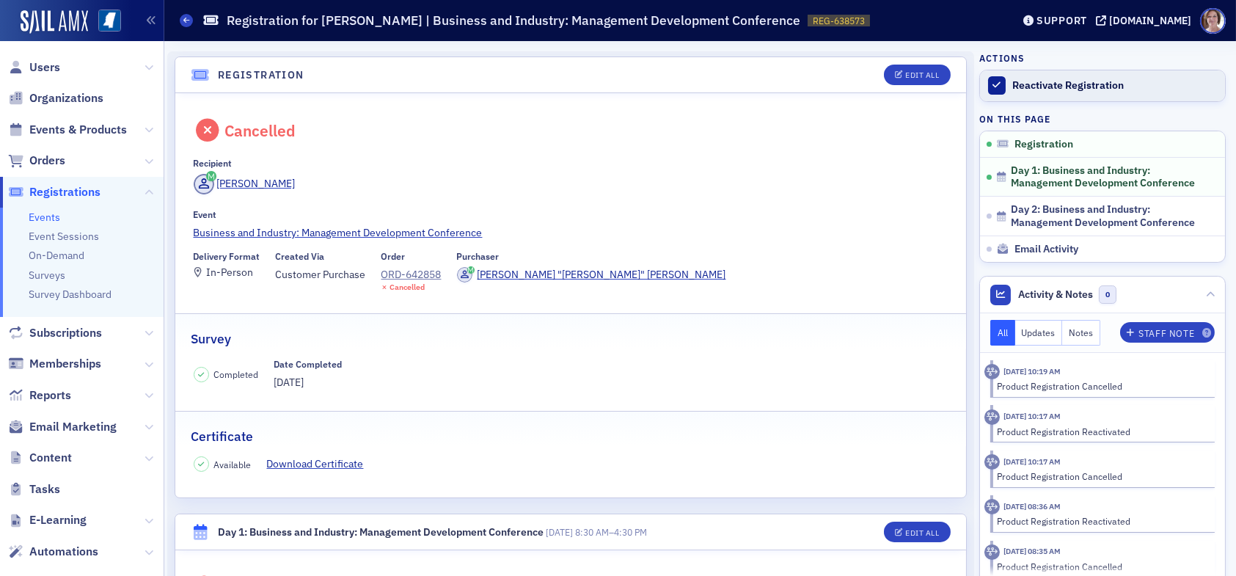
click at [1073, 86] on div "Reactivate Registration" at bounding box center [1114, 85] width 205 height 13
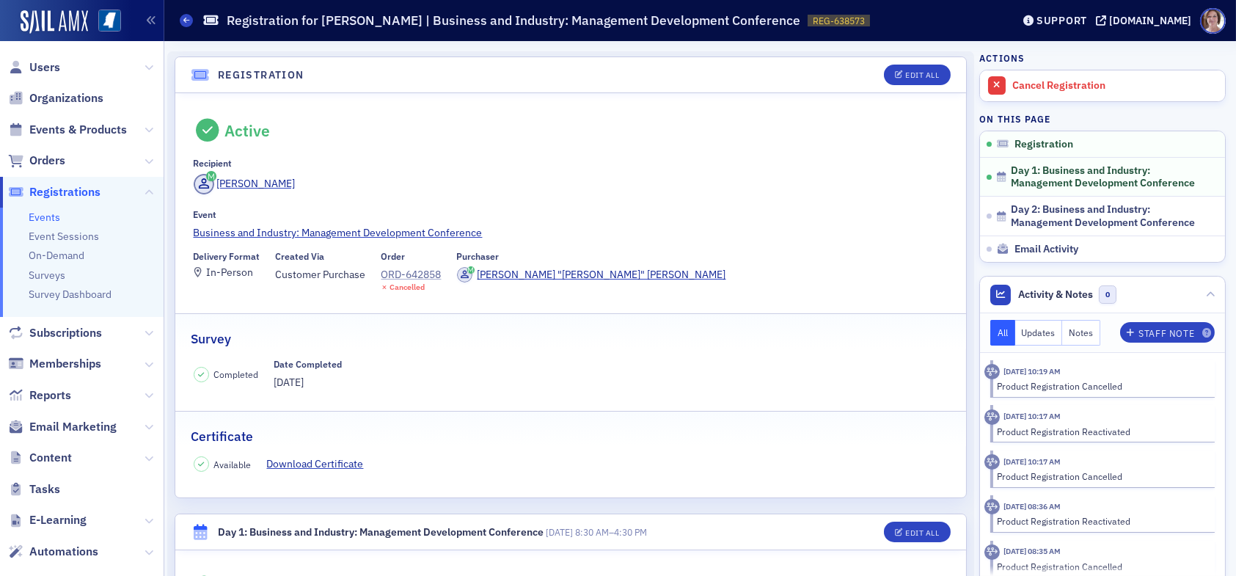
click at [419, 277] on div "ORD-642858" at bounding box center [411, 274] width 60 height 15
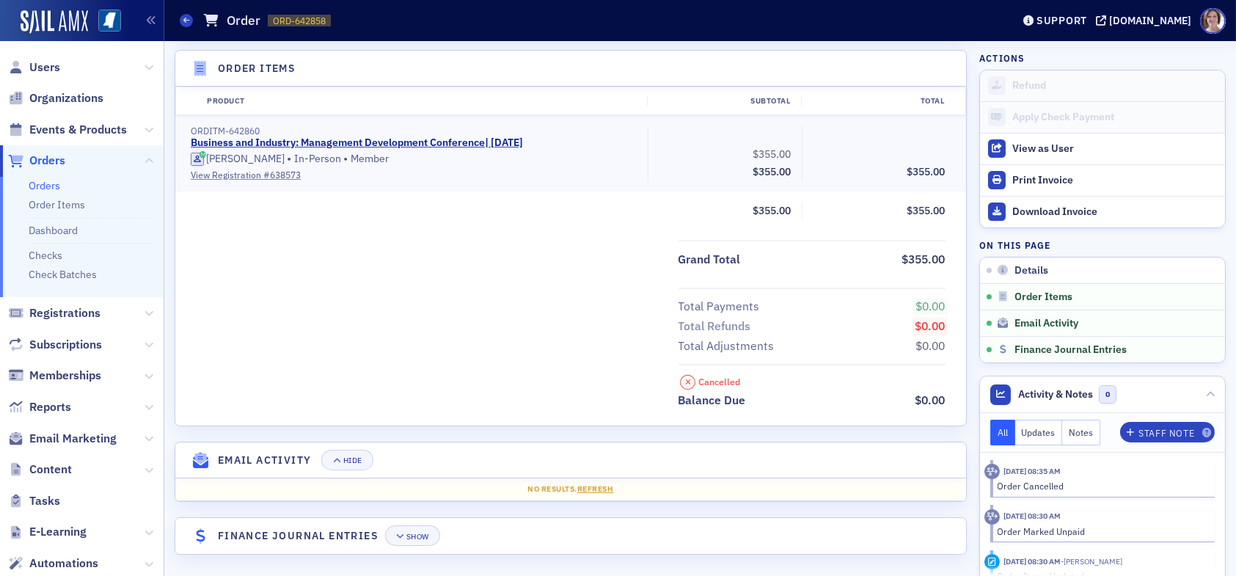
scroll to position [466, 0]
click at [428, 532] on div "Show" at bounding box center [417, 536] width 23 height 8
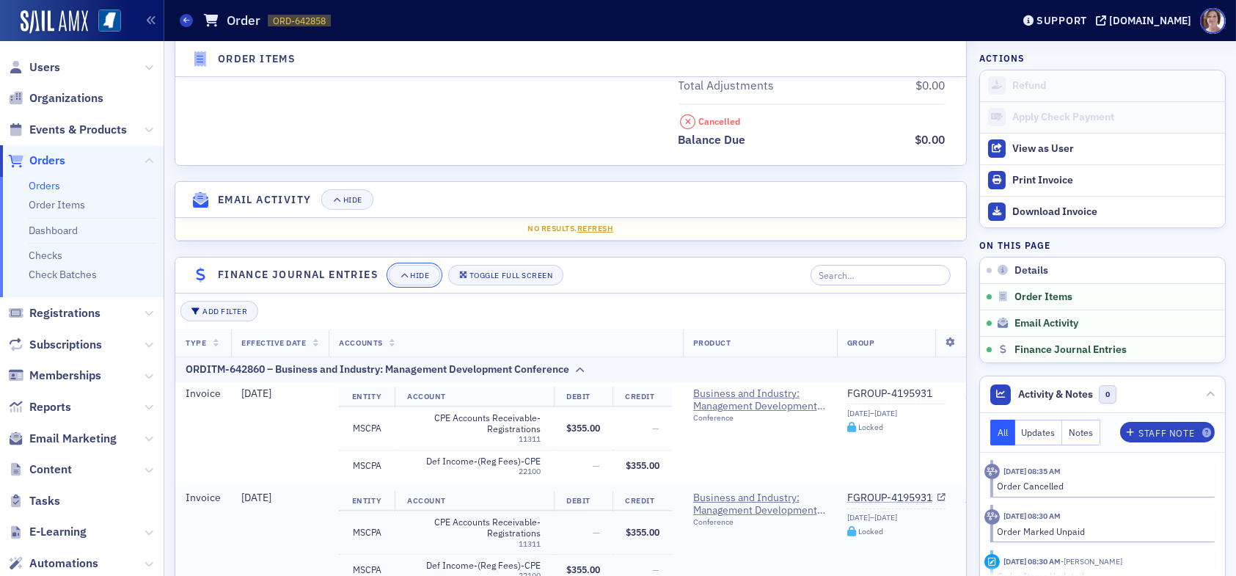
scroll to position [810, 0]
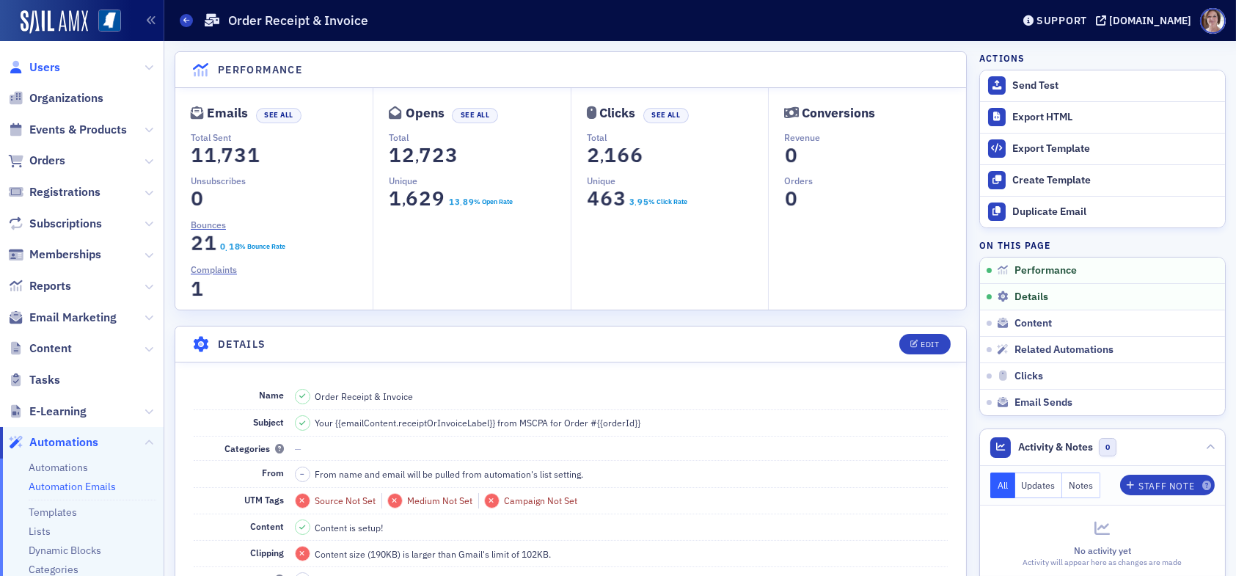
click at [47, 67] on span "Users" at bounding box center [44, 67] width 31 height 16
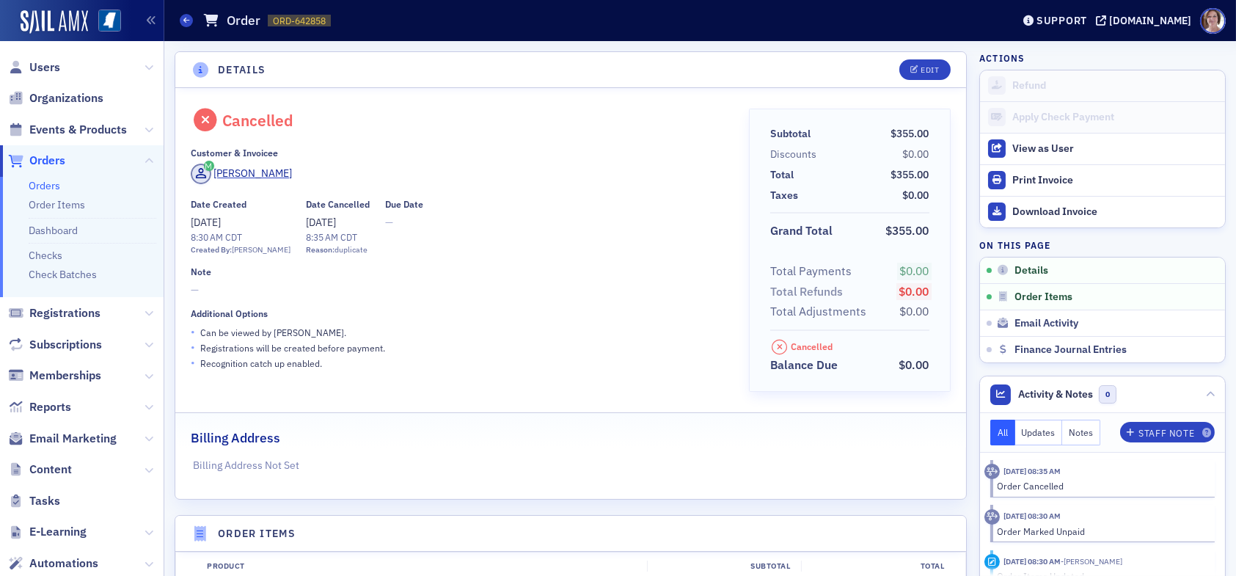
scroll to position [172, 0]
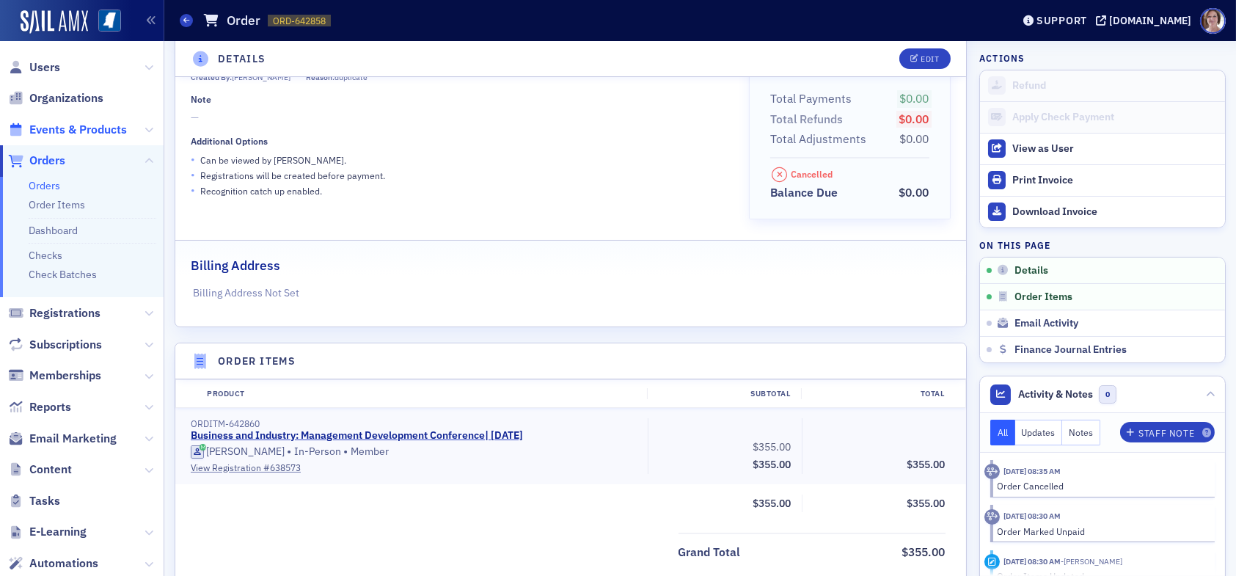
click at [87, 131] on span "Events & Products" at bounding box center [78, 130] width 98 height 16
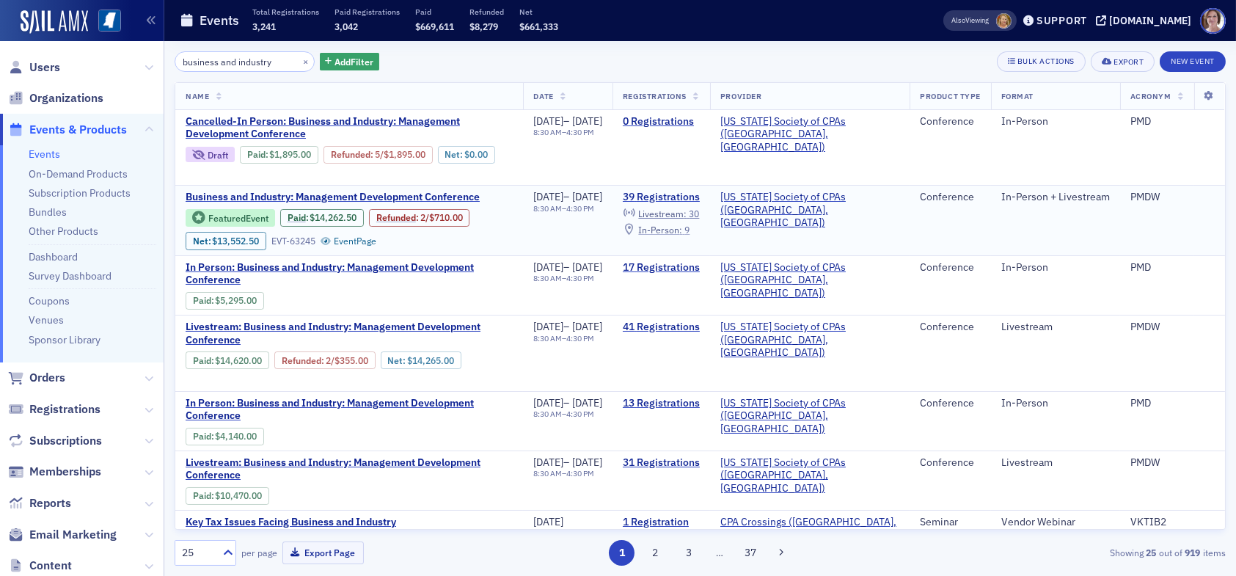
click at [682, 227] on span "In-Person :" at bounding box center [660, 230] width 44 height 12
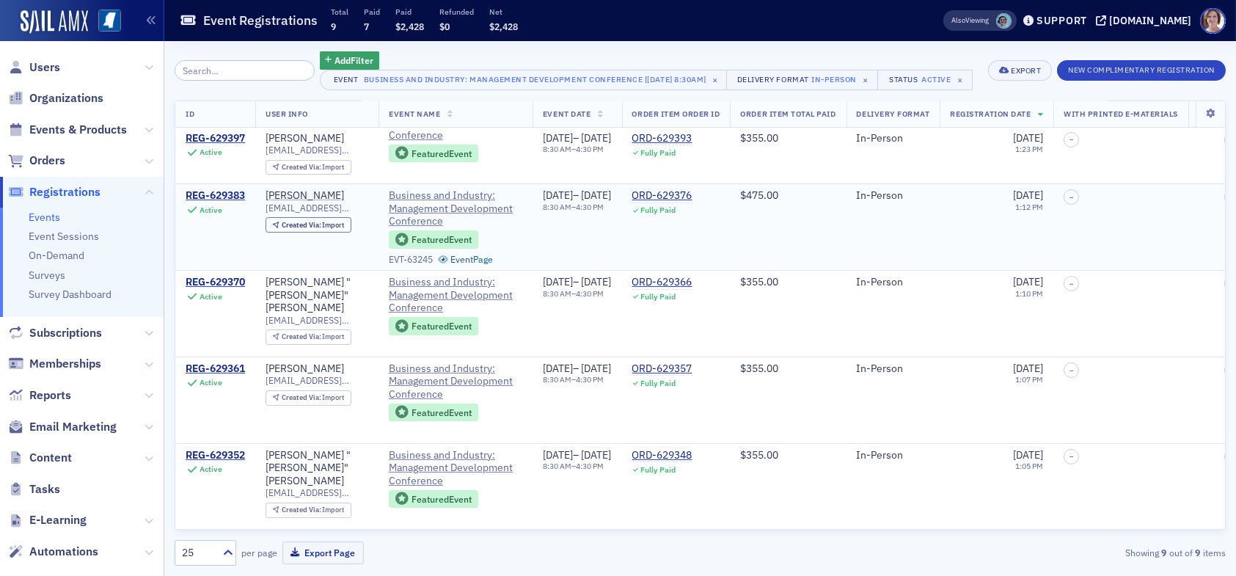
scroll to position [385, 0]
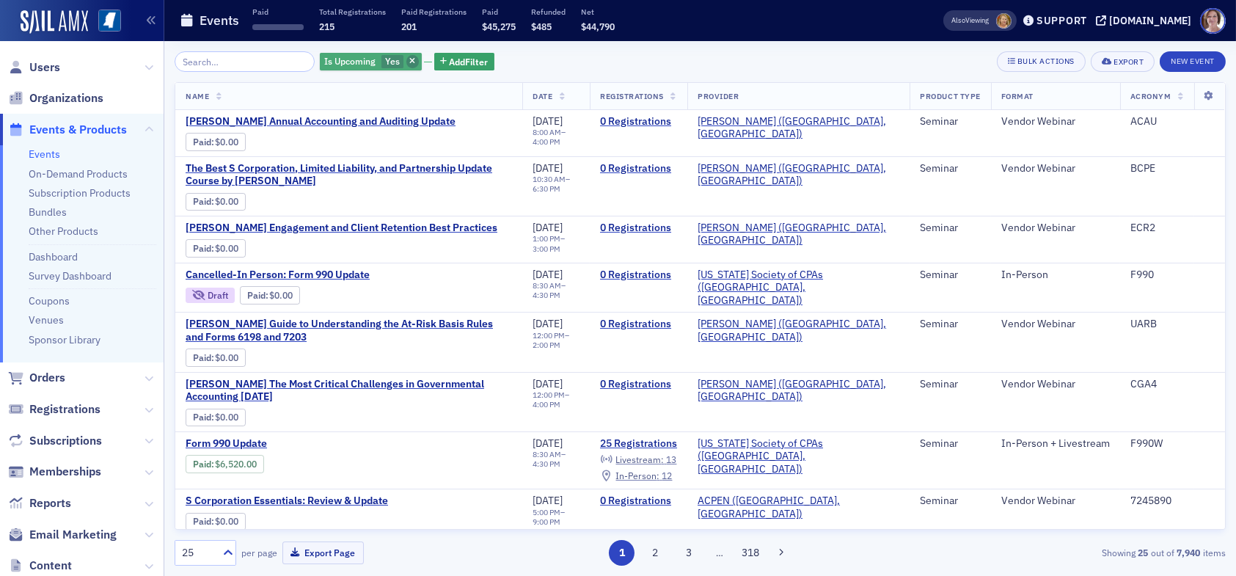
click at [406, 63] on span "button" at bounding box center [412, 61] width 13 height 13
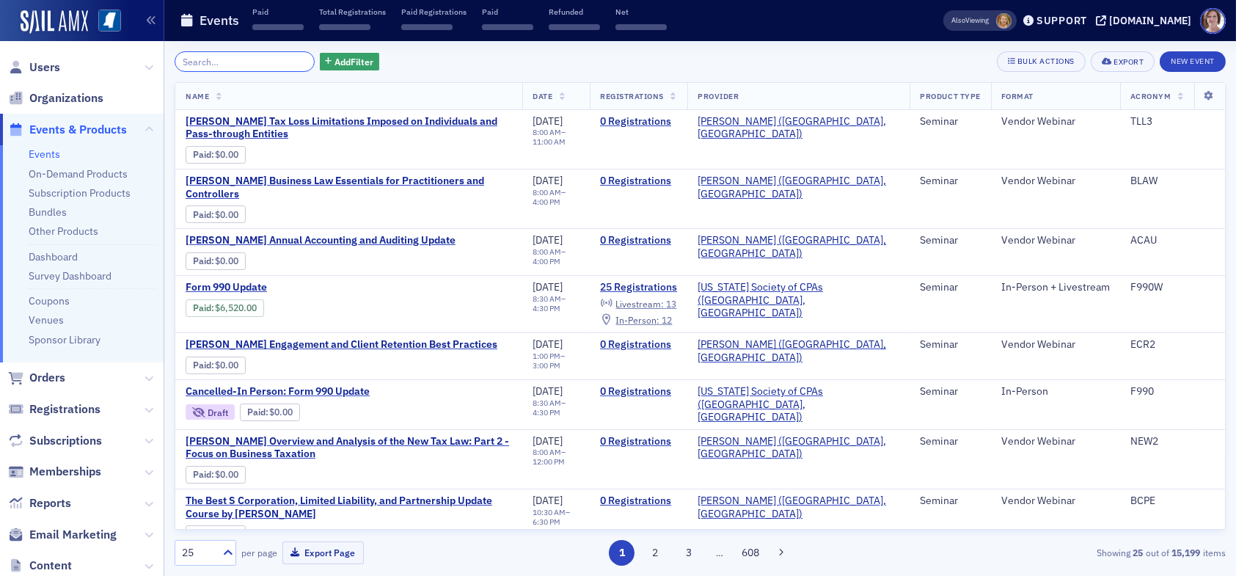
click at [260, 65] on input "search" at bounding box center [245, 61] width 140 height 21
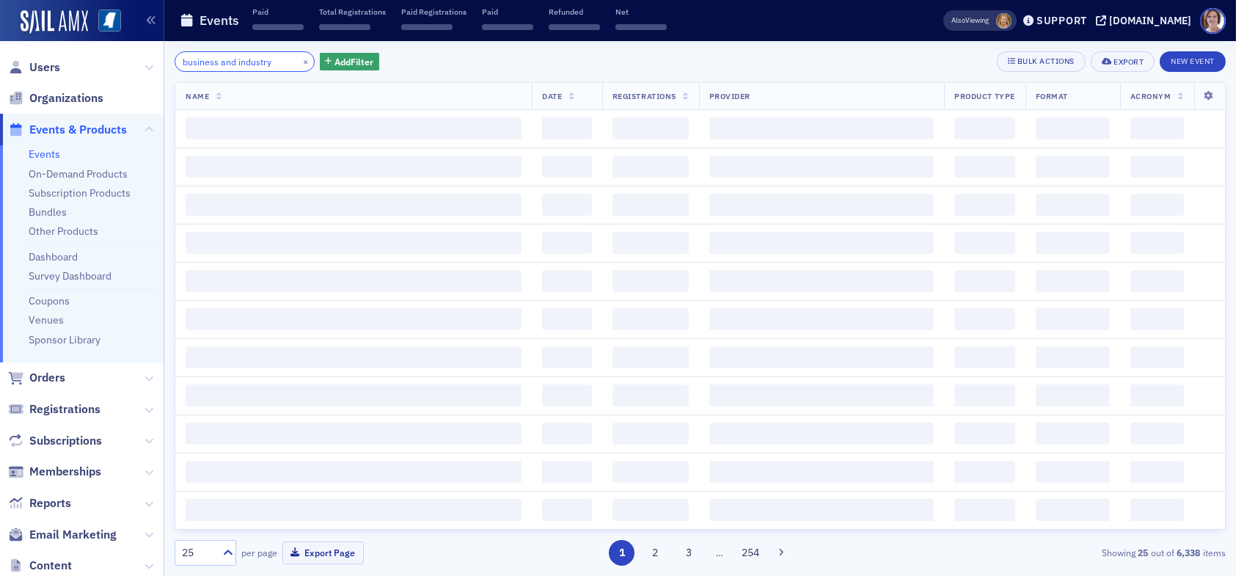
type input "business and industry"
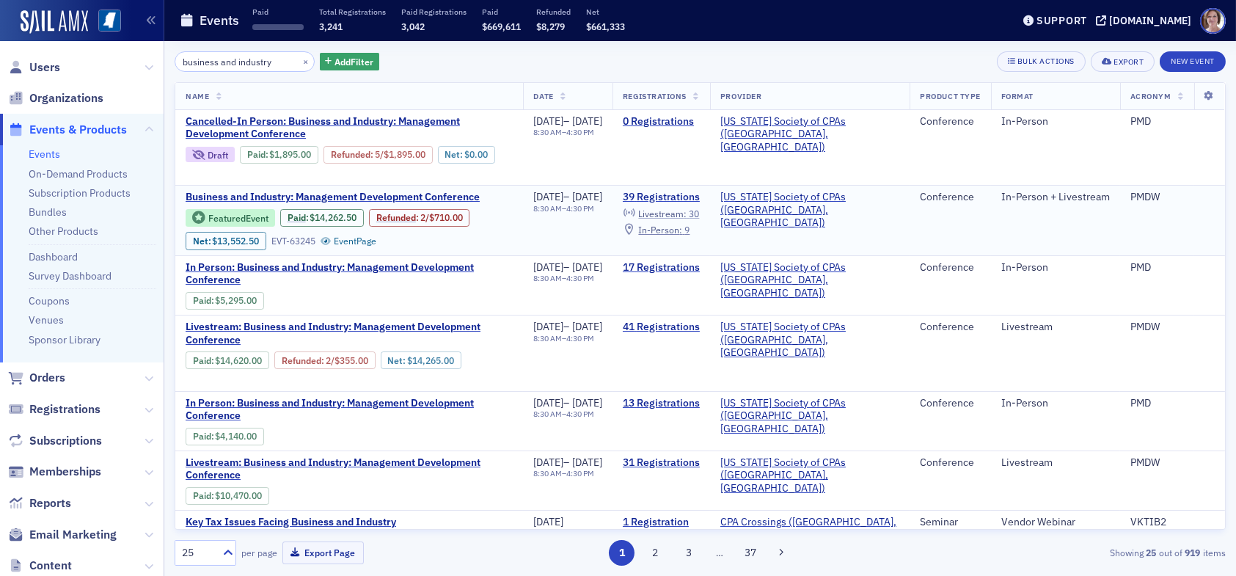
click at [687, 216] on span "Livestream :" at bounding box center [662, 214] width 48 height 12
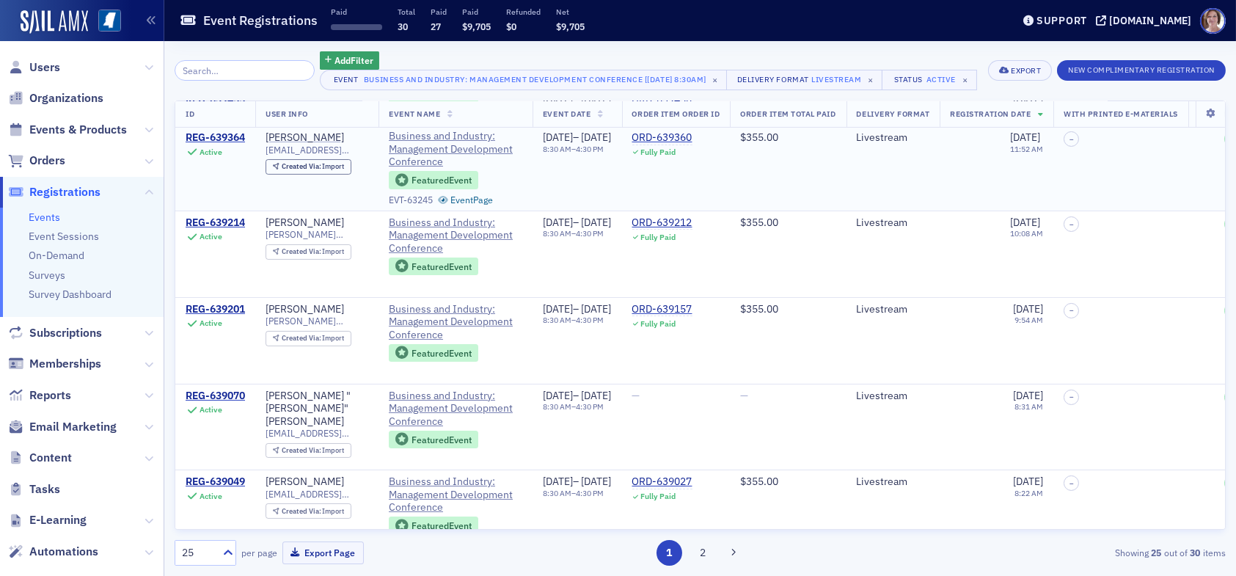
scroll to position [587, 0]
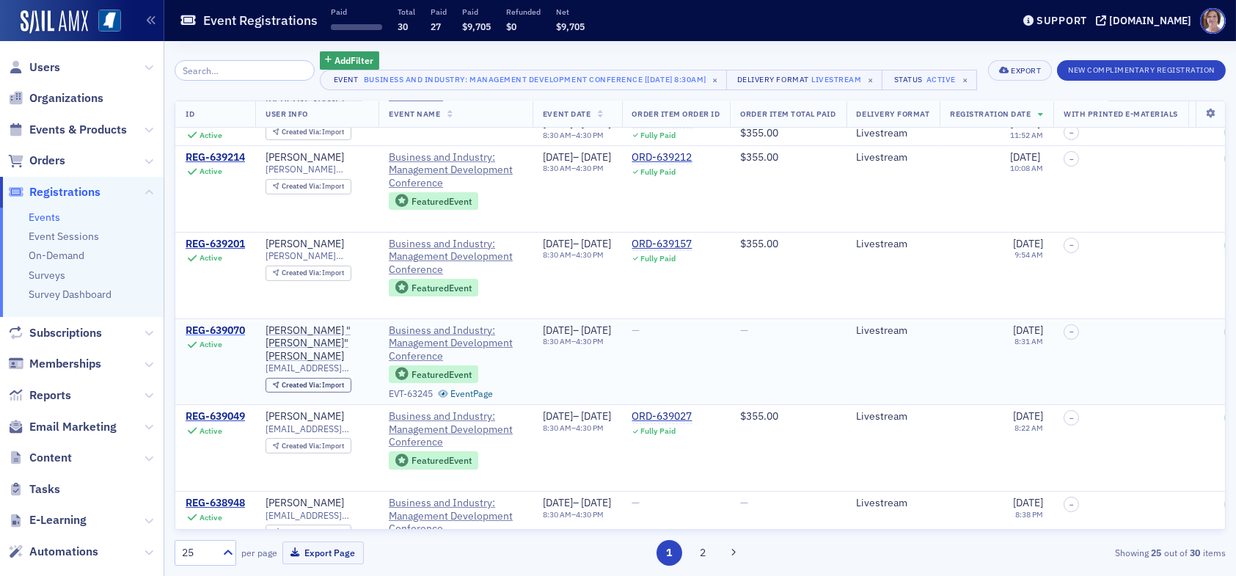
click at [218, 337] on div "REG-639070" at bounding box center [215, 330] width 59 height 13
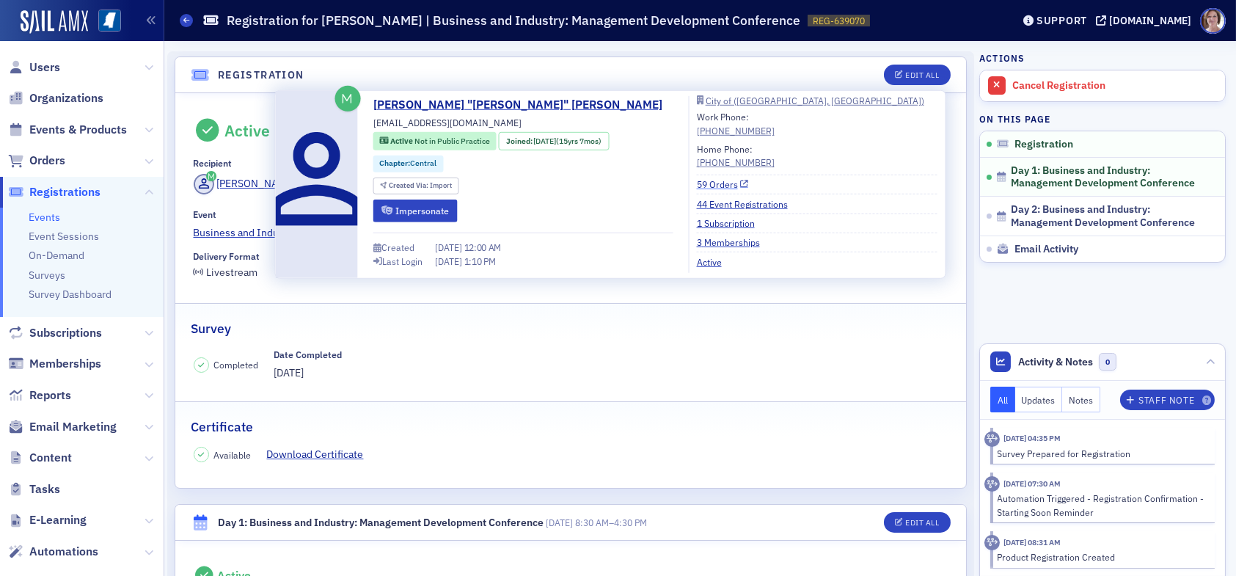
click at [697, 183] on link "59 Orders" at bounding box center [723, 183] width 52 height 13
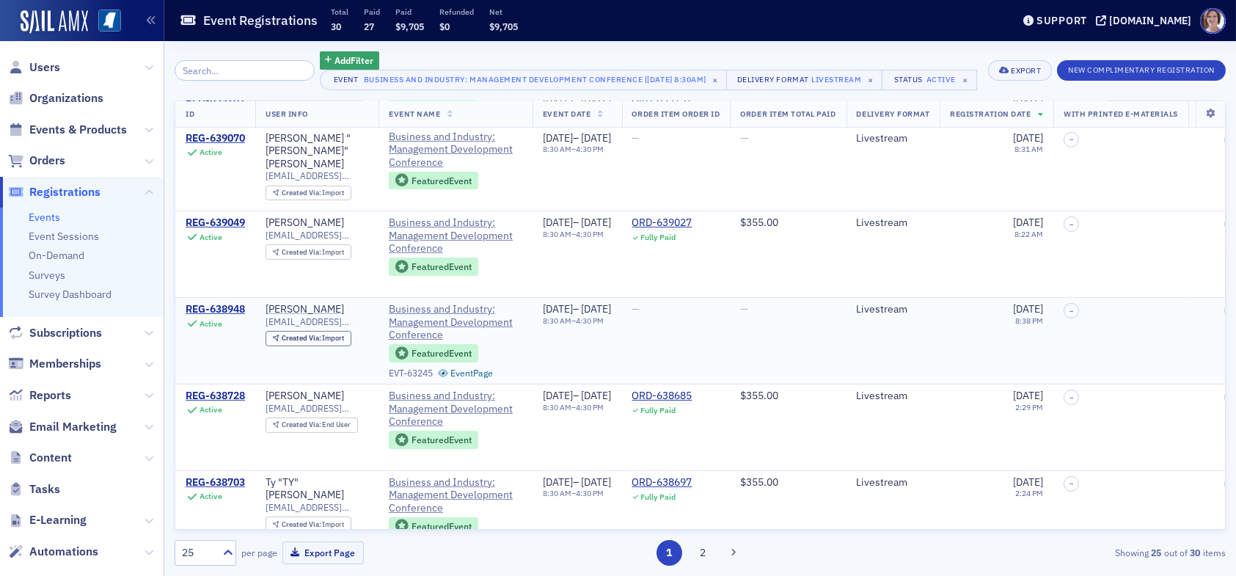
scroll to position [807, 0]
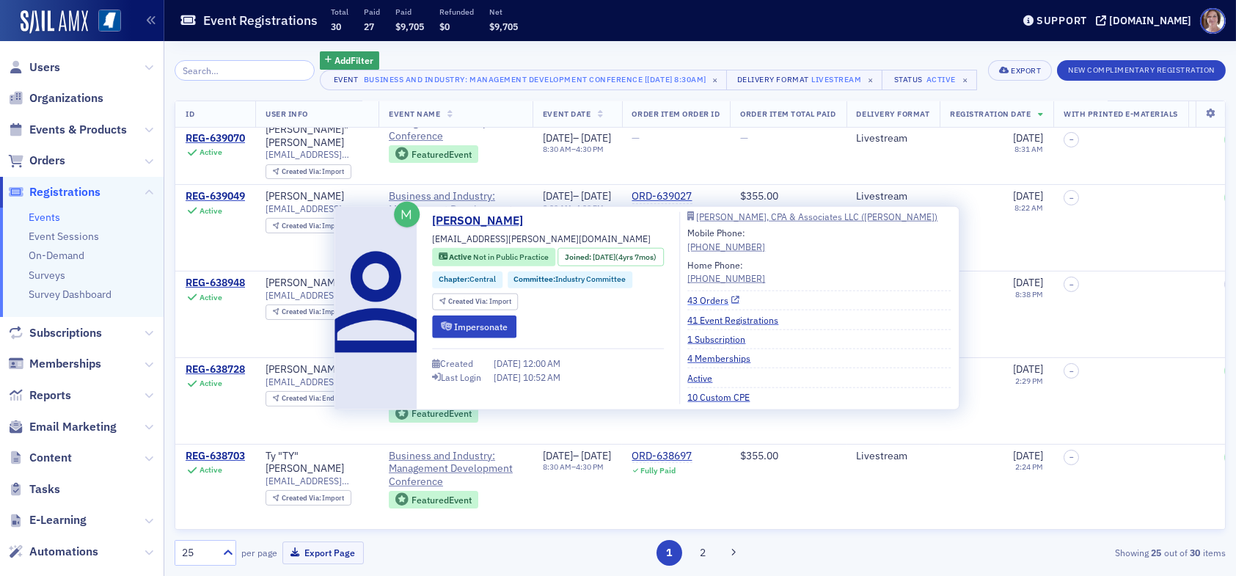
click at [720, 299] on link "43 Orders" at bounding box center [713, 299] width 52 height 13
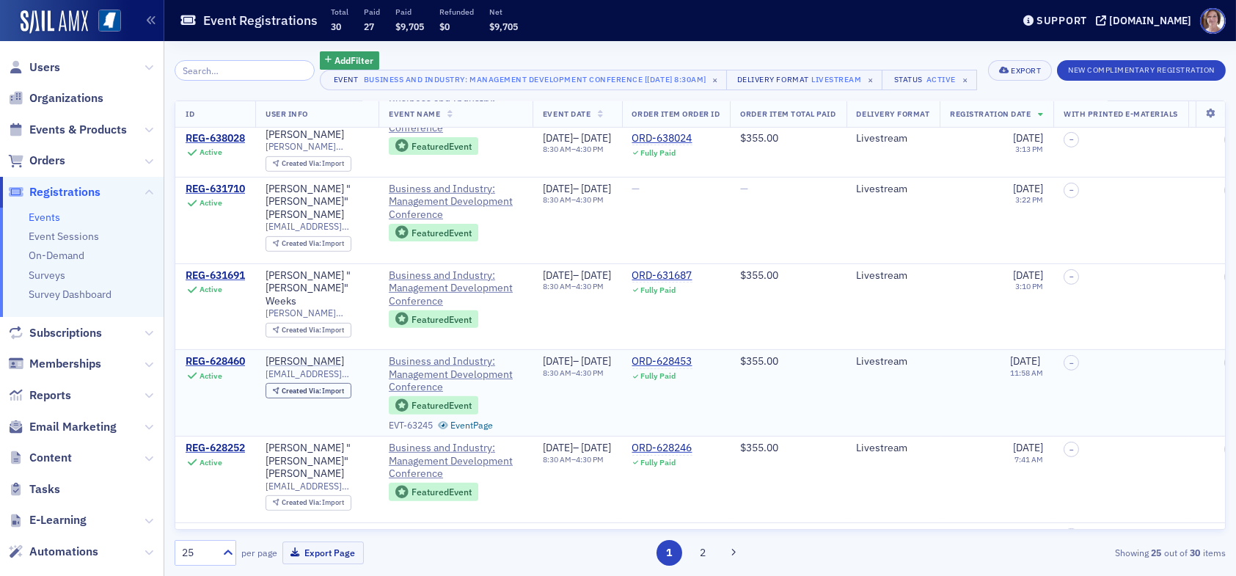
scroll to position [1614, 0]
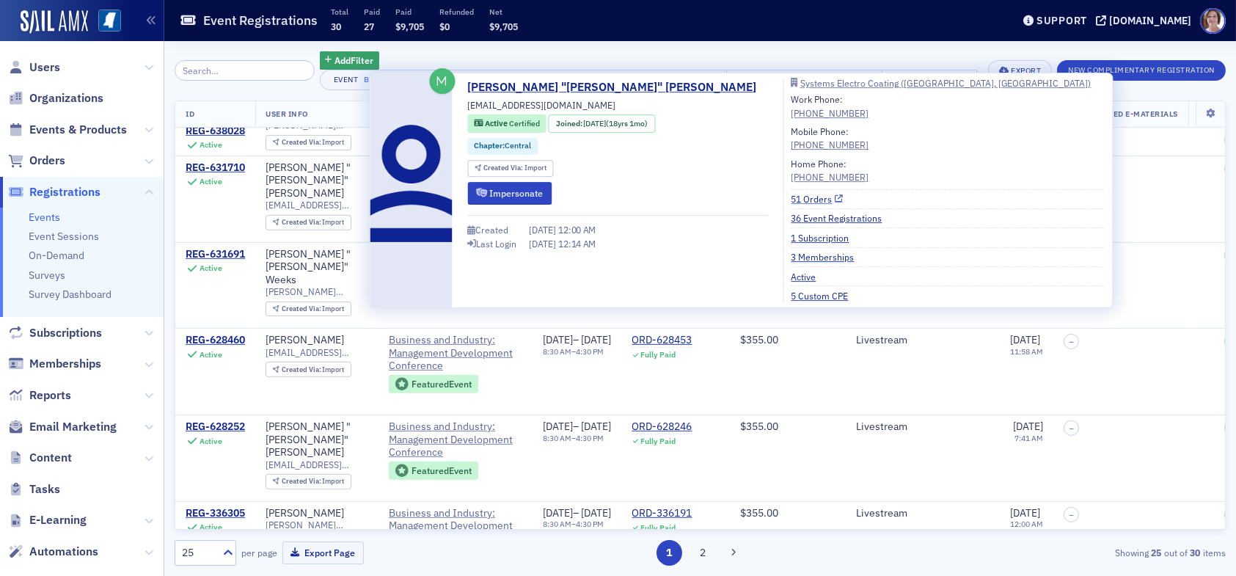
click at [791, 199] on link "51 Orders" at bounding box center [817, 198] width 52 height 13
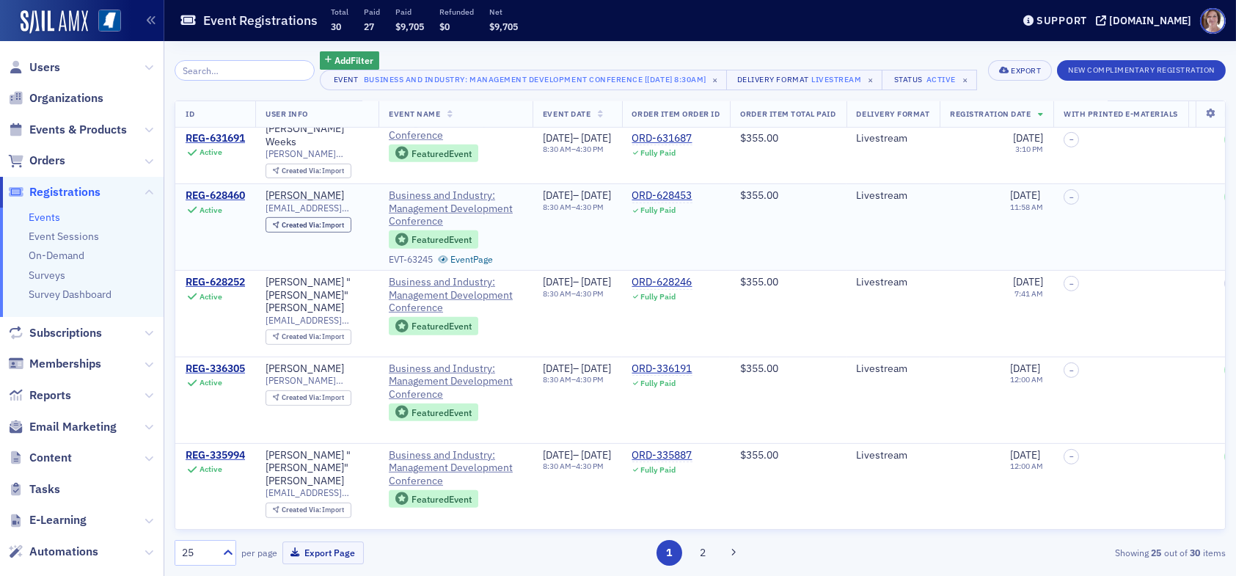
scroll to position [1791, 0]
drag, startPoint x: 703, startPoint y: 557, endPoint x: 717, endPoint y: 526, distance: 34.8
click at [703, 557] on button "2" at bounding box center [702, 553] width 26 height 26
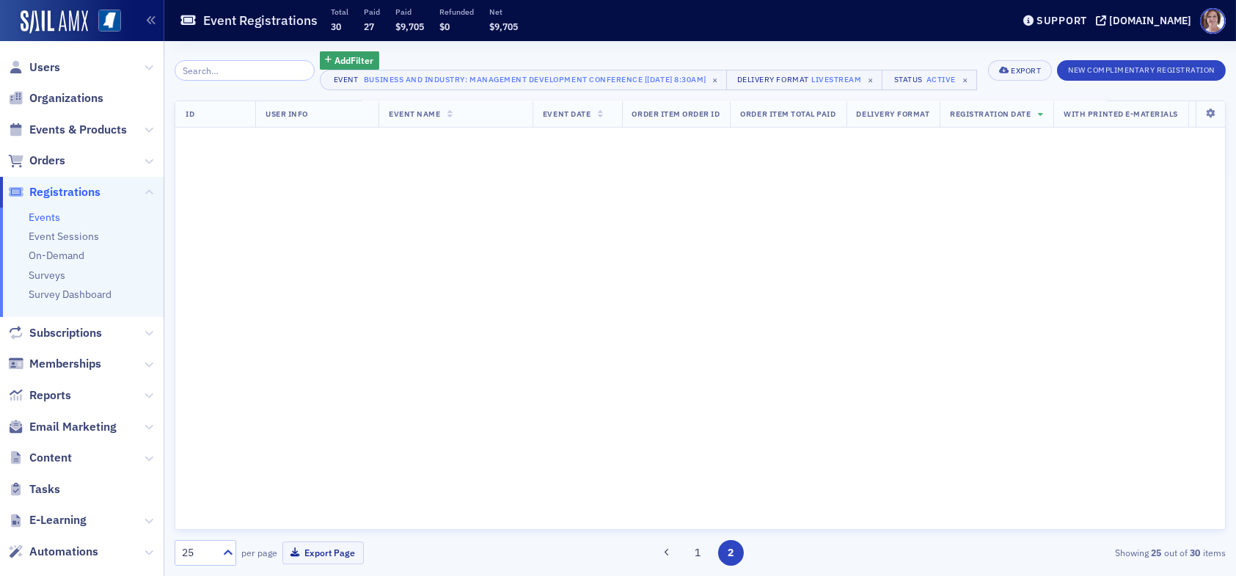
scroll to position [0, 0]
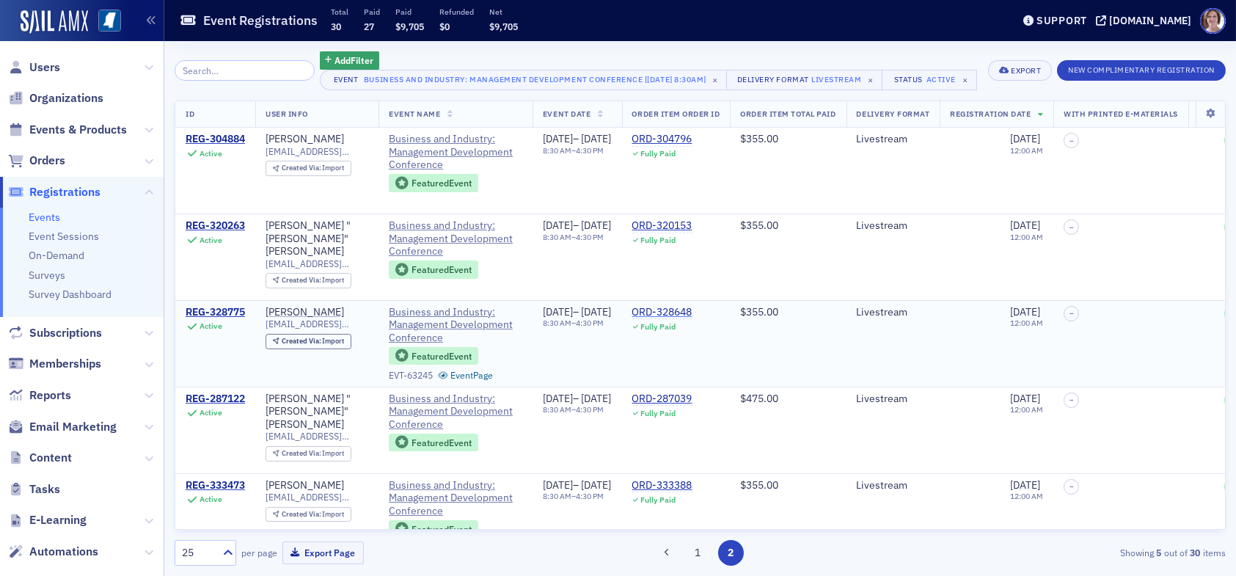
click at [692, 319] on div "ORD-328648" at bounding box center [662, 312] width 60 height 13
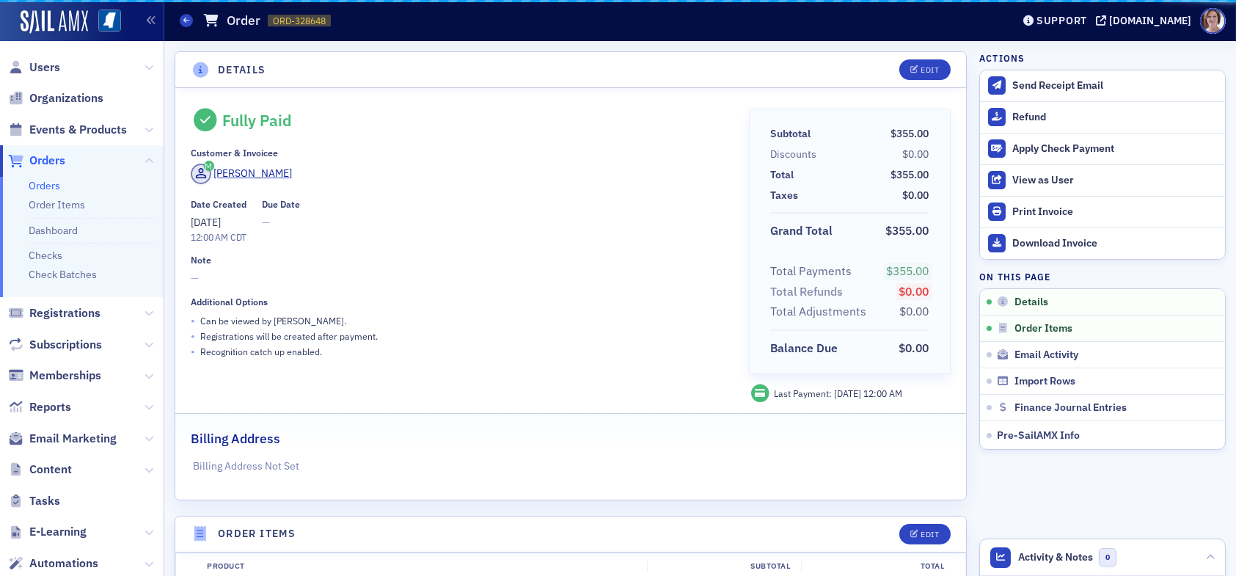
click at [697, 555] on div "Product Subtotal Total" at bounding box center [570, 566] width 789 height 27
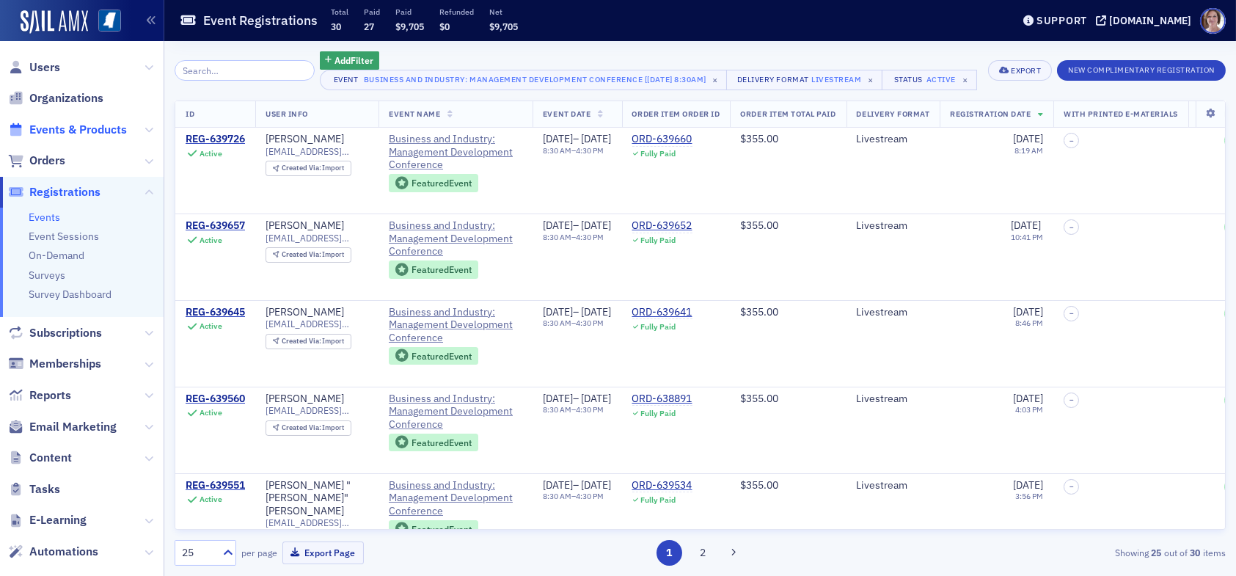
click at [61, 128] on span "Events & Products" at bounding box center [78, 130] width 98 height 16
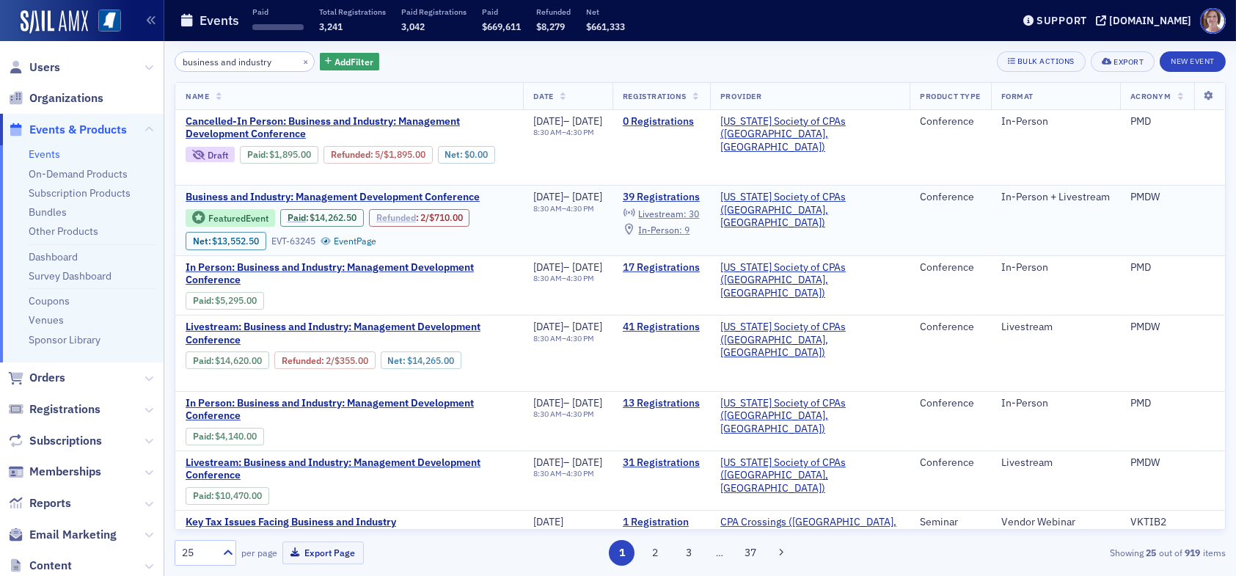
click at [406, 214] on link "Refunded" at bounding box center [396, 217] width 40 height 11
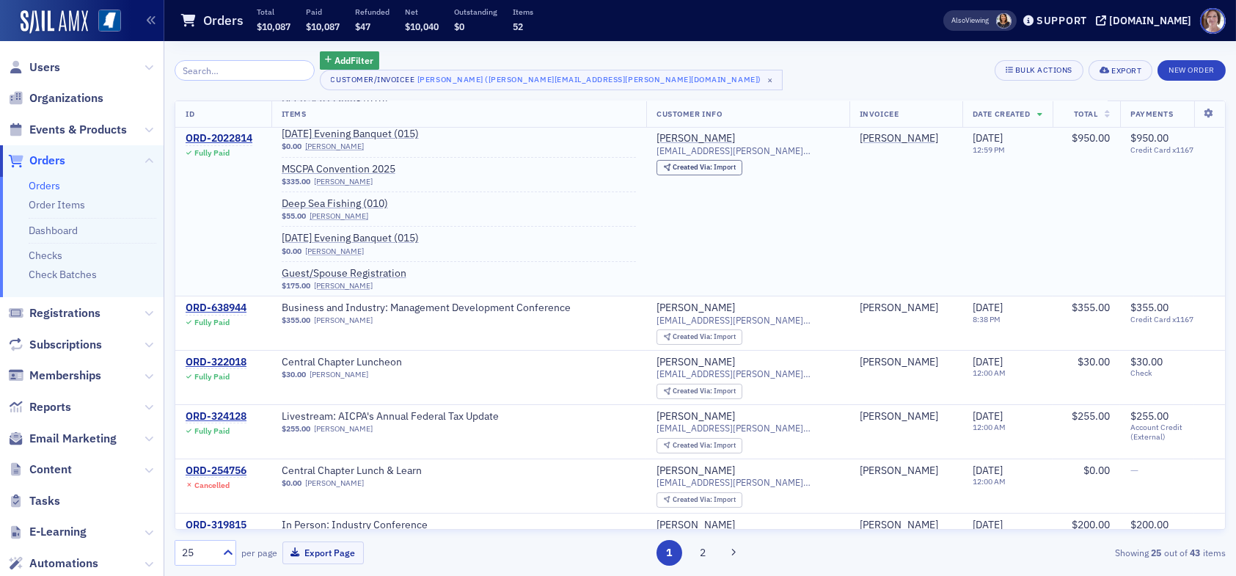
scroll to position [220, 0]
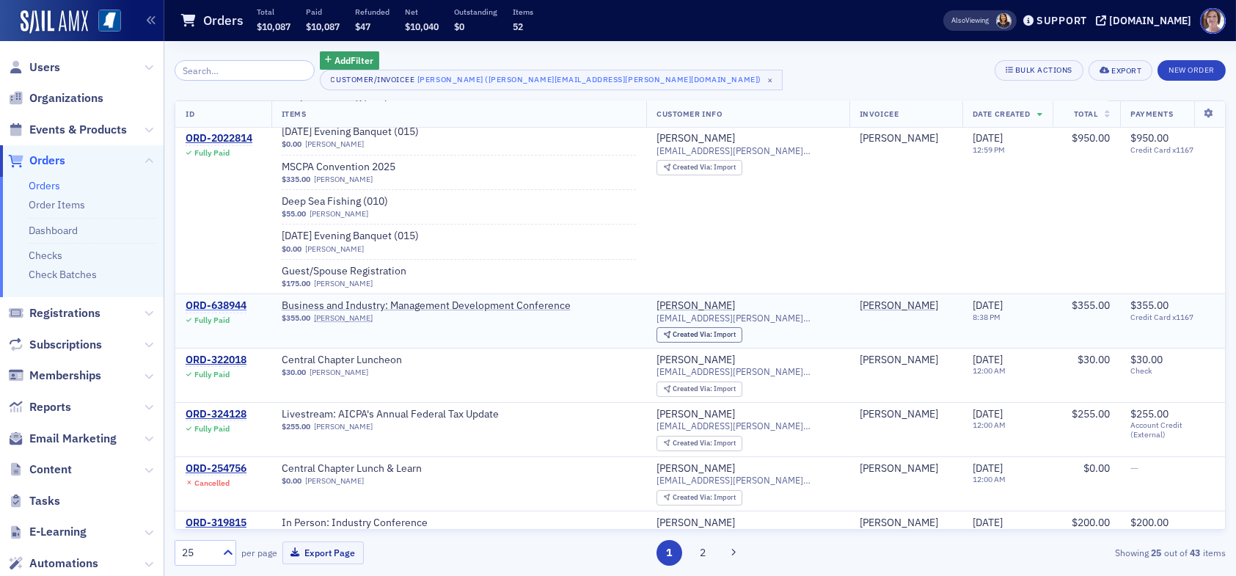
click at [212, 301] on div "ORD-638944" at bounding box center [216, 305] width 61 height 13
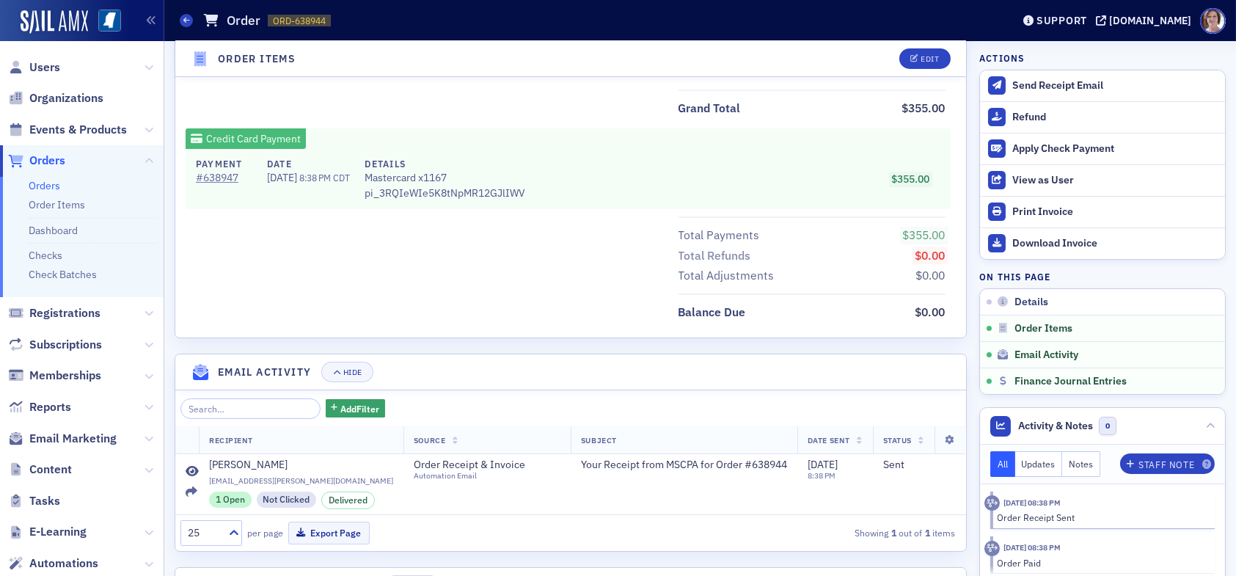
scroll to position [711, 0]
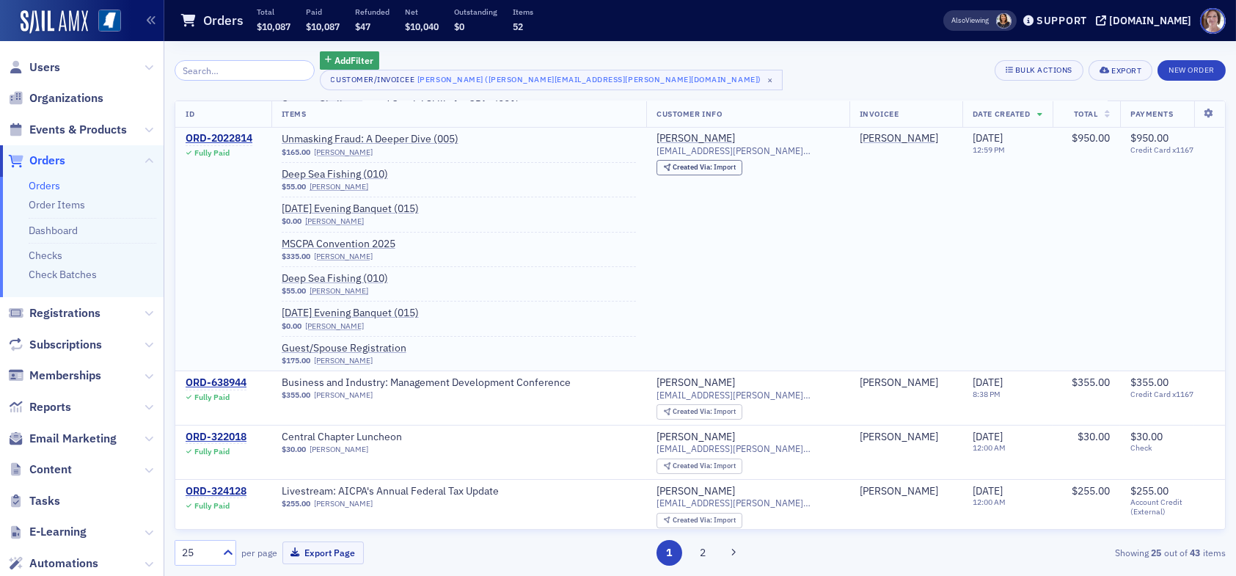
scroll to position [147, 0]
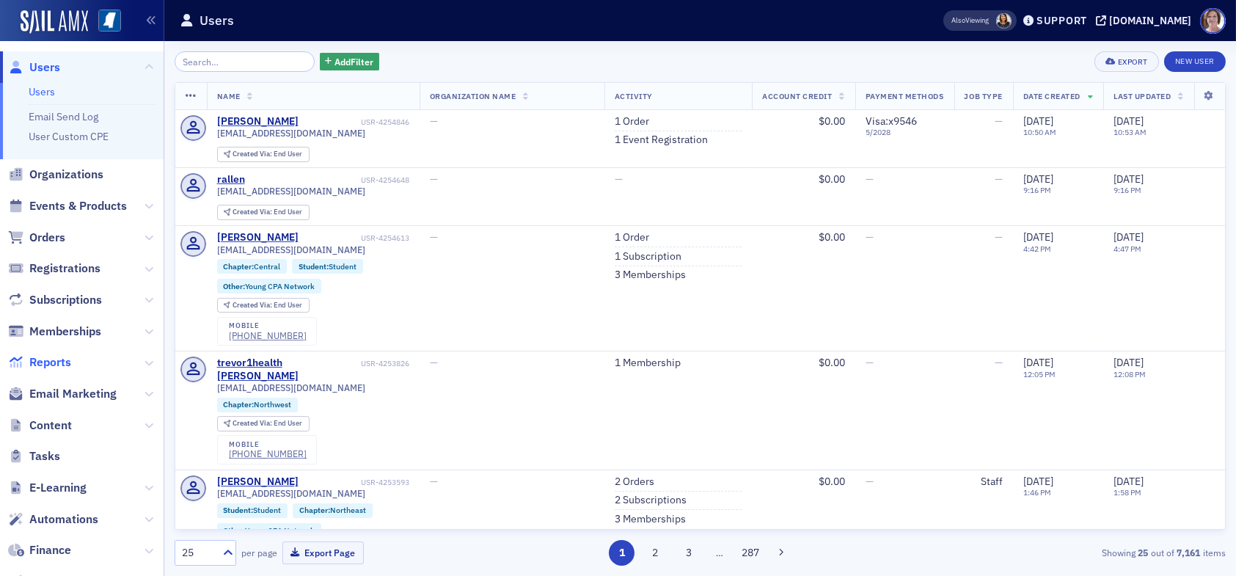
click at [56, 360] on span "Reports" at bounding box center [50, 362] width 42 height 16
